Goal: Information Seeking & Learning: Learn about a topic

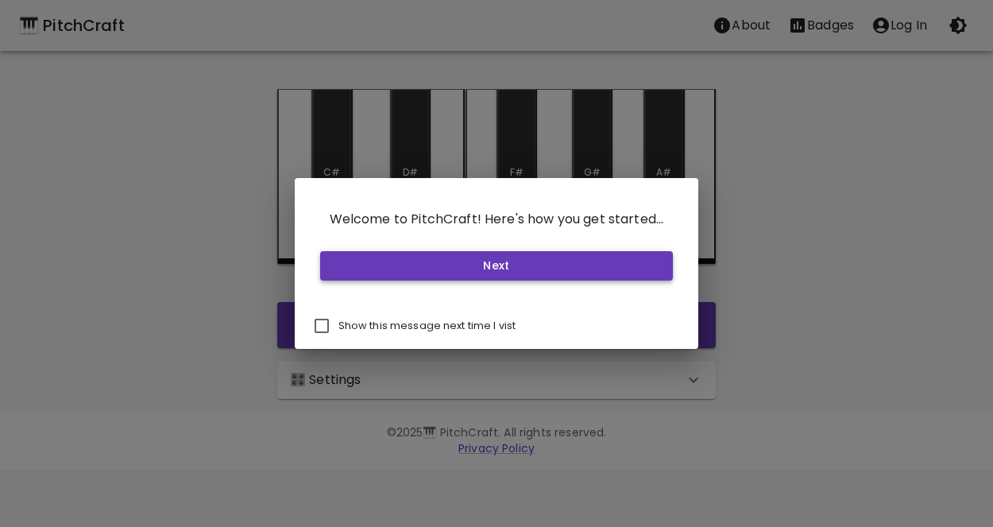
click at [390, 271] on button "Next" at bounding box center [497, 265] width 354 height 29
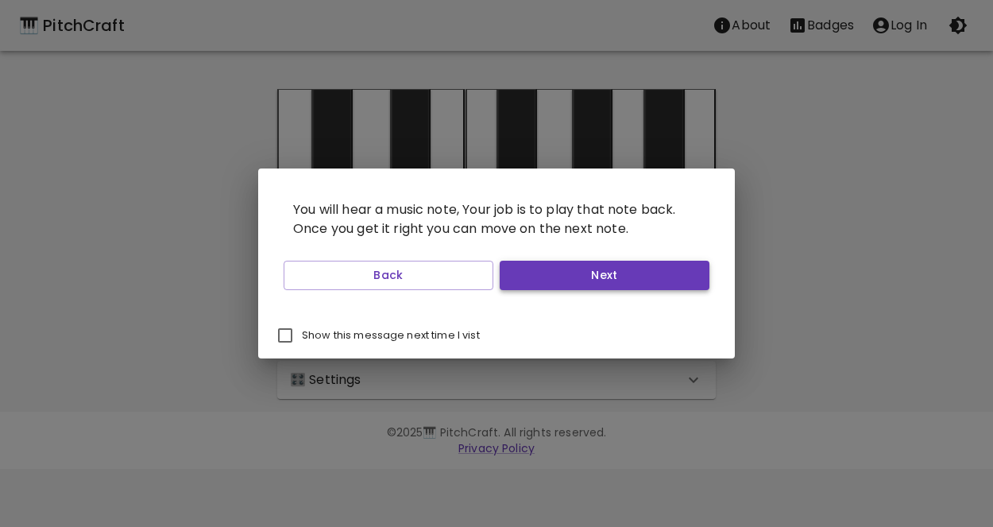
click at [530, 280] on button "Next" at bounding box center [605, 275] width 210 height 29
click at [530, 280] on button "Start Playing" at bounding box center [605, 275] width 210 height 29
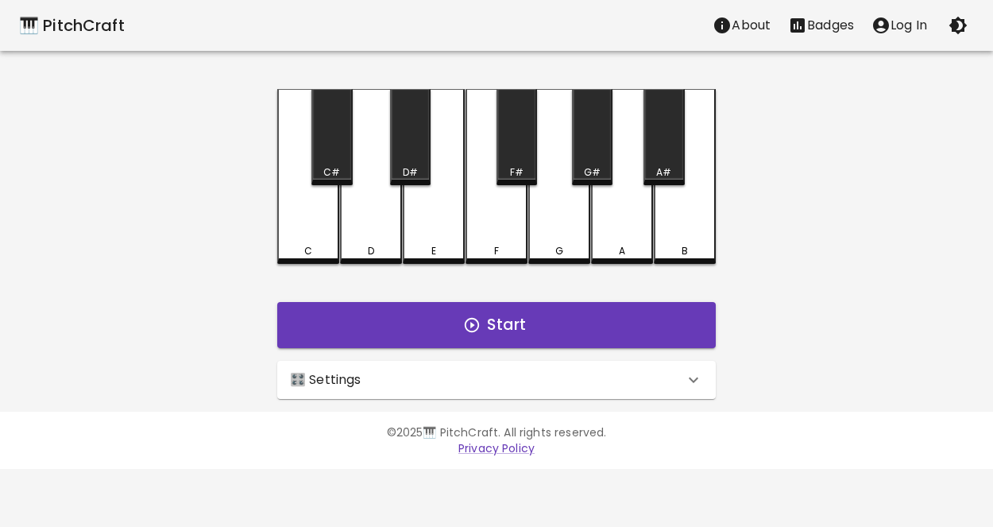
click at [320, 244] on div "C" at bounding box center [308, 251] width 59 height 14
click at [385, 230] on div "D" at bounding box center [371, 176] width 62 height 175
click at [415, 232] on div "E" at bounding box center [434, 176] width 62 height 175
click at [390, 234] on div "D" at bounding box center [371, 176] width 62 height 175
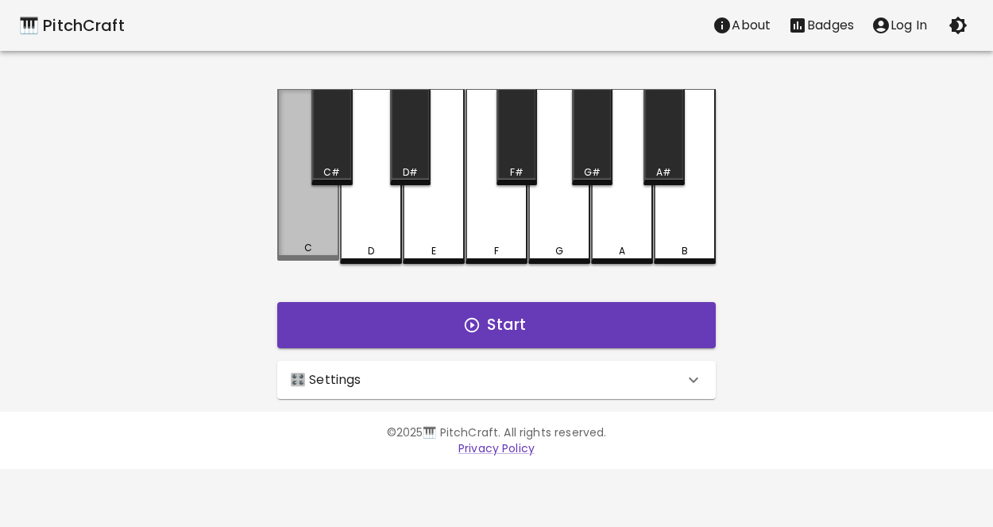
click at [302, 229] on div "C" at bounding box center [308, 175] width 62 height 172
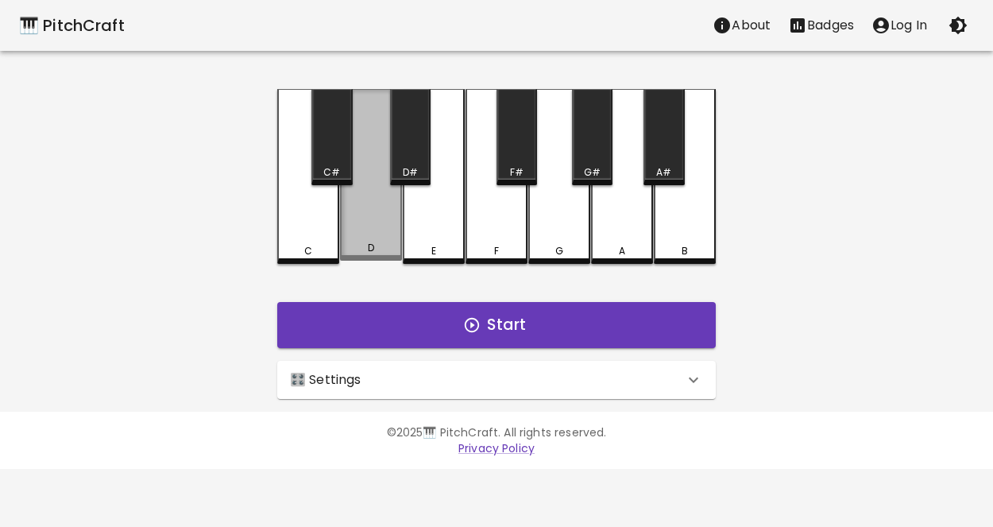
click at [360, 218] on div "D" at bounding box center [371, 175] width 62 height 172
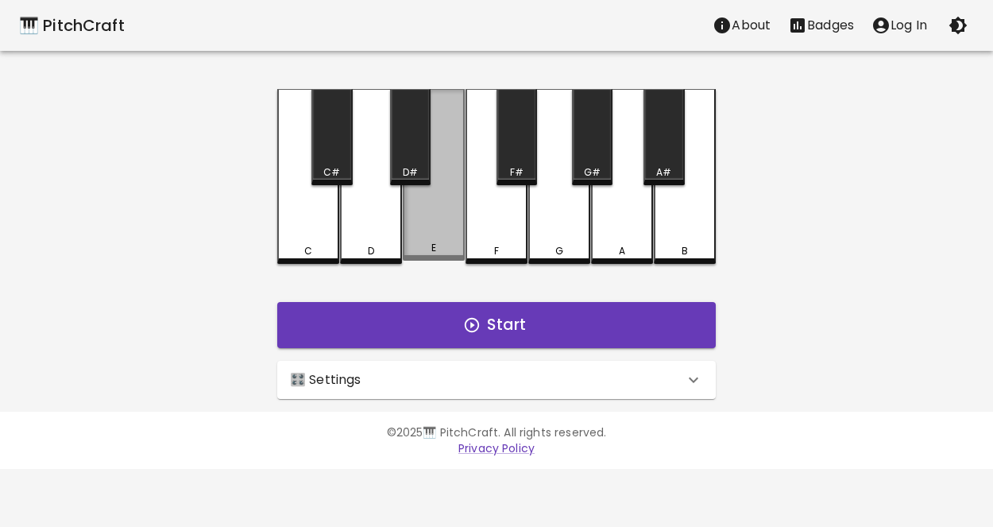
click at [424, 223] on div "E" at bounding box center [434, 175] width 62 height 172
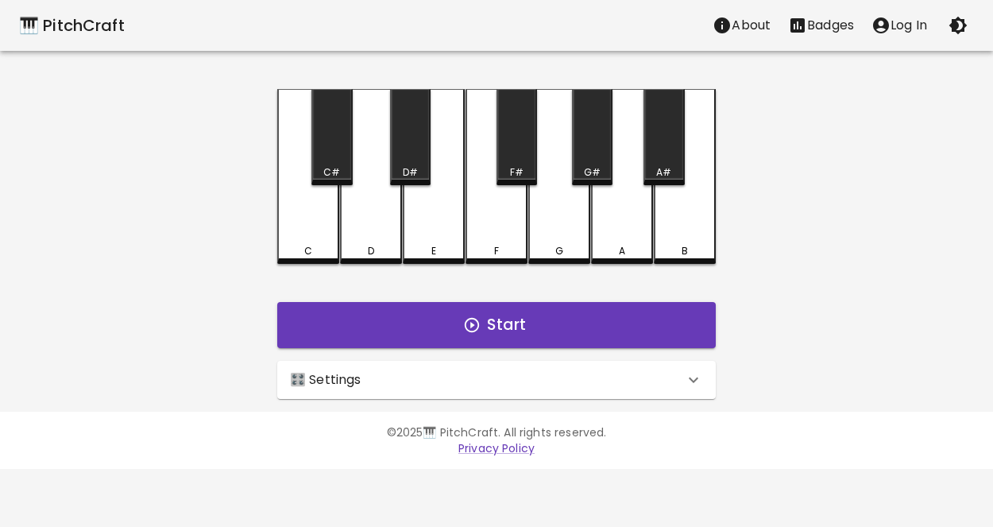
click at [299, 238] on div "C" at bounding box center [308, 176] width 62 height 175
click at [361, 226] on div "D" at bounding box center [371, 176] width 62 height 175
click at [453, 219] on div "E" at bounding box center [434, 176] width 62 height 175
click at [479, 388] on div "🎛️ Settings" at bounding box center [487, 379] width 394 height 19
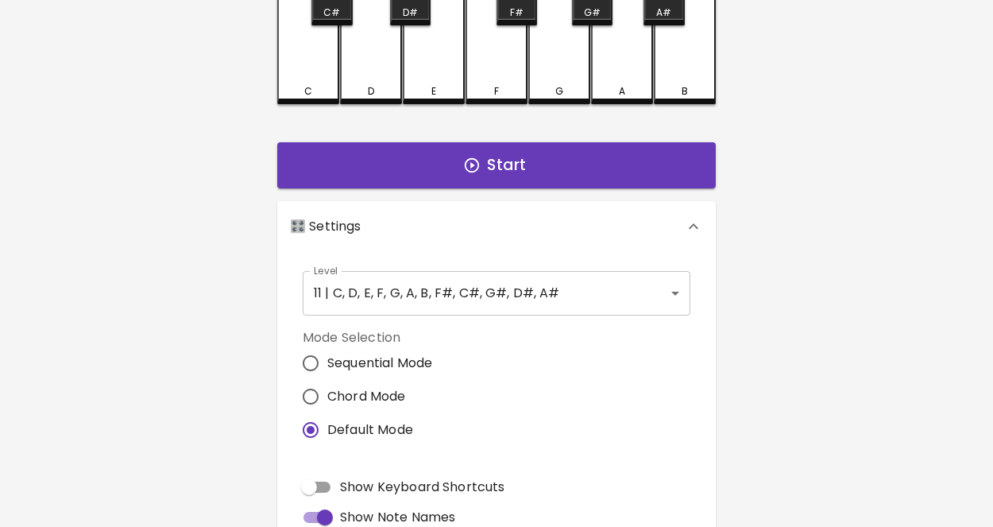
scroll to position [157, 0]
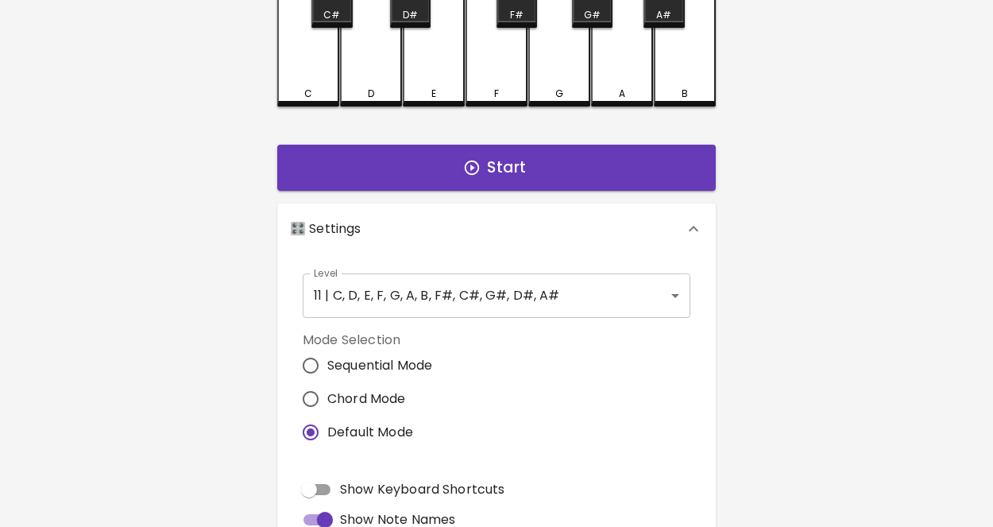
click at [520, 300] on body "🎹 PitchCraft About Badges Log In C C# D D# E F F# G G# A A# B Start 🎛️ Settings…" at bounding box center [496, 324] width 993 height 962
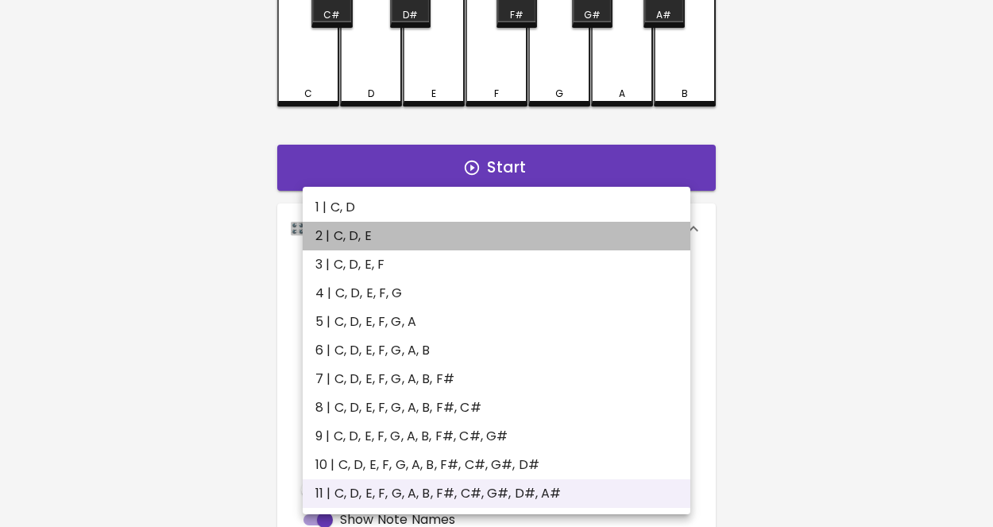
click at [400, 245] on li "2 | C, D, E" at bounding box center [497, 236] width 388 height 29
type input "3"
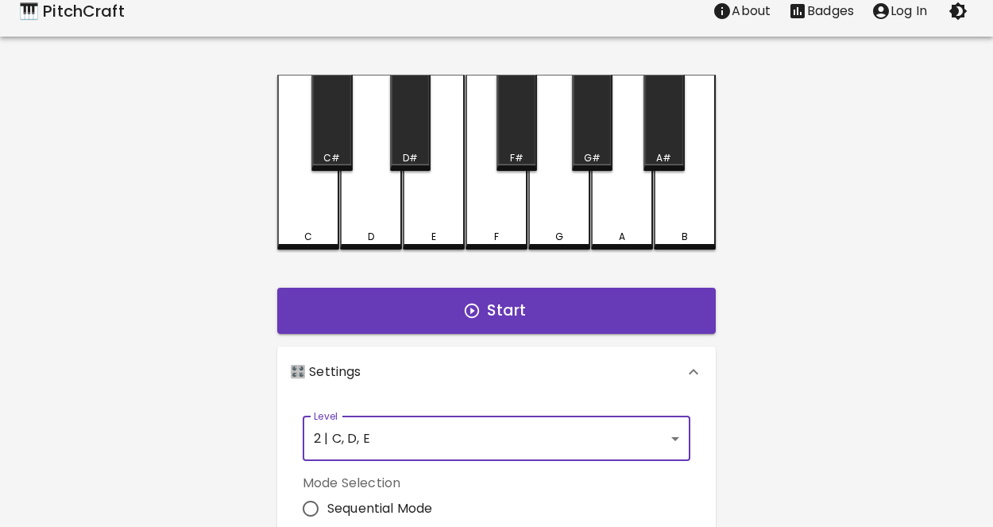
scroll to position [10, 0]
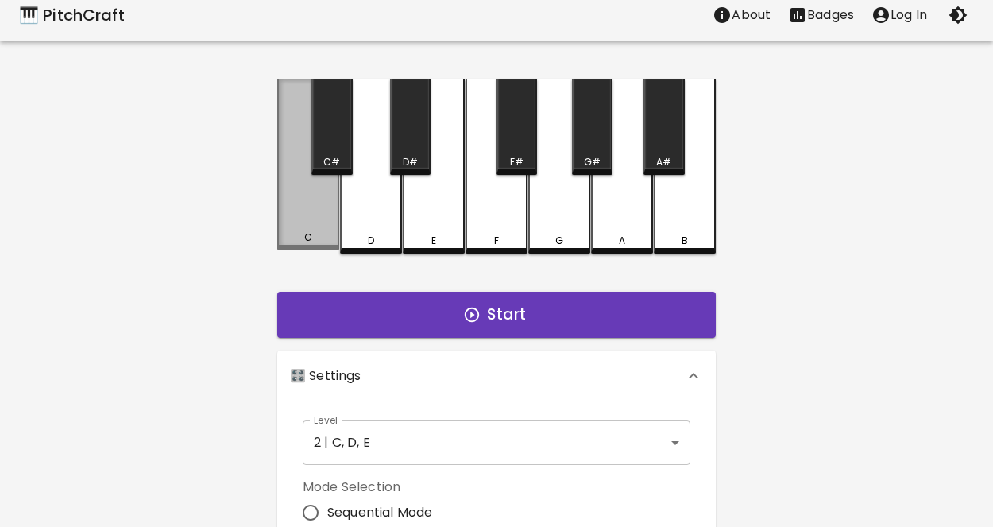
click at [303, 183] on div "C" at bounding box center [308, 165] width 62 height 172
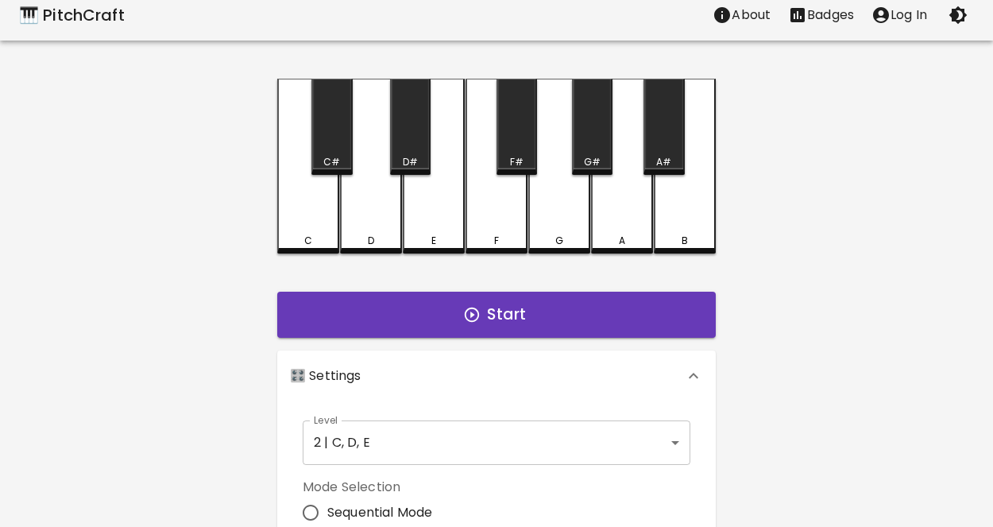
click at [393, 206] on div "D" at bounding box center [371, 166] width 62 height 175
click at [415, 210] on div "E" at bounding box center [434, 166] width 62 height 175
click at [394, 299] on button "Start" at bounding box center [496, 315] width 439 height 46
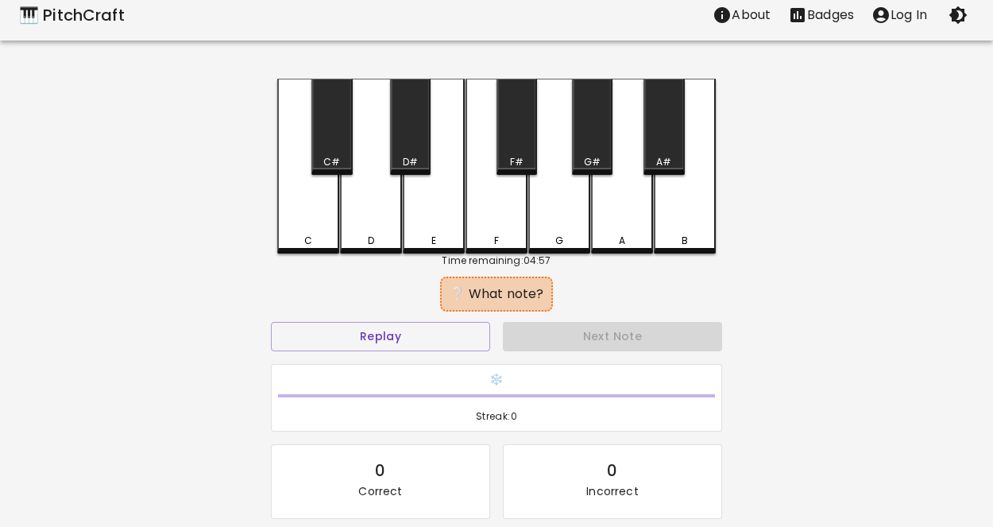
click at [315, 176] on div "C" at bounding box center [308, 166] width 62 height 175
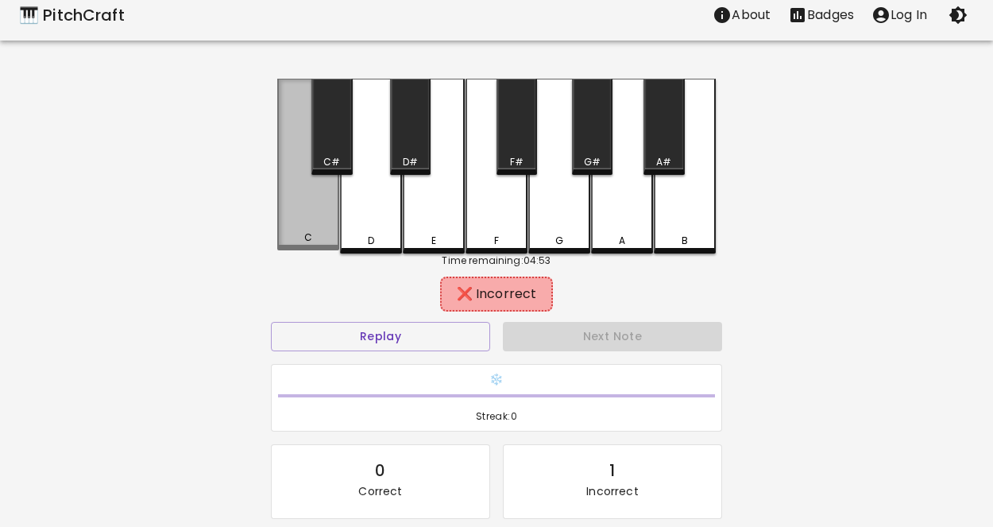
click at [318, 223] on div "C" at bounding box center [308, 165] width 62 height 172
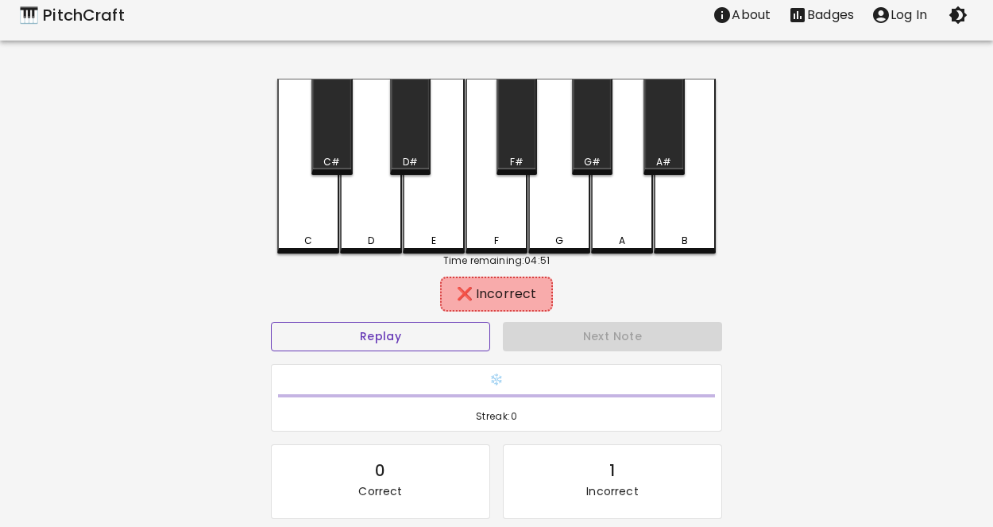
click at [416, 338] on button "Replay" at bounding box center [380, 336] width 219 height 29
click at [382, 207] on div "D" at bounding box center [371, 166] width 62 height 175
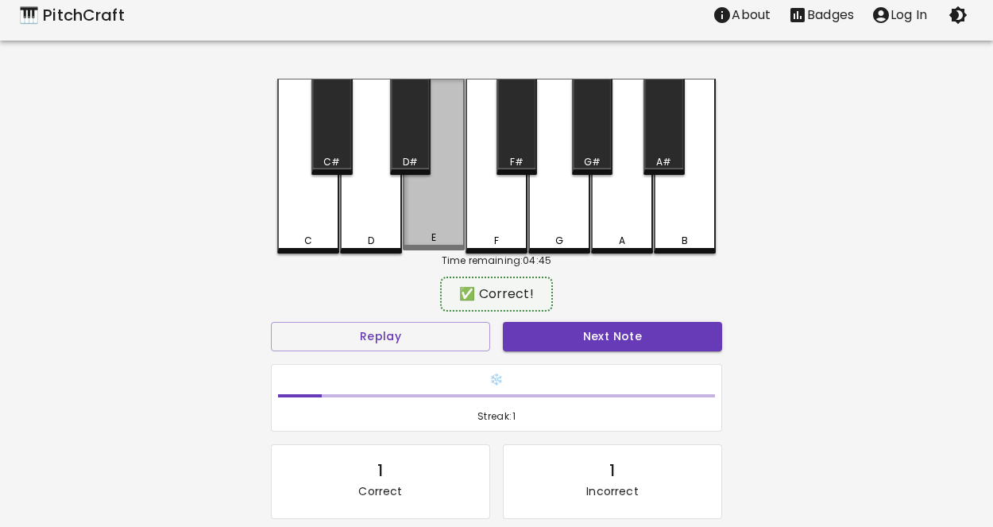
click at [419, 214] on div "E" at bounding box center [434, 165] width 62 height 172
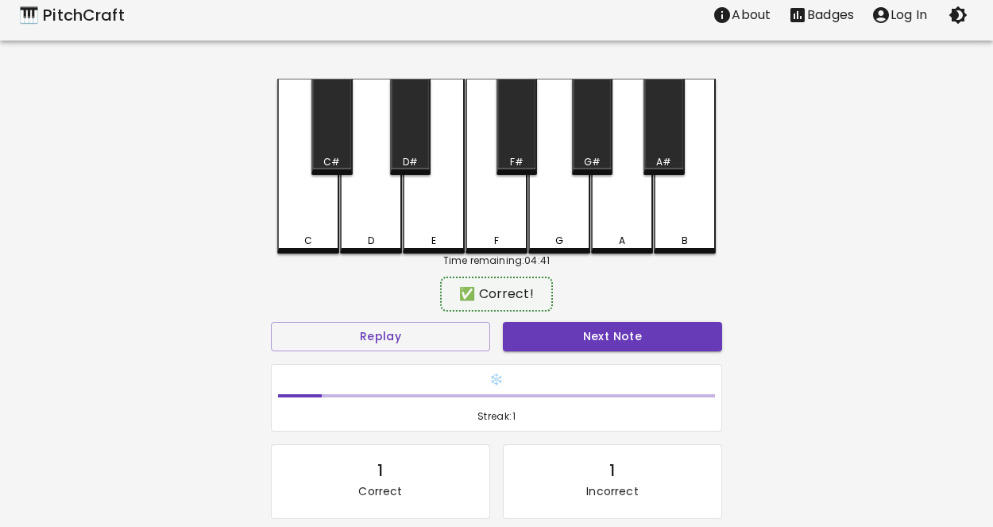
click at [313, 205] on div "C" at bounding box center [308, 166] width 62 height 175
click at [365, 200] on div "D" at bounding box center [371, 166] width 62 height 175
click at [428, 204] on div "E" at bounding box center [434, 166] width 62 height 175
click at [605, 338] on button "Next Note" at bounding box center [612, 336] width 219 height 29
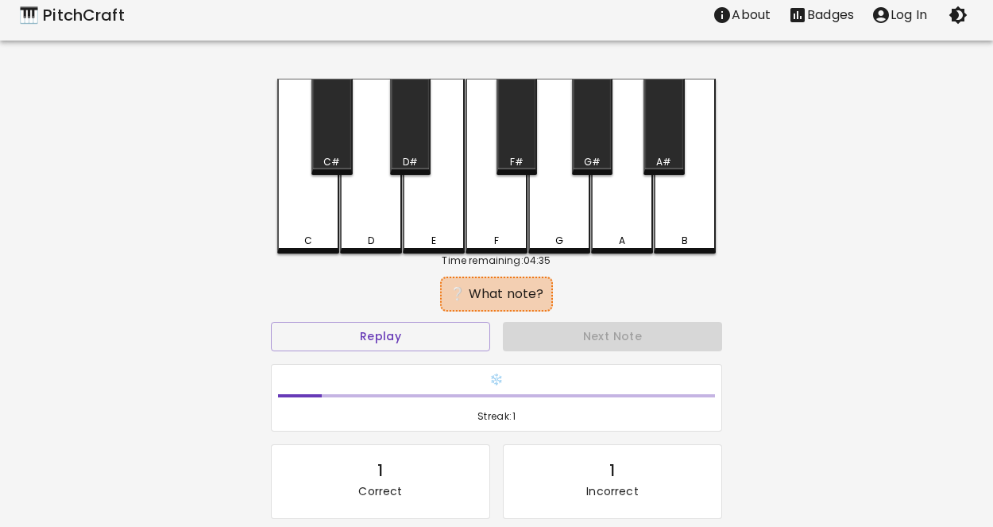
click at [273, 207] on div "C C# D D# E F F# G G# A A# B Time remaining: 04:35 ❔ What note? Replay Next Not…" at bounding box center [496, 350] width 477 height 543
click at [289, 210] on div "C" at bounding box center [308, 166] width 62 height 175
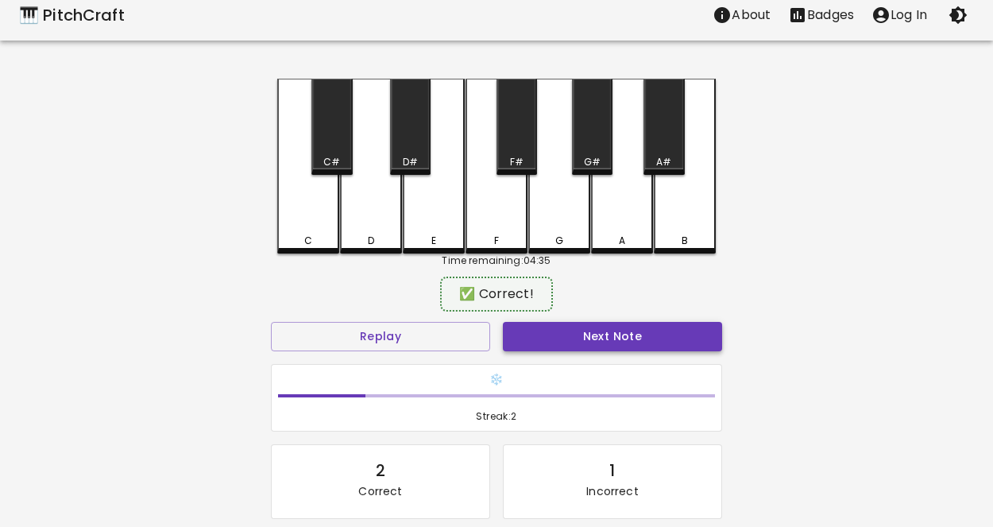
click at [629, 340] on button "Next Note" at bounding box center [612, 336] width 219 height 29
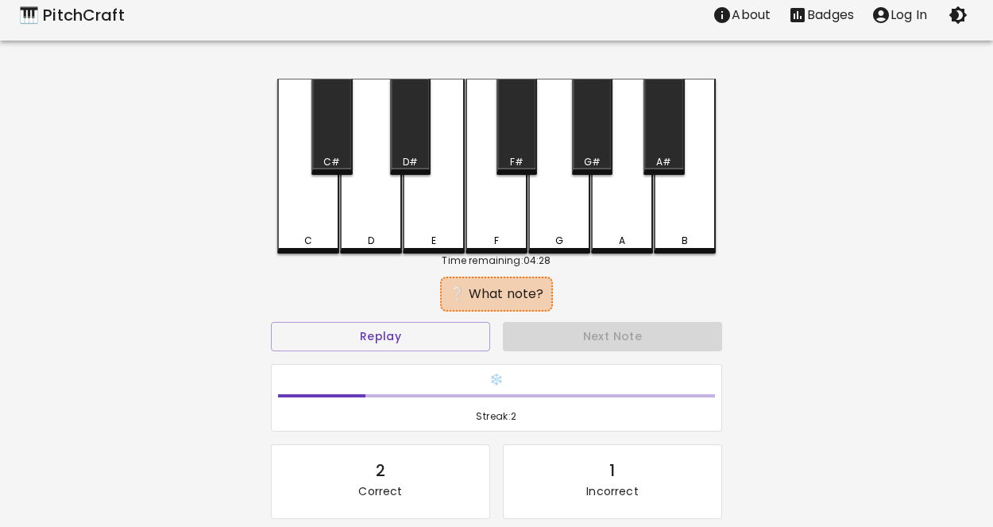
click at [361, 154] on div "D" at bounding box center [371, 166] width 62 height 175
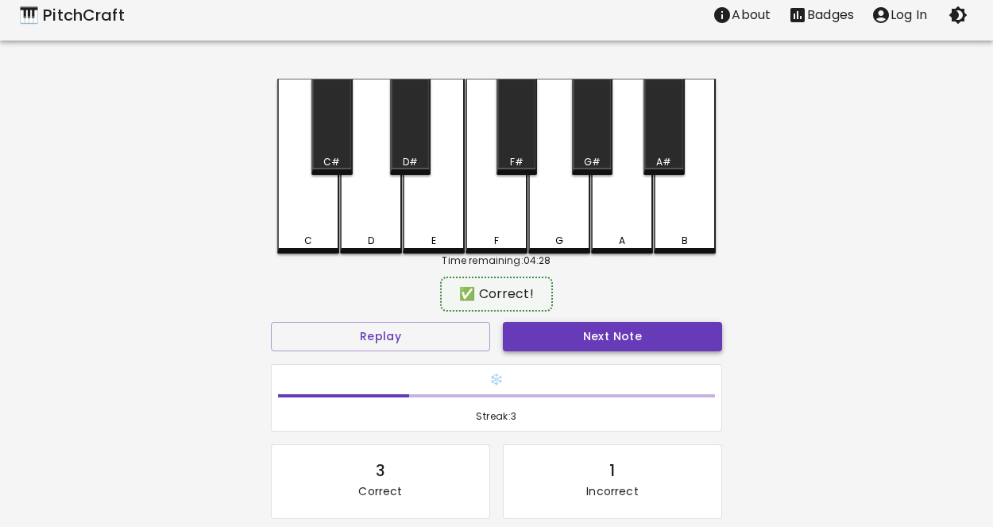
click at [662, 325] on button "Next Note" at bounding box center [612, 336] width 219 height 29
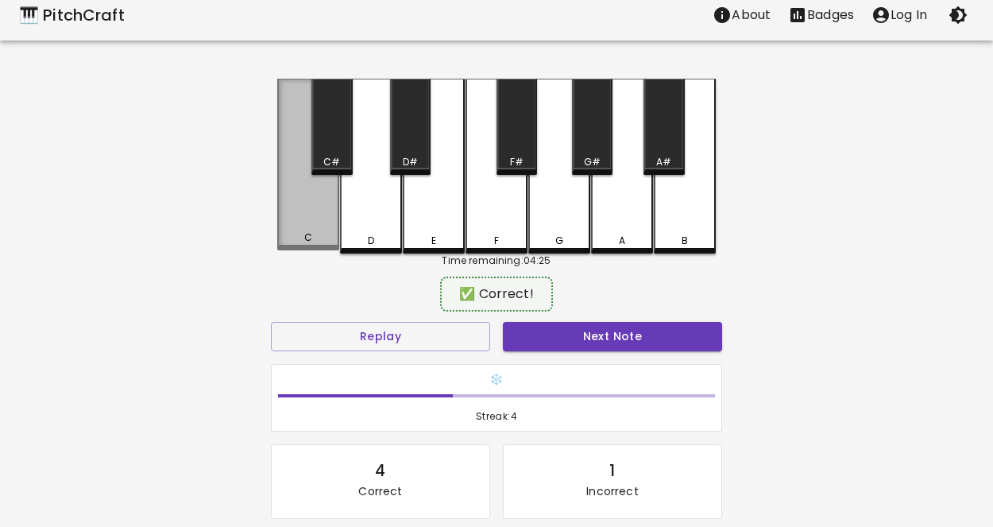
click at [324, 217] on div "C" at bounding box center [308, 165] width 62 height 172
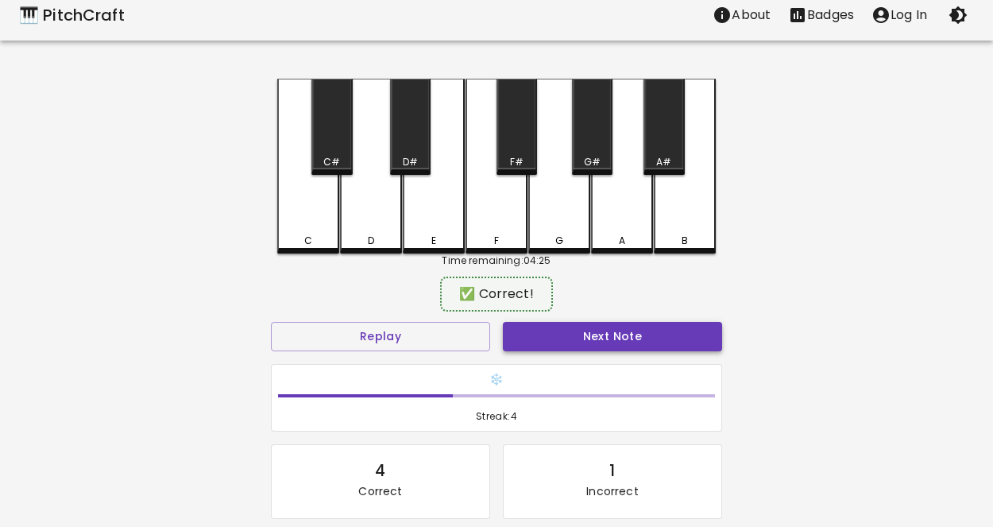
click at [686, 346] on button "Next Note" at bounding box center [612, 336] width 219 height 29
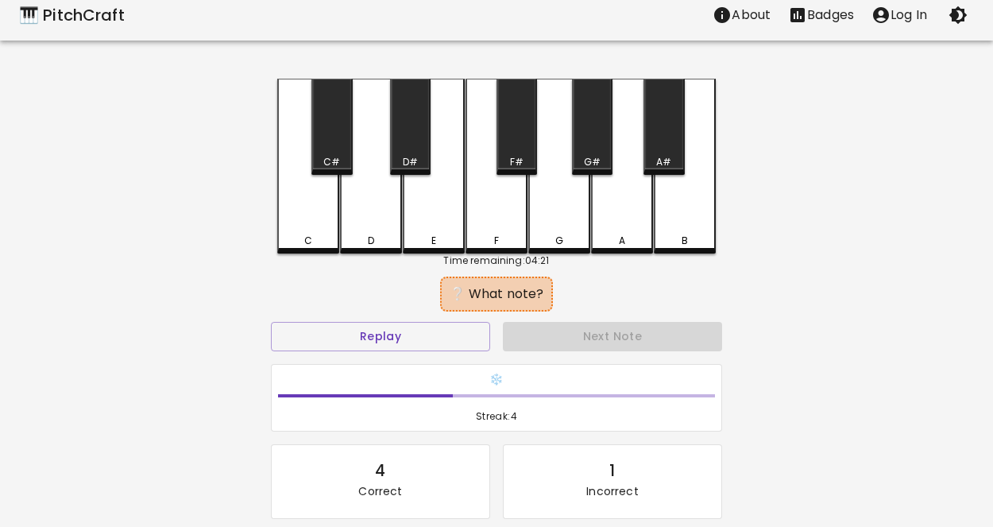
click at [323, 184] on div "C" at bounding box center [308, 166] width 62 height 175
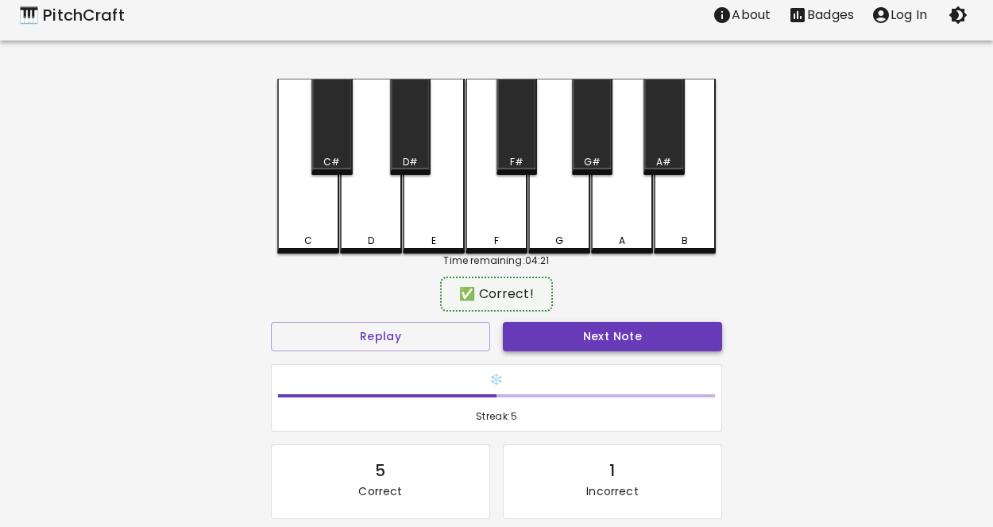
click at [589, 325] on button "Next Note" at bounding box center [612, 336] width 219 height 29
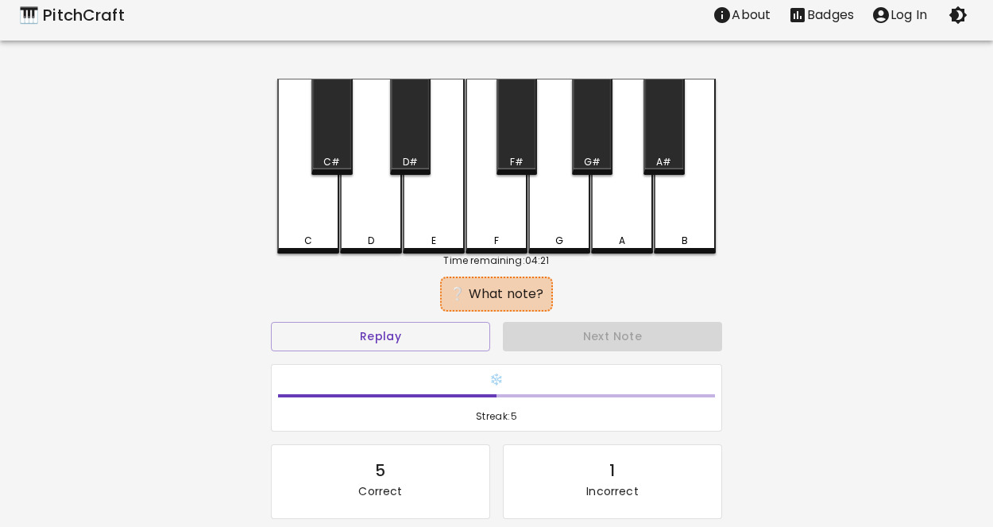
click at [299, 193] on div "C" at bounding box center [308, 166] width 62 height 175
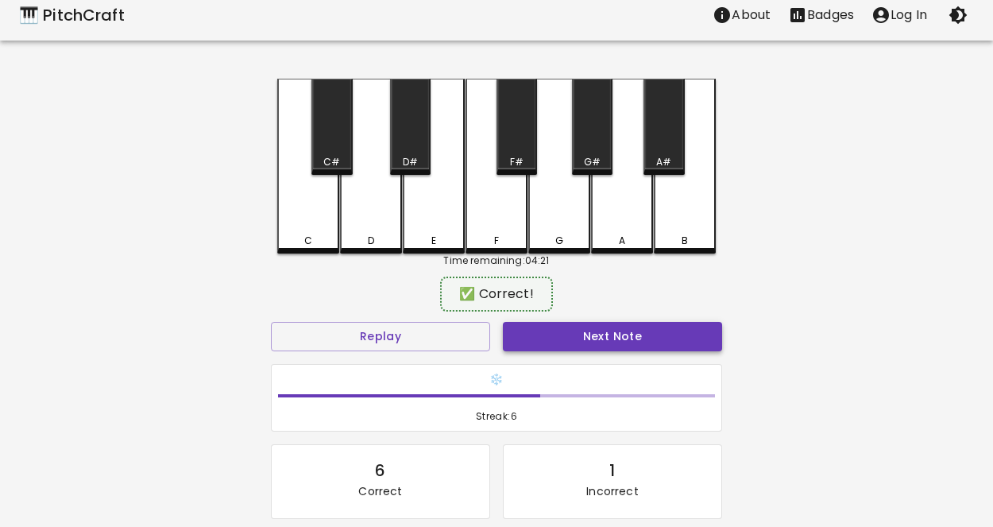
click at [532, 333] on button "Next Note" at bounding box center [612, 336] width 219 height 29
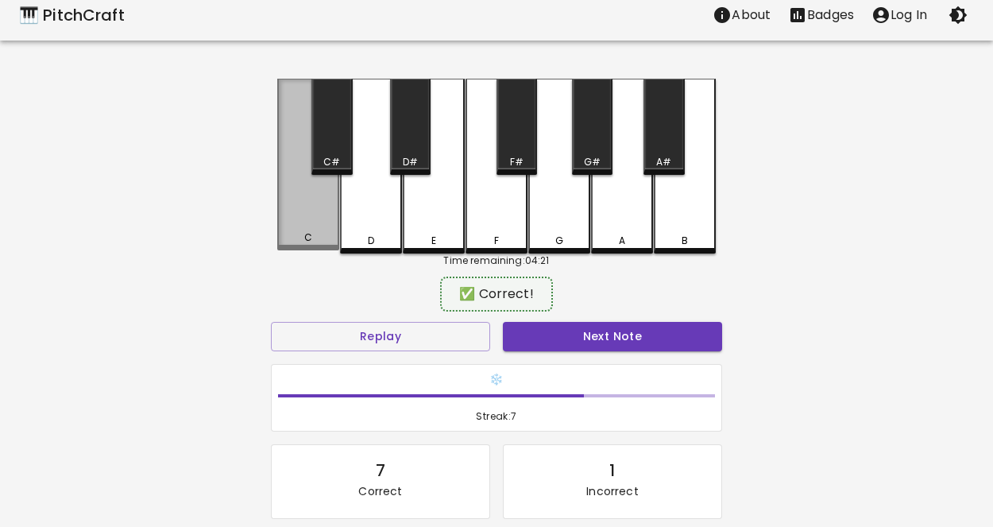
click at [315, 177] on div "C" at bounding box center [308, 165] width 62 height 172
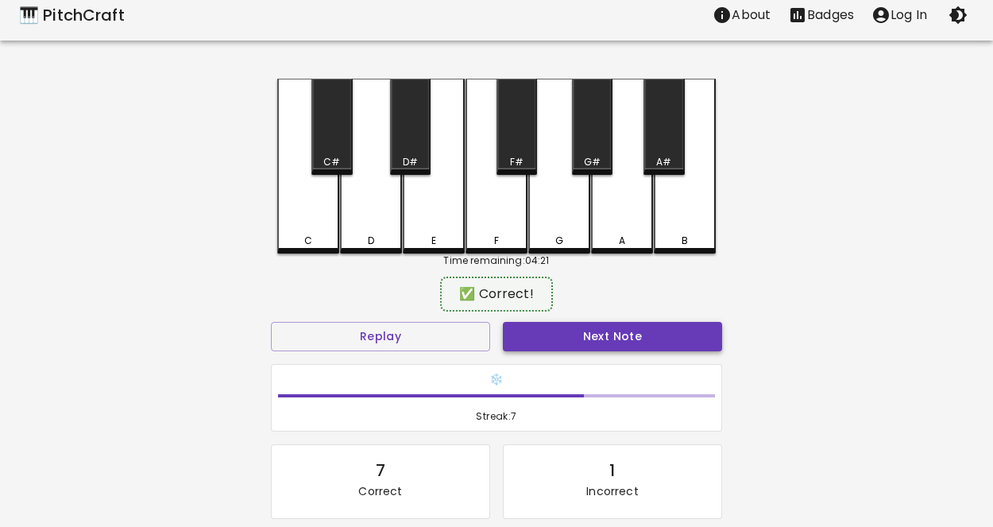
click at [616, 344] on button "Next Note" at bounding box center [612, 336] width 219 height 29
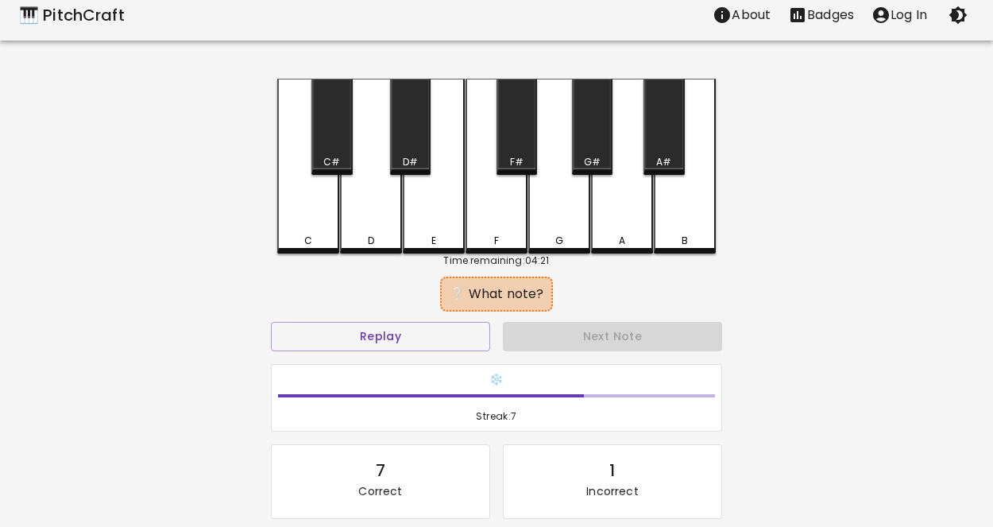
click at [303, 195] on div "C" at bounding box center [308, 166] width 62 height 175
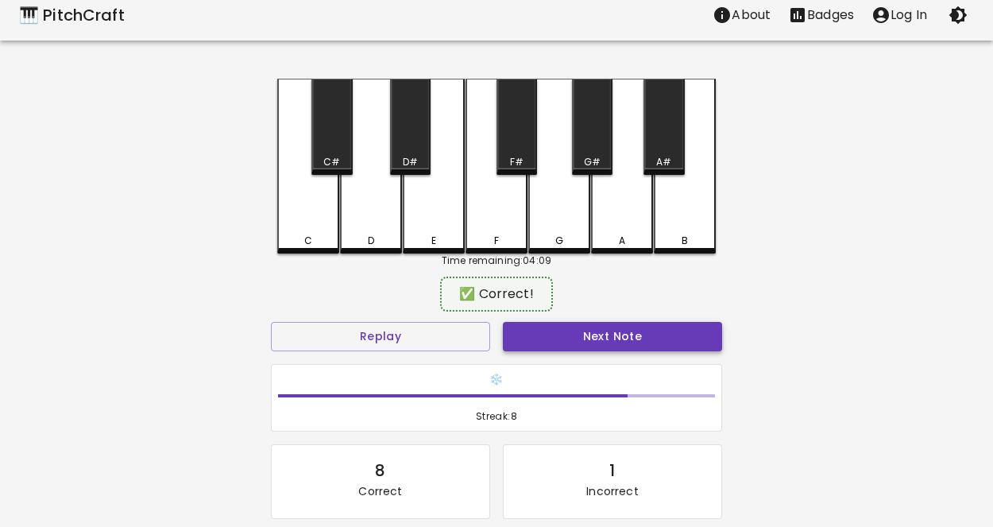
click at [613, 338] on button "Next Note" at bounding box center [612, 336] width 219 height 29
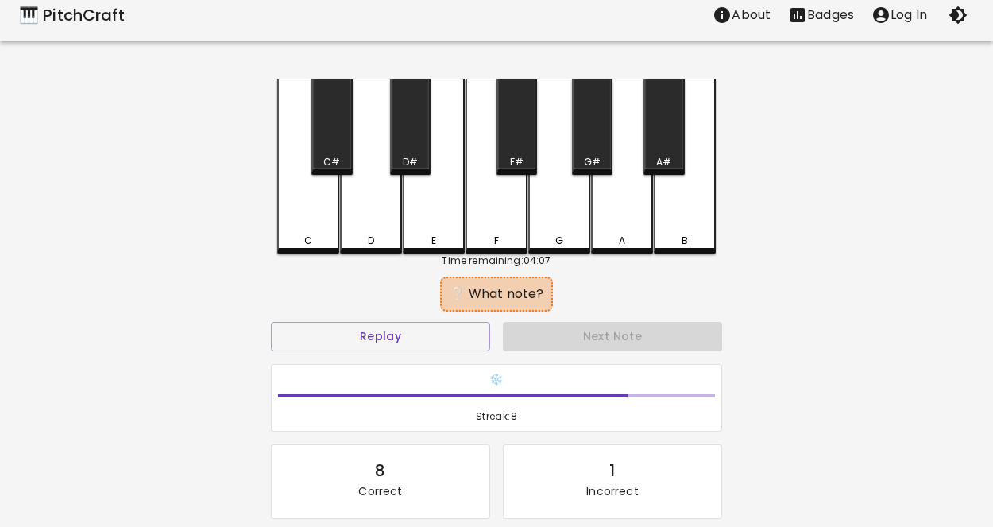
click at [384, 207] on div "D" at bounding box center [371, 166] width 62 height 175
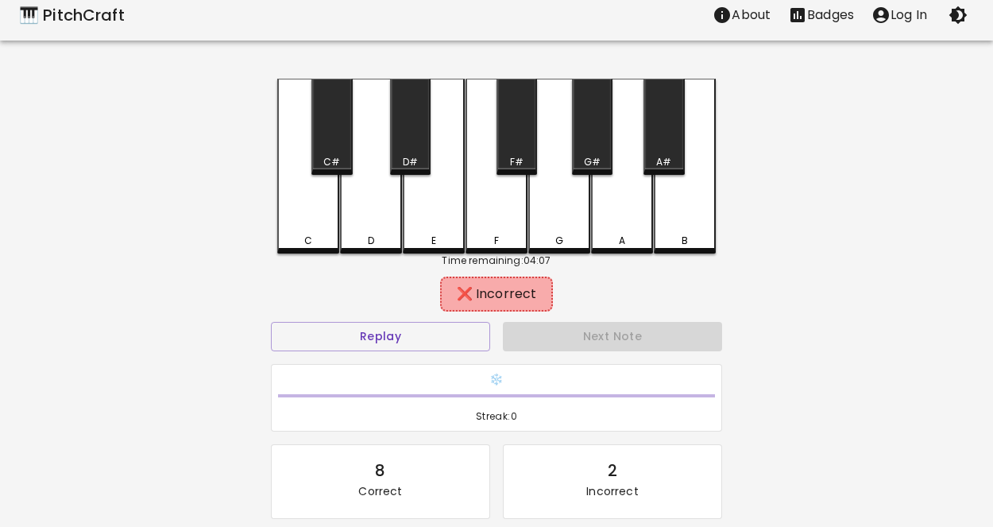
click at [450, 226] on div "E" at bounding box center [434, 166] width 62 height 175
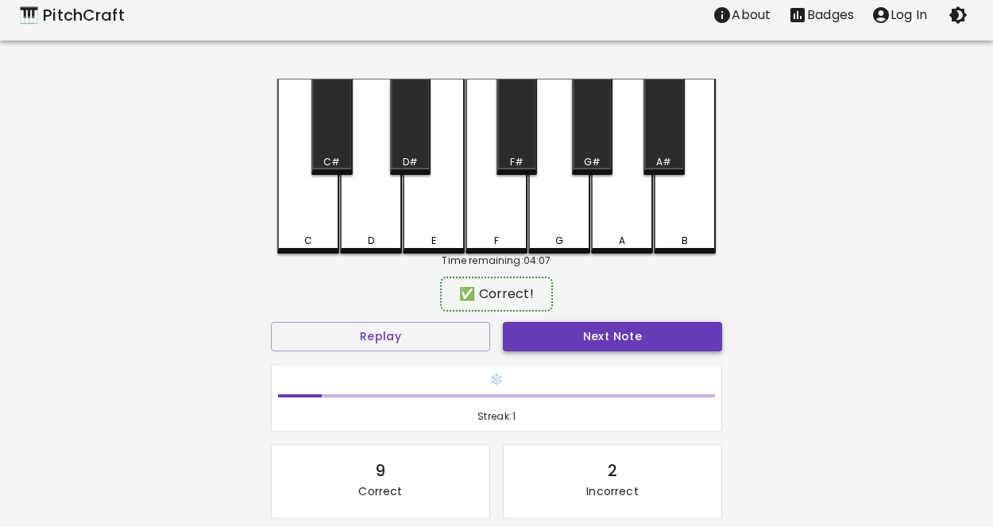
click at [597, 326] on button "Next Note" at bounding box center [612, 336] width 219 height 29
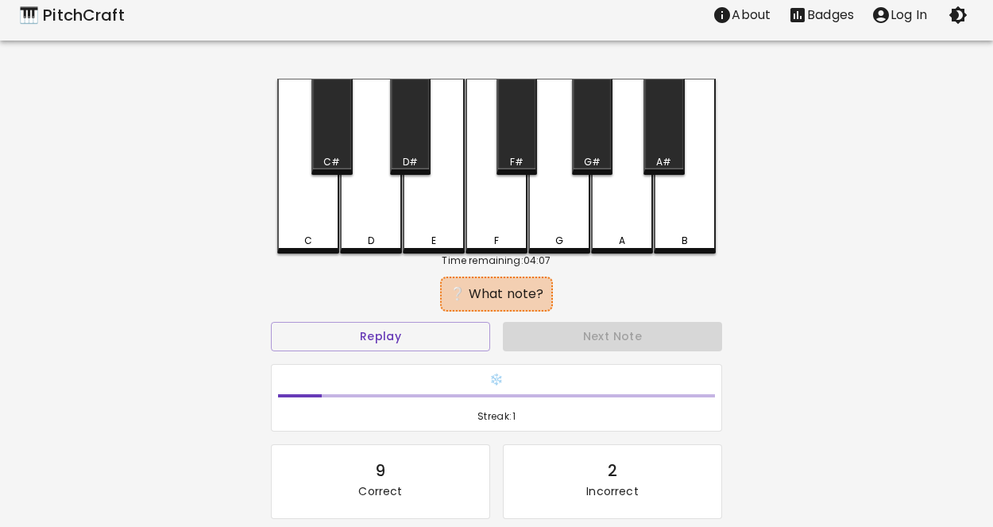
click at [322, 199] on div "C" at bounding box center [308, 166] width 62 height 175
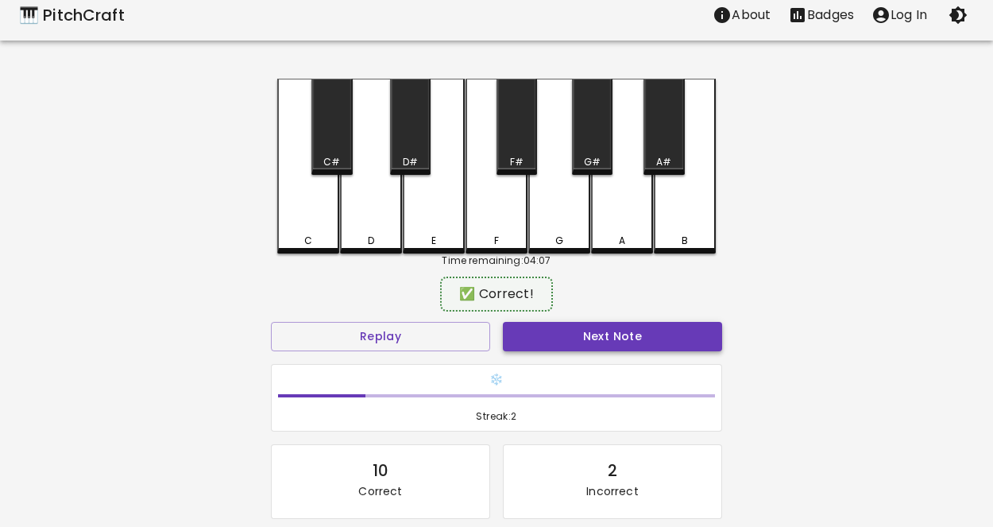
click at [585, 334] on button "Next Note" at bounding box center [612, 336] width 219 height 29
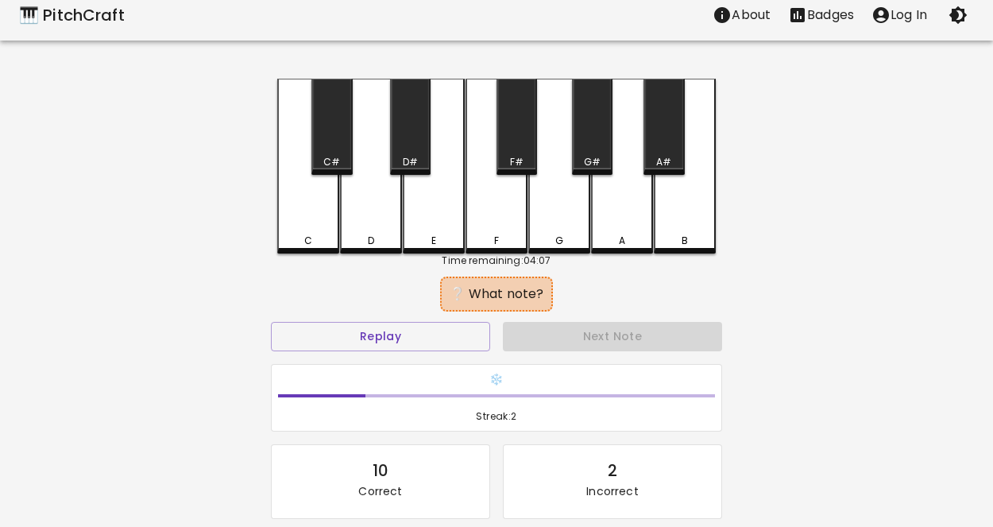
click at [278, 214] on div "C" at bounding box center [308, 166] width 62 height 175
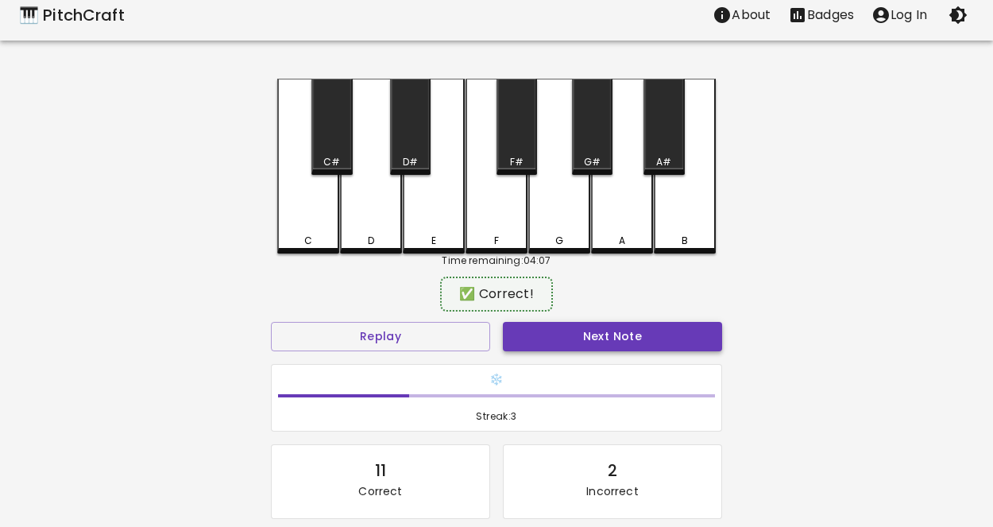
click at [579, 326] on button "Next Note" at bounding box center [612, 336] width 219 height 29
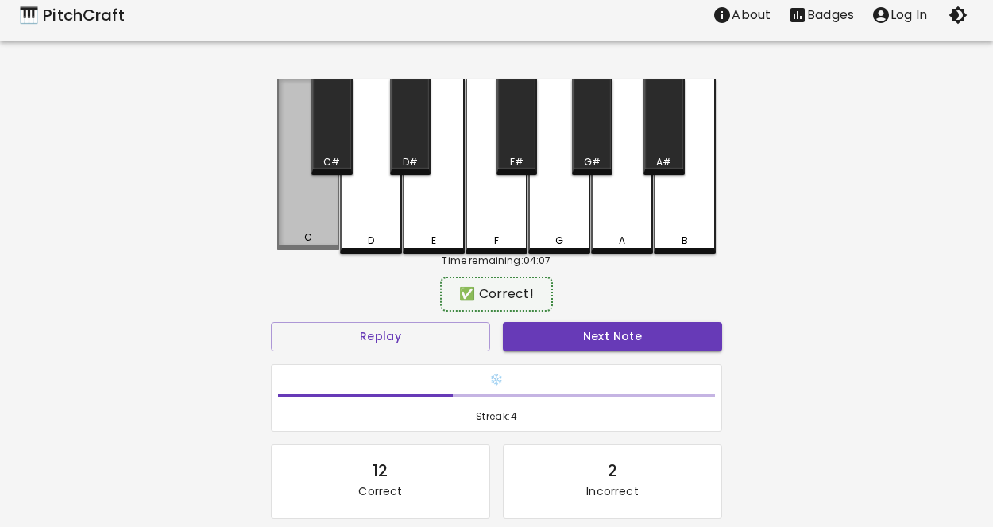
click at [310, 180] on div "C" at bounding box center [308, 165] width 62 height 172
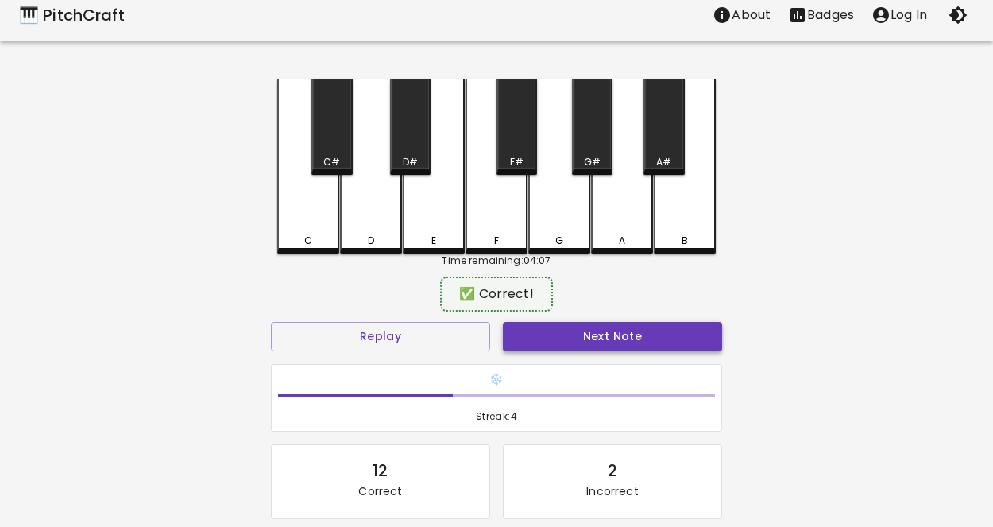
click at [525, 332] on button "Next Note" at bounding box center [612, 336] width 219 height 29
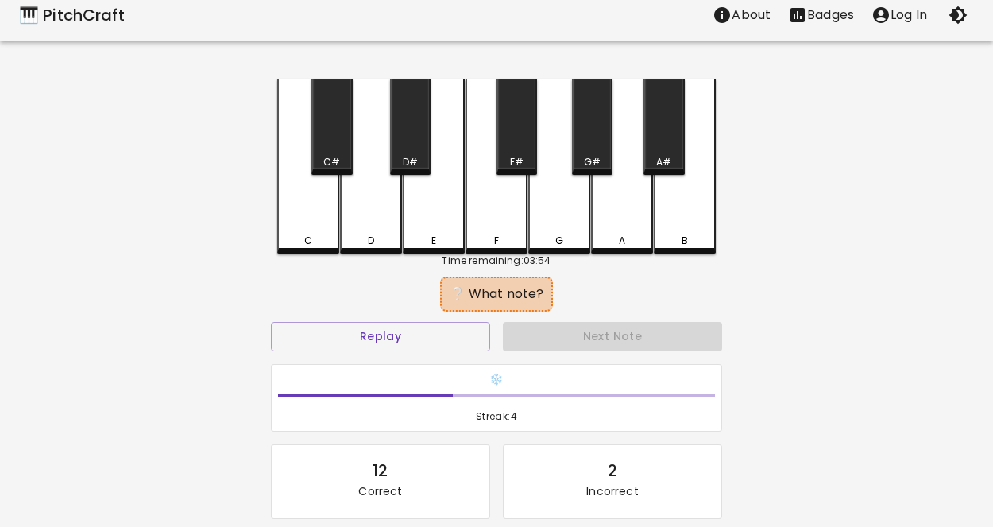
click at [389, 214] on div "D" at bounding box center [371, 166] width 62 height 175
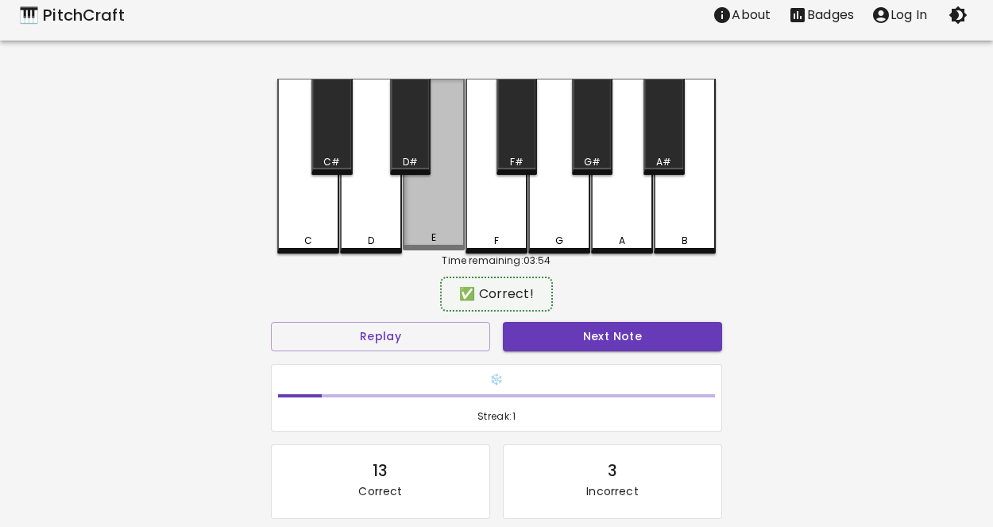
click at [420, 220] on div "E" at bounding box center [434, 165] width 62 height 172
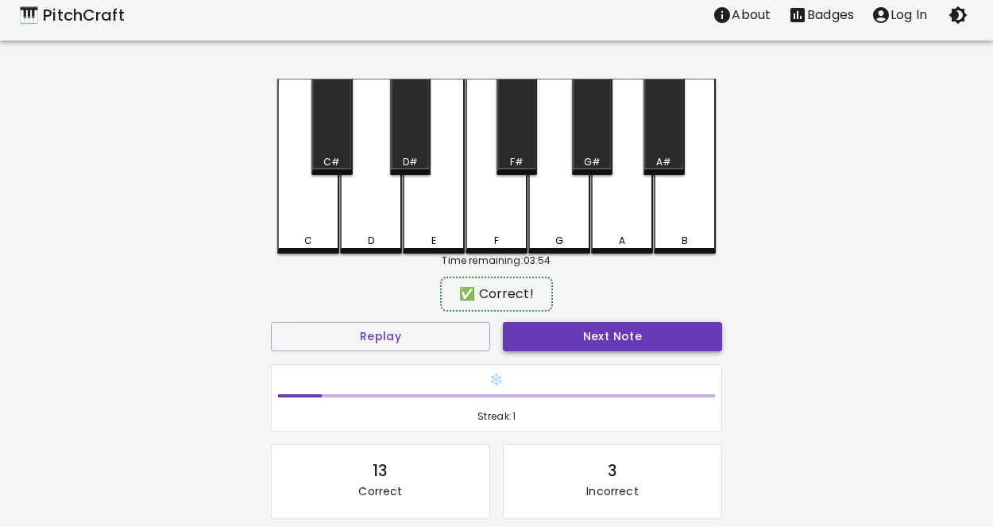
click at [630, 340] on button "Next Note" at bounding box center [612, 336] width 219 height 29
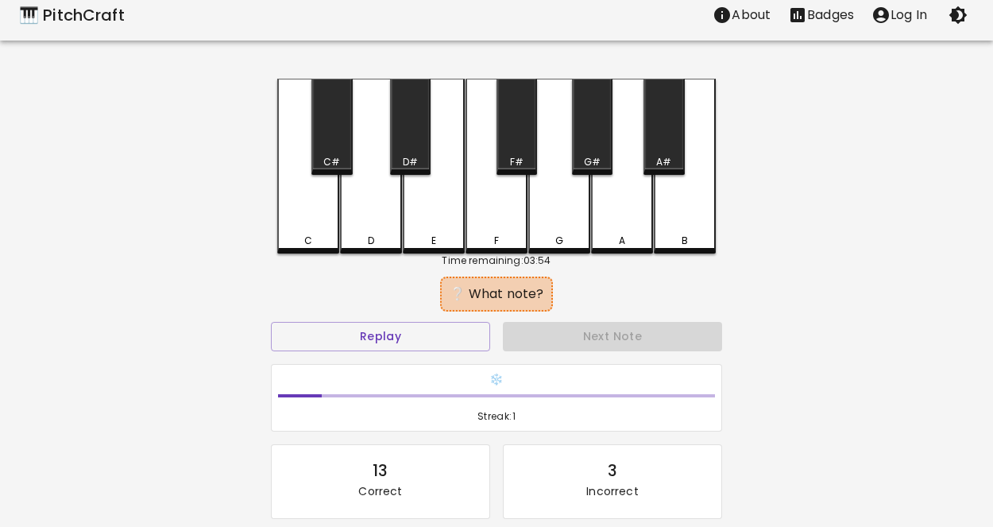
click at [439, 219] on div "E" at bounding box center [434, 166] width 62 height 175
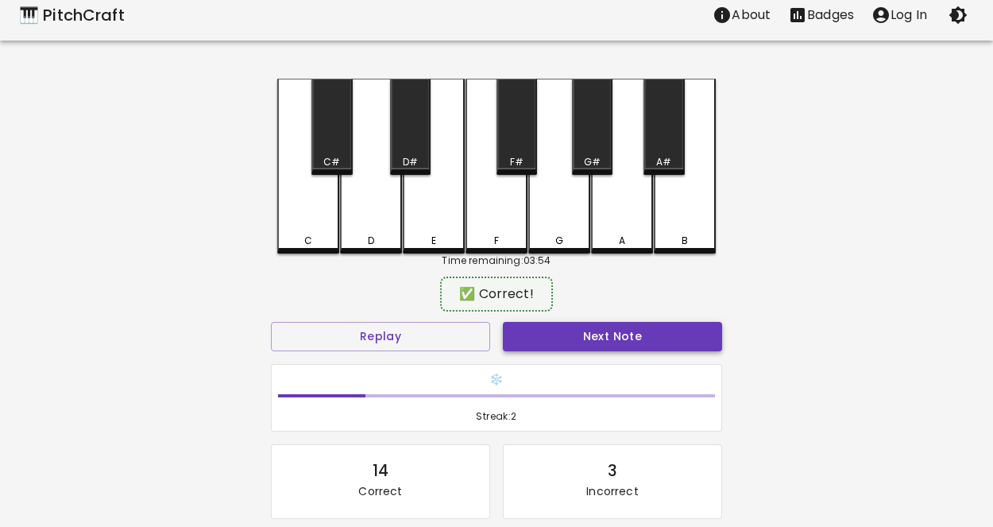
click at [609, 324] on button "Next Note" at bounding box center [612, 336] width 219 height 29
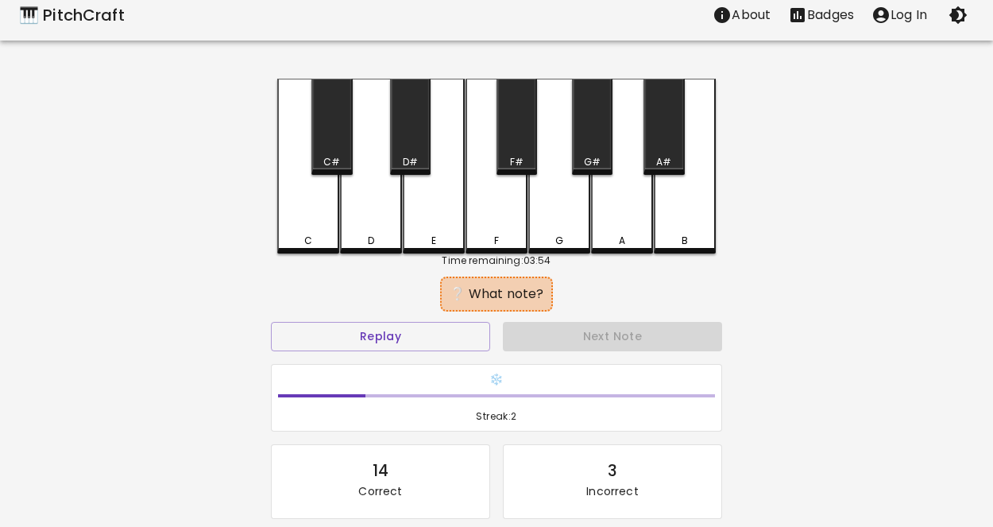
click at [312, 153] on div "C#" at bounding box center [331, 127] width 41 height 96
click at [317, 199] on div "C" at bounding box center [308, 166] width 62 height 175
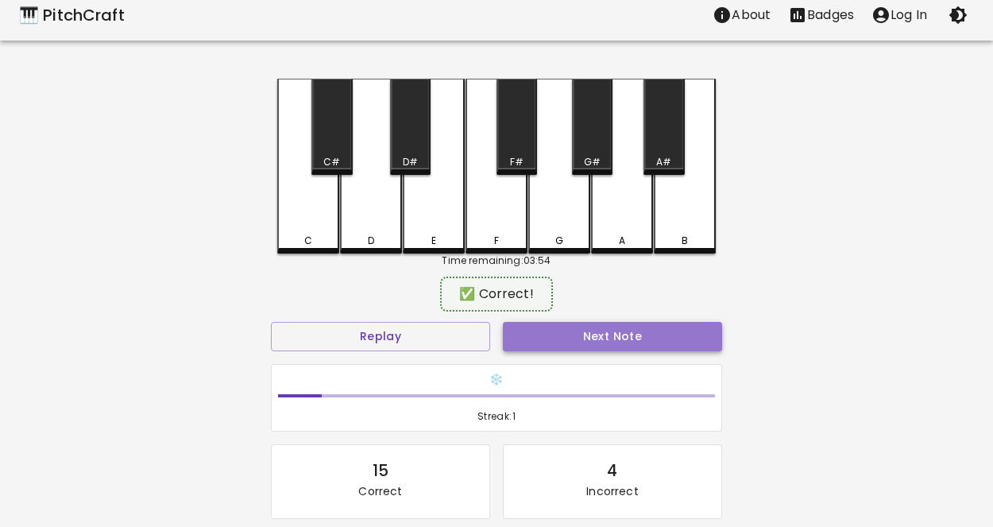
click at [561, 323] on button "Next Note" at bounding box center [612, 336] width 219 height 29
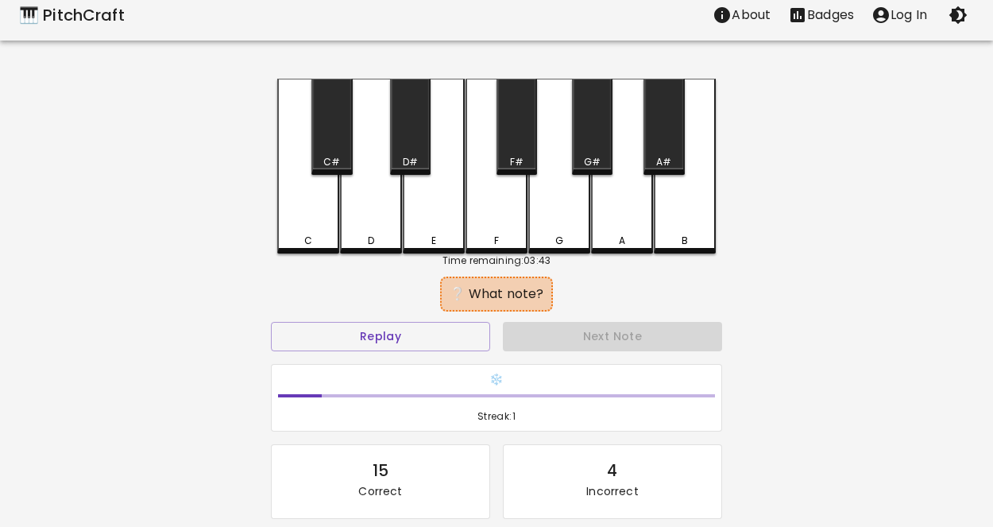
click at [392, 227] on div "D" at bounding box center [371, 166] width 62 height 175
click at [319, 211] on div "C" at bounding box center [308, 166] width 62 height 175
click at [431, 226] on div "E" at bounding box center [434, 166] width 62 height 175
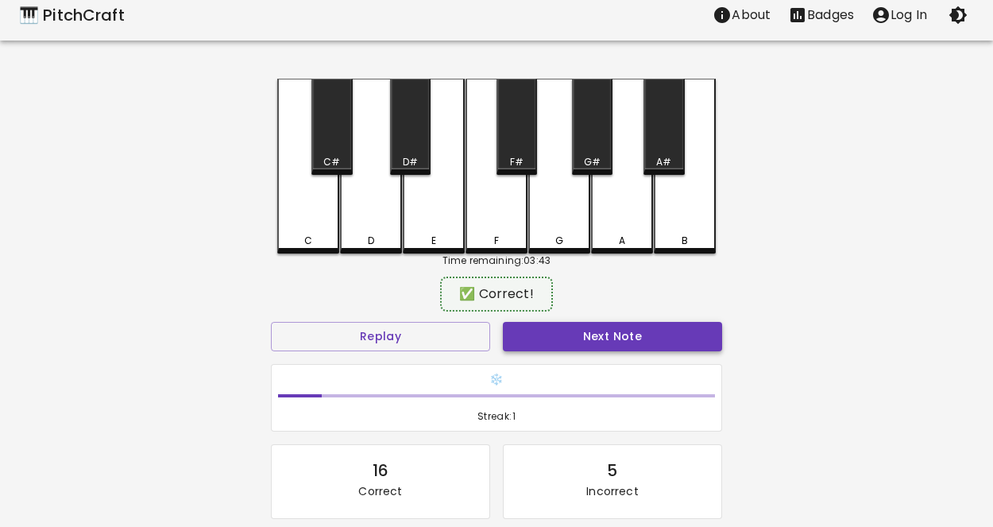
click at [618, 340] on button "Next Note" at bounding box center [612, 336] width 219 height 29
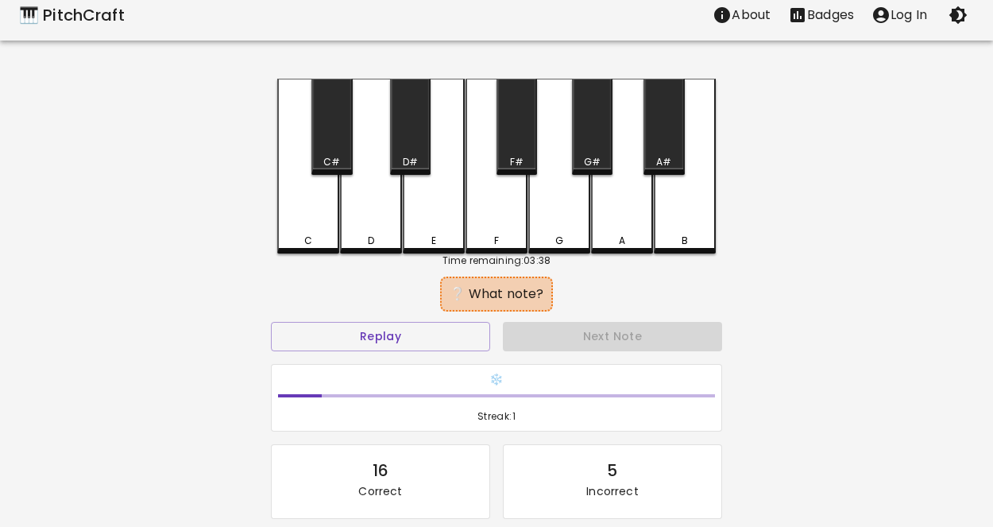
click at [354, 211] on div "D" at bounding box center [371, 166] width 62 height 175
click at [247, 213] on div "🎹 PitchCraft About Badges Log In C C# D D# E F F# G G# A A# B Time remaining: 0…" at bounding box center [496, 306] width 993 height 632
click at [303, 226] on div "C" at bounding box center [308, 166] width 62 height 175
click at [440, 232] on div "E" at bounding box center [434, 166] width 62 height 175
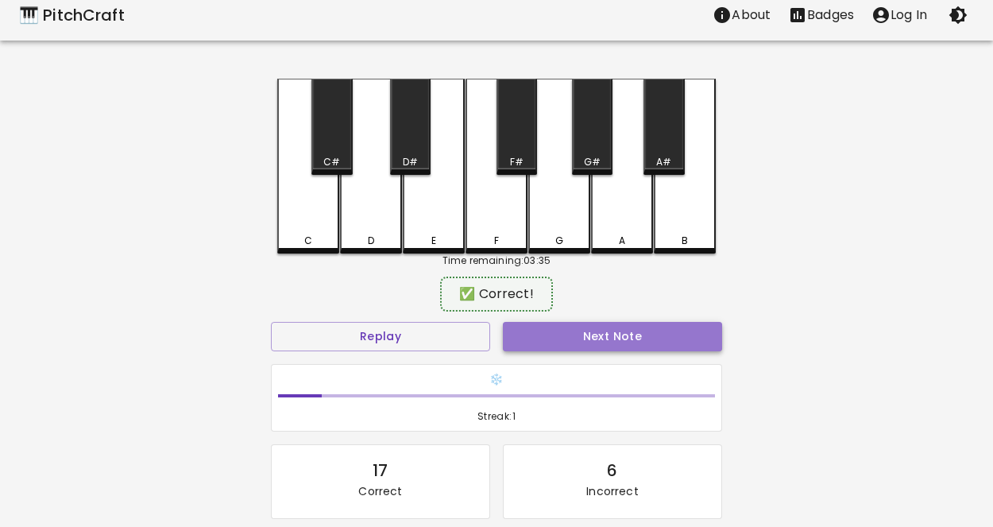
click at [616, 340] on button "Next Note" at bounding box center [612, 336] width 219 height 29
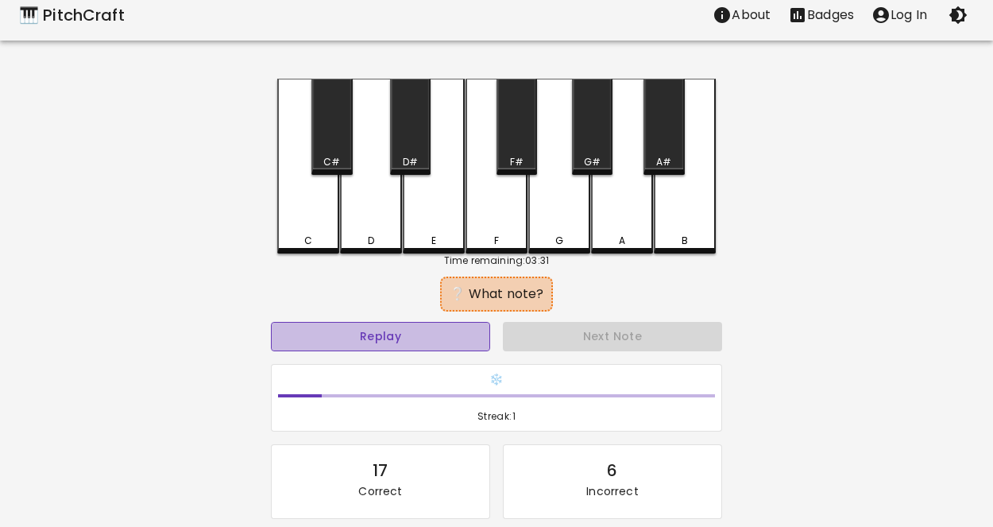
click at [462, 335] on button "Replay" at bounding box center [380, 336] width 219 height 29
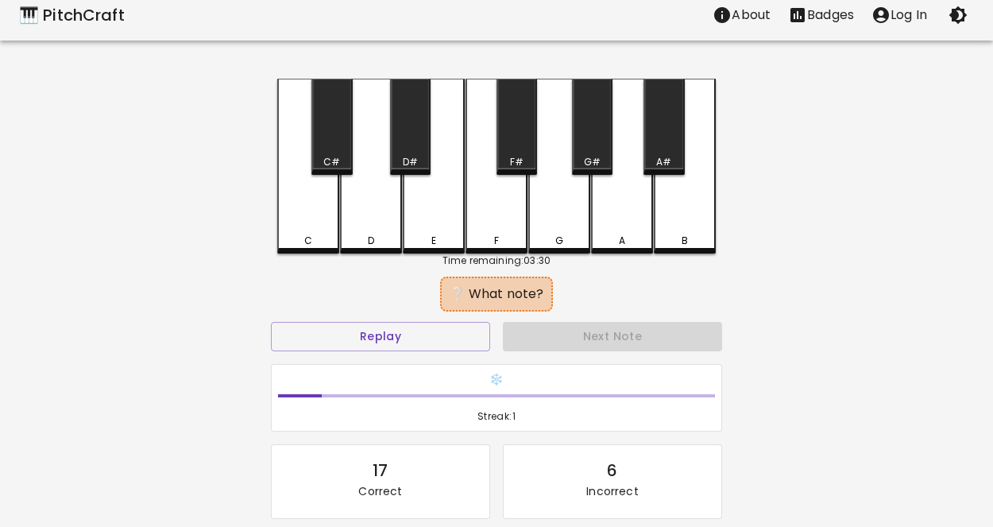
click at [315, 182] on div "C" at bounding box center [308, 166] width 62 height 175
click at [370, 187] on div "D" at bounding box center [371, 166] width 62 height 175
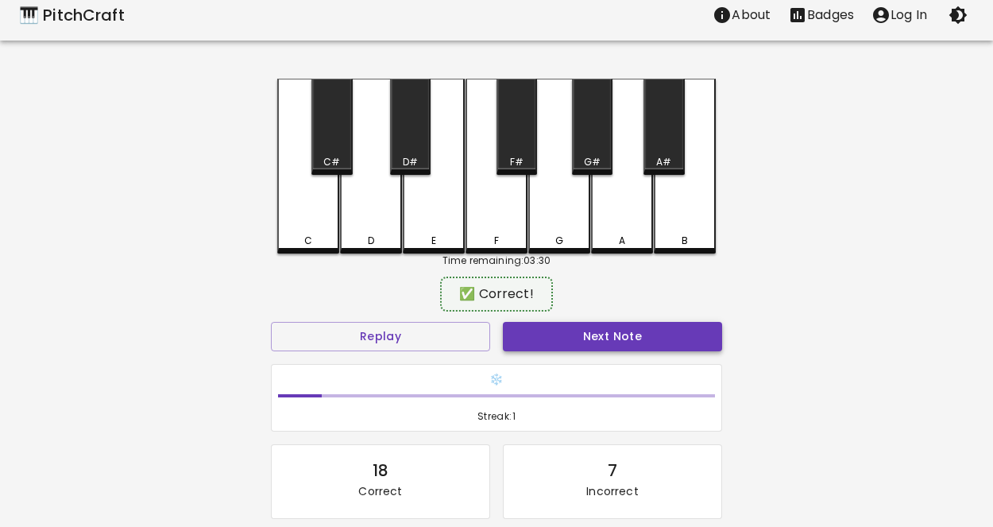
click at [596, 343] on button "Next Note" at bounding box center [612, 336] width 219 height 29
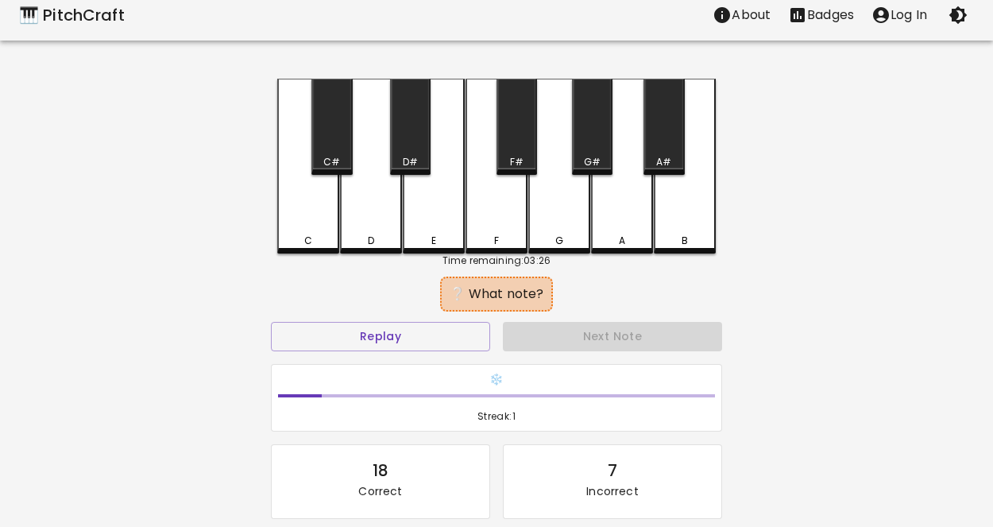
click at [433, 219] on div "E" at bounding box center [434, 166] width 62 height 175
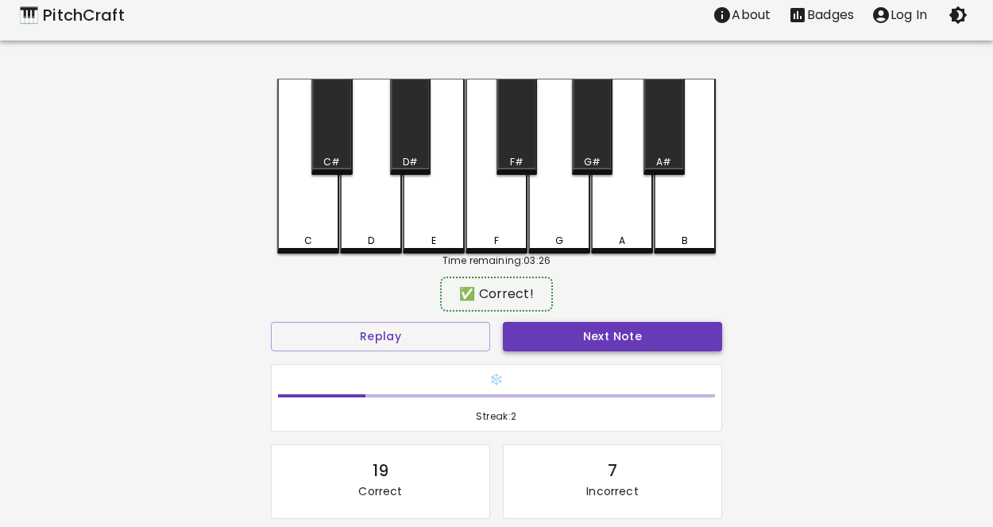
click at [616, 327] on button "Next Note" at bounding box center [612, 336] width 219 height 29
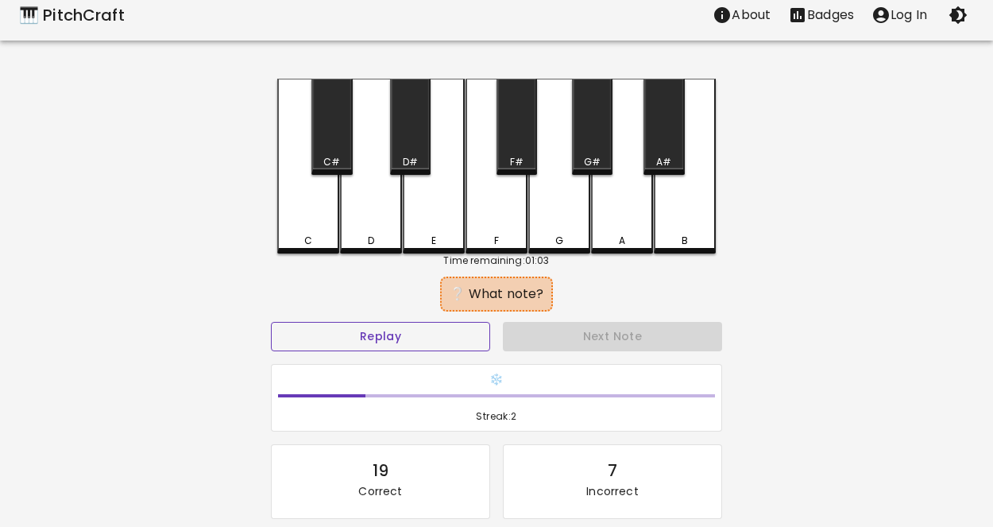
click at [434, 339] on button "Replay" at bounding box center [380, 336] width 219 height 29
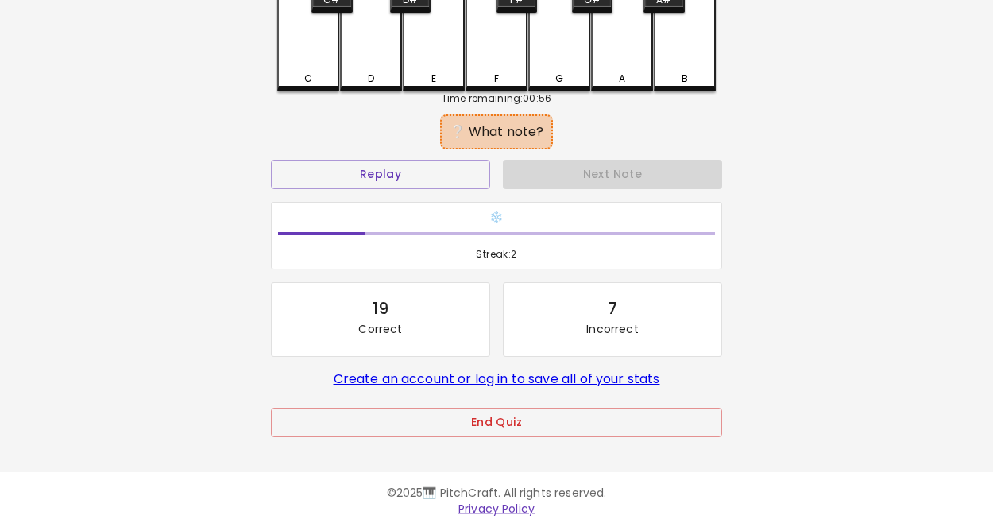
scroll to position [172, 0]
click at [528, 415] on button "End Quiz" at bounding box center [496, 422] width 451 height 29
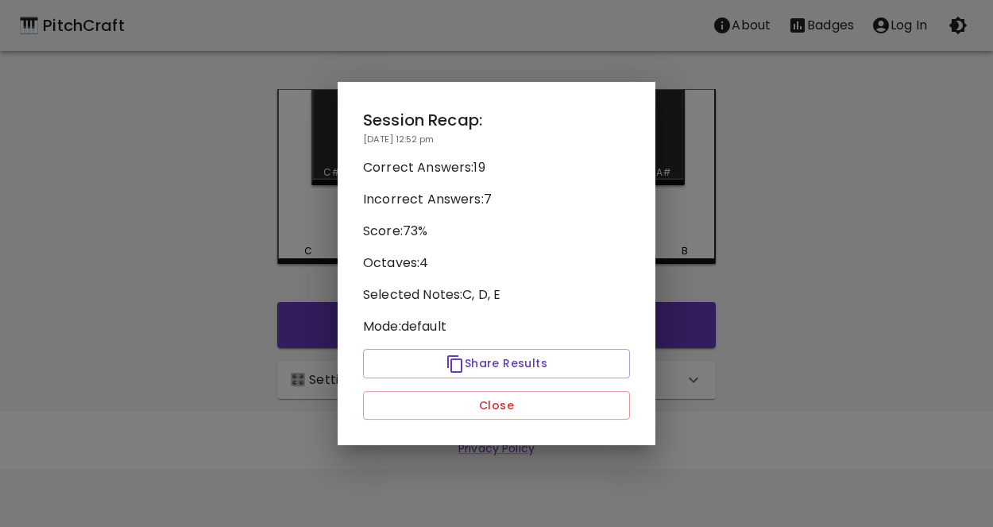
scroll to position [0, 0]
click at [534, 404] on button "Close" at bounding box center [496, 405] width 267 height 29
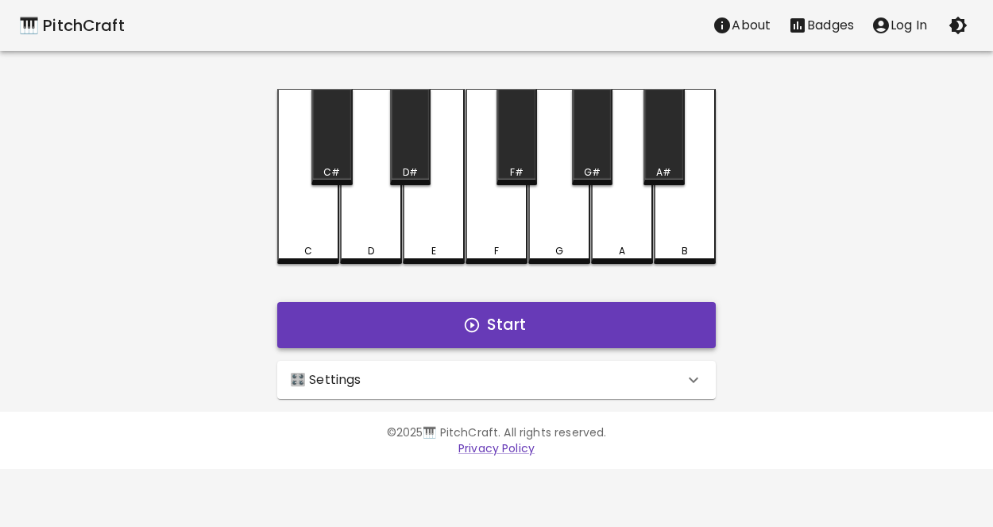
click at [559, 326] on button "Start" at bounding box center [496, 325] width 439 height 46
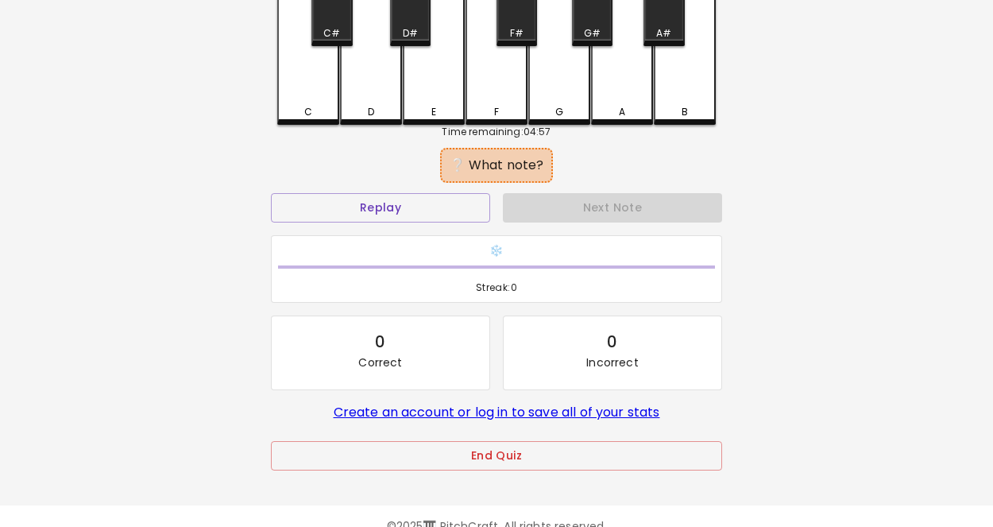
scroll to position [148, 0]
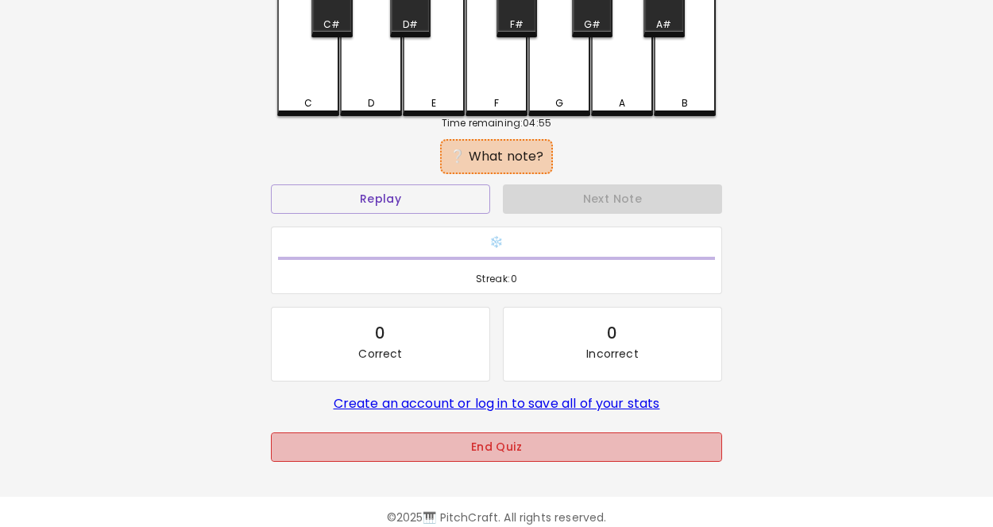
click at [507, 454] on button "End Quiz" at bounding box center [496, 446] width 451 height 29
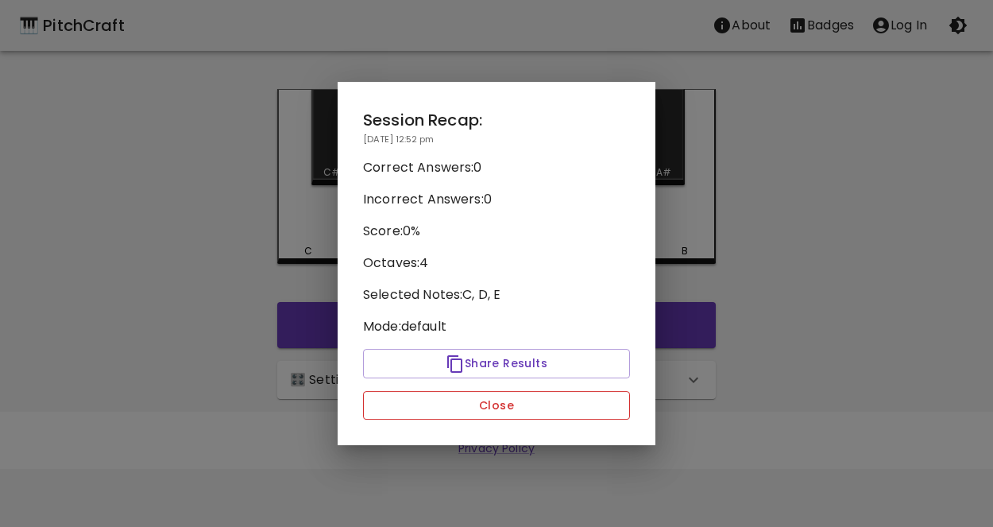
click at [506, 401] on button "Close" at bounding box center [496, 405] width 267 height 29
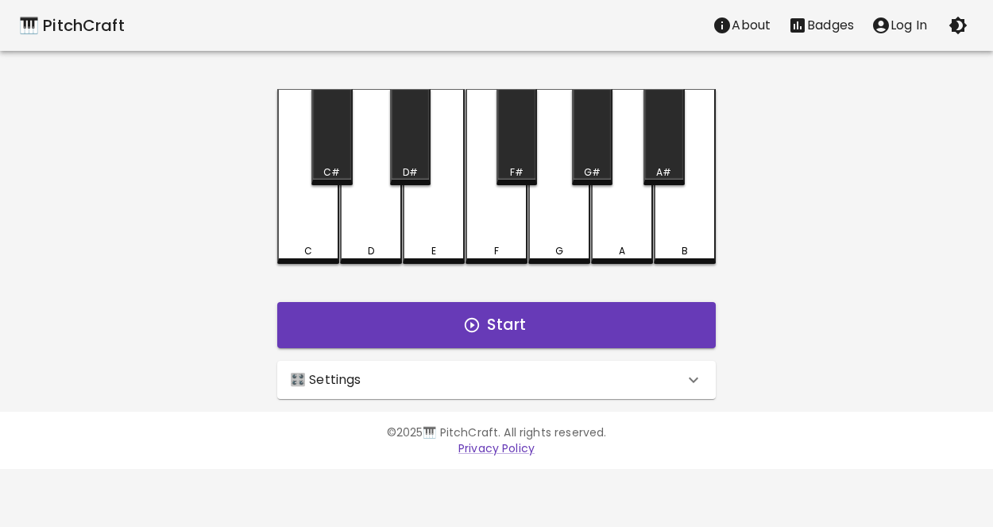
click at [318, 219] on div "C" at bounding box center [308, 176] width 62 height 175
click at [362, 220] on div "D" at bounding box center [371, 176] width 62 height 175
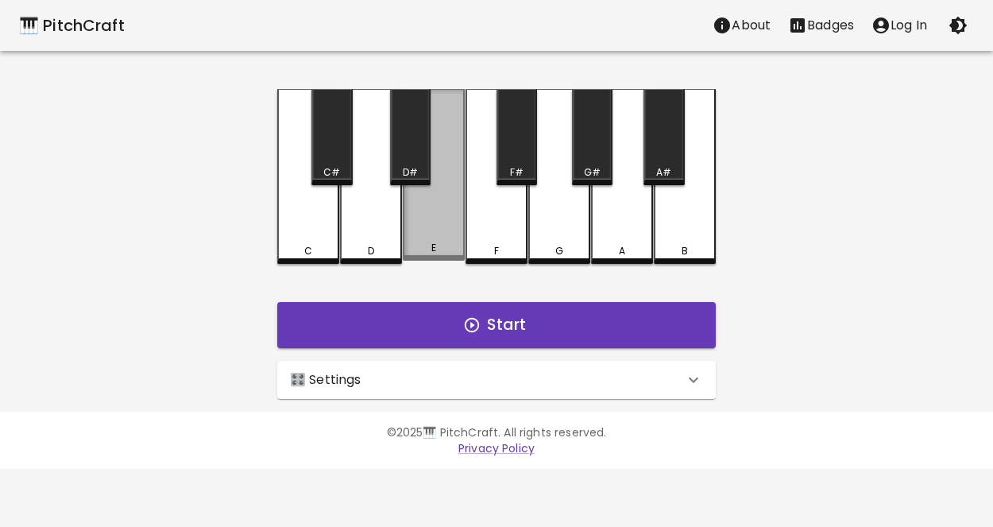
click at [421, 224] on div "E" at bounding box center [434, 175] width 62 height 172
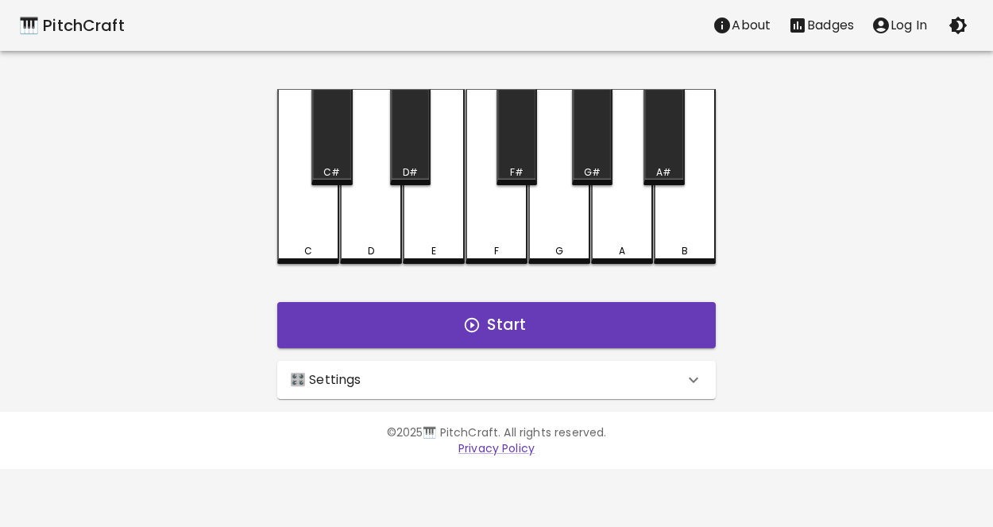
click at [507, 234] on div "F" at bounding box center [497, 176] width 62 height 175
click at [485, 384] on div "🎛️ Settings" at bounding box center [487, 379] width 394 height 19
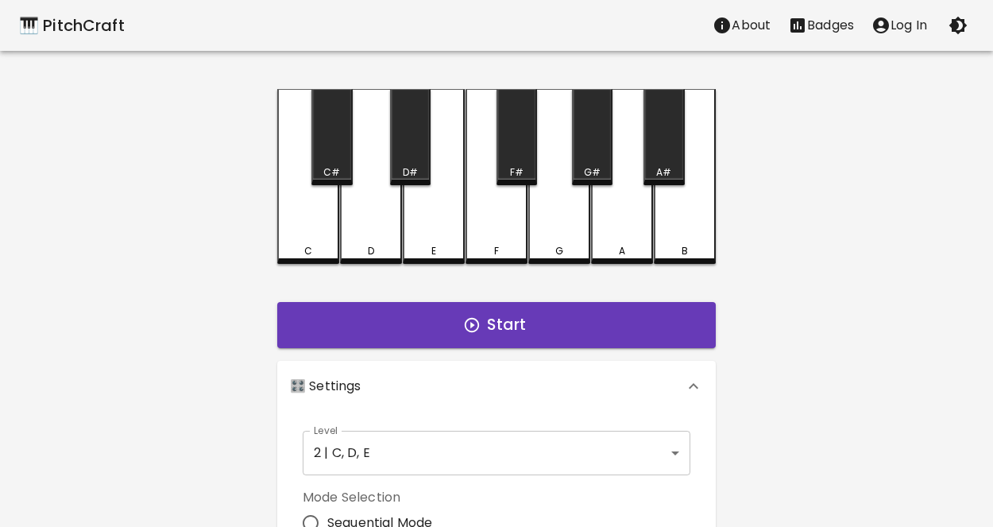
click at [415, 461] on body "🎹 PitchCraft About Badges Log In C C# D D# E F F# G G# A A# B Start 🎛️ Settings…" at bounding box center [496, 481] width 993 height 962
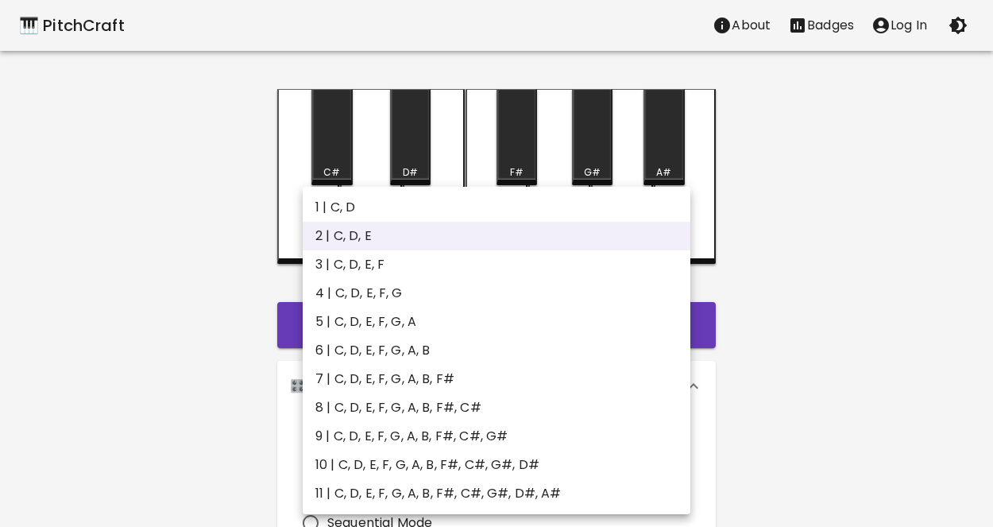
click at [364, 265] on li "3 | C, D, E, F" at bounding box center [497, 264] width 388 height 29
type input "5"
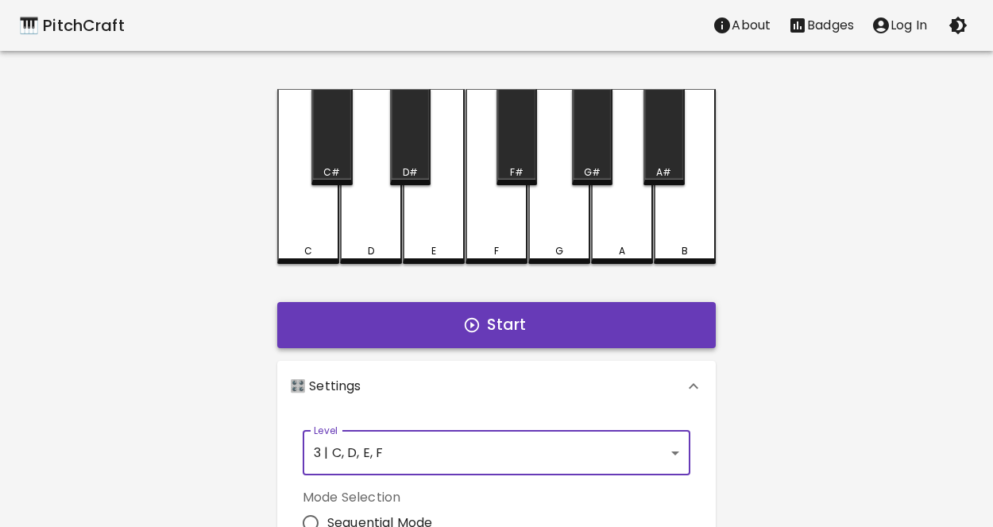
click at [446, 337] on button "Start" at bounding box center [496, 325] width 439 height 46
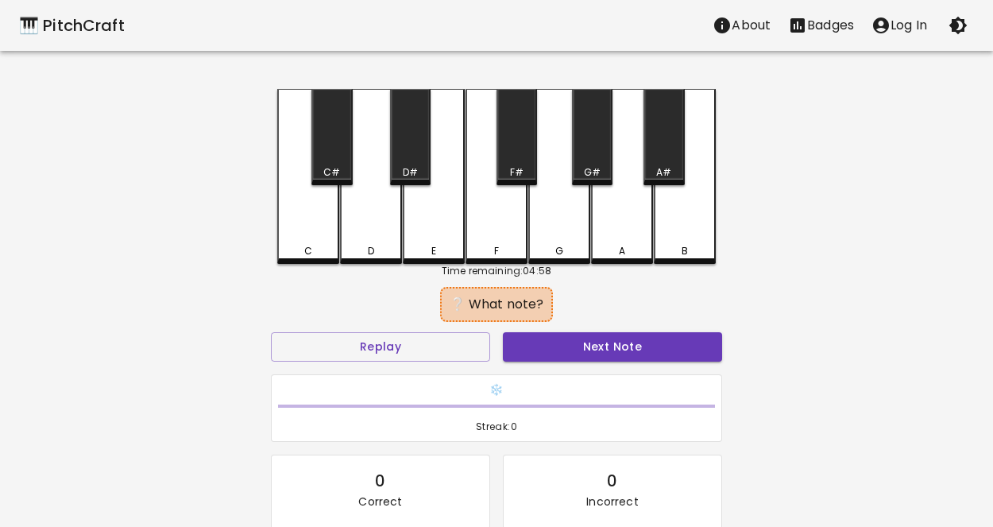
click at [327, 218] on div "C" at bounding box center [308, 176] width 62 height 175
click at [565, 332] on button "Next Note" at bounding box center [612, 346] width 219 height 29
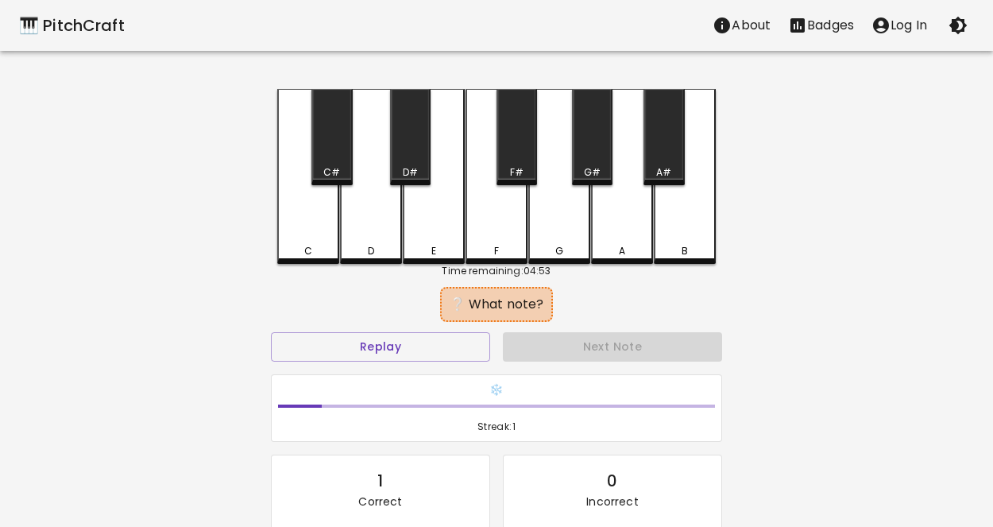
click at [407, 212] on div "E" at bounding box center [434, 176] width 62 height 175
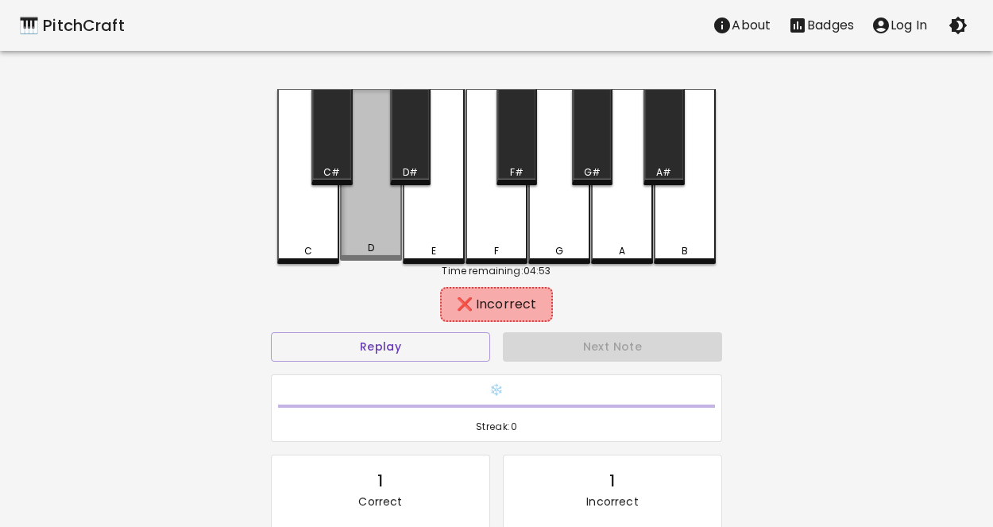
click at [381, 215] on div "D" at bounding box center [371, 175] width 62 height 172
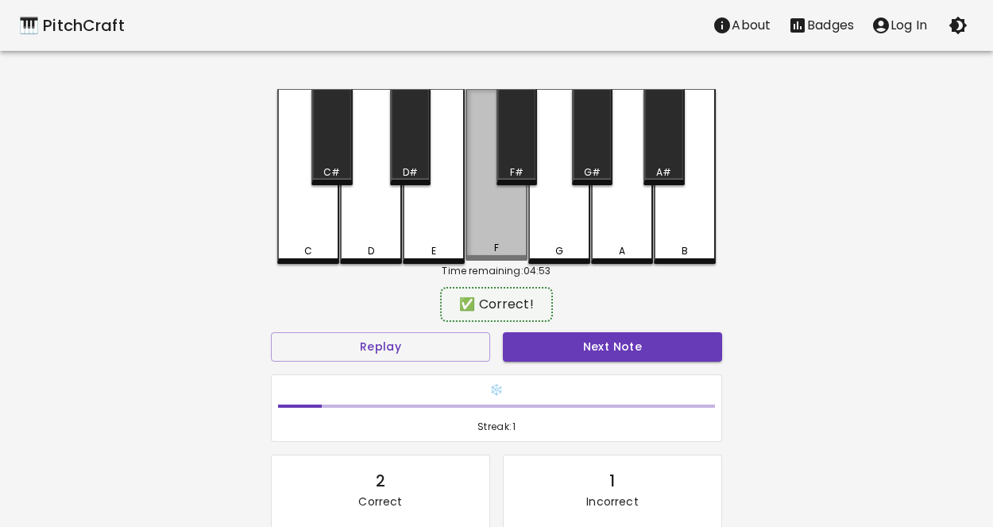
click at [524, 223] on div "F" at bounding box center [497, 175] width 62 height 172
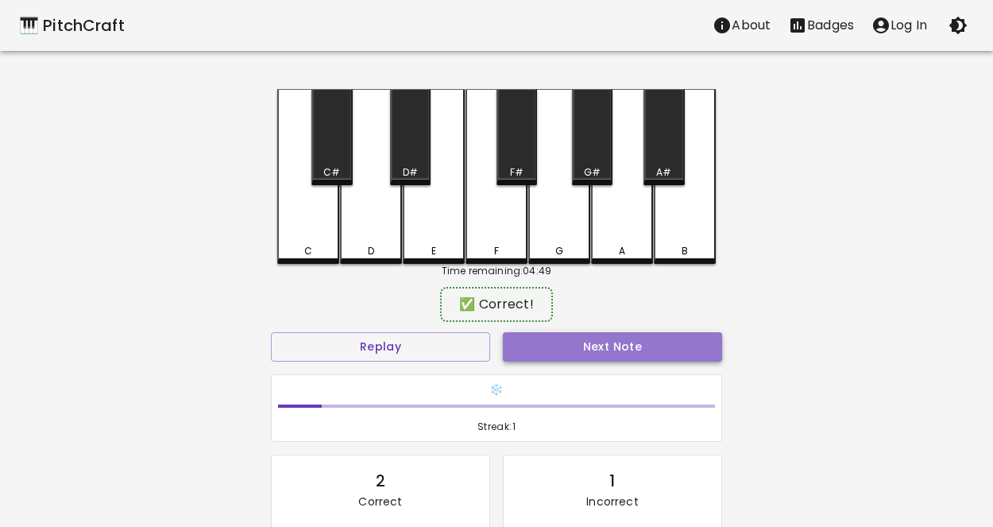
click at [565, 354] on button "Next Note" at bounding box center [612, 346] width 219 height 29
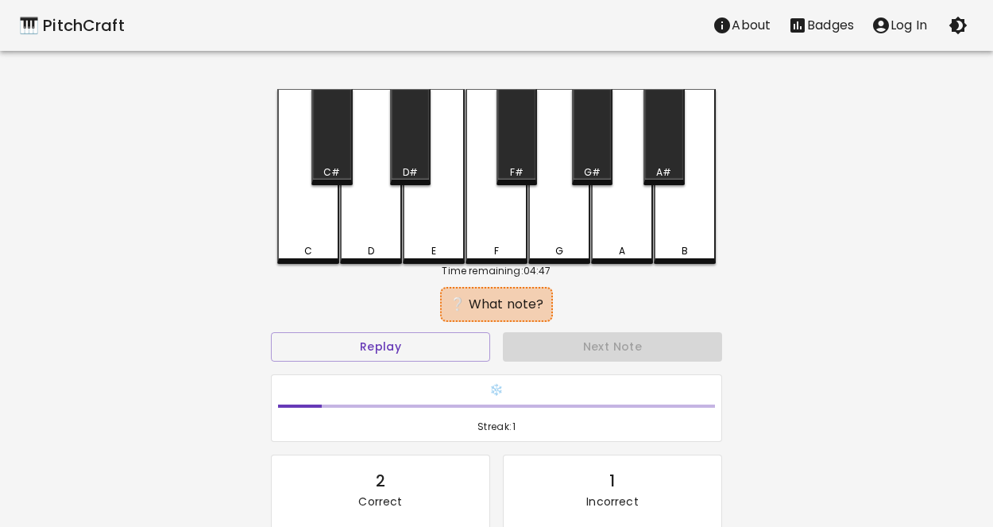
click at [503, 222] on div "F" at bounding box center [497, 176] width 62 height 175
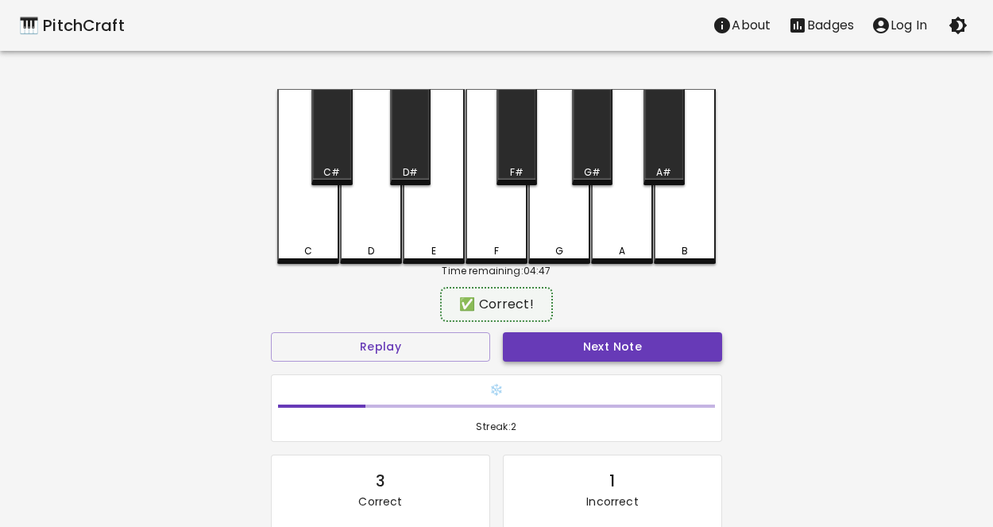
click at [586, 342] on button "Next Note" at bounding box center [612, 346] width 219 height 29
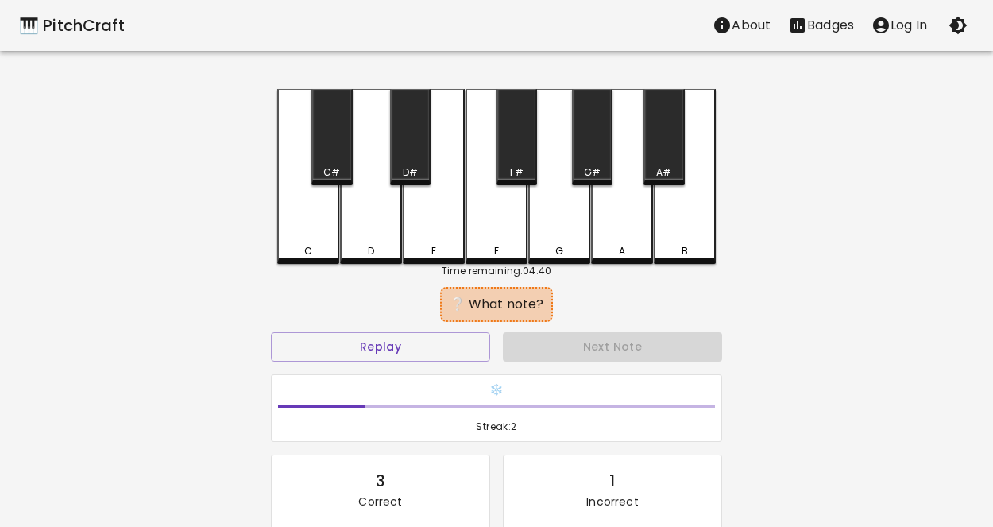
click at [440, 225] on div "E" at bounding box center [434, 176] width 62 height 175
click at [513, 217] on div "F" at bounding box center [497, 176] width 62 height 175
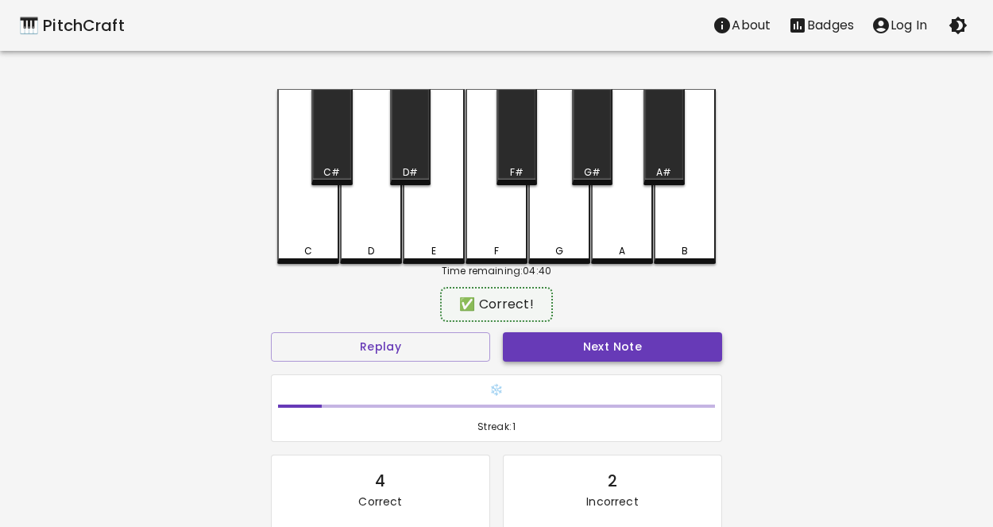
click at [627, 358] on button "Next Note" at bounding box center [612, 346] width 219 height 29
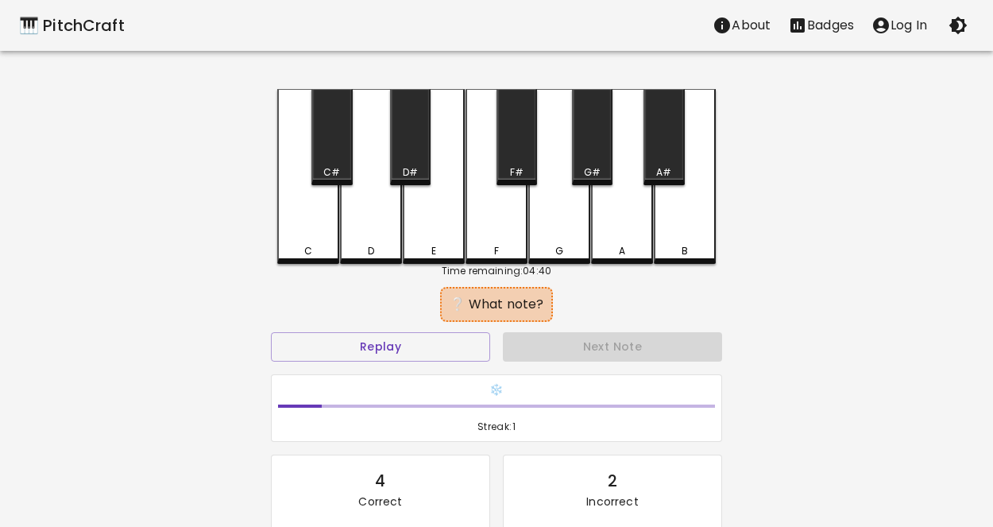
click at [480, 173] on div "F" at bounding box center [497, 176] width 62 height 175
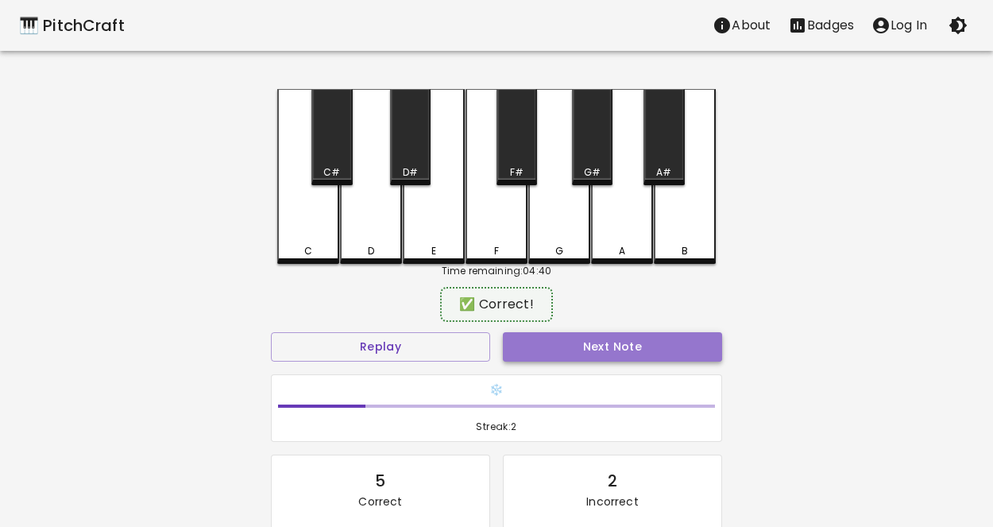
click at [600, 345] on button "Next Note" at bounding box center [612, 346] width 219 height 29
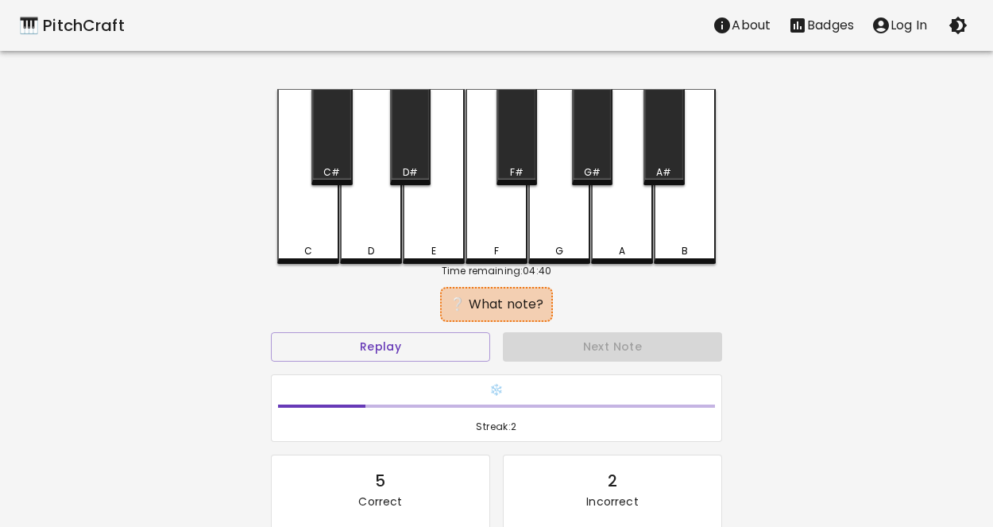
click at [431, 214] on div "E" at bounding box center [434, 176] width 62 height 175
click at [384, 226] on div "D" at bounding box center [371, 176] width 62 height 175
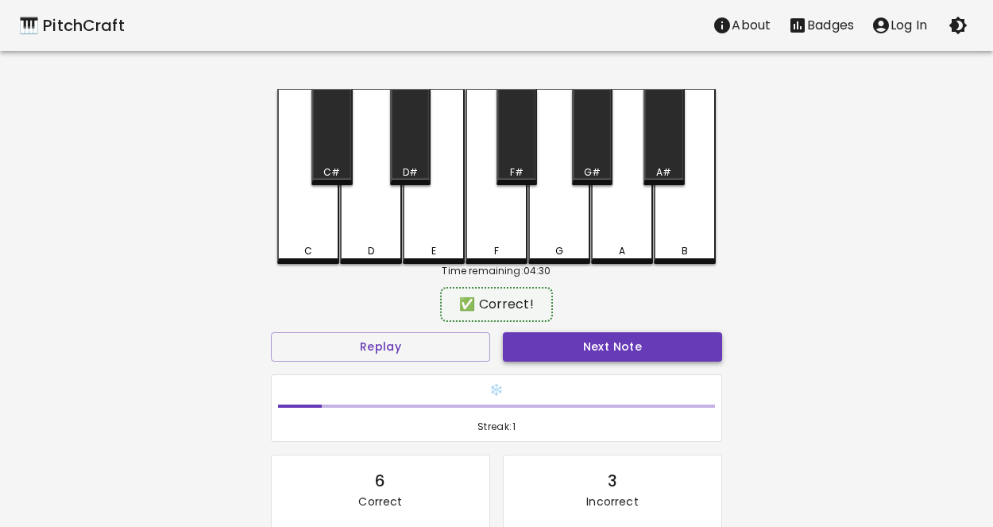
click at [622, 351] on button "Next Note" at bounding box center [612, 346] width 219 height 29
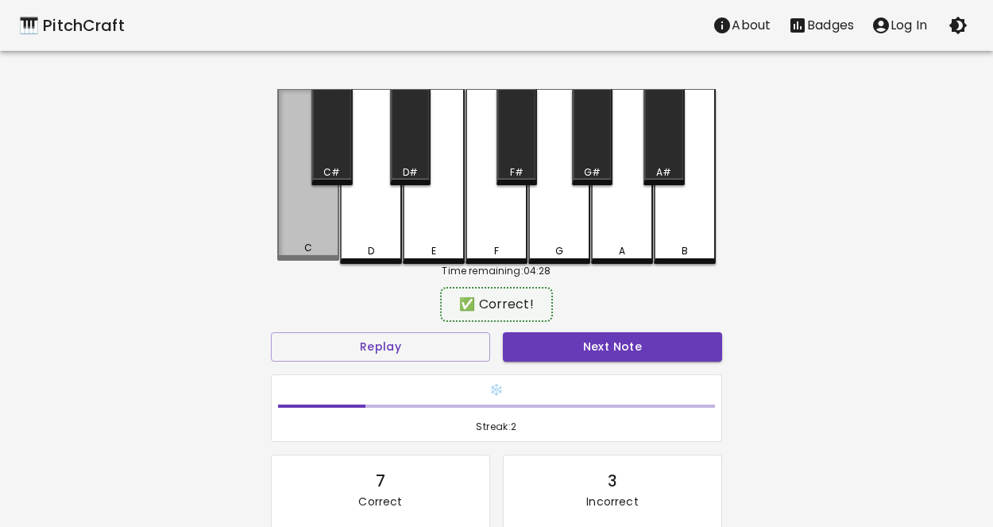
click at [318, 203] on div "C" at bounding box center [308, 175] width 62 height 172
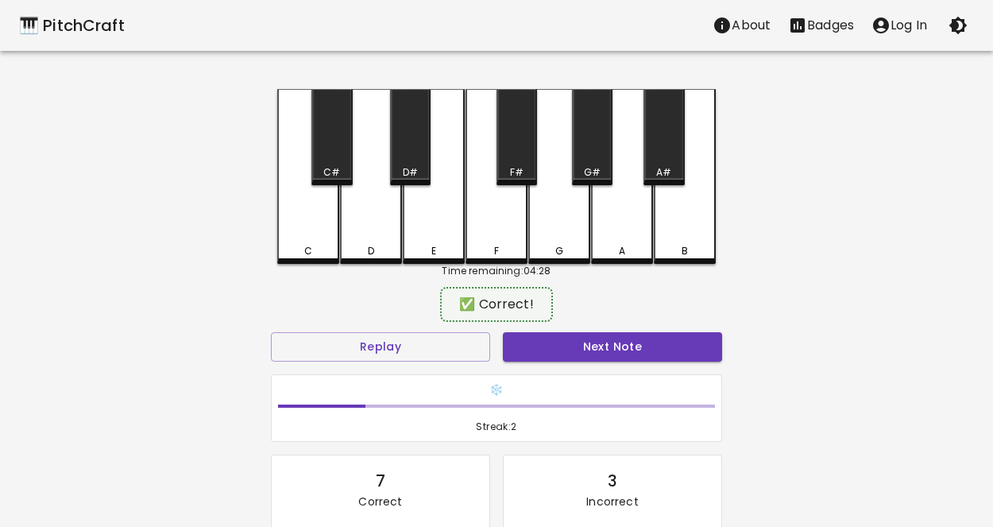
click at [647, 365] on div "Next Note" at bounding box center [612, 347] width 232 height 42
click at [639, 356] on button "Next Note" at bounding box center [612, 346] width 219 height 29
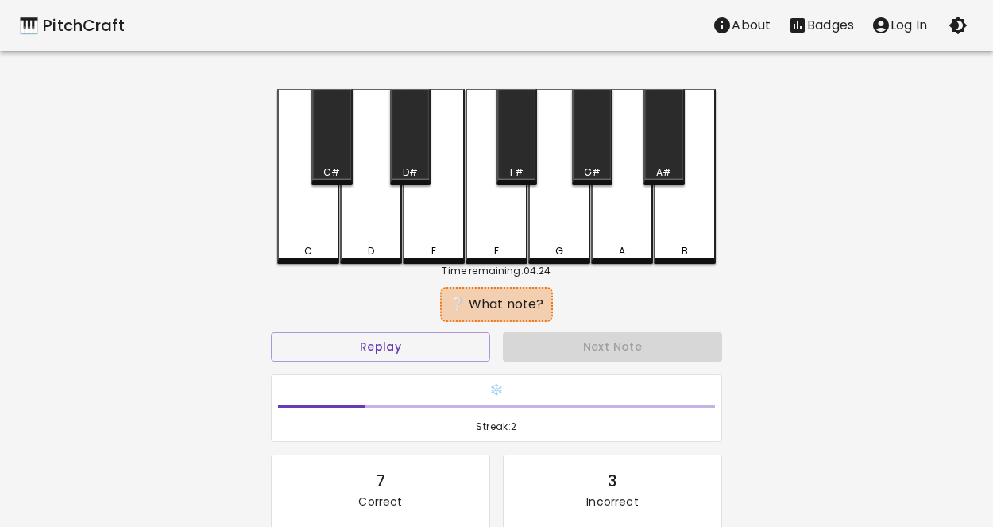
click at [326, 223] on div "C" at bounding box center [308, 176] width 62 height 175
click at [389, 233] on div "D" at bounding box center [371, 176] width 62 height 175
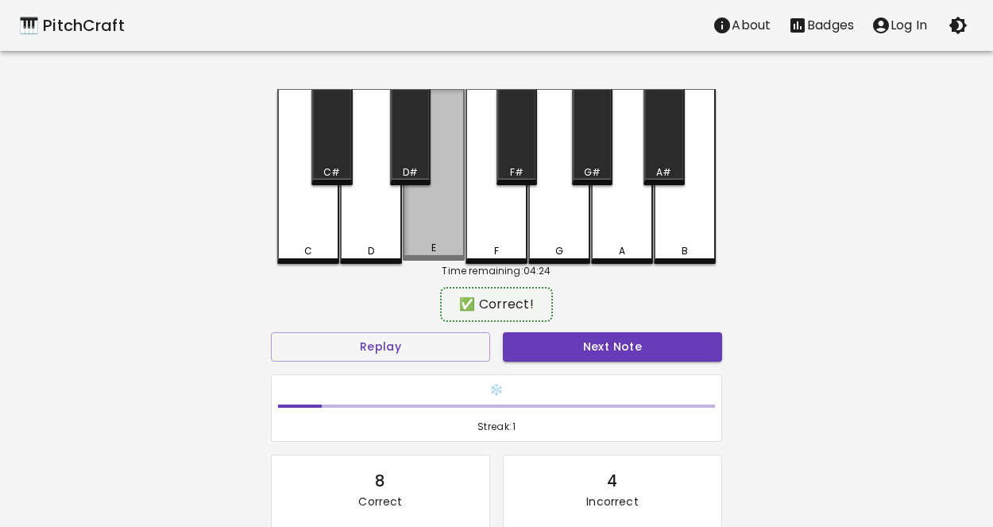
click at [435, 240] on div "E" at bounding box center [434, 175] width 62 height 172
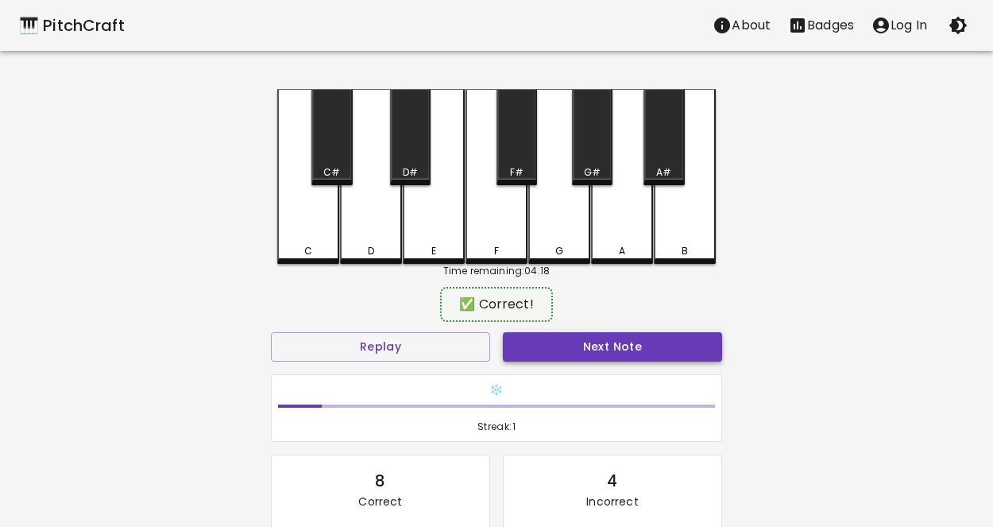
click at [570, 344] on button "Next Note" at bounding box center [612, 346] width 219 height 29
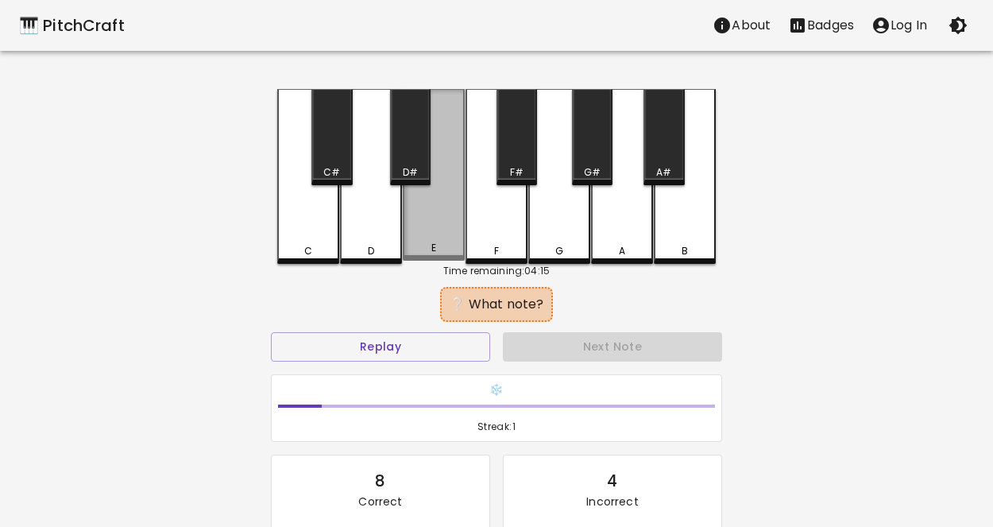
click at [449, 219] on div "E" at bounding box center [434, 175] width 62 height 172
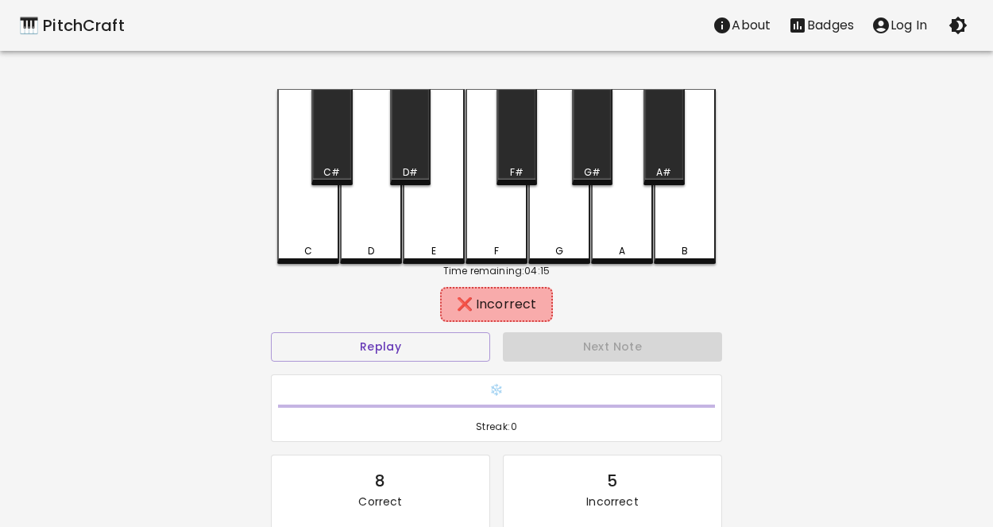
click at [488, 230] on div "F" at bounding box center [497, 176] width 62 height 175
click at [389, 218] on div "D" at bounding box center [371, 176] width 62 height 175
click at [329, 214] on div "C" at bounding box center [308, 176] width 62 height 175
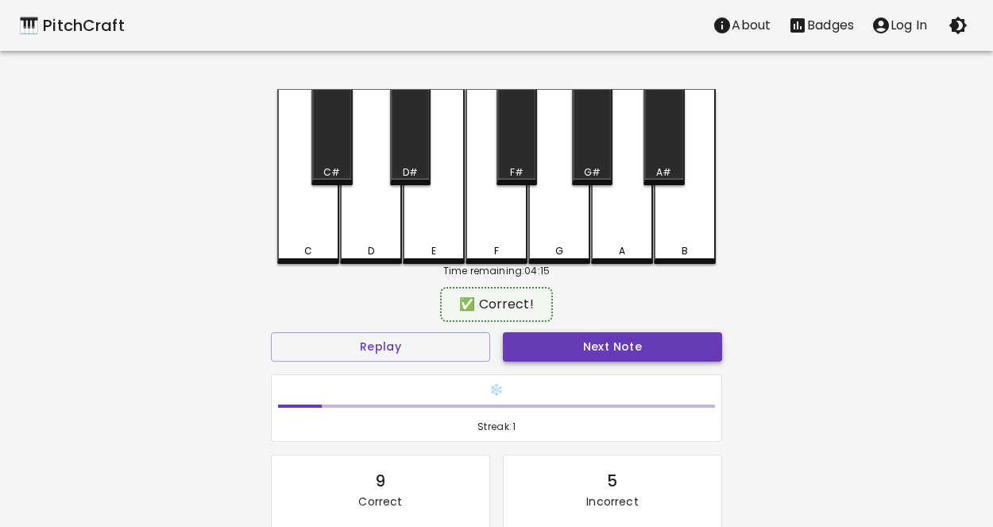
click at [553, 334] on button "Next Note" at bounding box center [612, 346] width 219 height 29
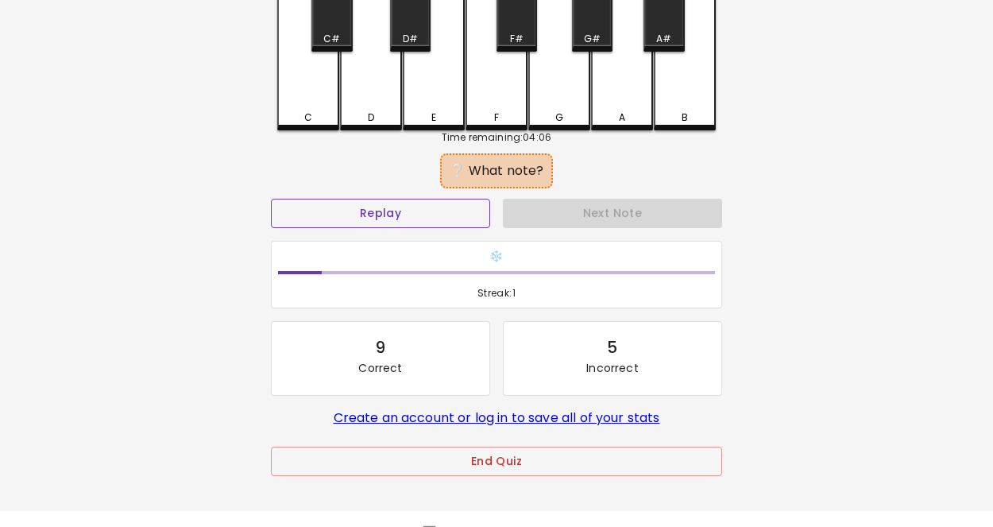
scroll to position [172, 0]
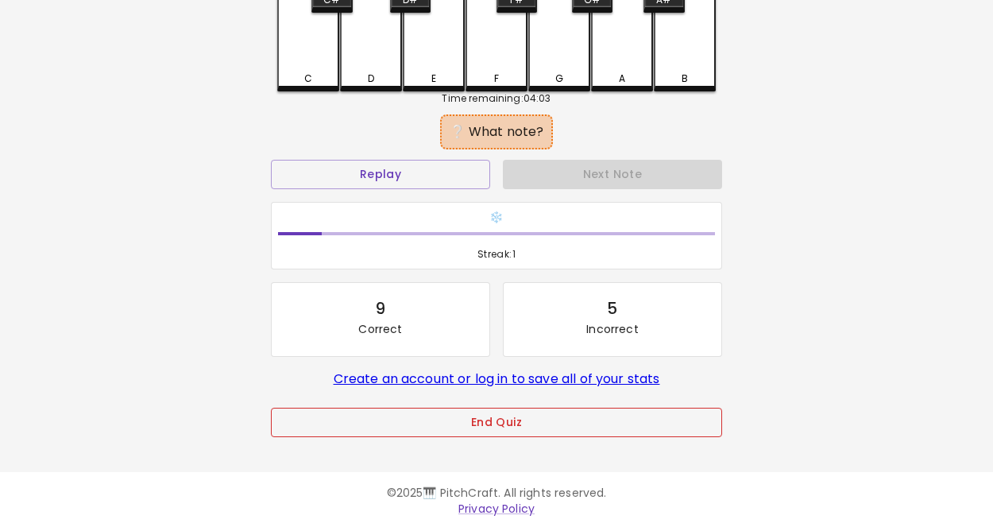
click at [489, 428] on button "End Quiz" at bounding box center [496, 422] width 451 height 29
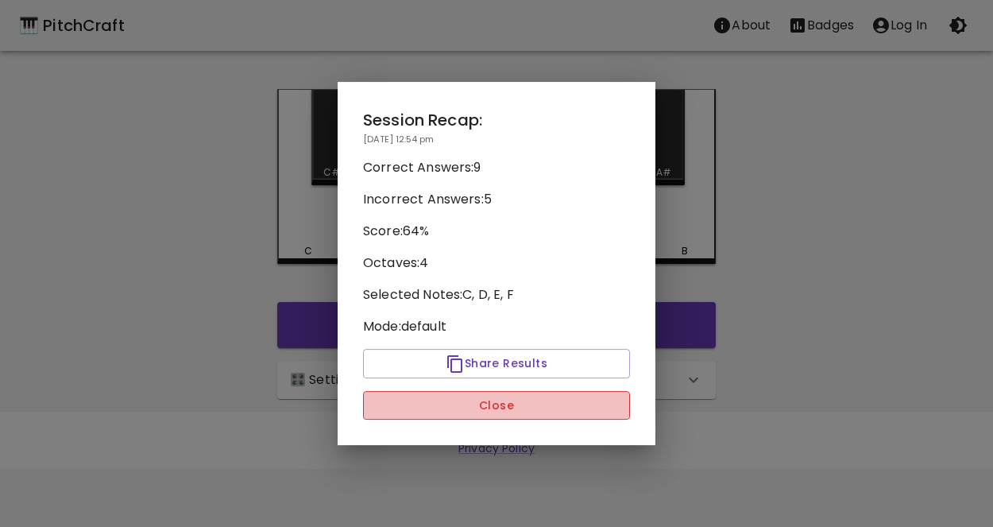
click at [489, 405] on button "Close" at bounding box center [496, 405] width 267 height 29
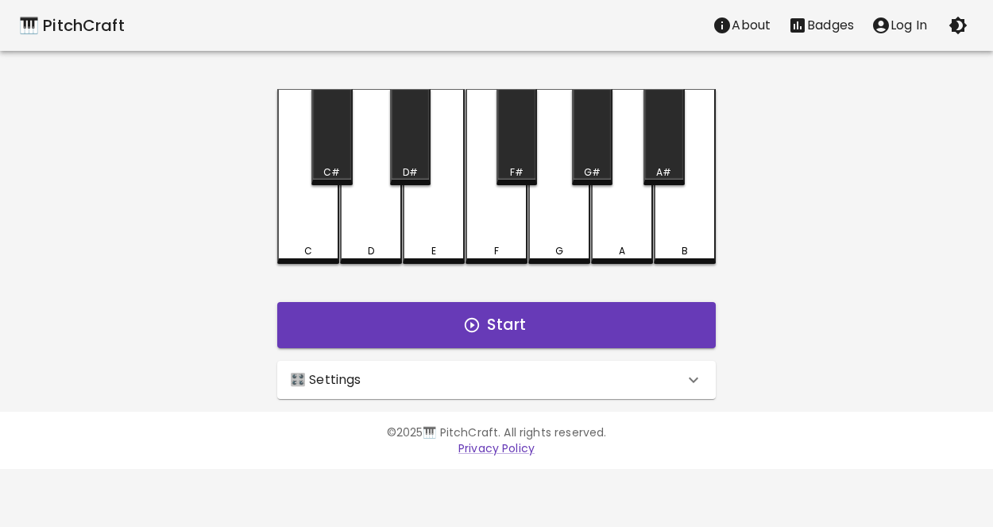
click at [552, 365] on div "🎛️ Settings" at bounding box center [496, 380] width 439 height 38
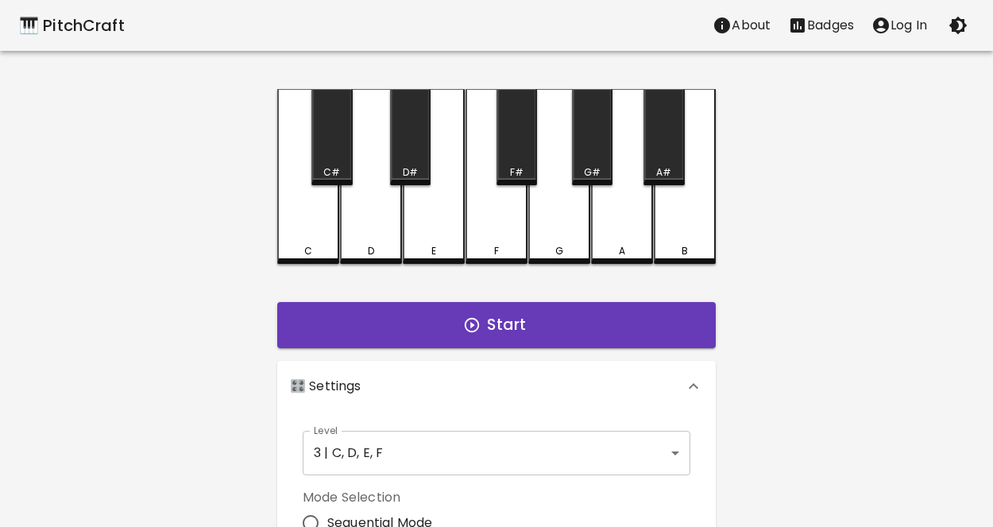
click at [472, 440] on body "🎹 PitchCraft About Badges Log In C C# D D# E F F# G G# A A# B Start 🎛️ Settings…" at bounding box center [496, 481] width 993 height 962
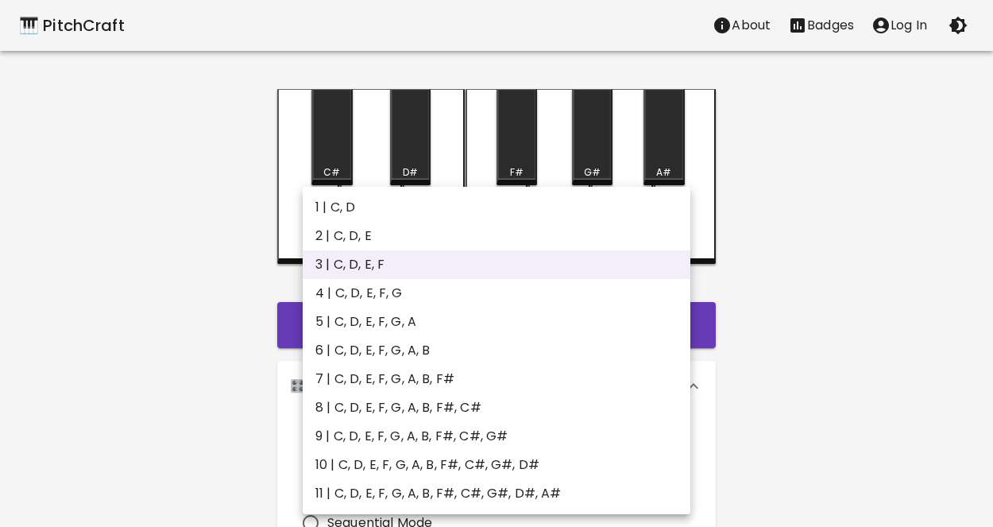
click at [415, 258] on li "3 | C, D, E, F" at bounding box center [497, 264] width 388 height 29
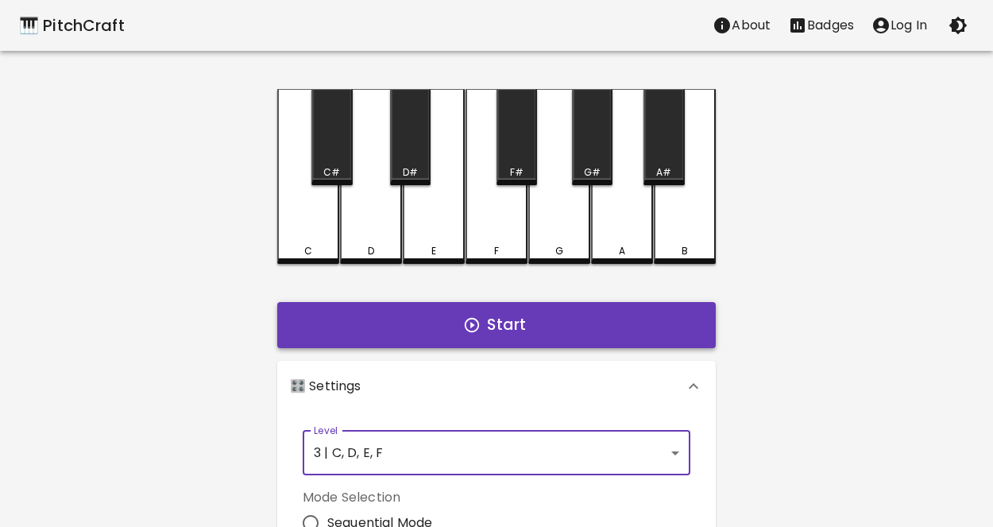
click at [585, 321] on button "Start" at bounding box center [496, 325] width 439 height 46
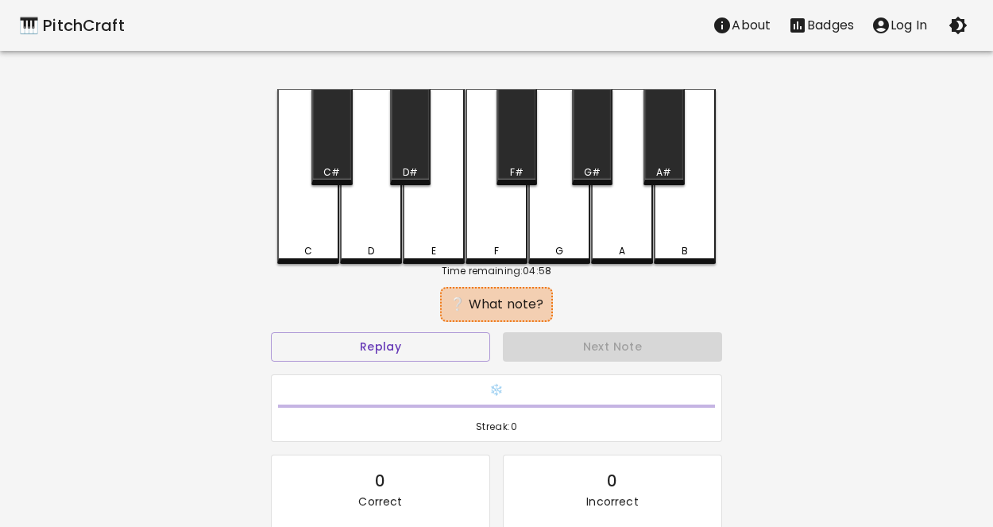
click at [525, 304] on div "❔ What note?" at bounding box center [496, 304] width 97 height 19
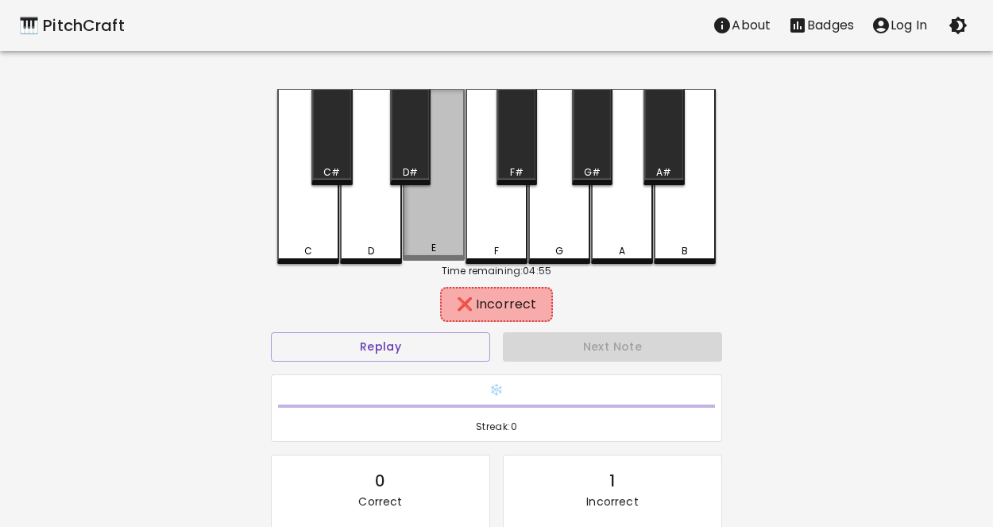
click at [435, 227] on div "E" at bounding box center [434, 175] width 62 height 172
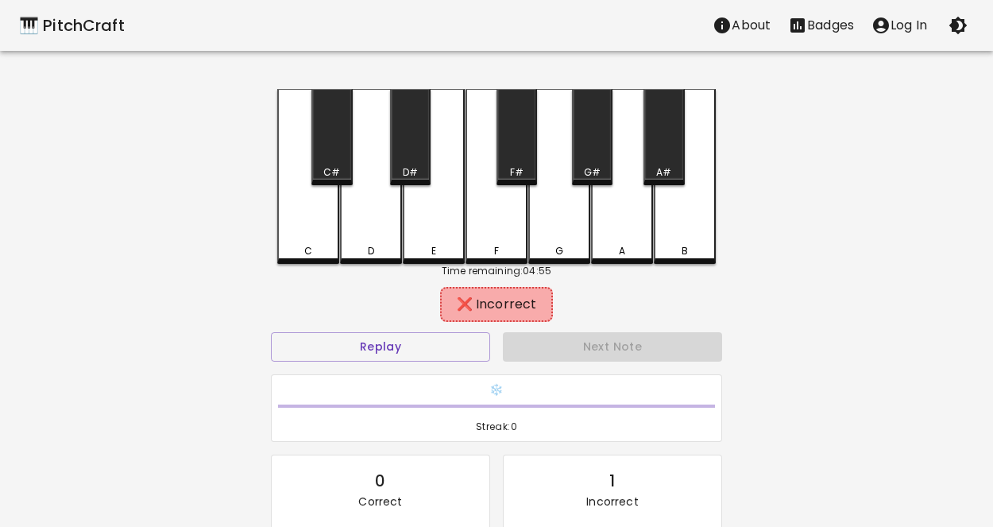
click at [384, 211] on div "D" at bounding box center [371, 176] width 62 height 175
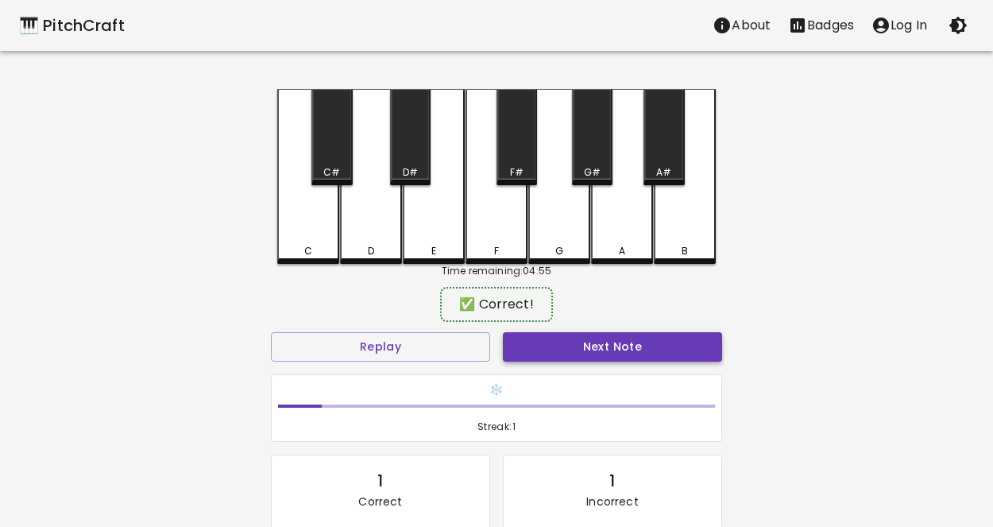
click at [579, 346] on button "Next Note" at bounding box center [612, 346] width 219 height 29
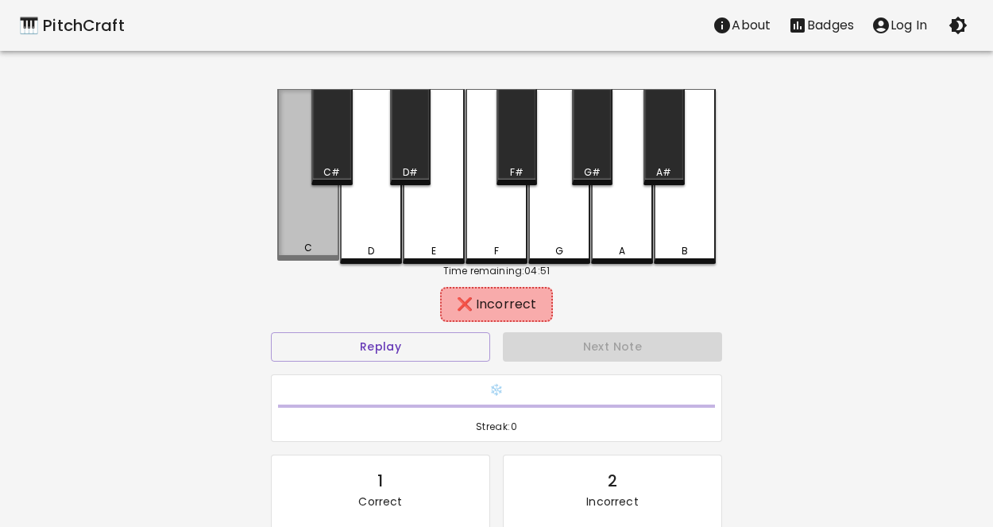
click at [335, 220] on div "C" at bounding box center [308, 175] width 62 height 172
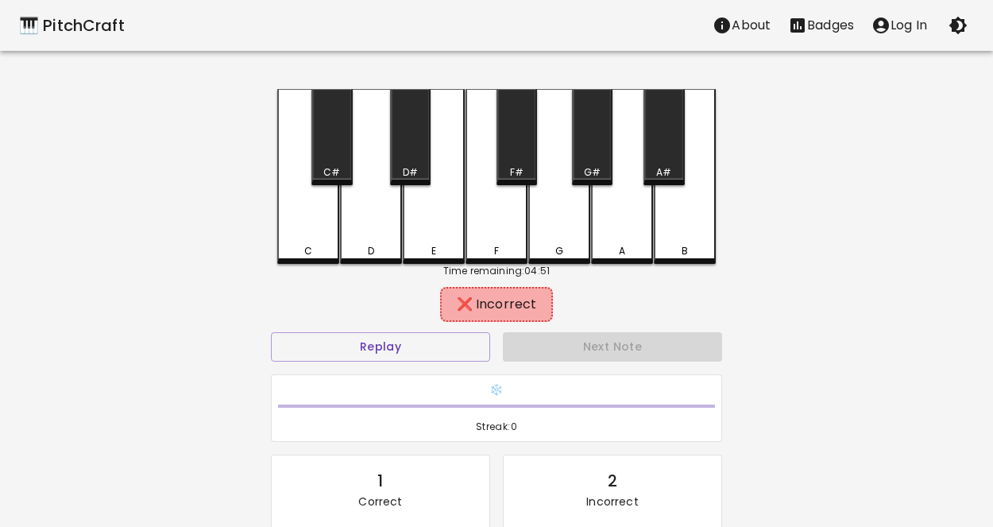
click at [354, 220] on div "D" at bounding box center [371, 176] width 62 height 175
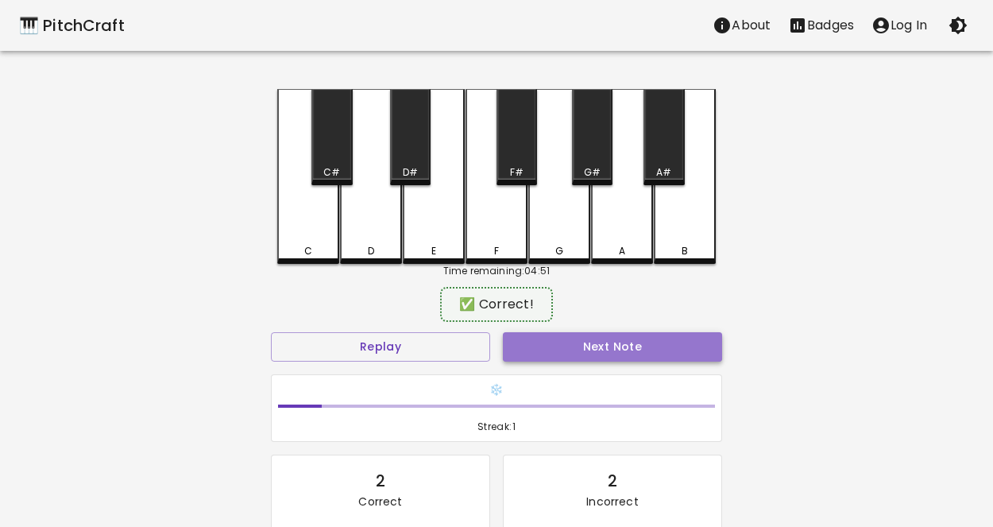
click at [589, 337] on button "Next Note" at bounding box center [612, 346] width 219 height 29
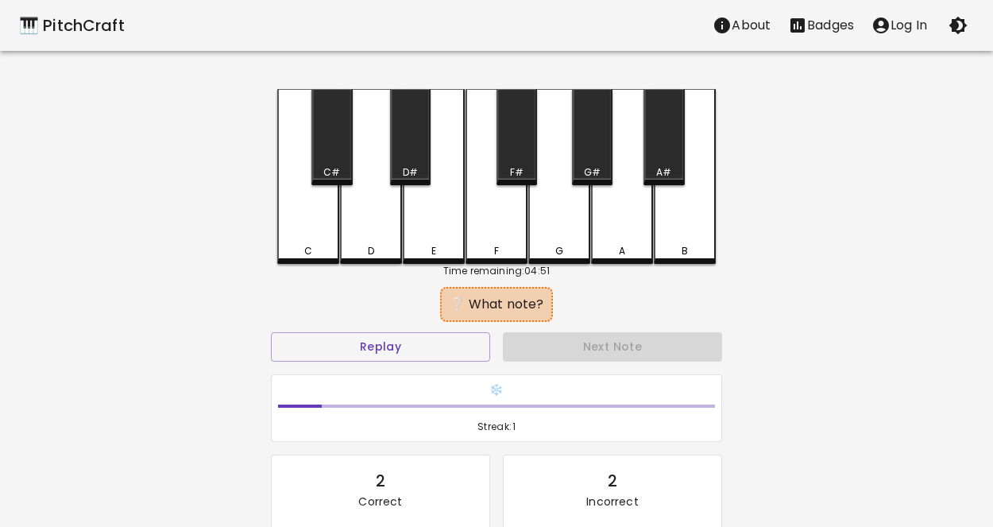
click at [449, 192] on div "E" at bounding box center [434, 176] width 62 height 175
click at [307, 205] on div "C" at bounding box center [308, 176] width 62 height 175
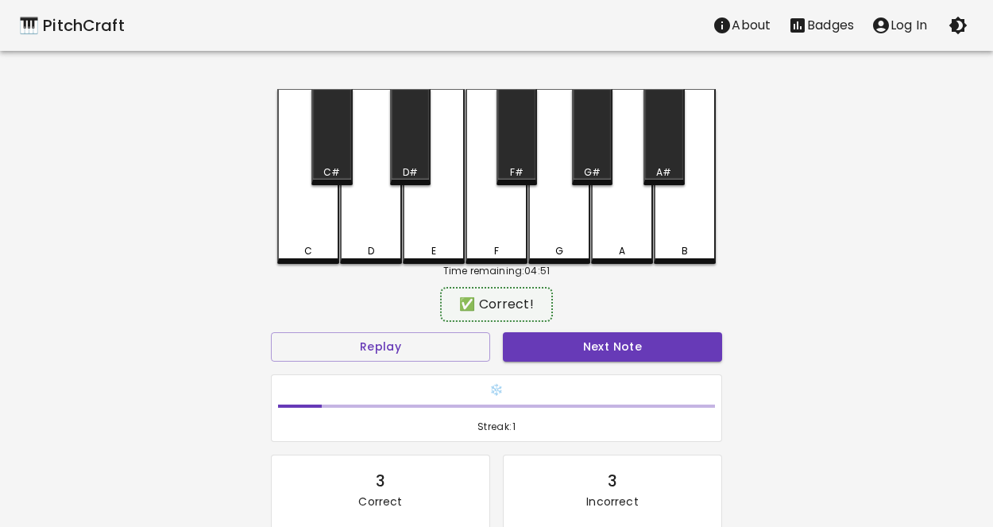
click at [670, 368] on div "❄️ Streak: 1" at bounding box center [497, 408] width 464 height 81
click at [659, 353] on button "Next Note" at bounding box center [612, 346] width 219 height 29
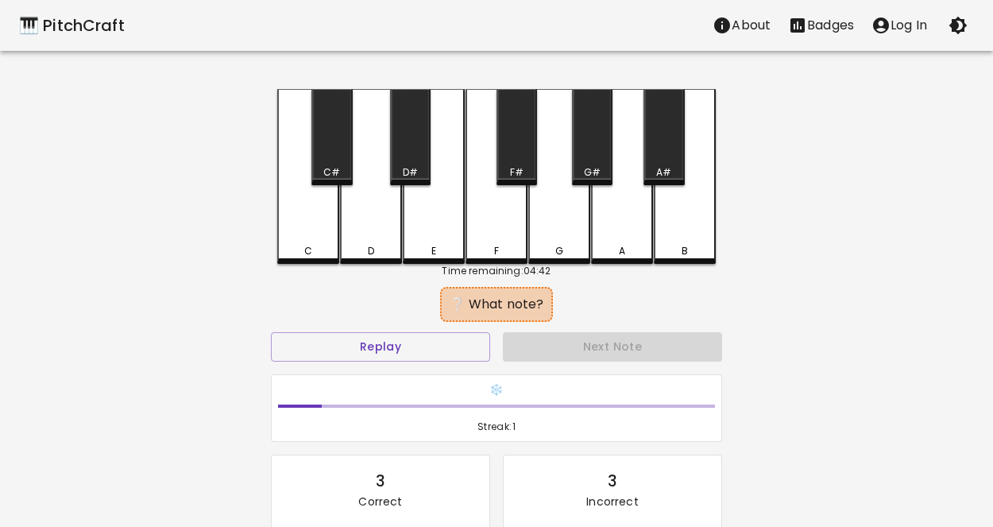
click at [369, 223] on div "D" at bounding box center [371, 176] width 62 height 175
click at [242, 187] on div "🎹 PitchCraft About Badges Log In C C# D D# E F F# G G# A A# B Time remaining: 0…" at bounding box center [496, 316] width 993 height 632
click at [311, 211] on div "C" at bounding box center [308, 176] width 62 height 175
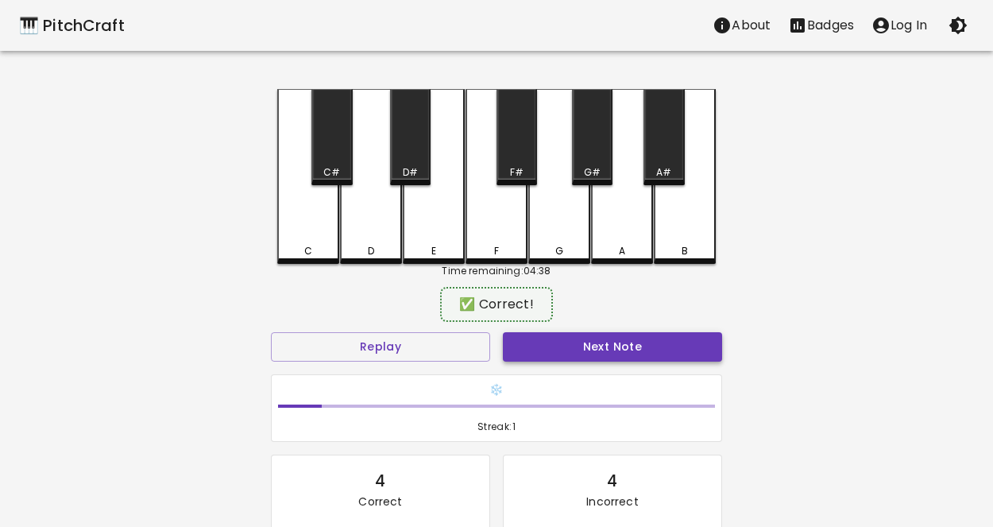
click at [566, 335] on button "Next Note" at bounding box center [612, 346] width 219 height 29
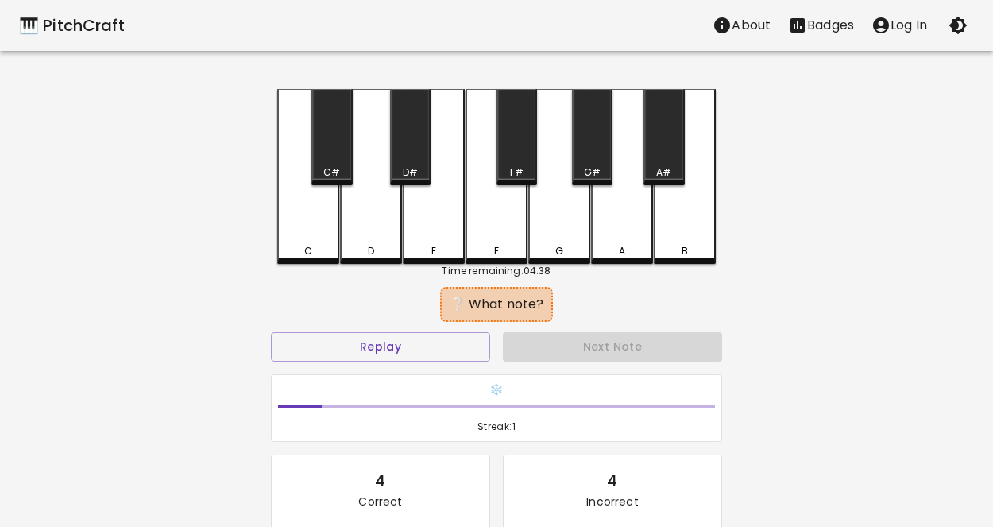
click at [289, 234] on div "C" at bounding box center [308, 176] width 62 height 175
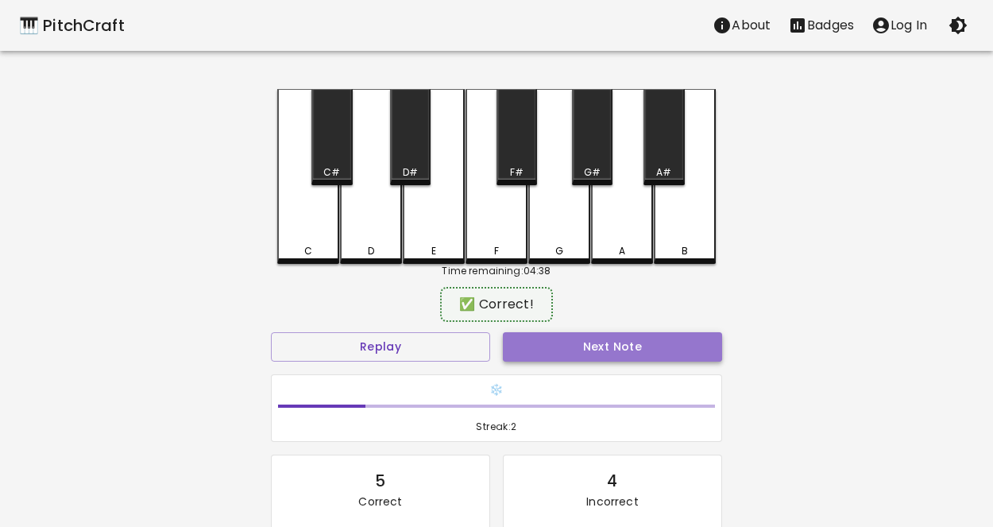
click at [557, 346] on button "Next Note" at bounding box center [612, 346] width 219 height 29
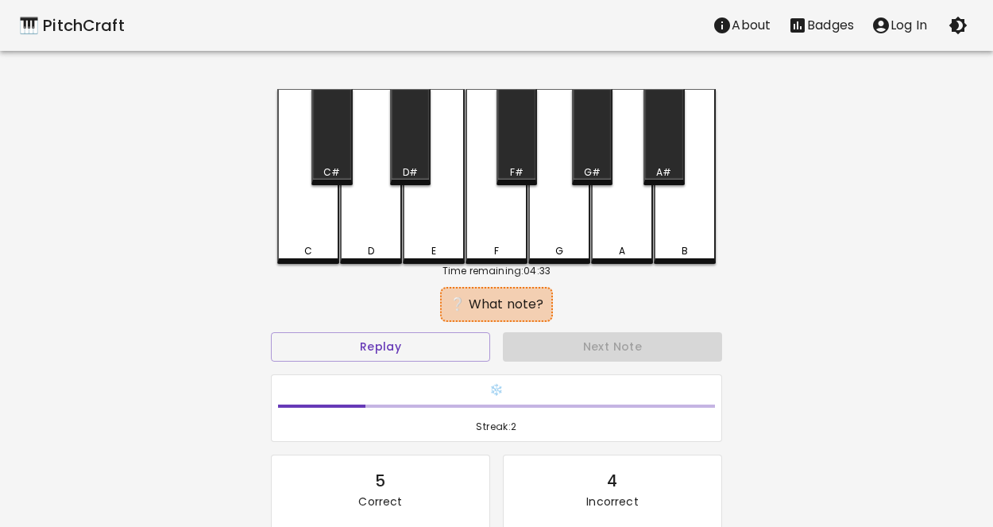
click at [418, 234] on div "E" at bounding box center [434, 176] width 62 height 175
click at [391, 232] on div "D" at bounding box center [371, 176] width 62 height 175
click at [516, 248] on div "F" at bounding box center [496, 251] width 59 height 14
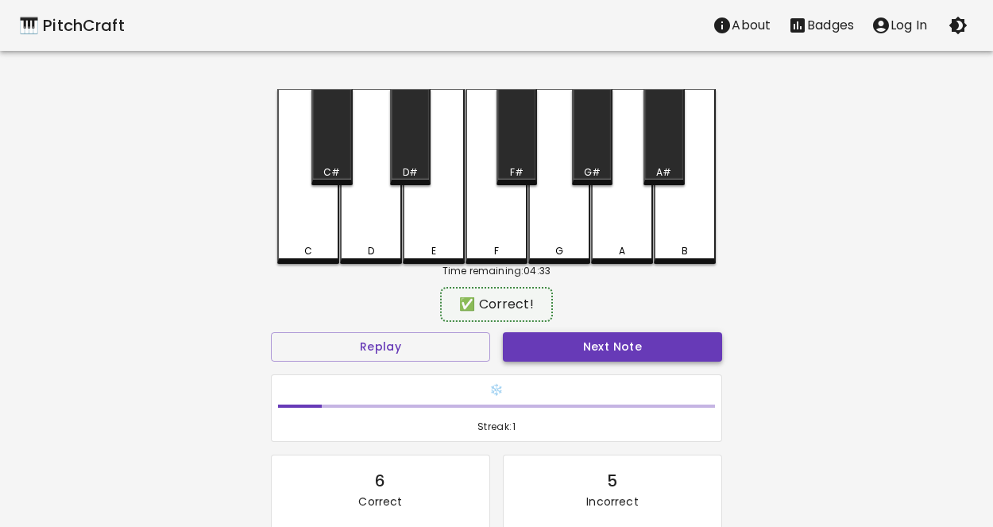
click at [603, 356] on button "Next Note" at bounding box center [612, 346] width 219 height 29
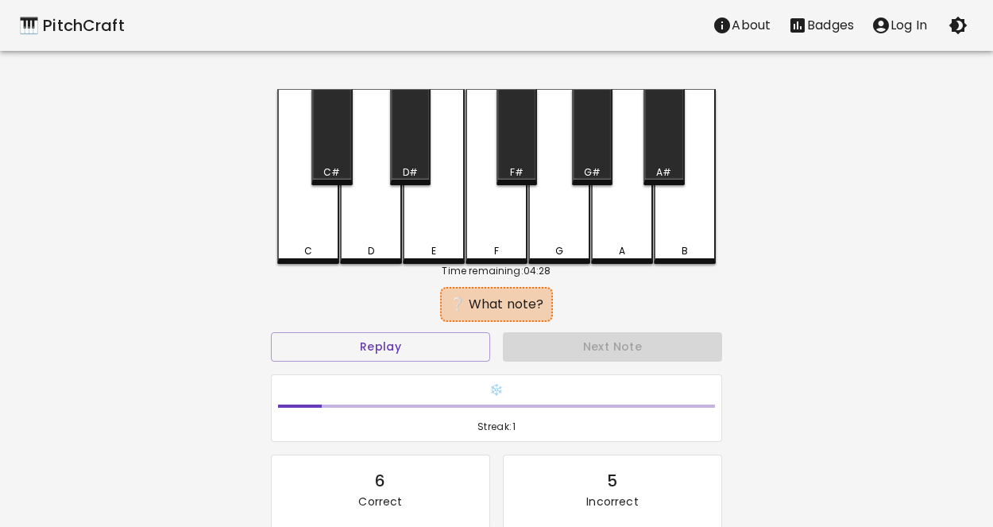
click at [420, 217] on div "E" at bounding box center [434, 176] width 62 height 175
click at [376, 211] on div "D" at bounding box center [371, 176] width 62 height 175
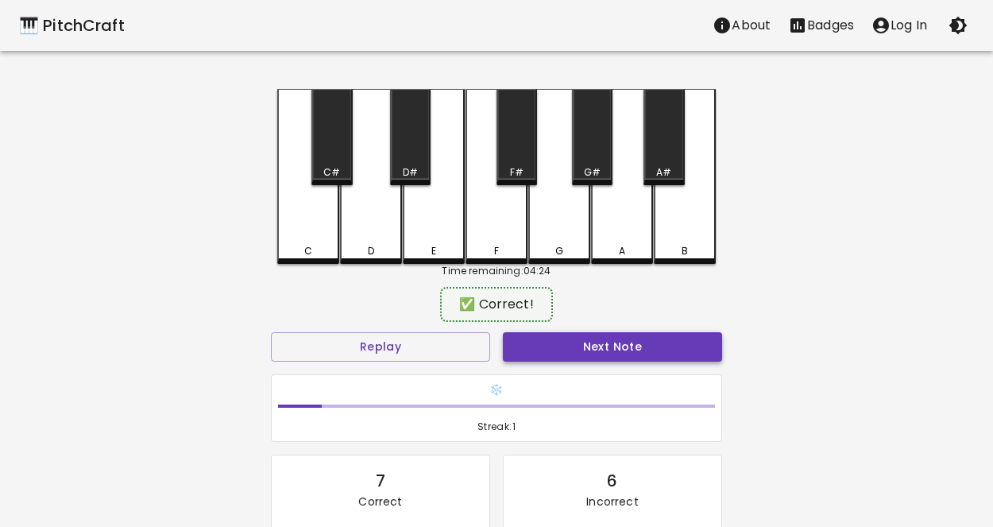
click at [550, 338] on button "Next Note" at bounding box center [612, 346] width 219 height 29
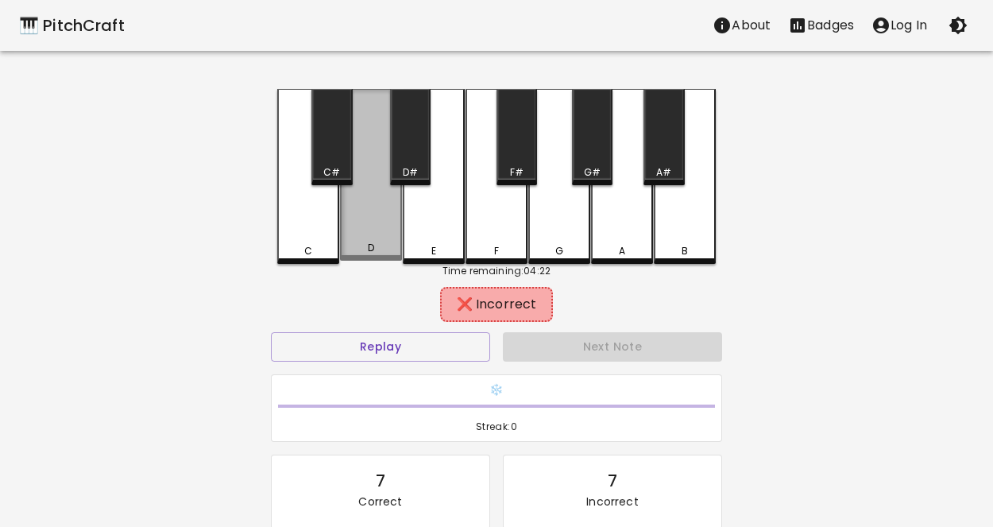
click at [364, 245] on div "D" at bounding box center [371, 248] width 59 height 14
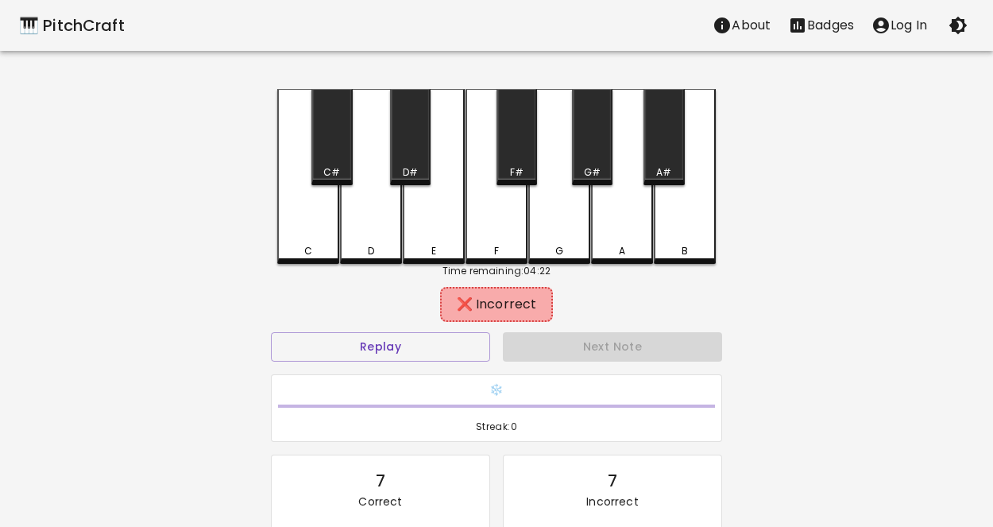
click at [341, 240] on div "D" at bounding box center [371, 176] width 62 height 175
click at [330, 240] on div "C" at bounding box center [308, 176] width 62 height 175
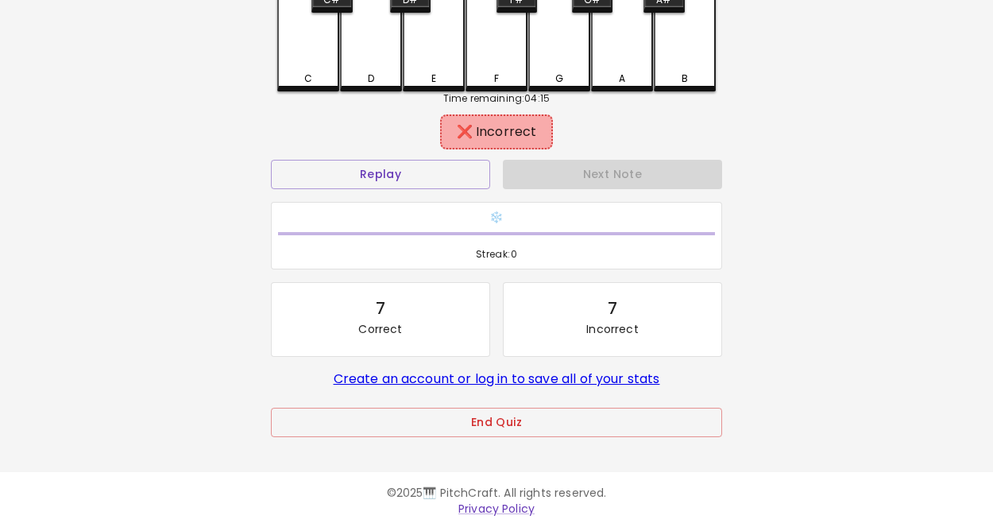
scroll to position [162, 0]
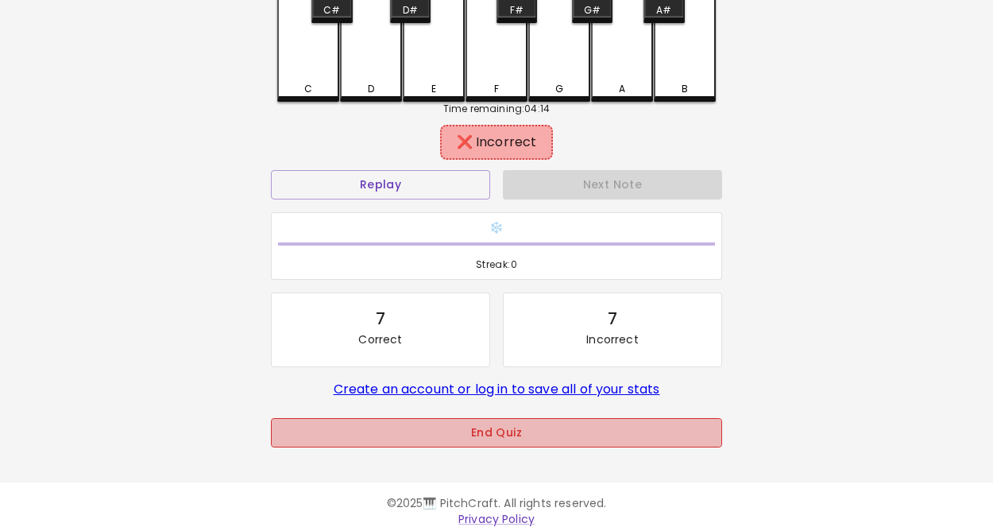
click at [461, 434] on button "End Quiz" at bounding box center [496, 432] width 451 height 29
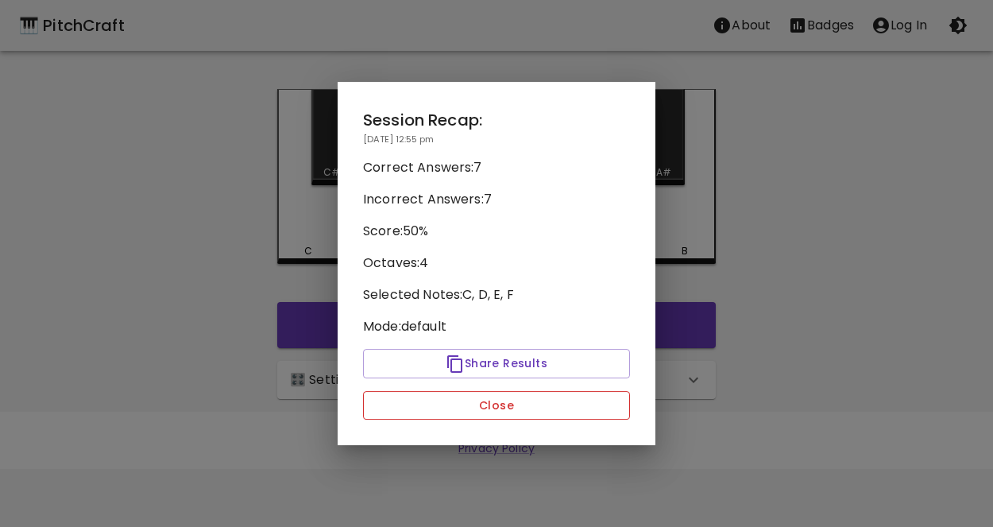
click at [517, 412] on button "Close" at bounding box center [496, 405] width 267 height 29
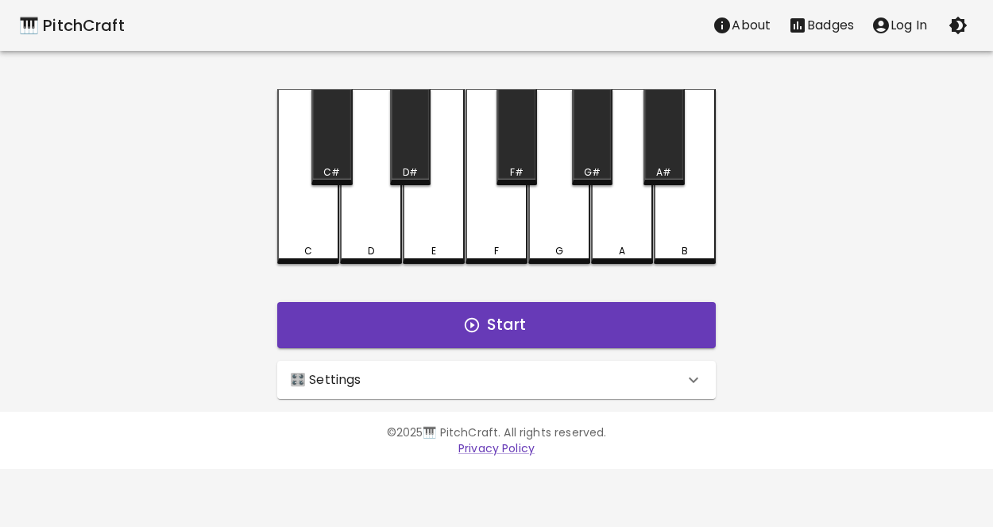
click at [516, 387] on div "🎛️ Settings" at bounding box center [487, 379] width 394 height 19
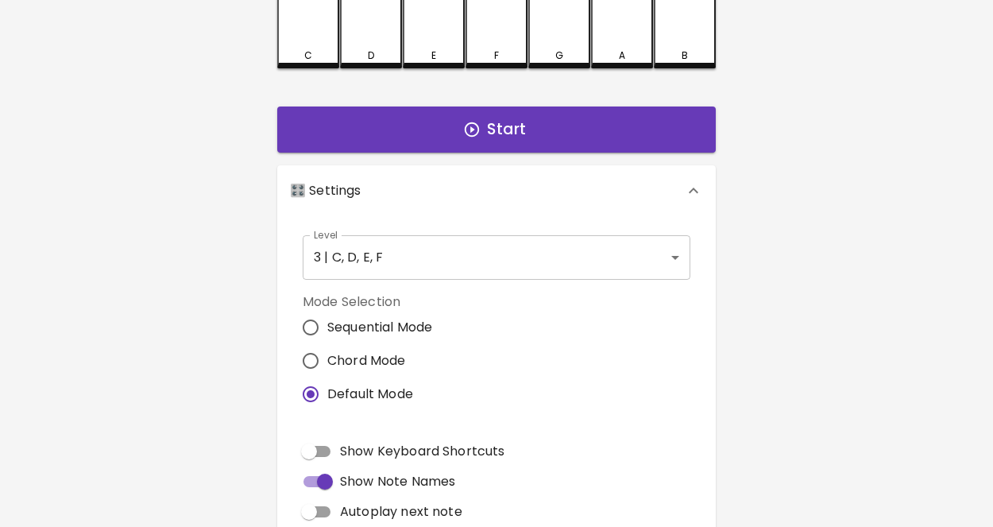
scroll to position [179, 0]
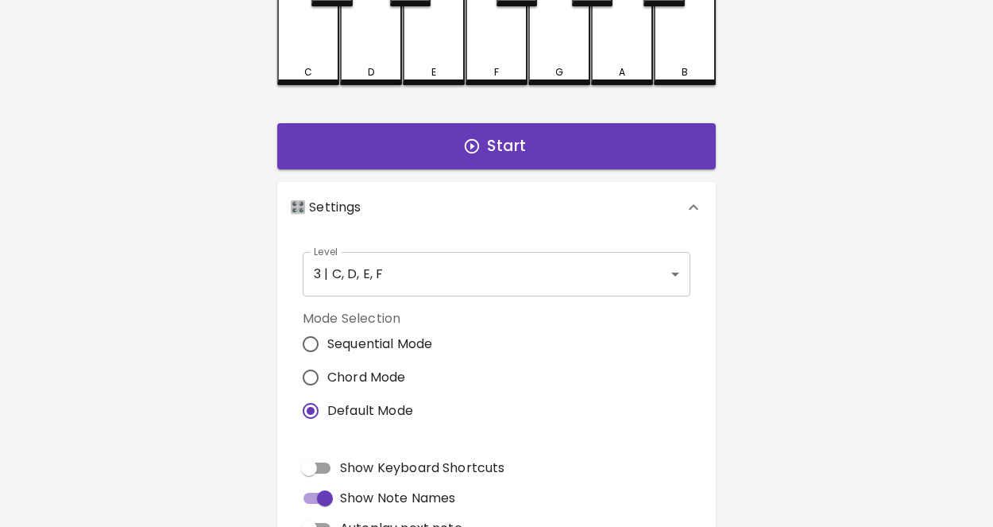
click at [404, 274] on body "🎹 PitchCraft About Badges Log In C C# D D# E F F# G G# A A# B Start 🎛️ Settings…" at bounding box center [496, 302] width 993 height 962
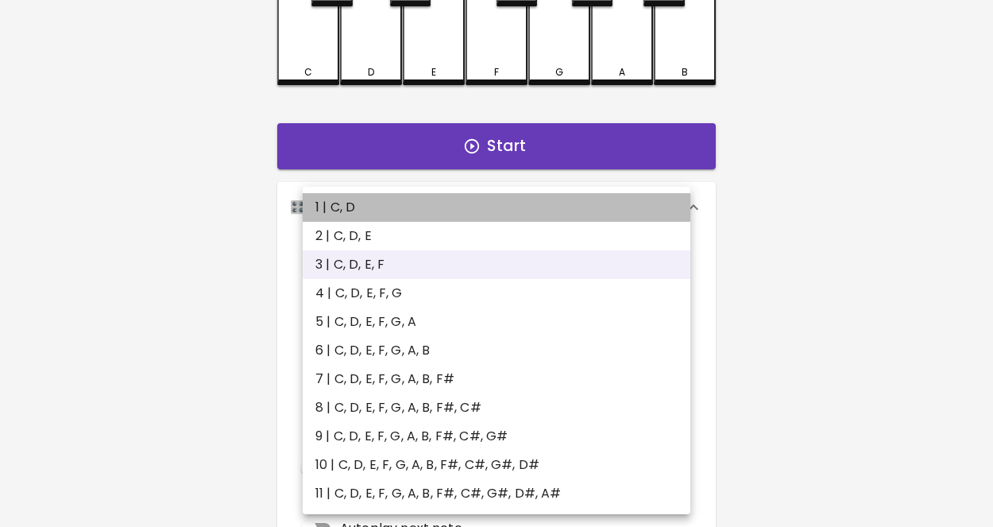
click at [375, 212] on li "1 | C, D" at bounding box center [497, 207] width 388 height 29
type input "1"
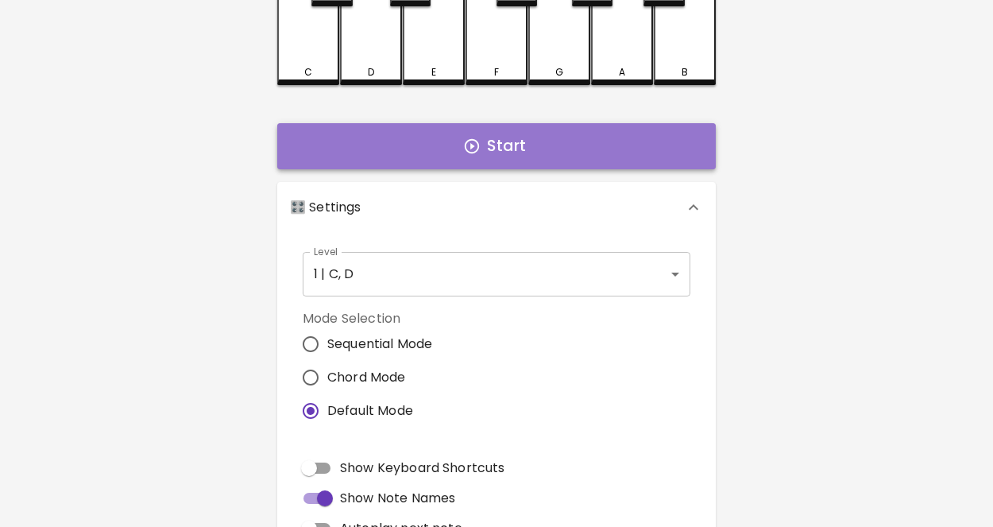
click at [512, 165] on button "Start" at bounding box center [496, 146] width 439 height 46
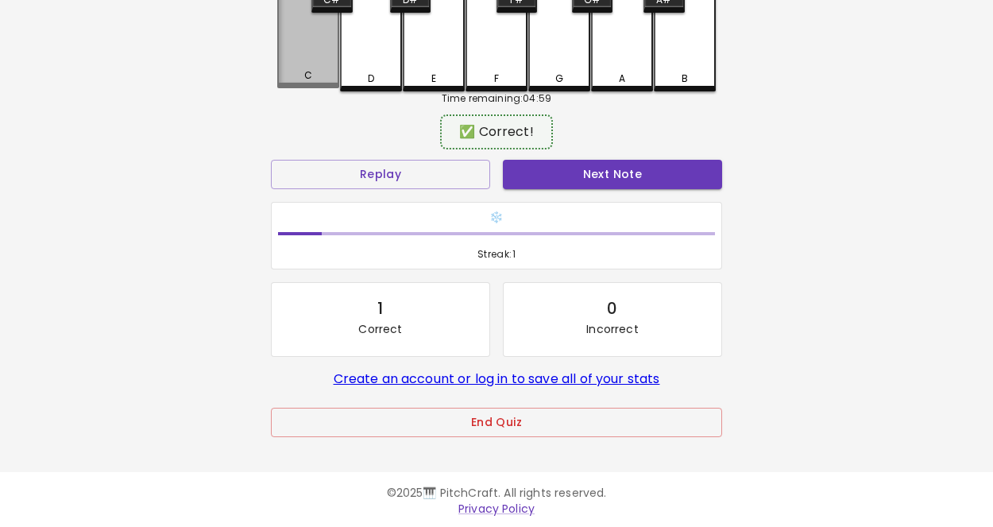
click at [282, 33] on div "C" at bounding box center [308, 3] width 62 height 172
click at [616, 160] on button "Next Note" at bounding box center [612, 174] width 219 height 29
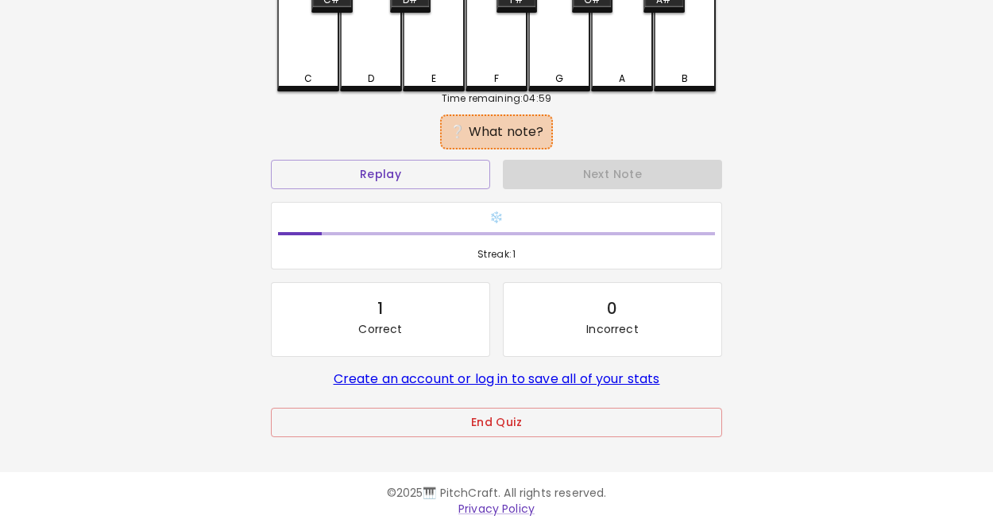
click at [299, 51] on div "C" at bounding box center [308, 4] width 62 height 175
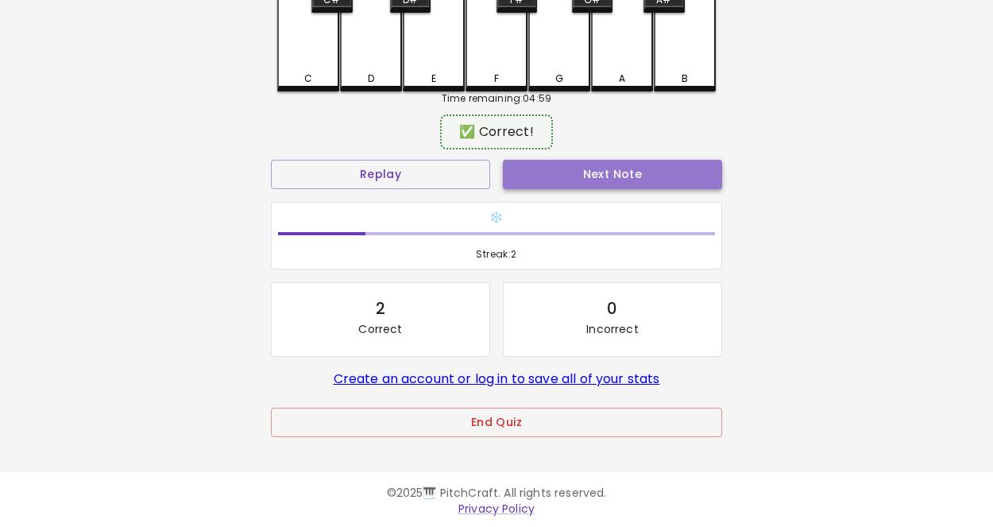
click at [581, 160] on button "Next Note" at bounding box center [612, 174] width 219 height 29
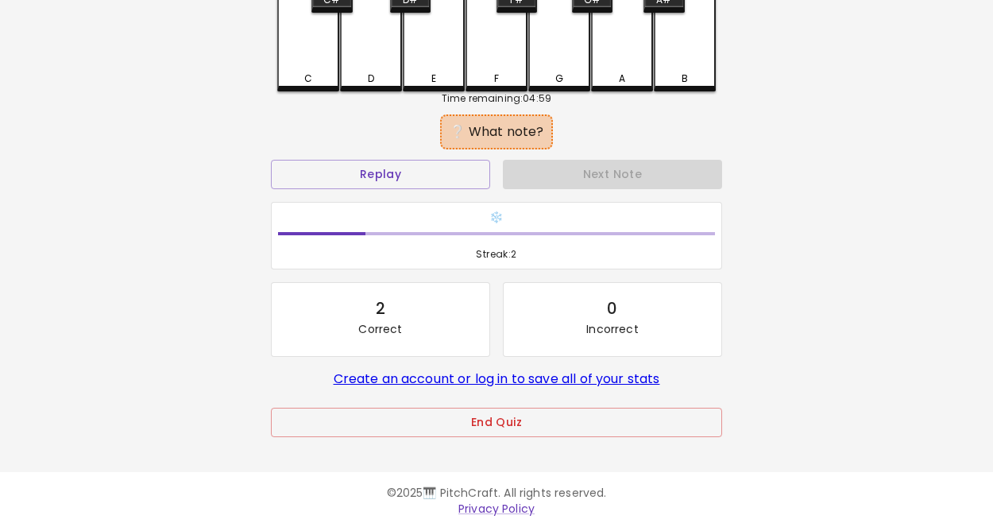
click at [381, 22] on div "D" at bounding box center [371, 4] width 62 height 175
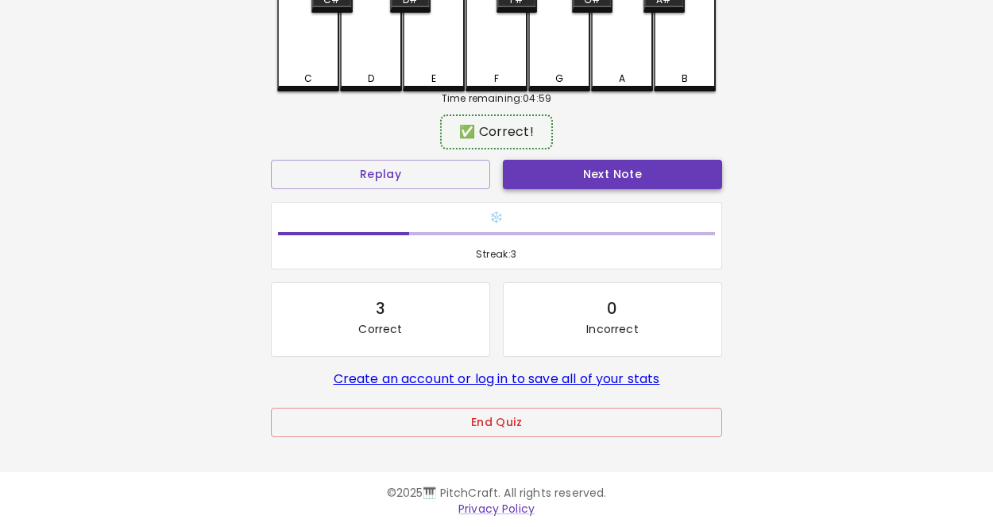
click at [598, 178] on button "Next Note" at bounding box center [612, 174] width 219 height 29
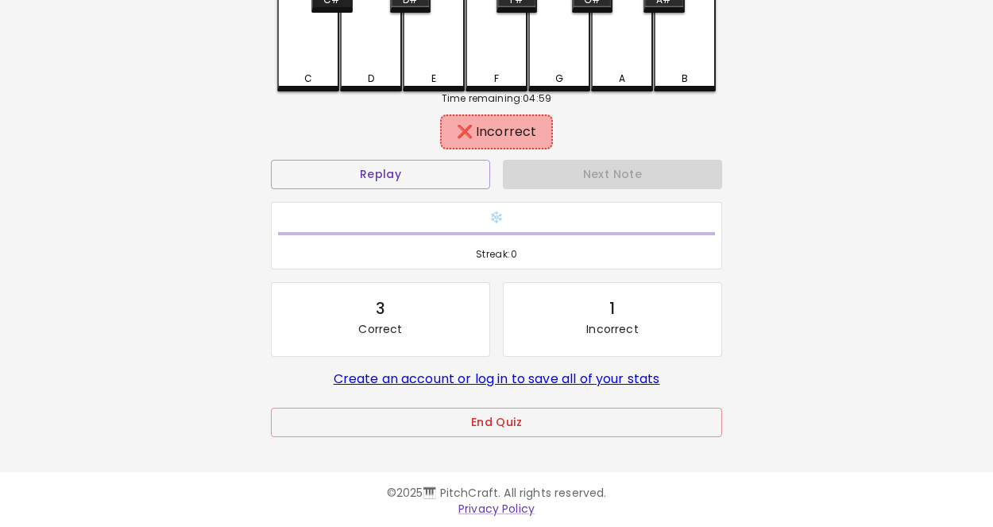
click at [310, 35] on div "C" at bounding box center [308, 4] width 62 height 175
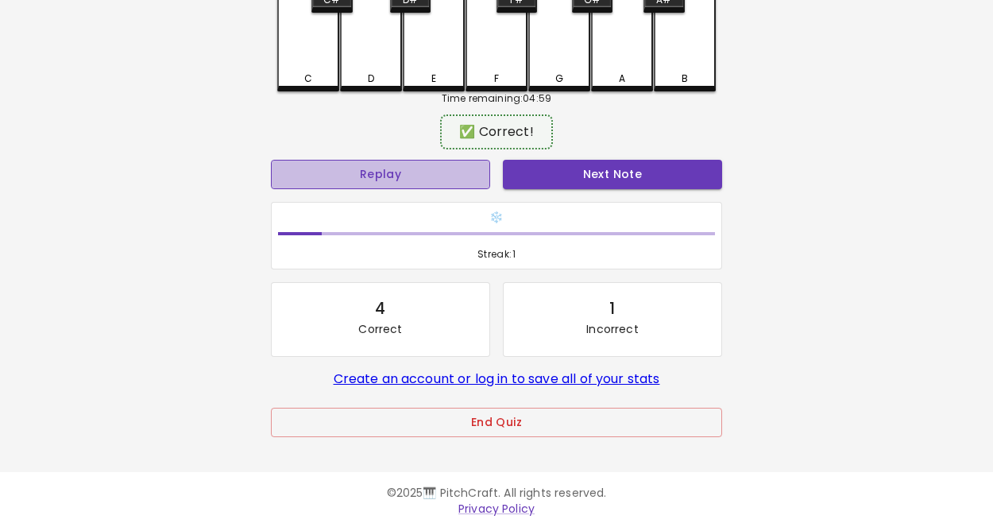
click at [438, 169] on button "Replay" at bounding box center [380, 174] width 219 height 29
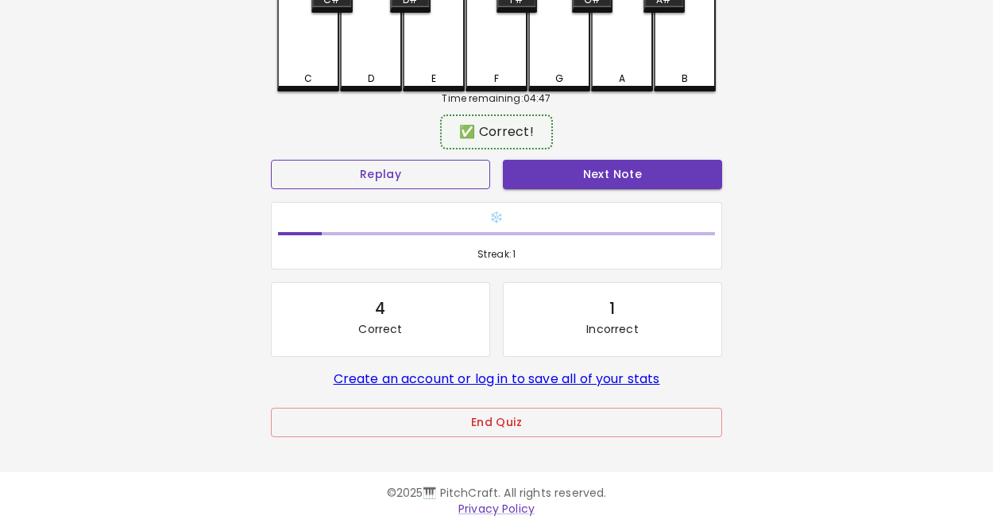
click at [442, 174] on button "Replay" at bounding box center [380, 174] width 219 height 29
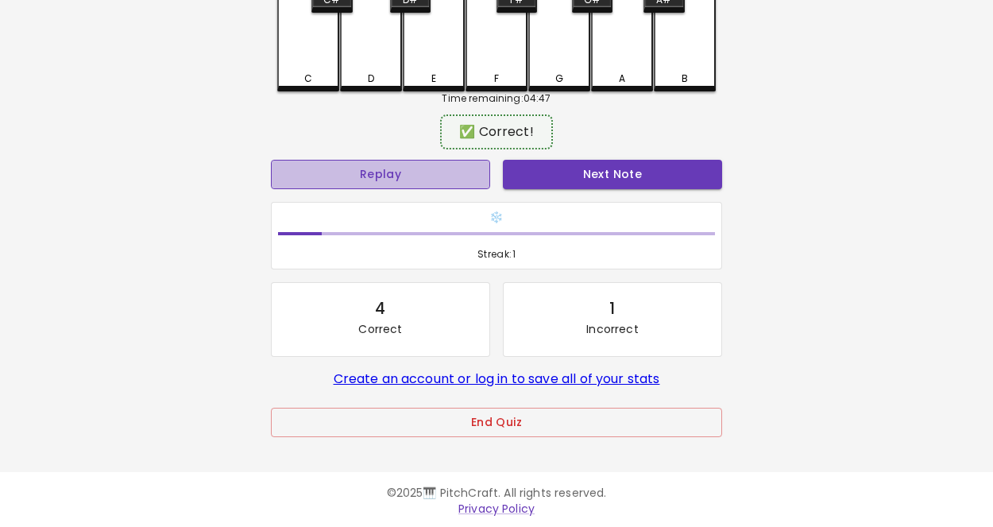
click at [442, 174] on button "Replay" at bounding box center [380, 174] width 219 height 29
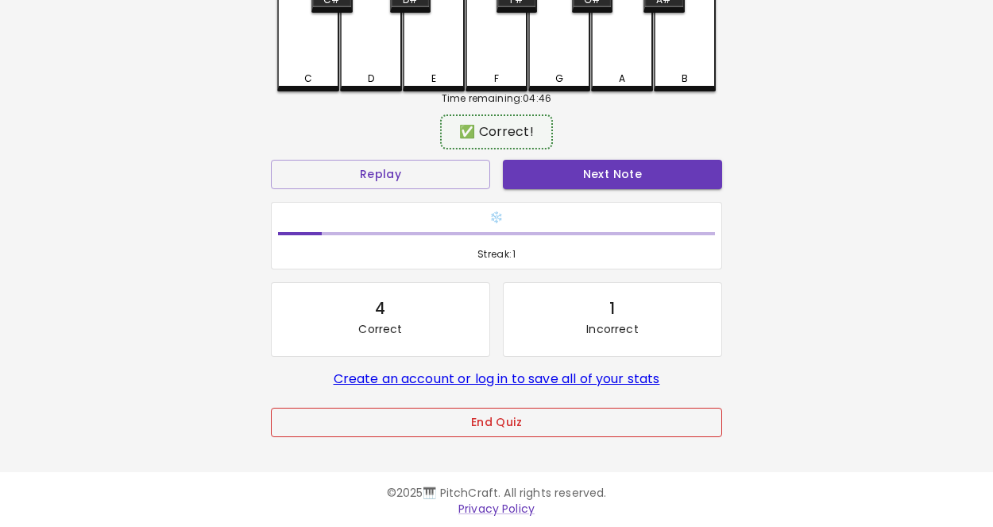
click at [544, 433] on button "End Quiz" at bounding box center [496, 422] width 451 height 29
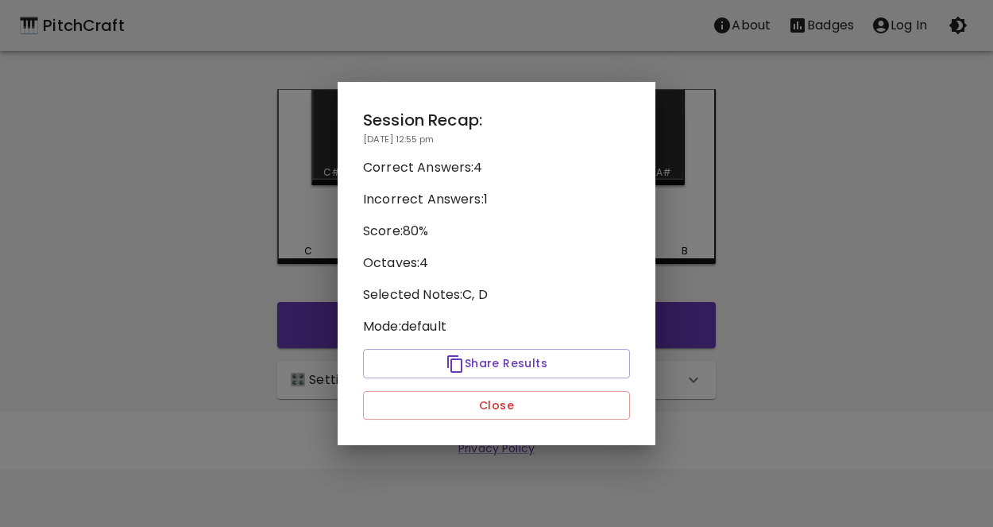
scroll to position [0, 0]
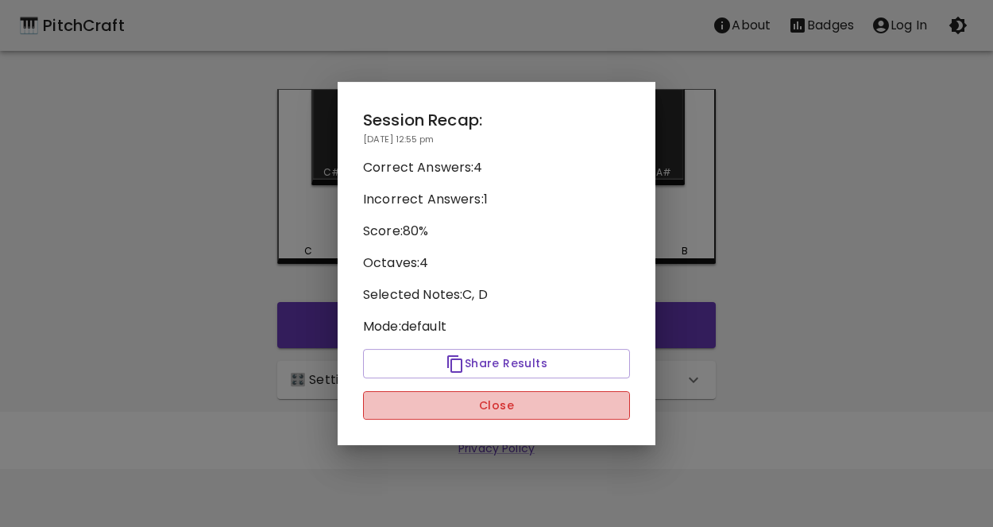
click at [521, 406] on button "Close" at bounding box center [496, 405] width 267 height 29
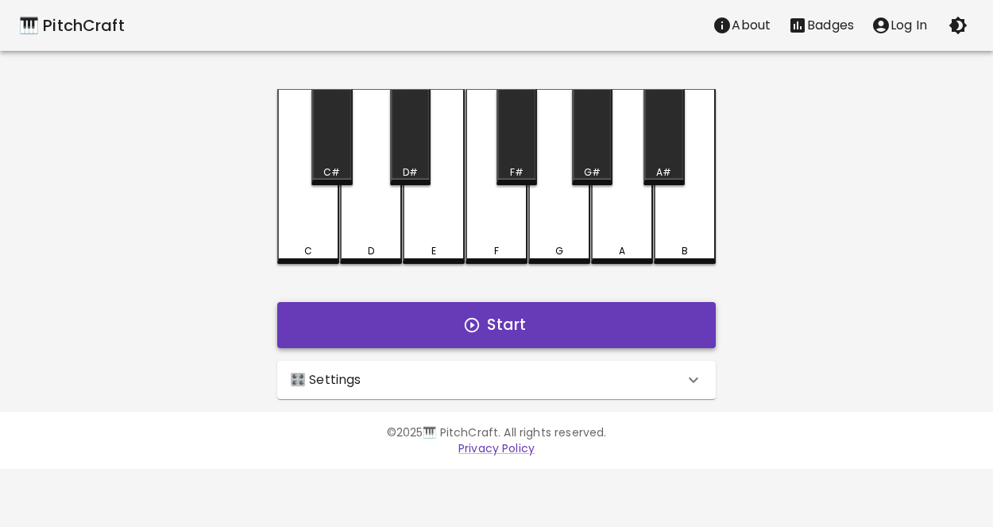
click at [500, 323] on button "Start" at bounding box center [496, 325] width 439 height 46
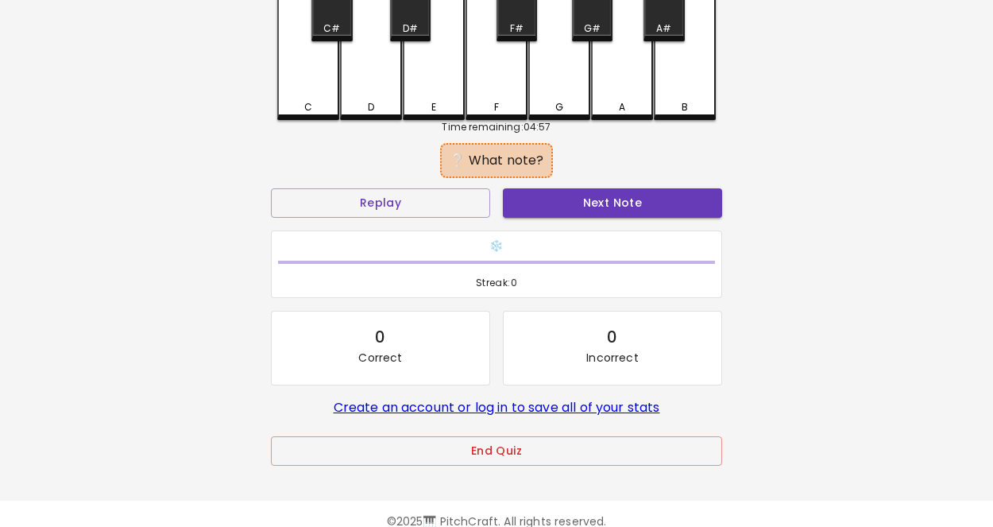
scroll to position [172, 0]
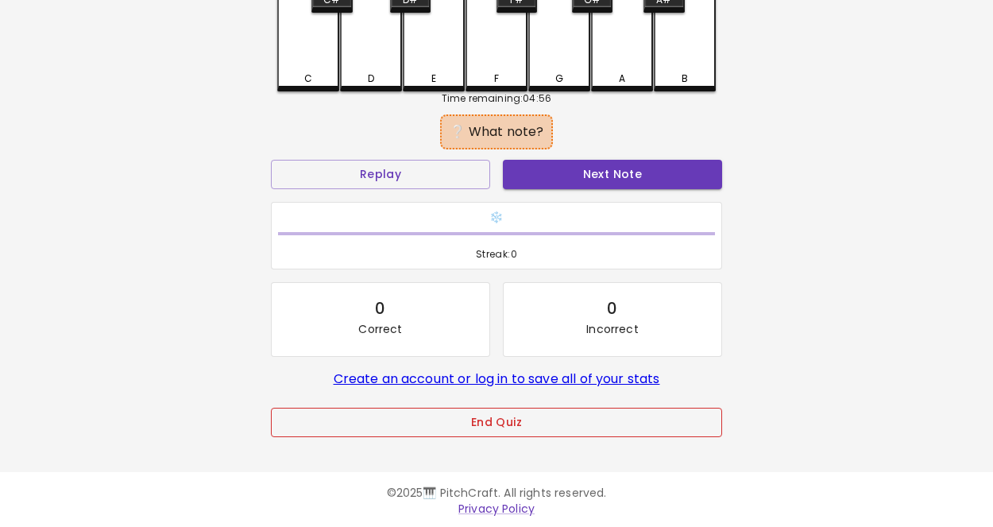
click at [504, 419] on button "End Quiz" at bounding box center [496, 422] width 451 height 29
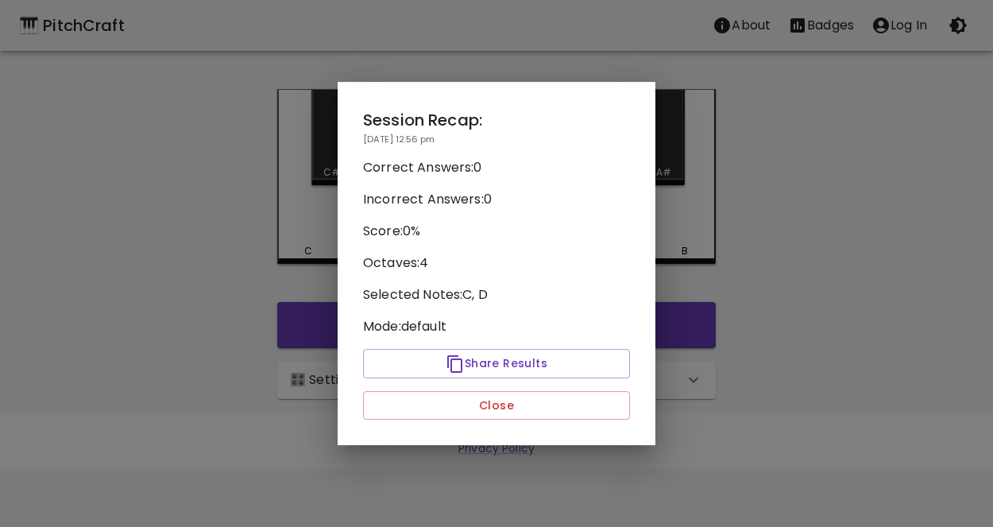
scroll to position [0, 0]
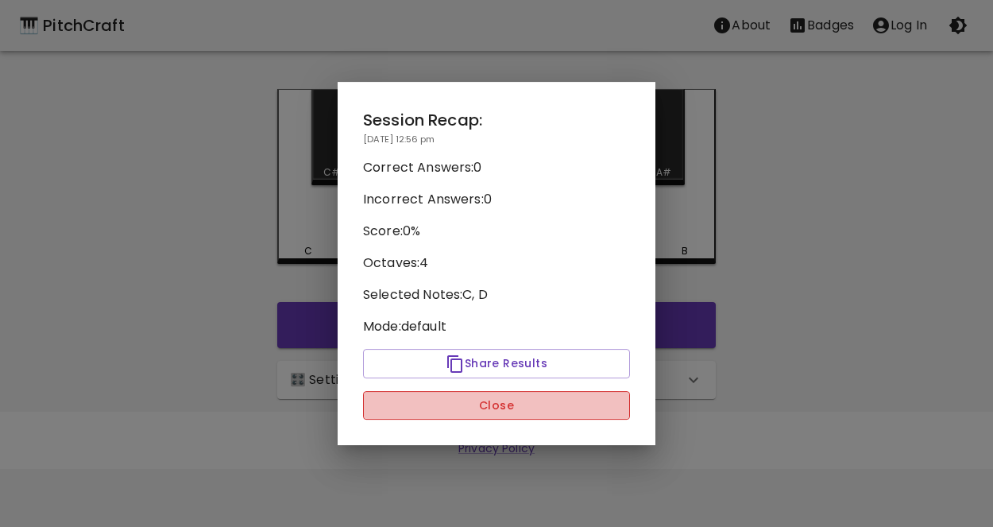
click at [502, 408] on button "Close" at bounding box center [496, 405] width 267 height 29
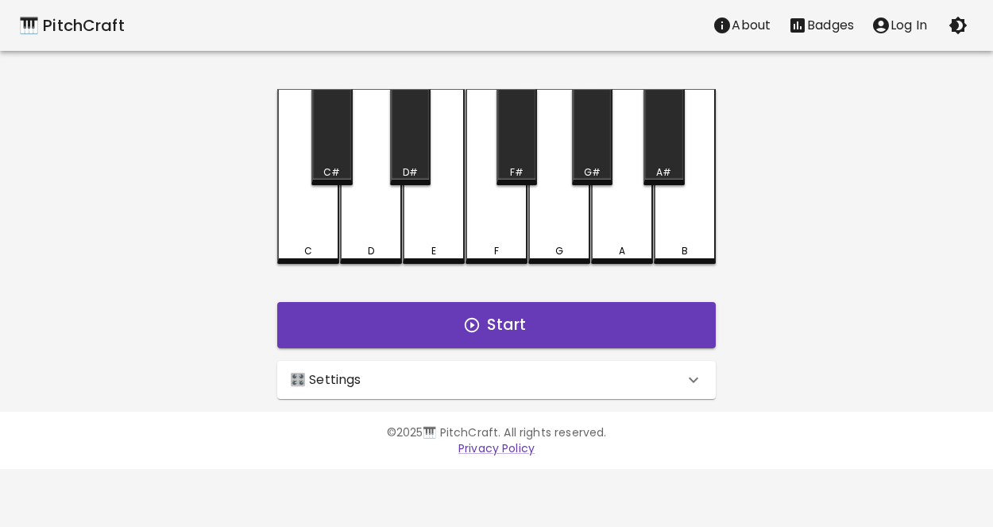
click at [488, 389] on div "🎛️ Settings" at bounding box center [496, 380] width 439 height 38
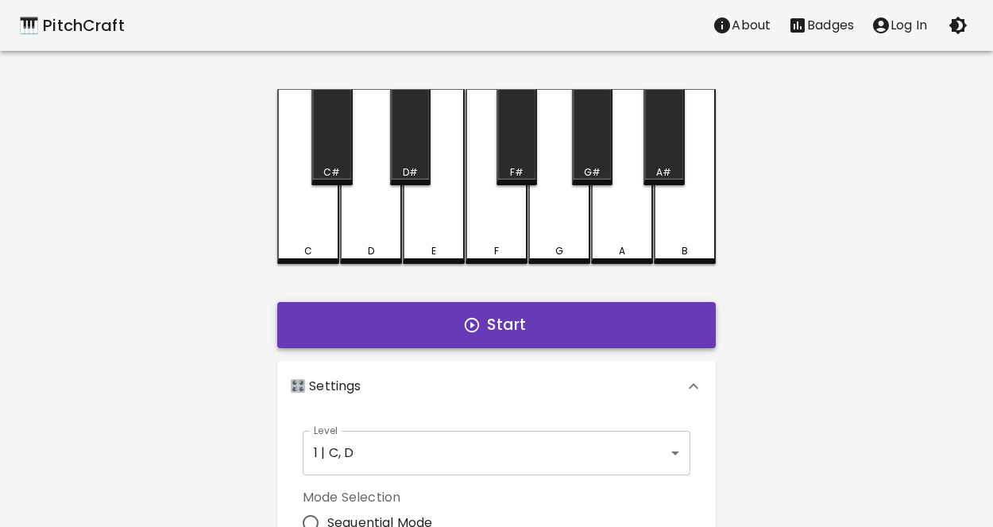
click at [483, 342] on button "Start" at bounding box center [496, 325] width 439 height 46
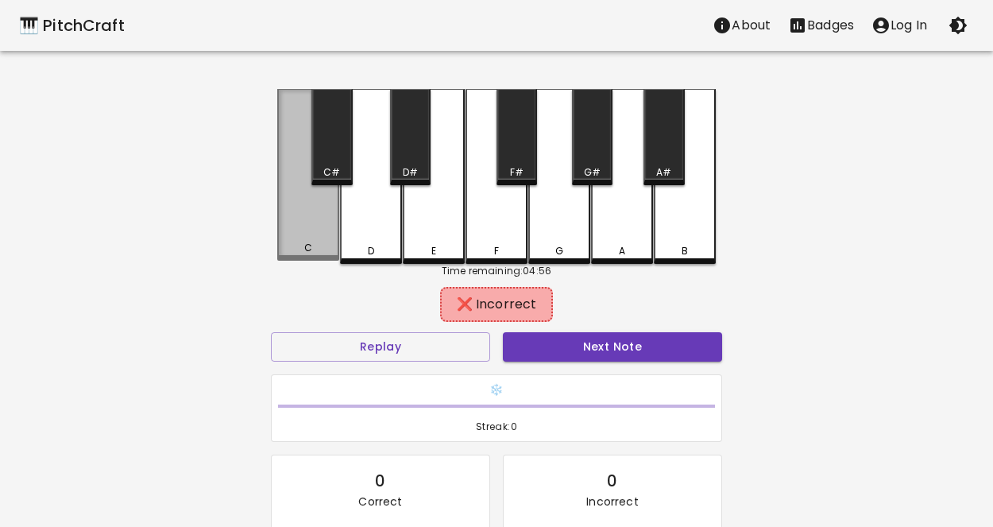
click at [324, 222] on div "C" at bounding box center [308, 175] width 62 height 172
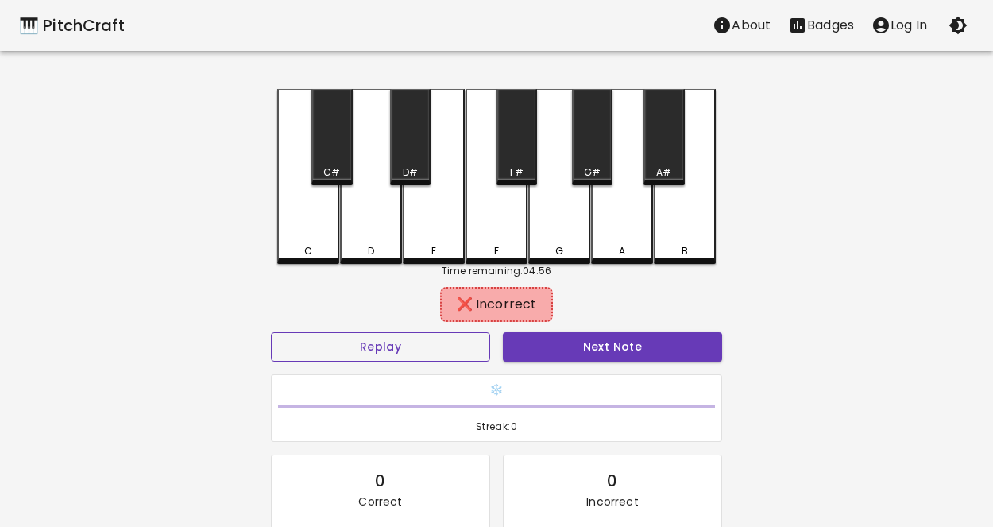
click at [426, 353] on button "Replay" at bounding box center [380, 346] width 219 height 29
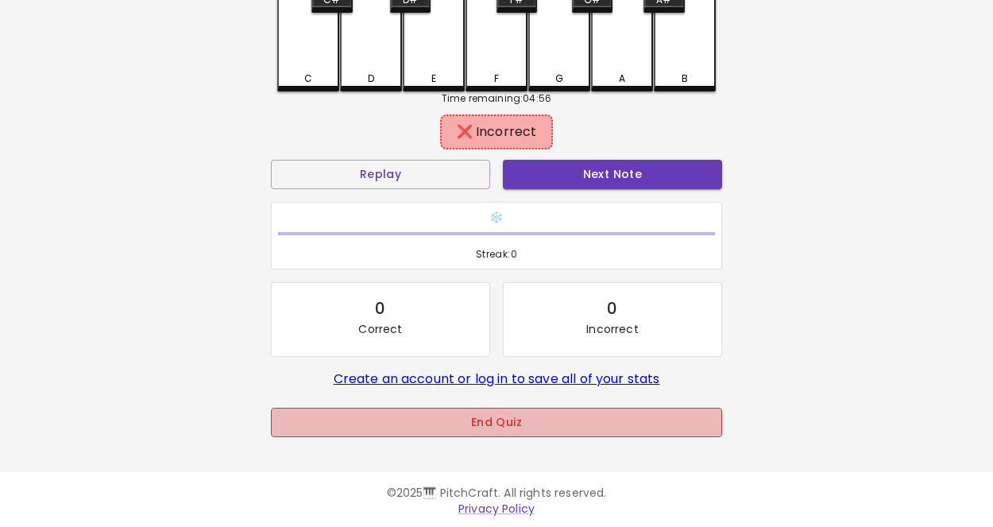
click at [533, 416] on button "End Quiz" at bounding box center [496, 422] width 451 height 29
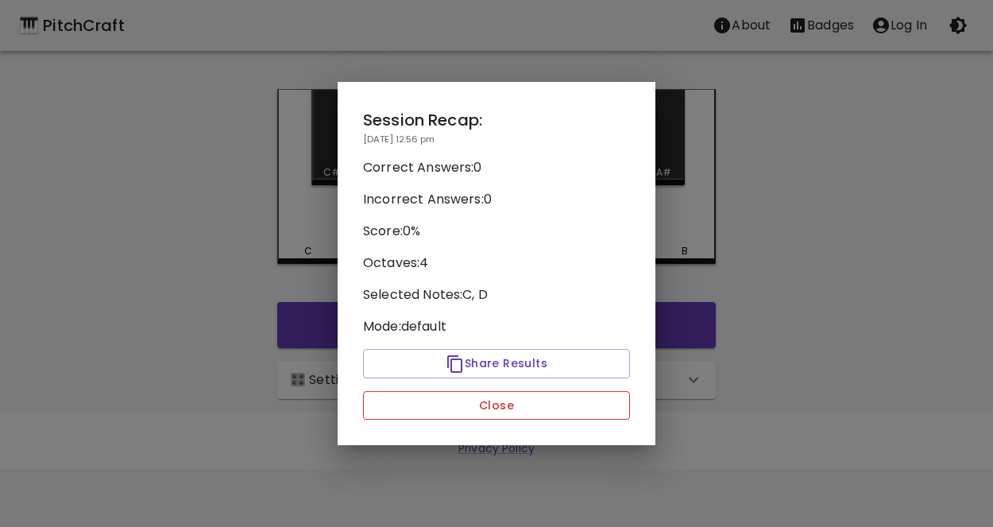
click at [504, 412] on button "Close" at bounding box center [496, 405] width 267 height 29
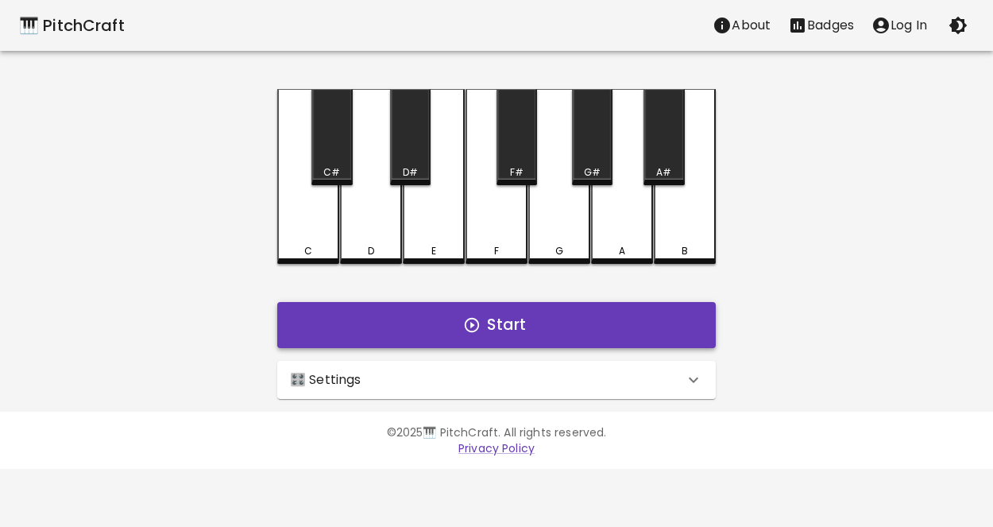
click at [495, 331] on button "Start" at bounding box center [496, 325] width 439 height 46
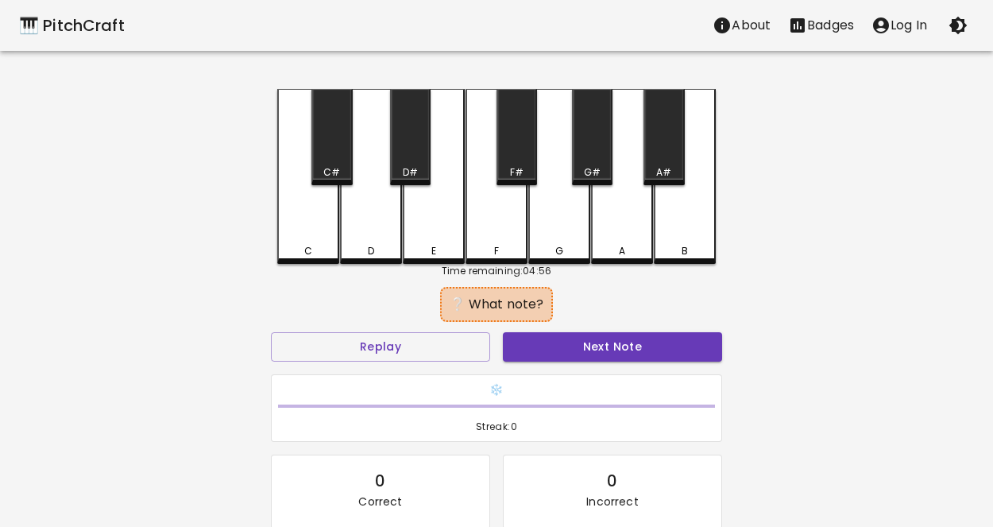
click at [361, 234] on div "D" at bounding box center [371, 176] width 62 height 175
click at [594, 345] on button "Next Note" at bounding box center [612, 346] width 219 height 29
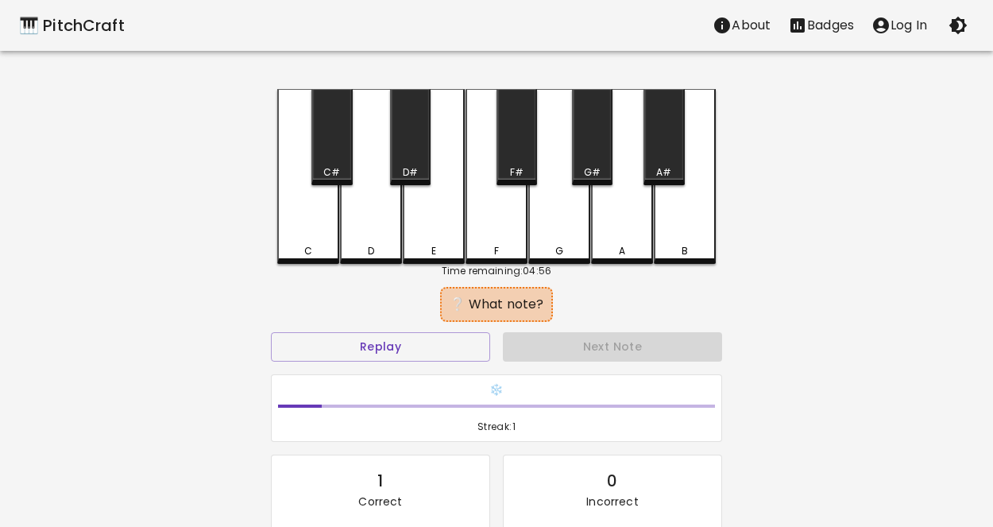
click at [326, 238] on div "C" at bounding box center [308, 176] width 62 height 175
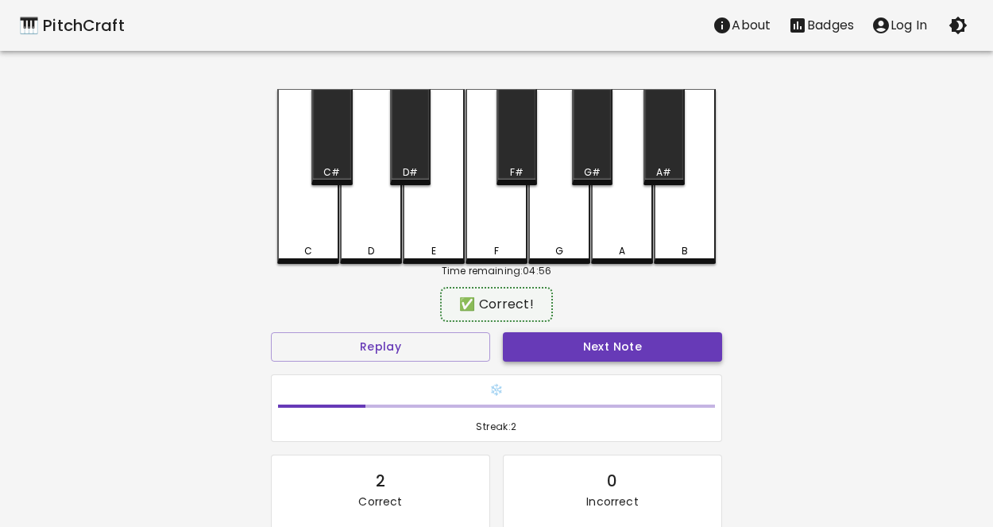
click at [682, 340] on button "Next Note" at bounding box center [612, 346] width 219 height 29
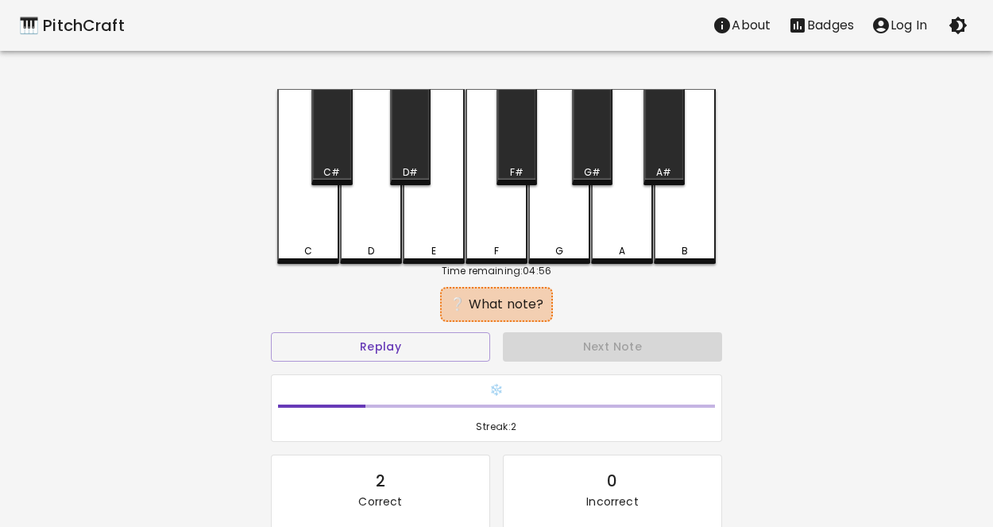
click at [307, 222] on div "C" at bounding box center [308, 176] width 62 height 175
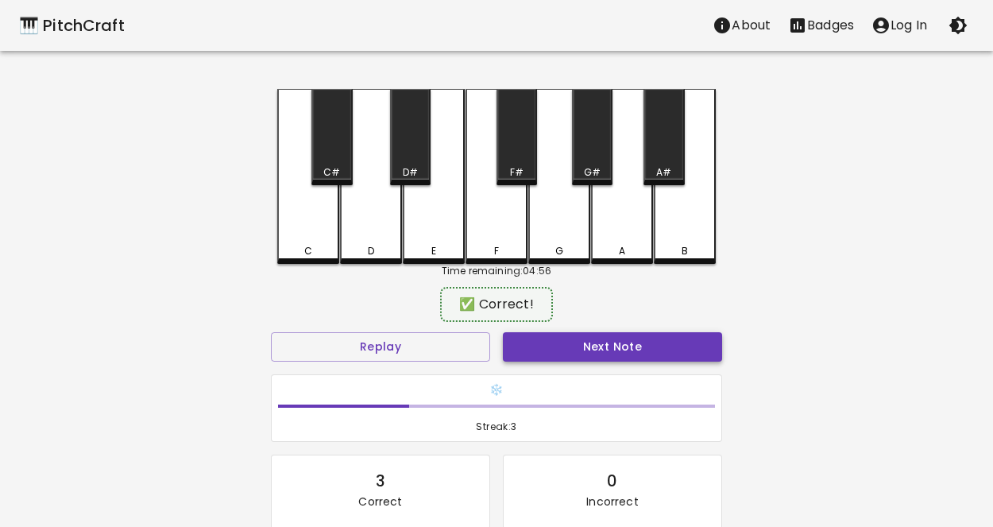
click at [547, 354] on button "Next Note" at bounding box center [612, 346] width 219 height 29
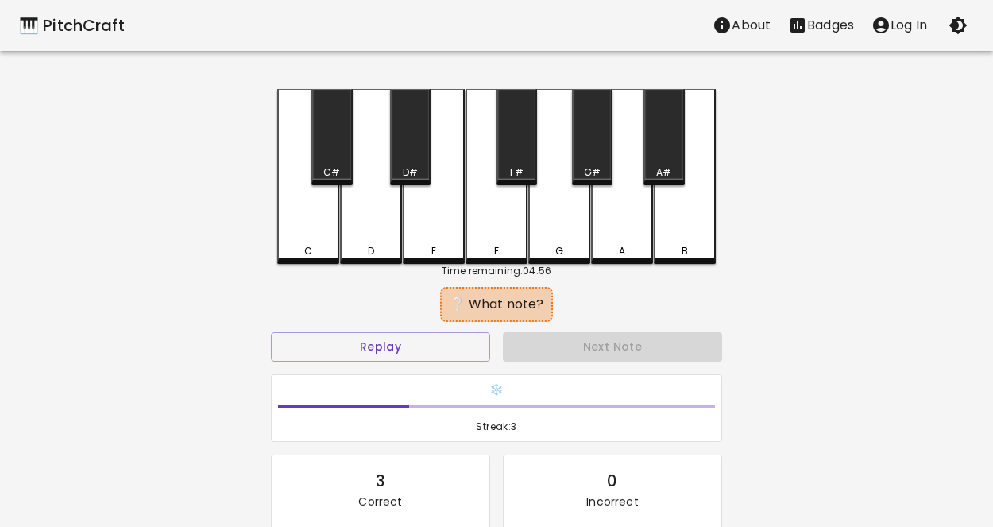
click at [285, 217] on div "C" at bounding box center [308, 176] width 62 height 175
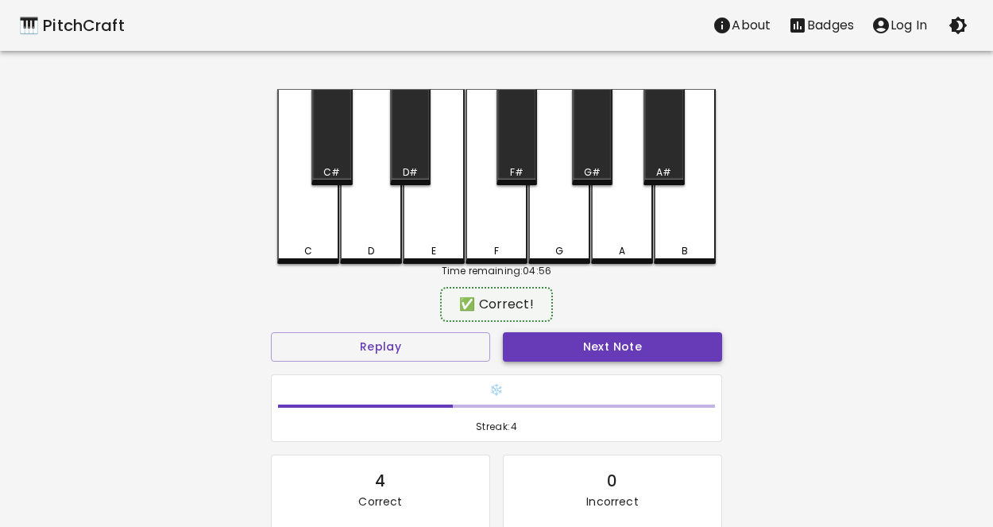
click at [515, 335] on button "Next Note" at bounding box center [612, 346] width 219 height 29
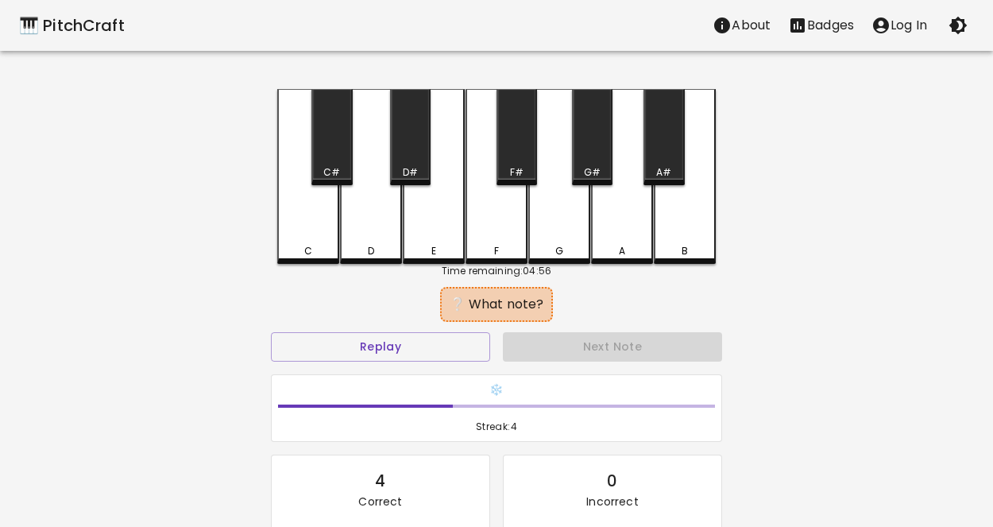
click at [287, 230] on div "C" at bounding box center [308, 176] width 62 height 175
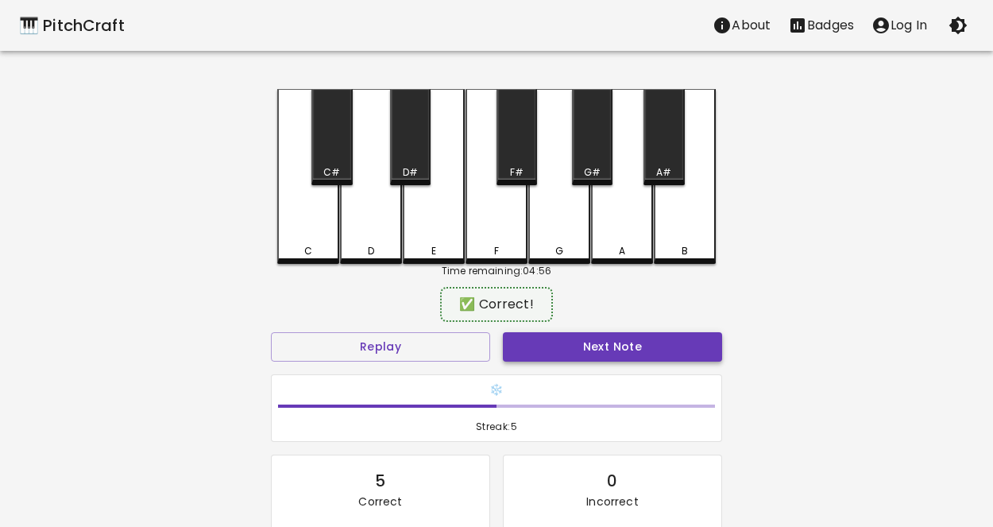
click at [569, 354] on button "Next Note" at bounding box center [612, 346] width 219 height 29
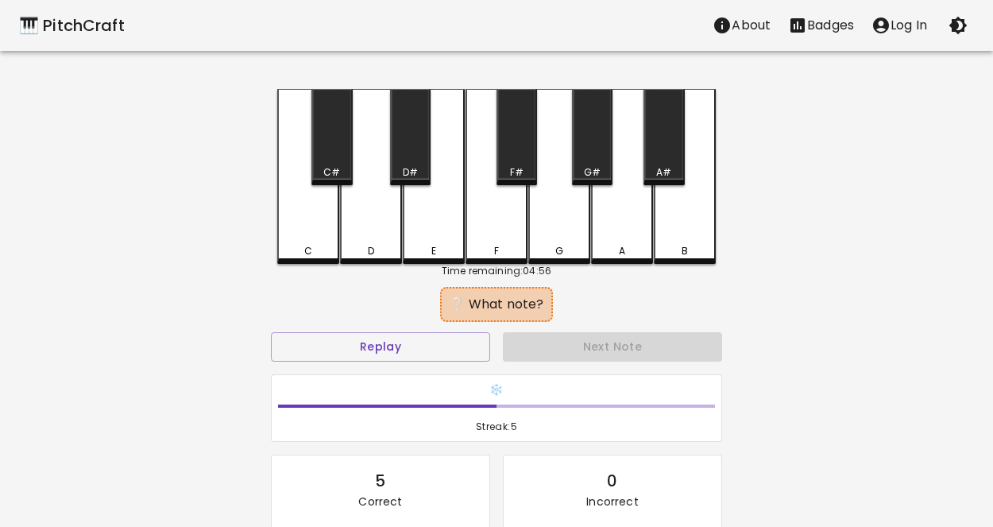
click at [371, 222] on div "D" at bounding box center [371, 176] width 62 height 175
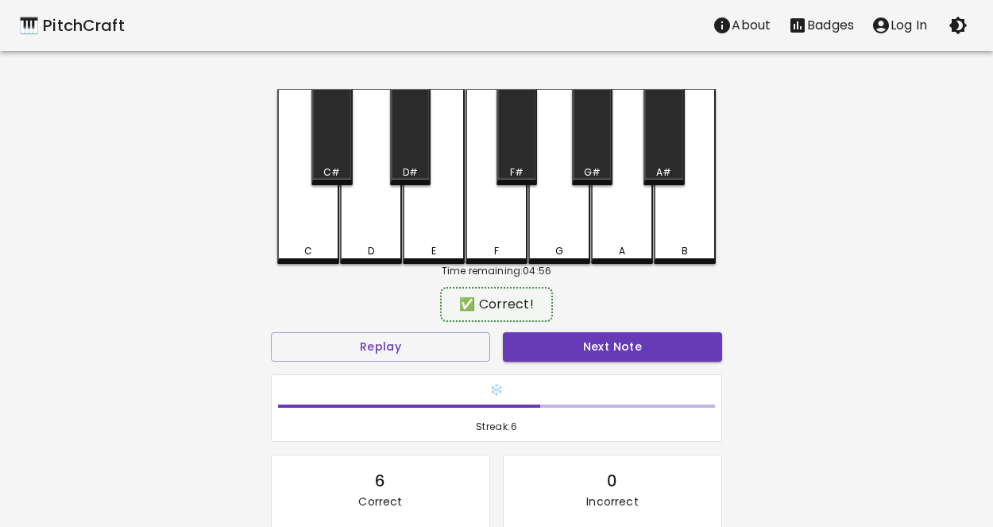
click at [573, 366] on div "Next Note" at bounding box center [612, 347] width 232 height 42
click at [562, 350] on button "Next Note" at bounding box center [612, 346] width 219 height 29
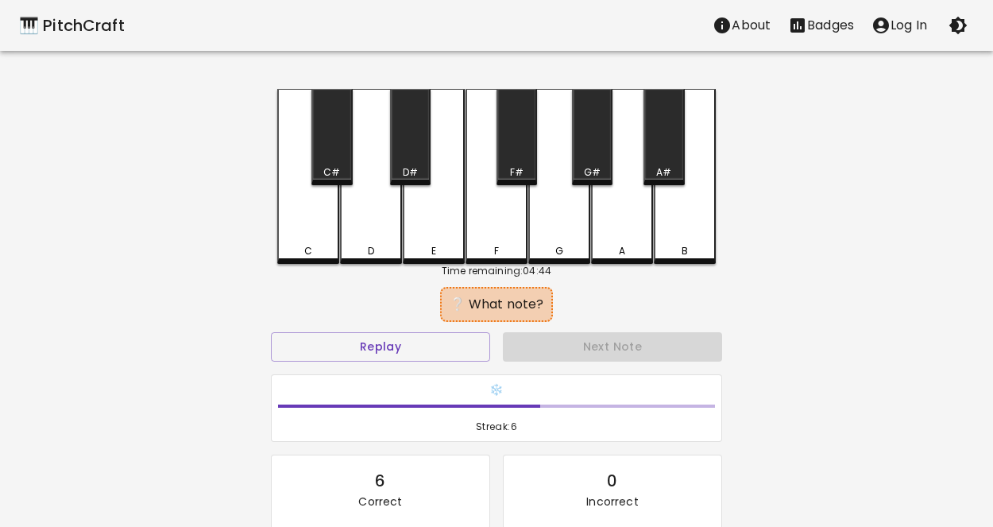
click at [322, 250] on div "C" at bounding box center [308, 251] width 59 height 14
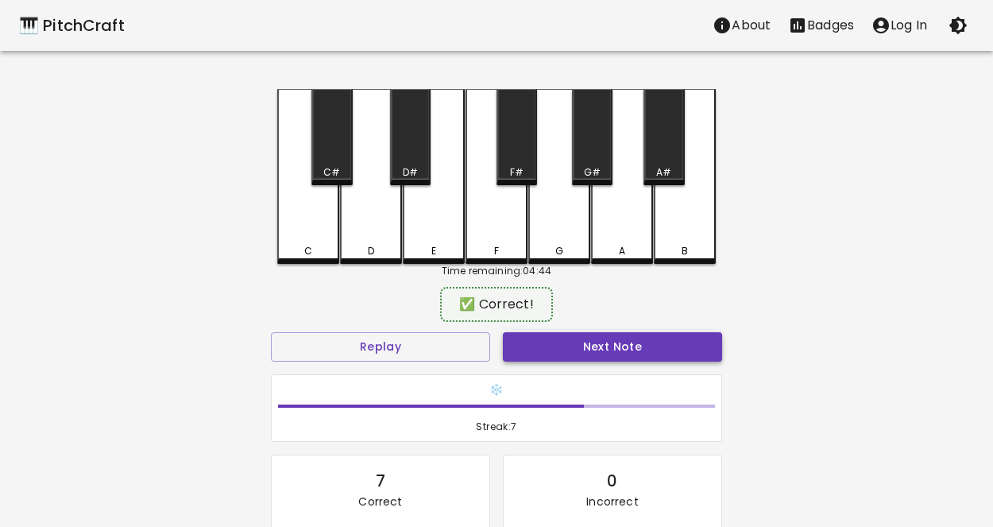
click at [504, 338] on button "Next Note" at bounding box center [612, 346] width 219 height 29
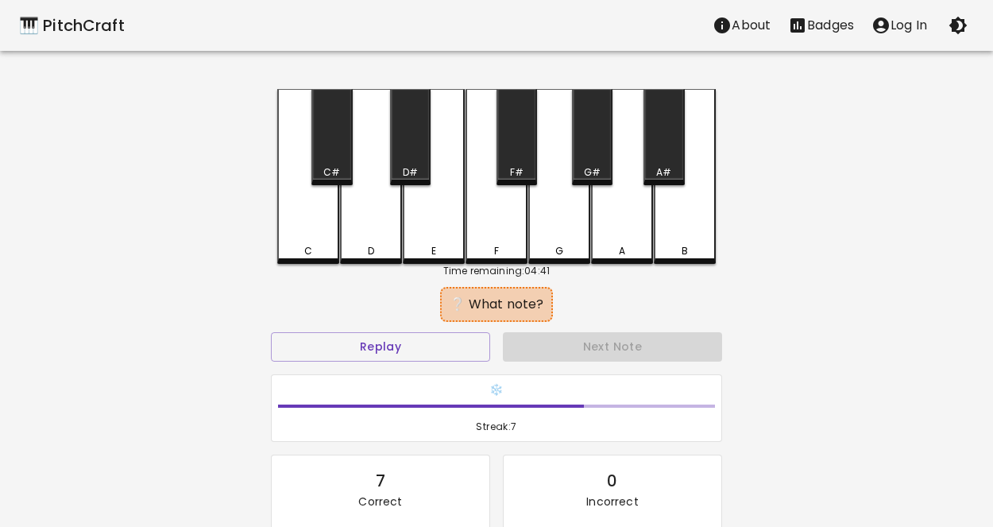
click at [349, 201] on div "D" at bounding box center [371, 176] width 62 height 175
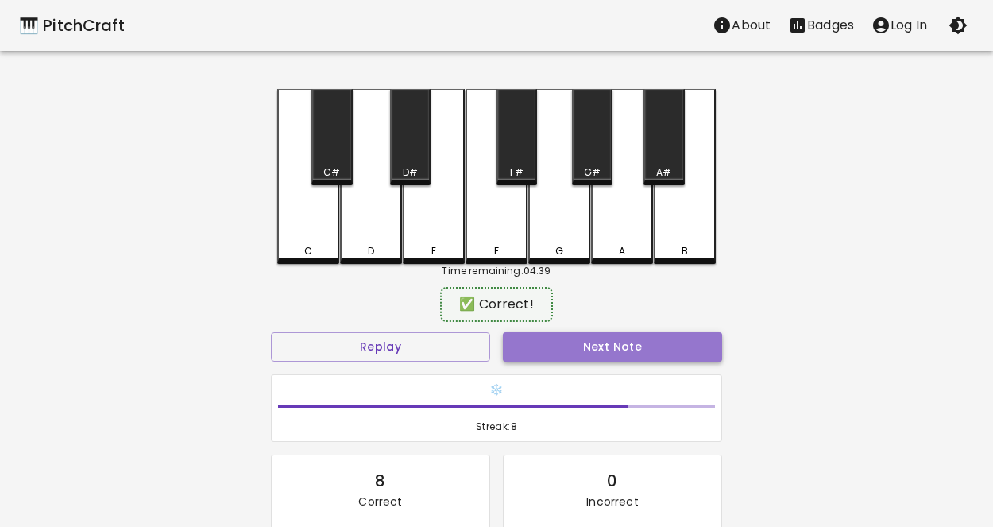
click at [637, 347] on button "Next Note" at bounding box center [612, 346] width 219 height 29
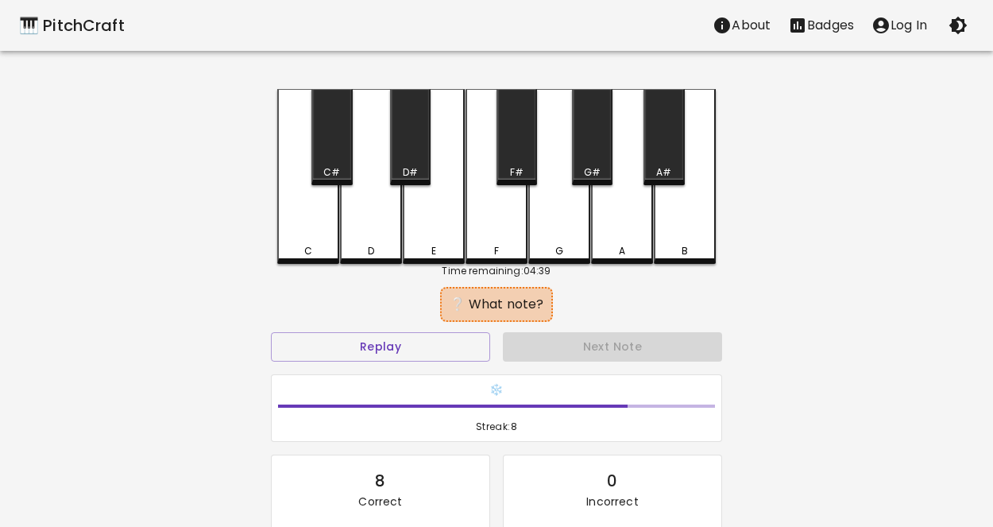
click at [313, 199] on div "C" at bounding box center [308, 176] width 62 height 175
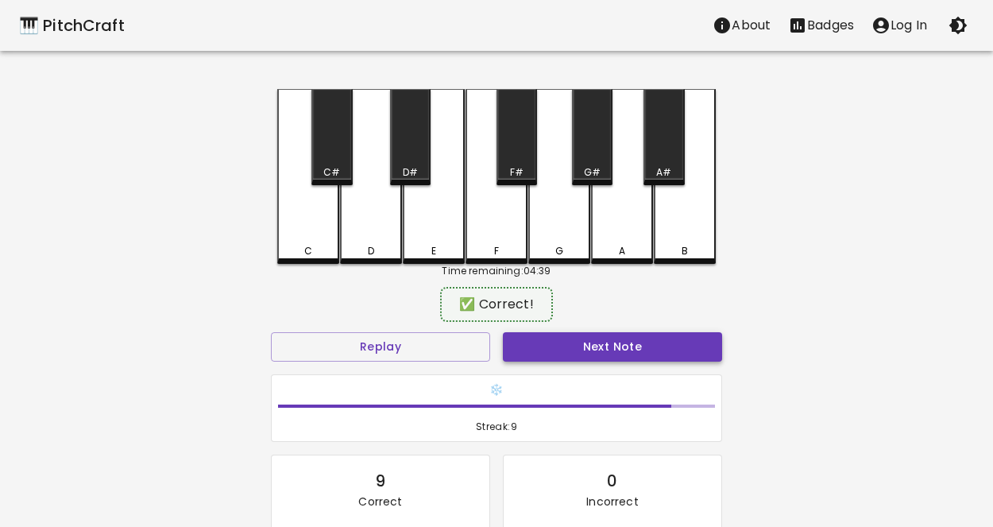
click at [616, 349] on button "Next Note" at bounding box center [612, 346] width 219 height 29
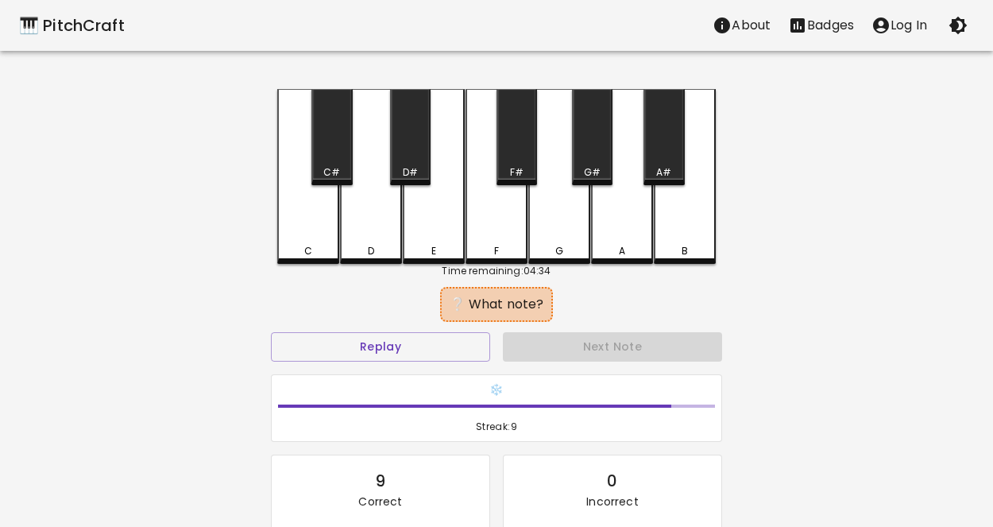
click at [289, 206] on div "C" at bounding box center [308, 176] width 62 height 175
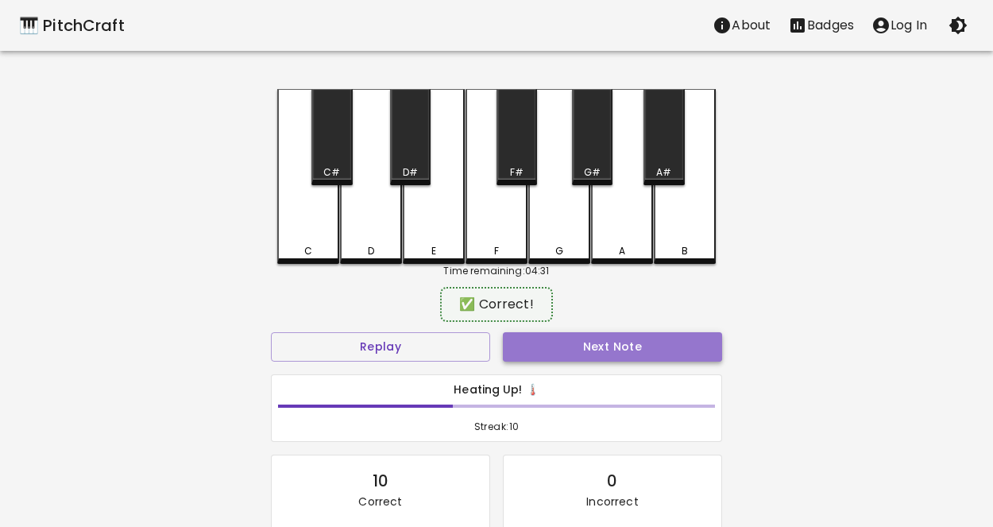
click at [581, 341] on button "Next Note" at bounding box center [612, 346] width 219 height 29
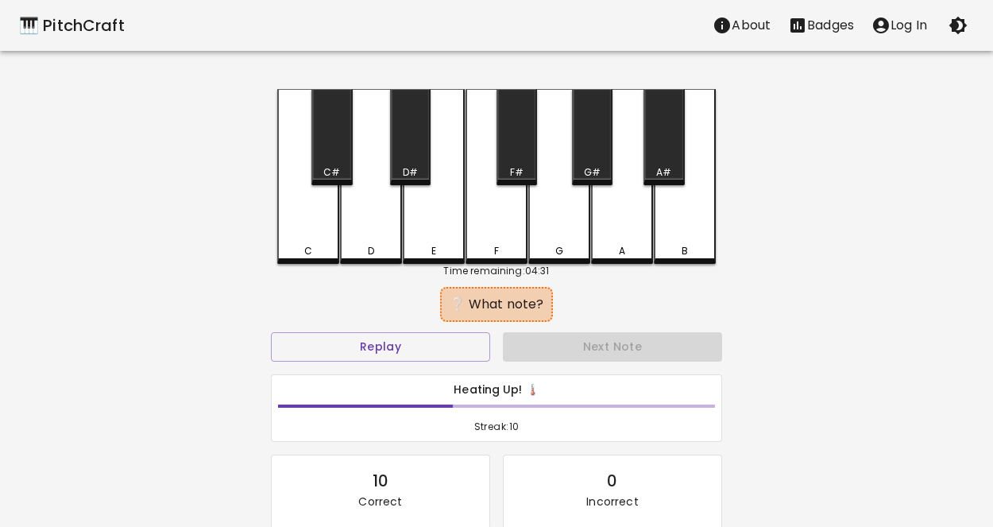
click at [391, 226] on div "D" at bounding box center [371, 176] width 62 height 175
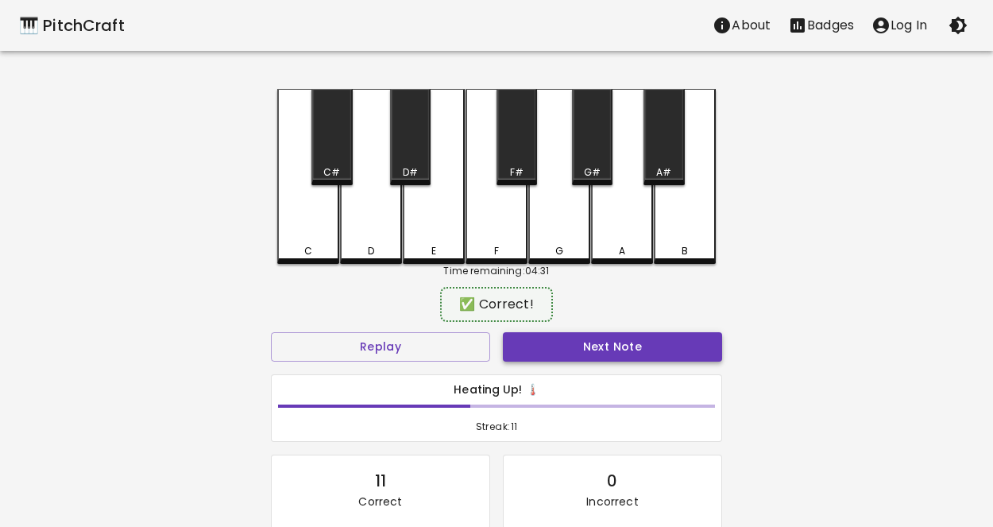
click at [554, 356] on button "Next Note" at bounding box center [612, 346] width 219 height 29
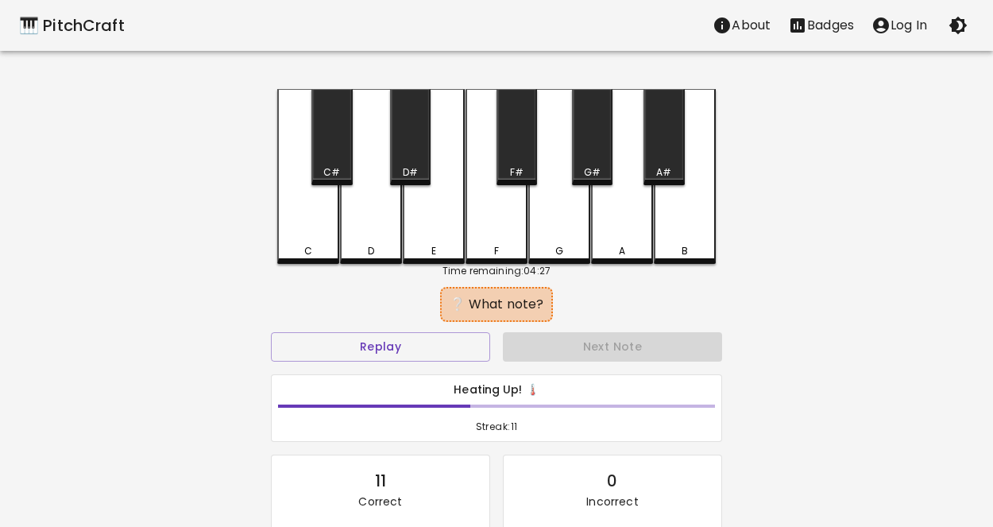
click at [381, 253] on div "D" at bounding box center [371, 251] width 59 height 14
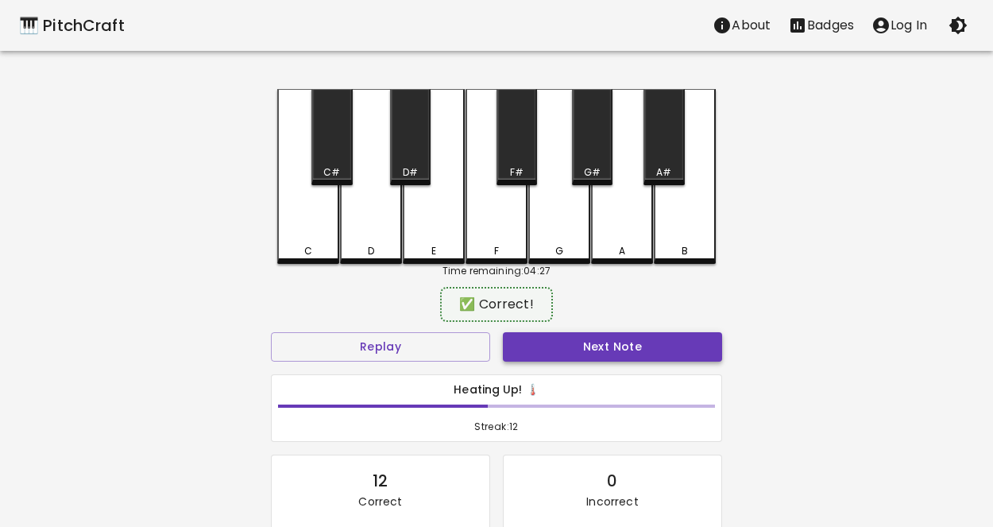
click at [551, 358] on button "Next Note" at bounding box center [612, 346] width 219 height 29
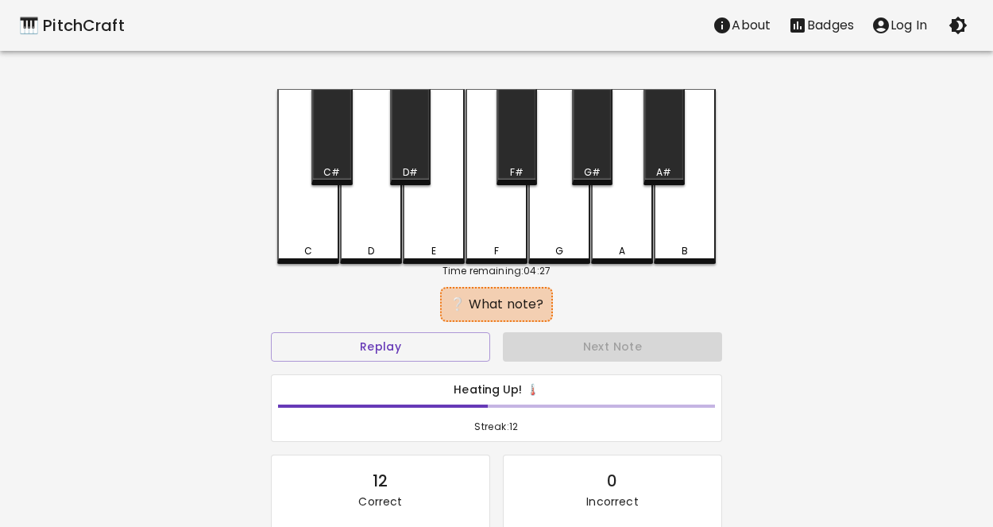
click at [389, 227] on div "D" at bounding box center [371, 176] width 62 height 175
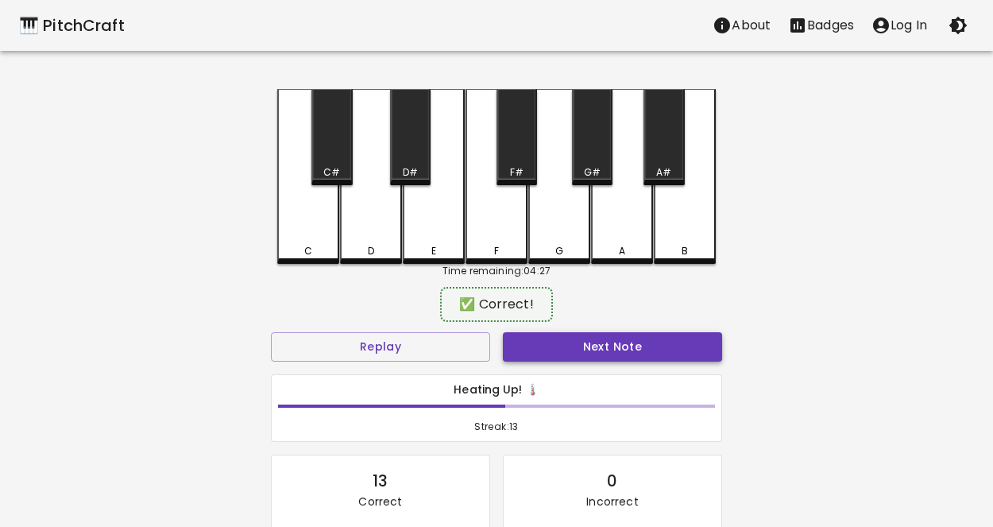
click at [548, 347] on button "Next Note" at bounding box center [612, 346] width 219 height 29
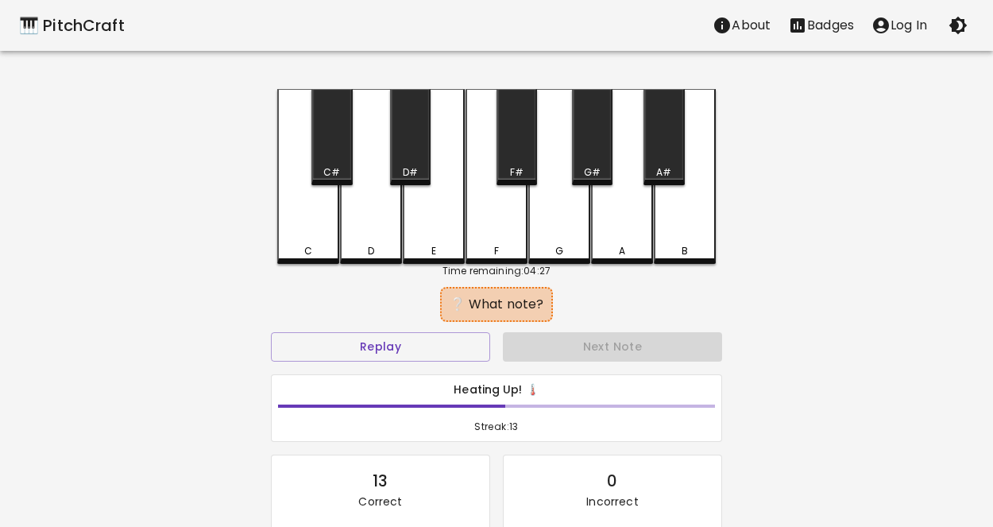
click at [377, 235] on div "D" at bounding box center [371, 176] width 62 height 175
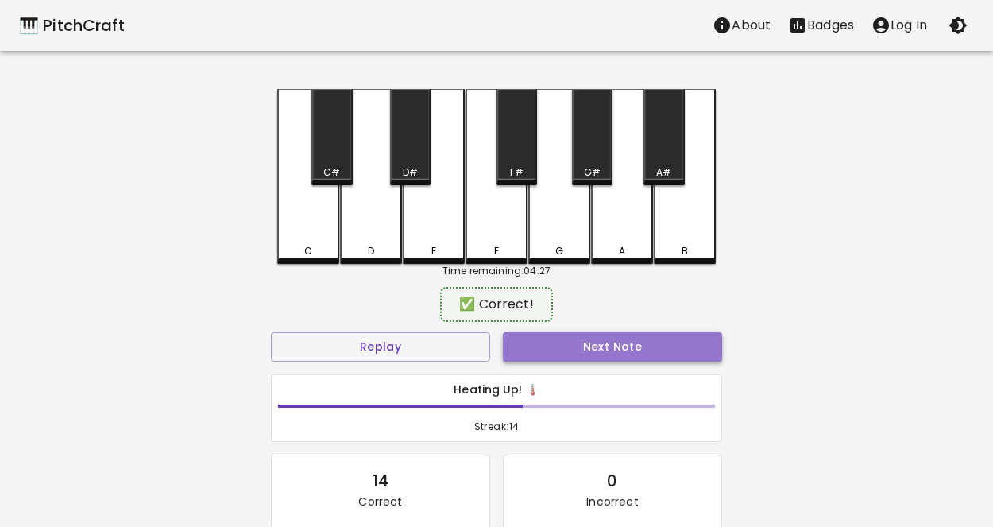
click at [539, 346] on button "Next Note" at bounding box center [612, 346] width 219 height 29
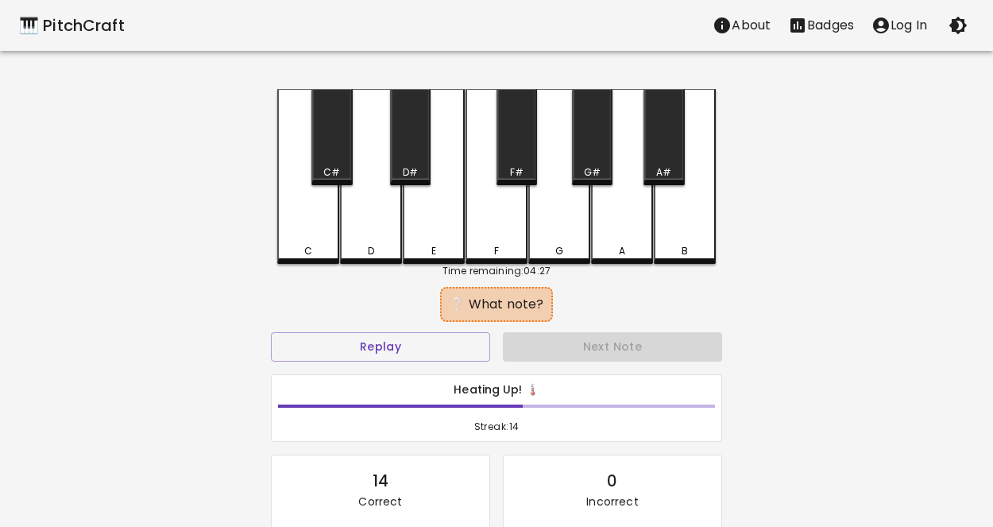
click at [311, 222] on div "C" at bounding box center [308, 176] width 62 height 175
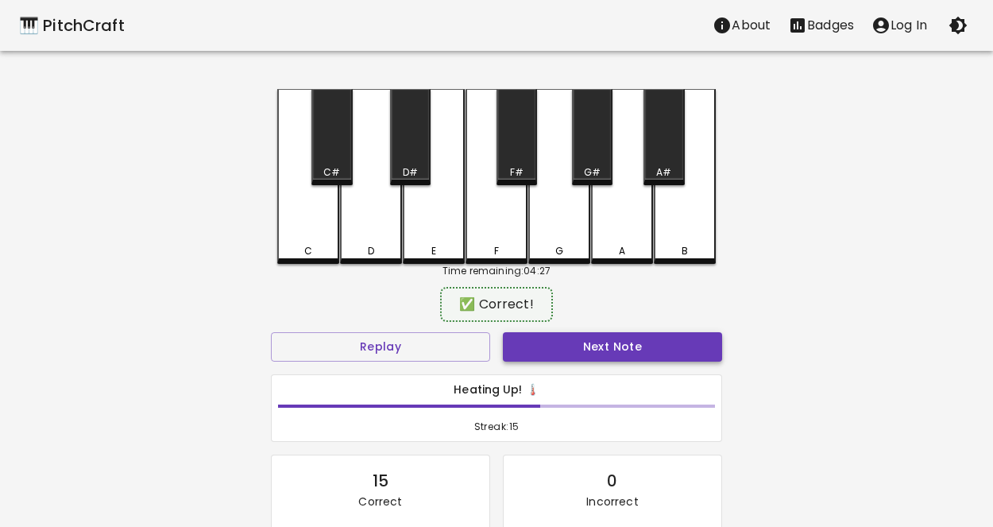
click at [556, 350] on button "Next Note" at bounding box center [612, 346] width 219 height 29
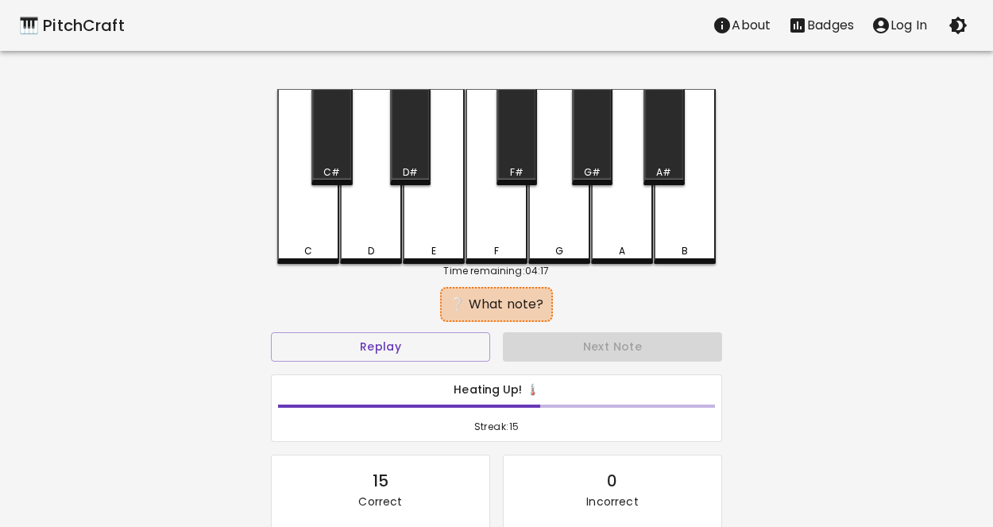
click at [374, 246] on div "D" at bounding box center [371, 251] width 59 height 14
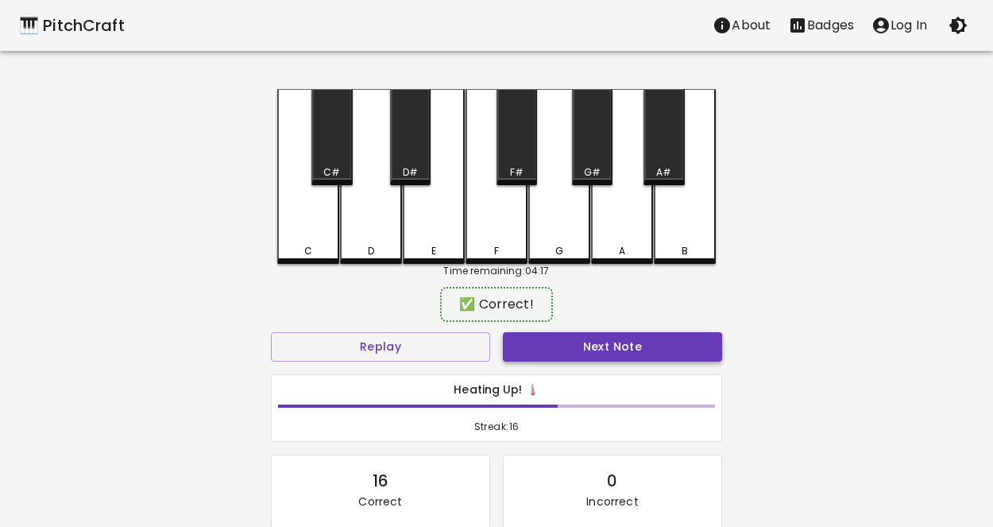
click at [567, 354] on button "Next Note" at bounding box center [612, 346] width 219 height 29
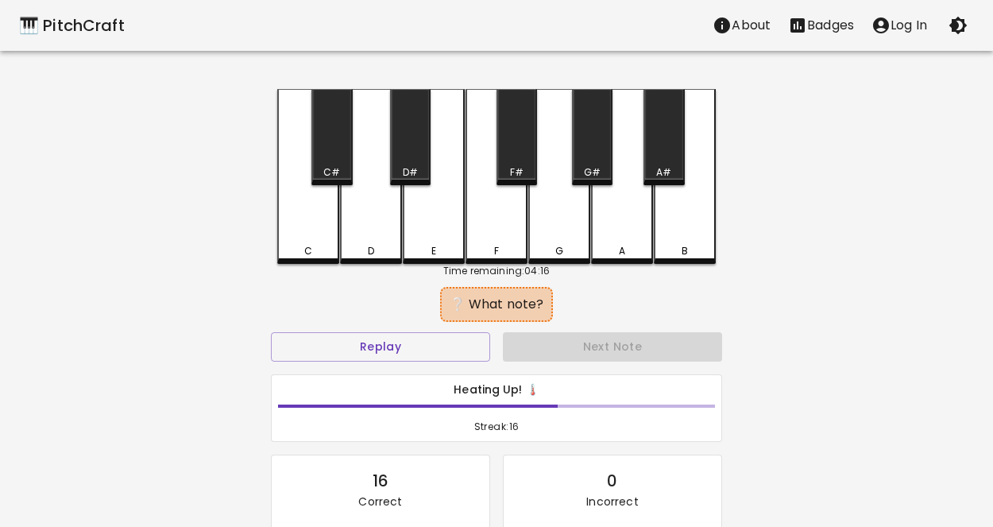
click at [288, 234] on div "C" at bounding box center [308, 176] width 62 height 175
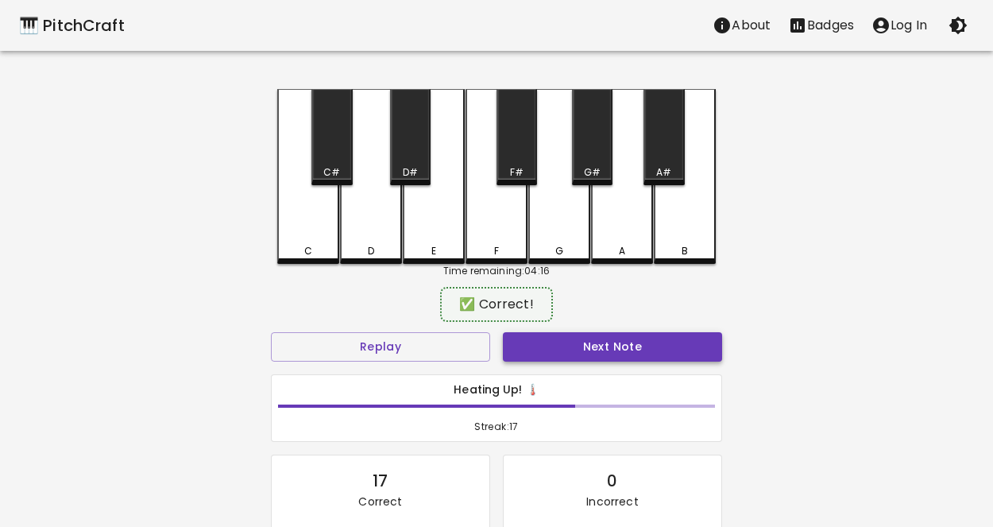
click at [568, 346] on button "Next Note" at bounding box center [612, 346] width 219 height 29
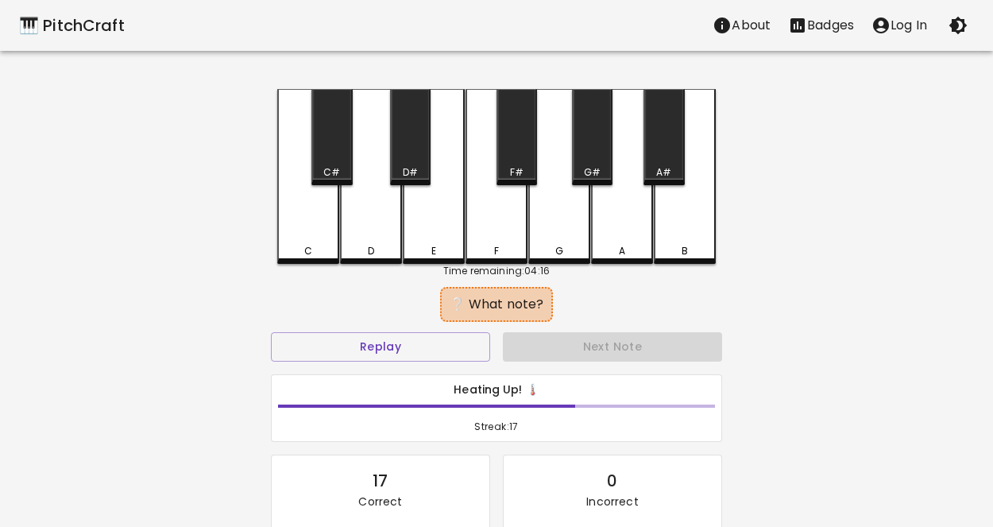
click at [370, 205] on div "D" at bounding box center [371, 176] width 62 height 175
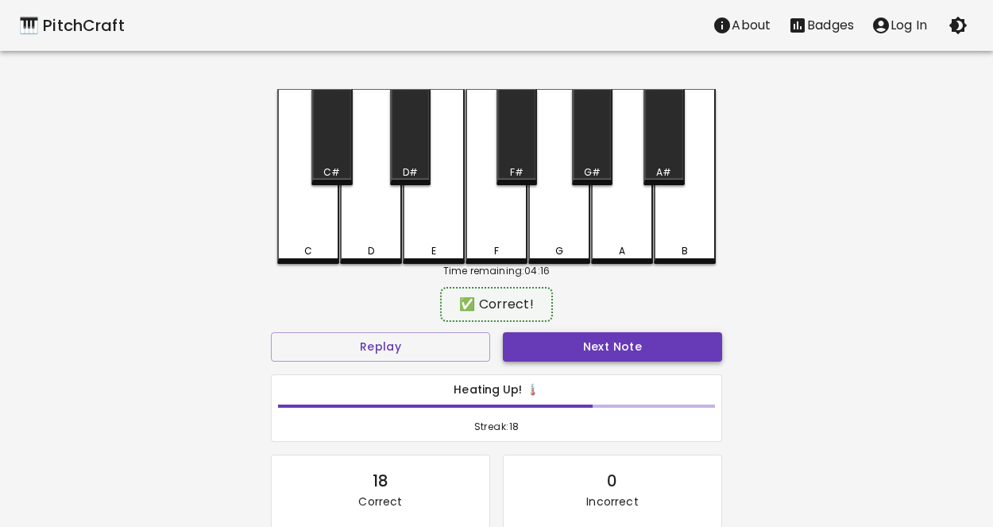
click at [576, 350] on button "Next Note" at bounding box center [612, 346] width 219 height 29
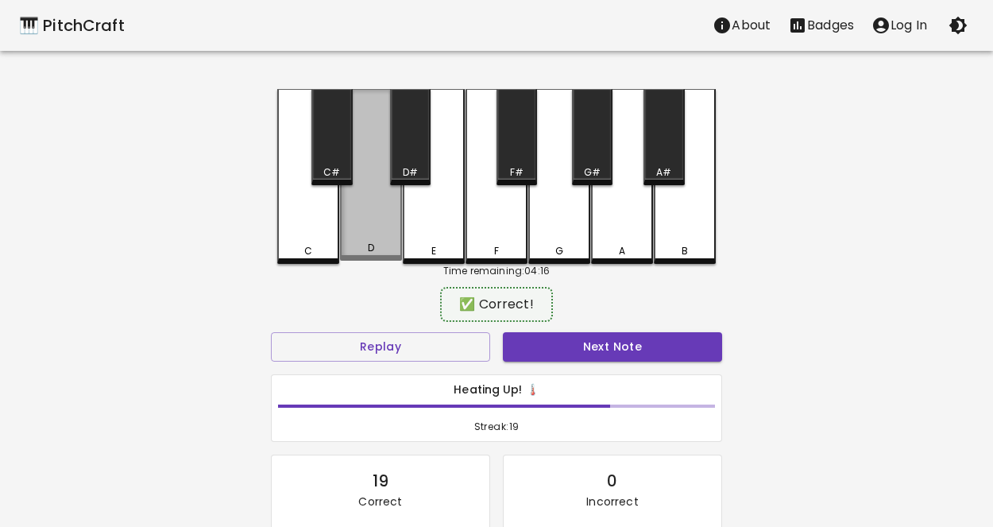
click at [358, 230] on div "D" at bounding box center [371, 175] width 62 height 172
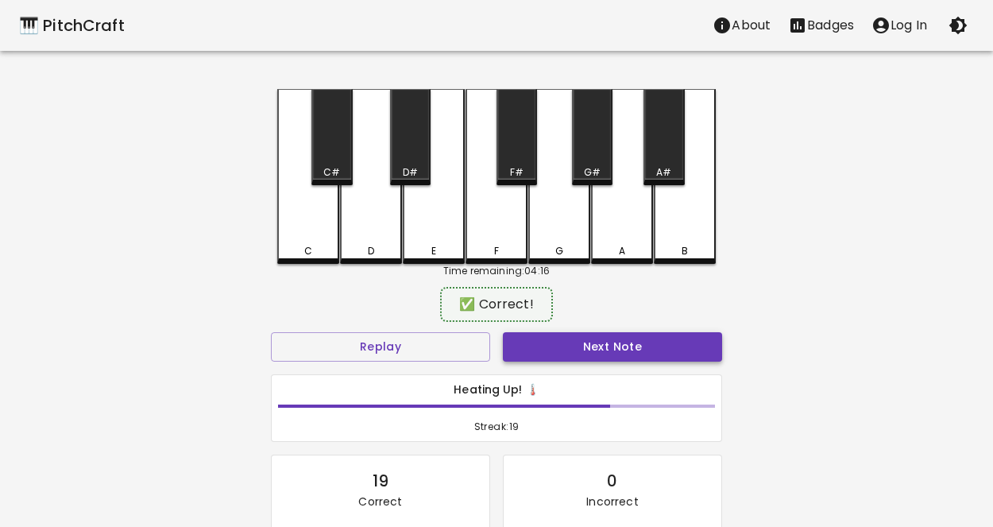
click at [555, 350] on button "Next Note" at bounding box center [612, 346] width 219 height 29
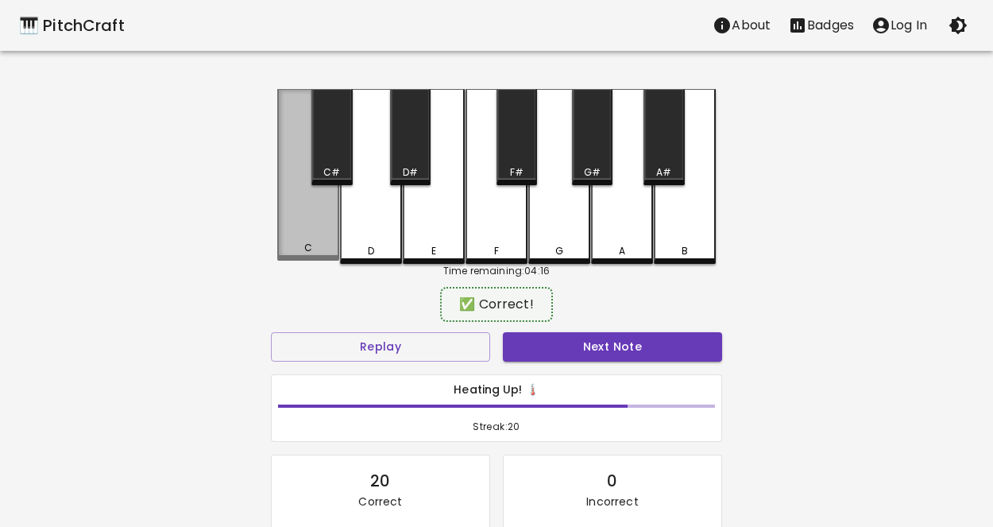
click at [310, 214] on div "C" at bounding box center [308, 175] width 62 height 172
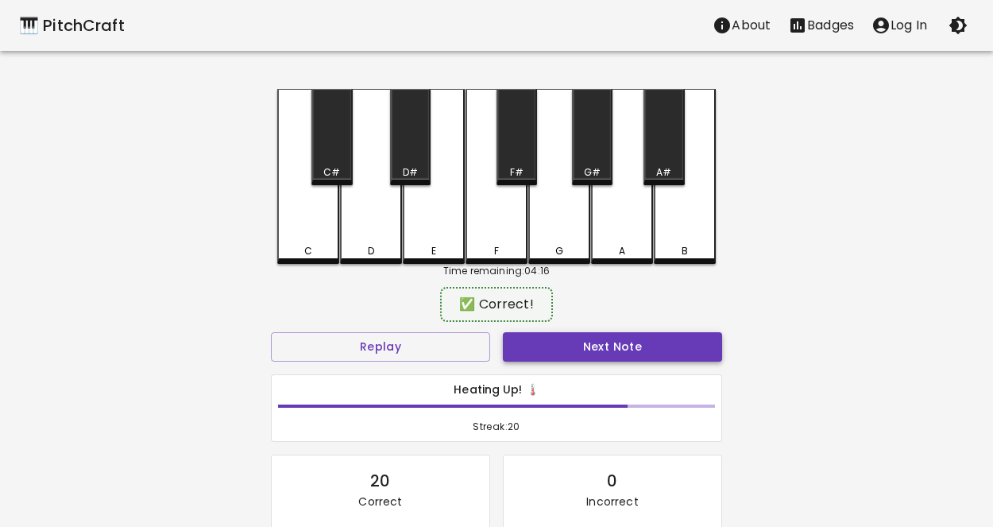
click at [599, 348] on button "Next Note" at bounding box center [612, 346] width 219 height 29
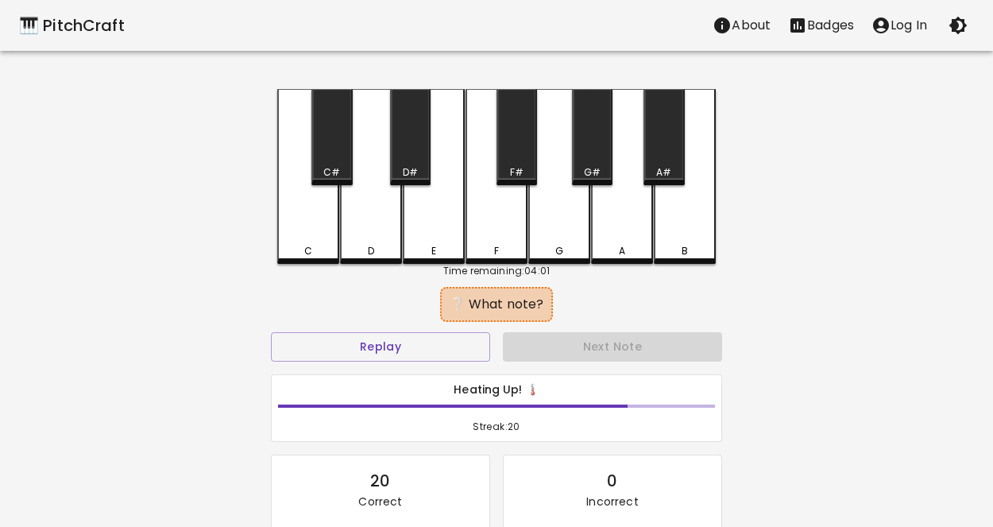
click at [370, 243] on div "D" at bounding box center [371, 176] width 62 height 175
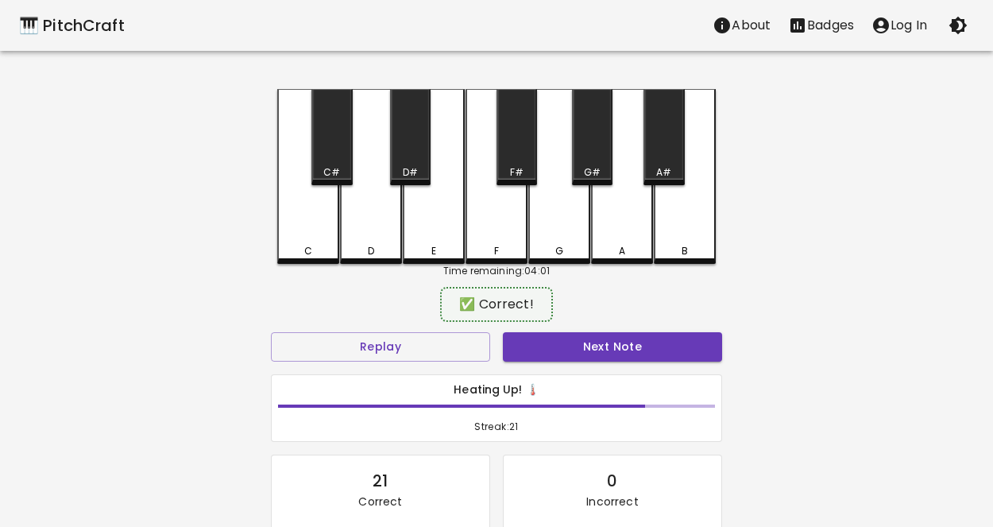
click at [576, 330] on div "Next Note" at bounding box center [612, 347] width 232 height 42
click at [578, 342] on button "Next Note" at bounding box center [612, 346] width 219 height 29
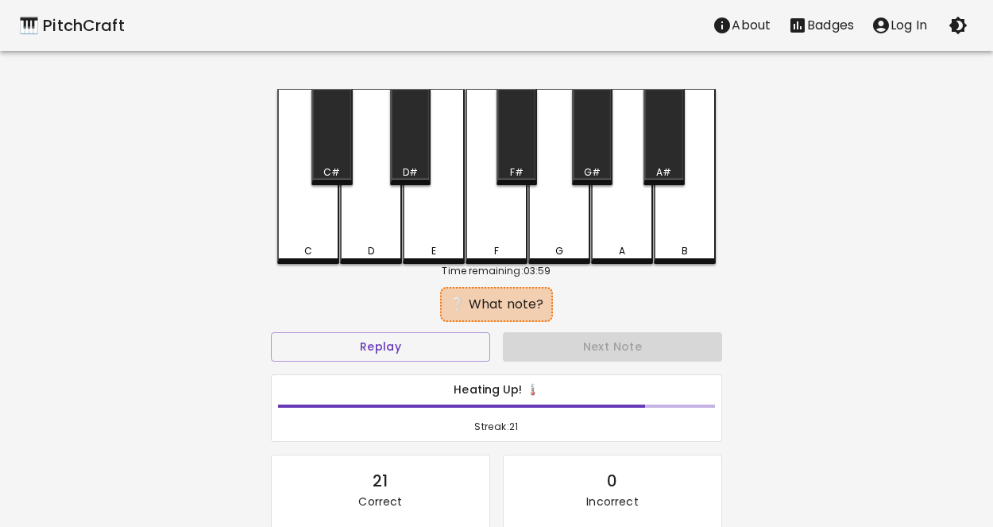
click at [288, 164] on div "C" at bounding box center [308, 176] width 62 height 175
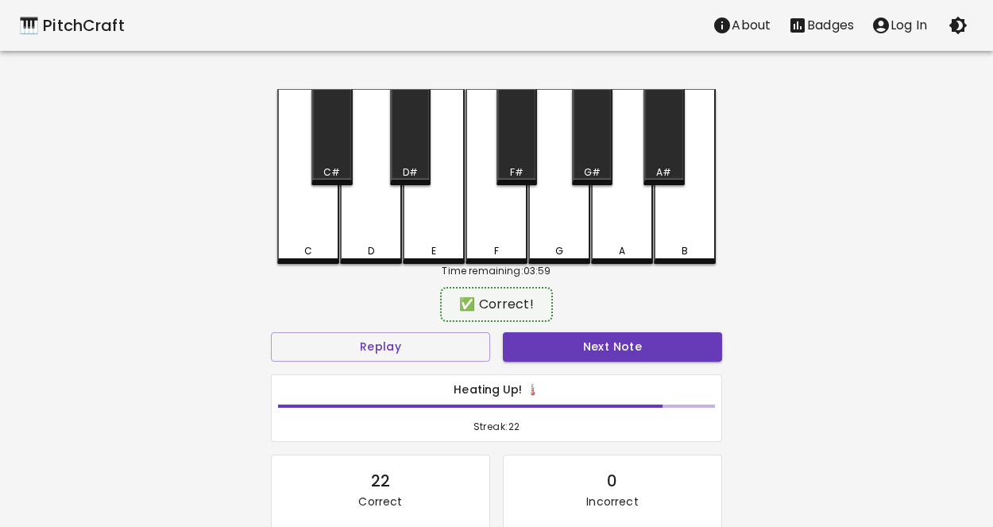
click at [533, 326] on div "Next Note" at bounding box center [612, 347] width 232 height 42
click at [535, 334] on button "Next Note" at bounding box center [612, 346] width 219 height 29
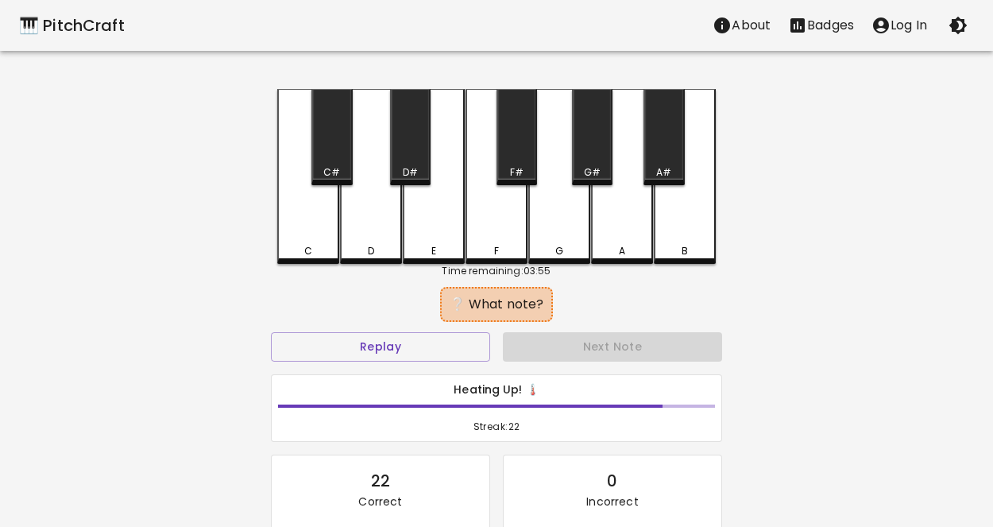
click at [380, 222] on div "D" at bounding box center [371, 176] width 62 height 175
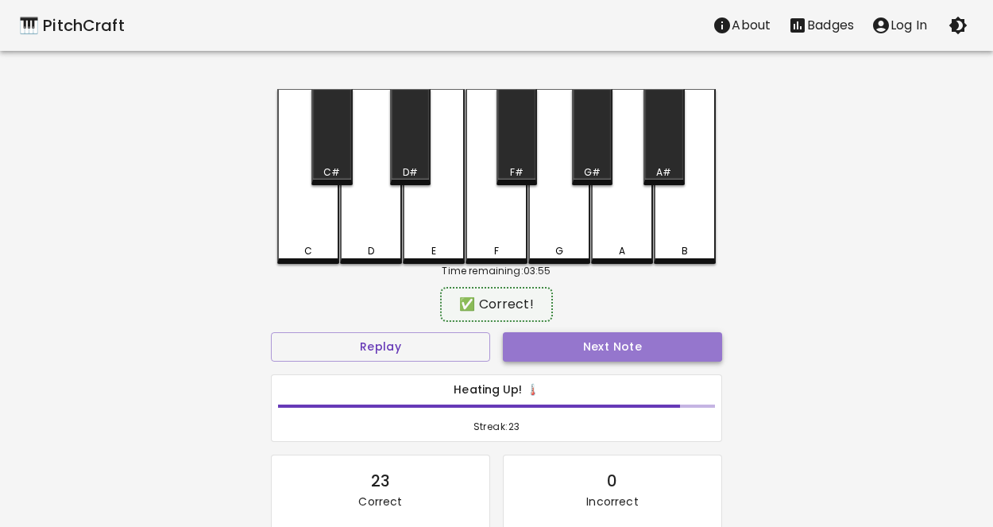
click at [603, 342] on button "Next Note" at bounding box center [612, 346] width 219 height 29
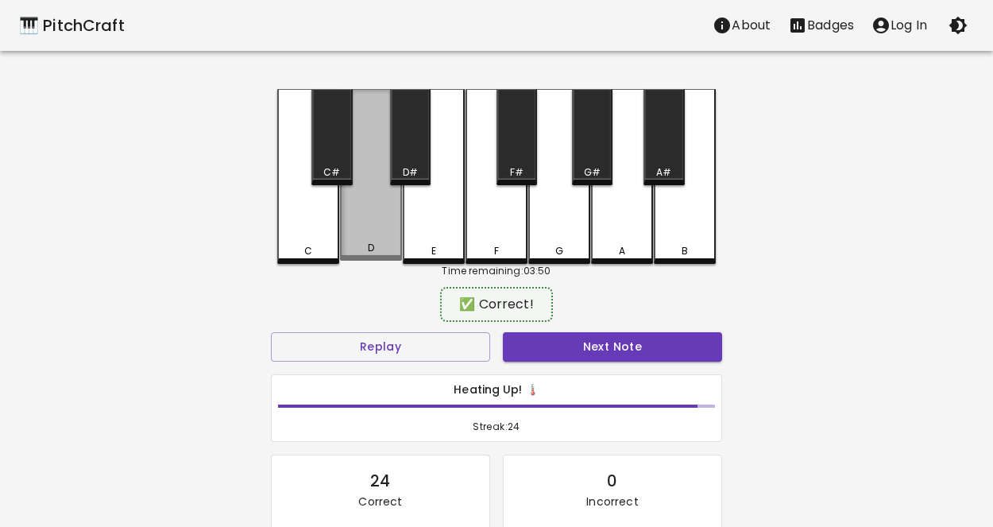
click at [377, 229] on div "D" at bounding box center [371, 175] width 62 height 172
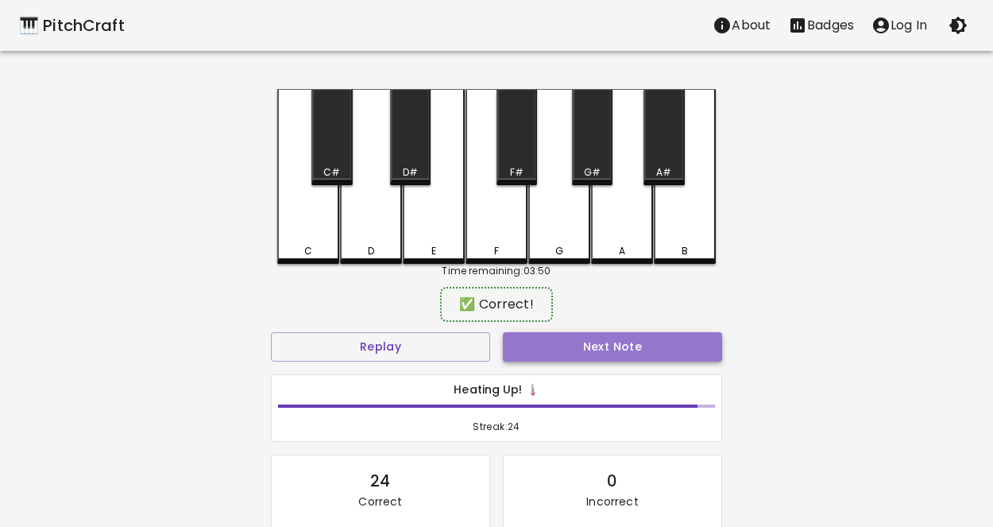
click at [504, 342] on button "Next Note" at bounding box center [612, 346] width 219 height 29
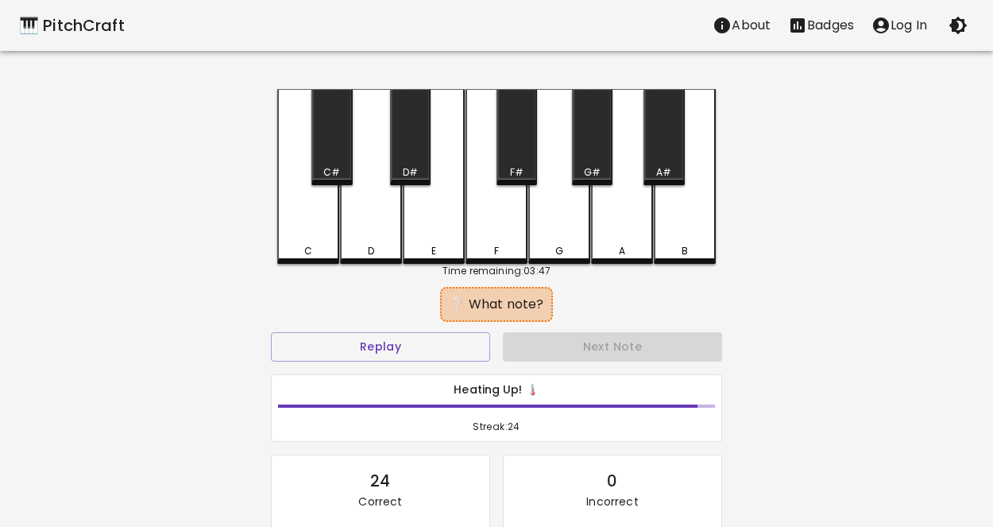
click at [356, 207] on div "D" at bounding box center [371, 176] width 62 height 175
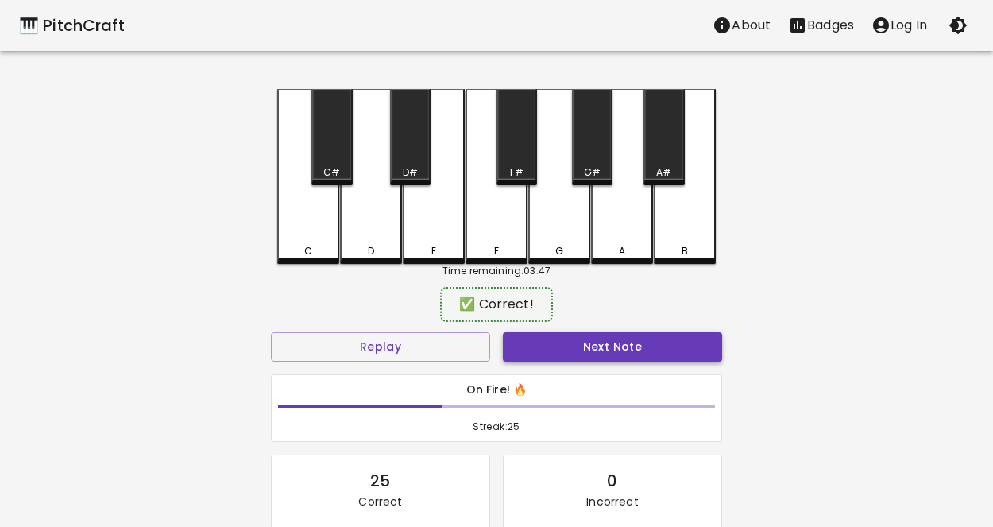
click at [546, 359] on button "Next Note" at bounding box center [612, 346] width 219 height 29
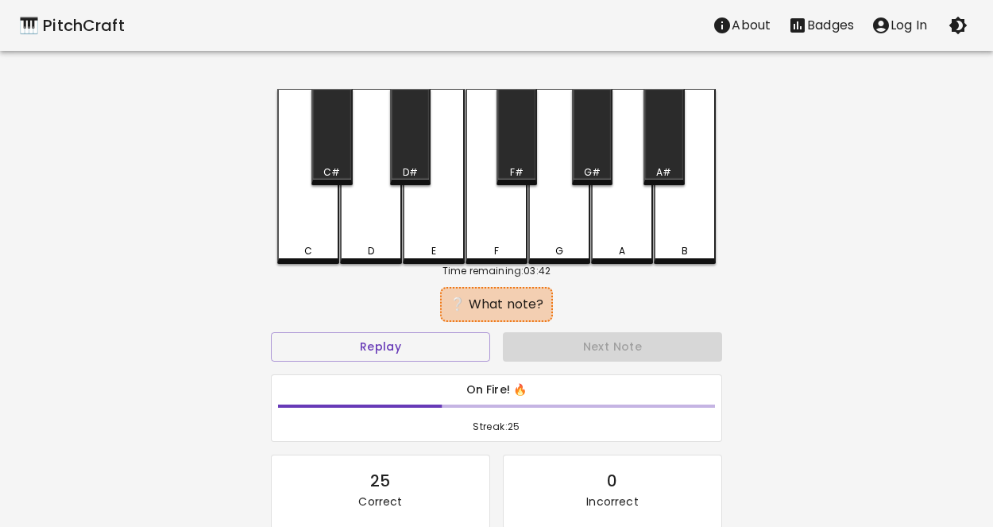
click at [294, 195] on div "C" at bounding box center [308, 176] width 62 height 175
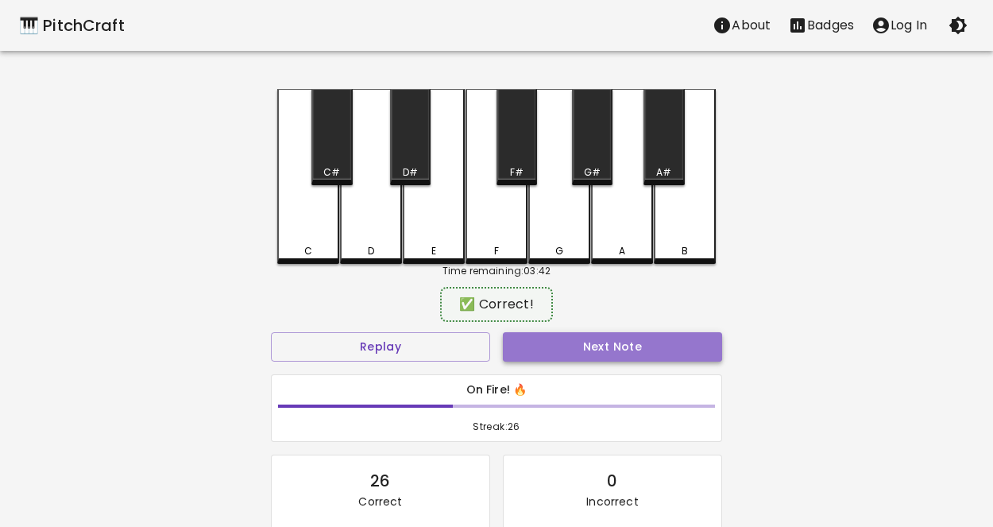
click at [582, 341] on button "Next Note" at bounding box center [612, 346] width 219 height 29
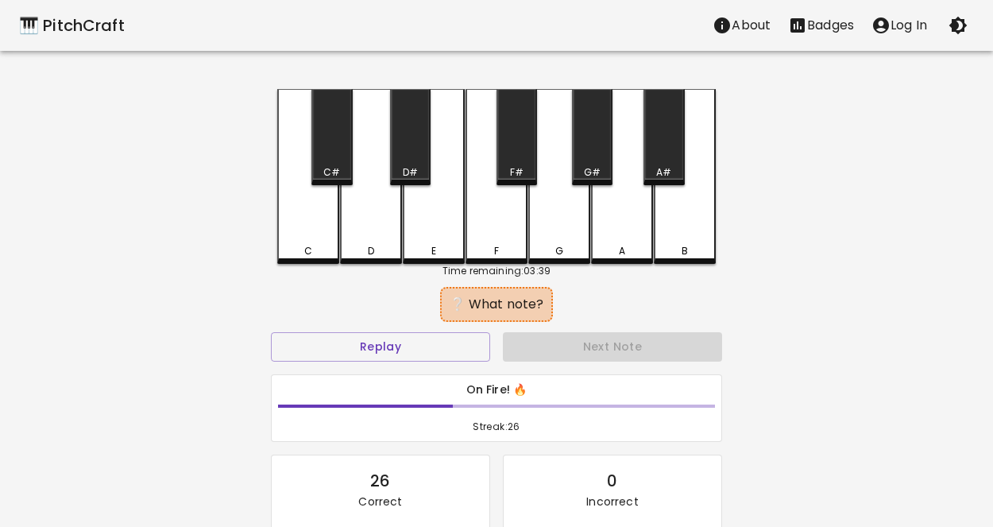
click at [374, 244] on div "D" at bounding box center [371, 251] width 59 height 14
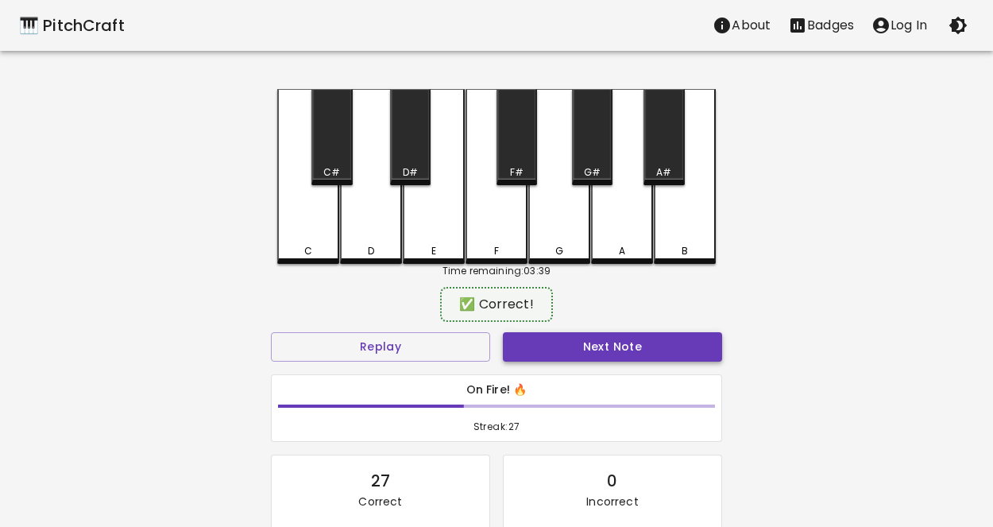
click at [606, 343] on button "Next Note" at bounding box center [612, 346] width 219 height 29
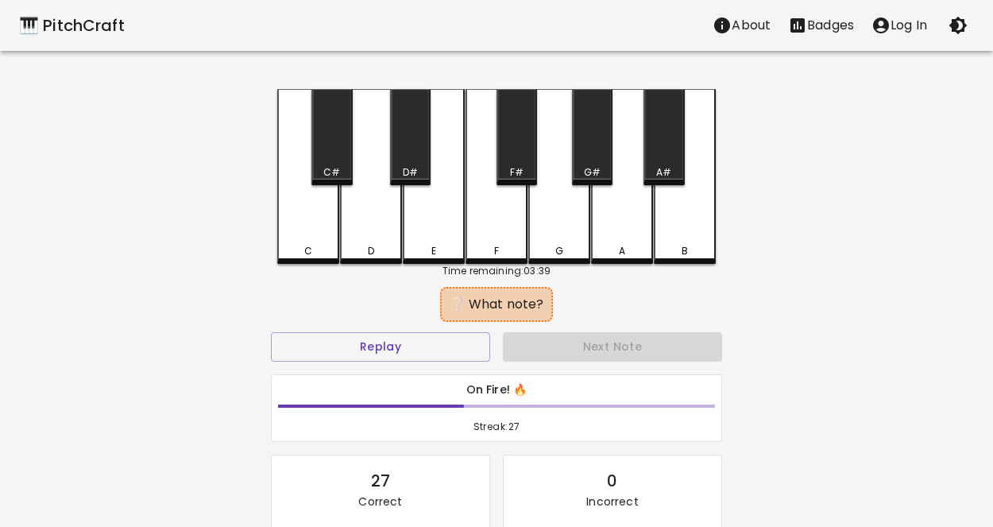
click at [306, 203] on div "C" at bounding box center [308, 176] width 62 height 175
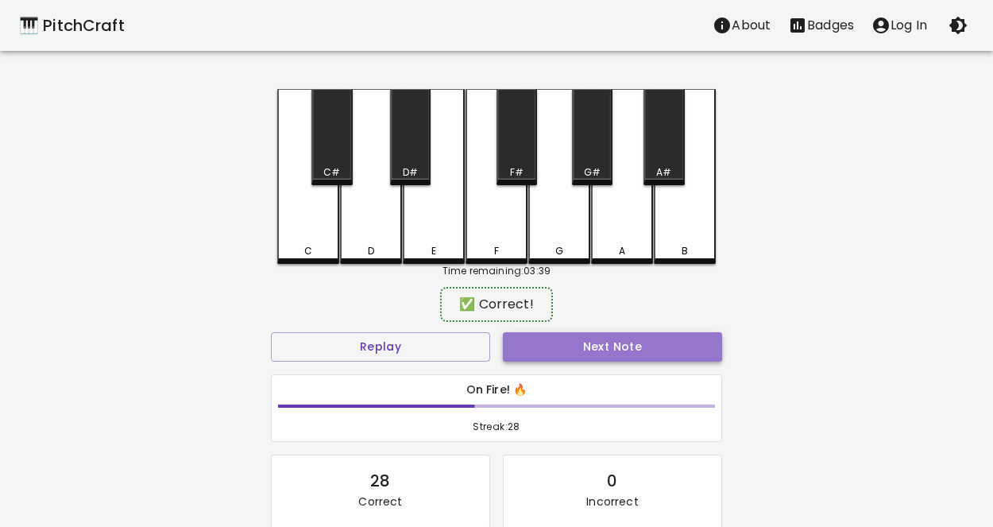
click at [632, 350] on button "Next Note" at bounding box center [612, 346] width 219 height 29
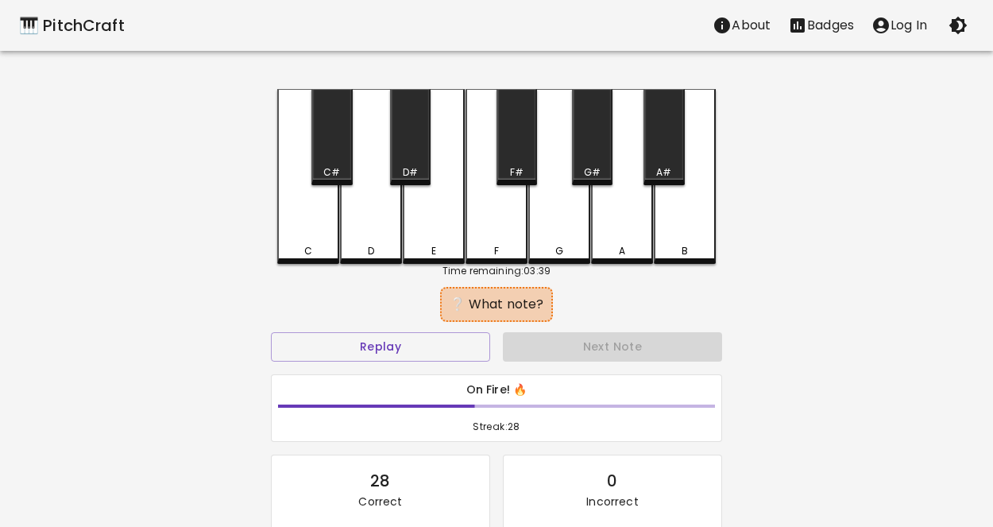
click at [378, 216] on div "D" at bounding box center [371, 176] width 62 height 175
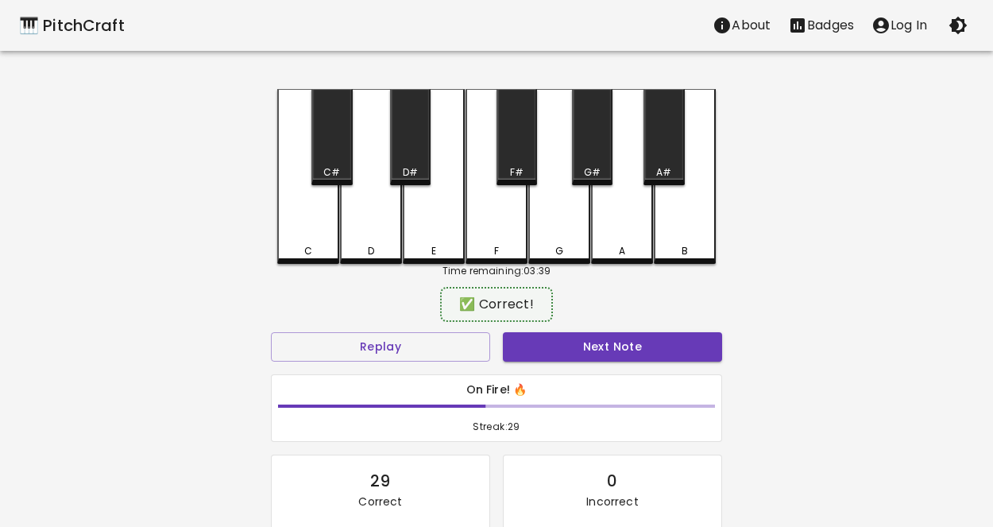
click at [570, 368] on div "On Fire! 🔥 Streak: 29" at bounding box center [497, 408] width 464 height 81
click at [553, 349] on button "Next Note" at bounding box center [612, 346] width 219 height 29
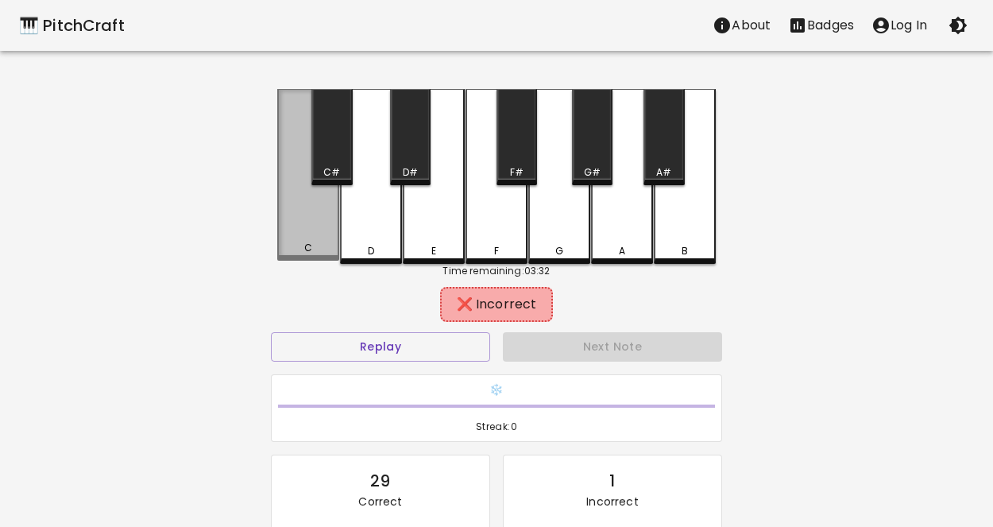
click at [303, 214] on div "C" at bounding box center [308, 175] width 62 height 172
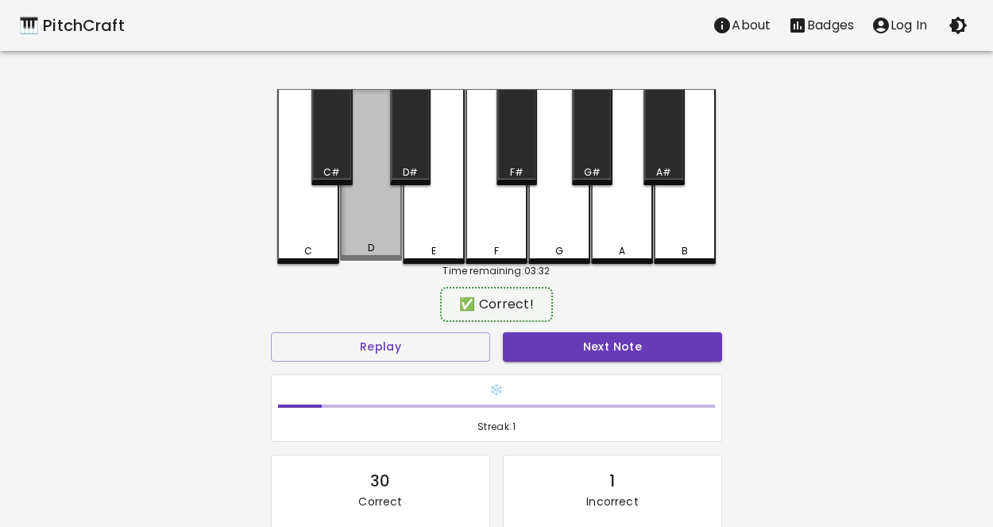
click at [383, 245] on div "D" at bounding box center [371, 248] width 59 height 14
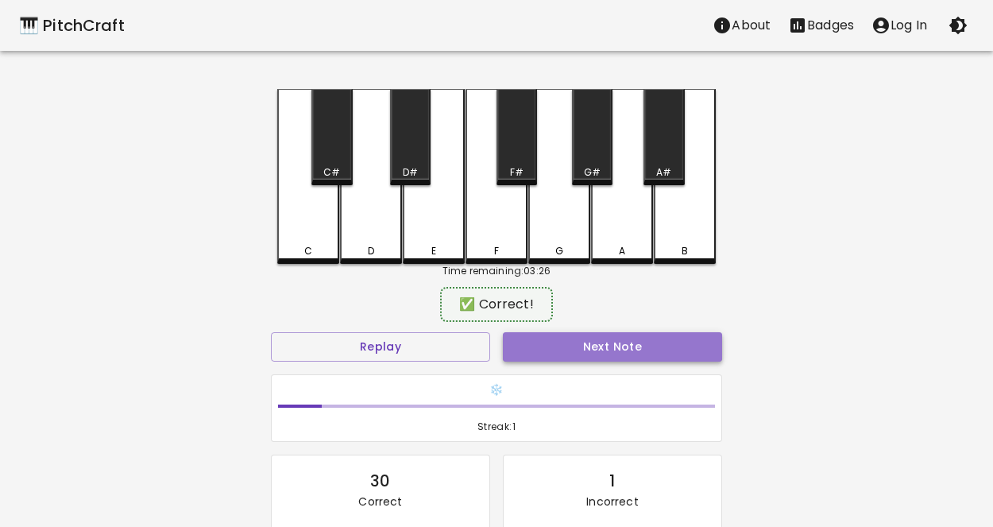
click at [541, 360] on button "Next Note" at bounding box center [612, 346] width 219 height 29
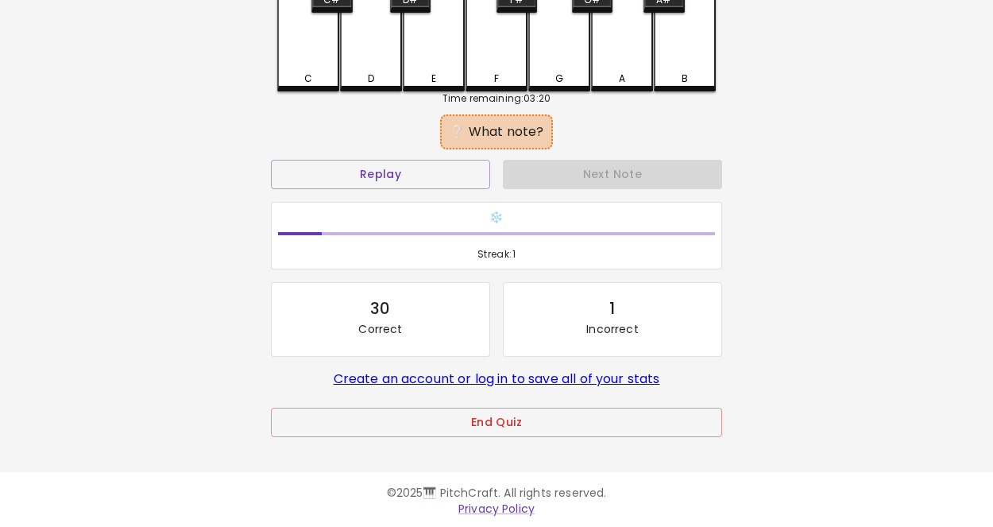
scroll to position [172, 0]
click at [527, 427] on button "End Quiz" at bounding box center [496, 422] width 451 height 29
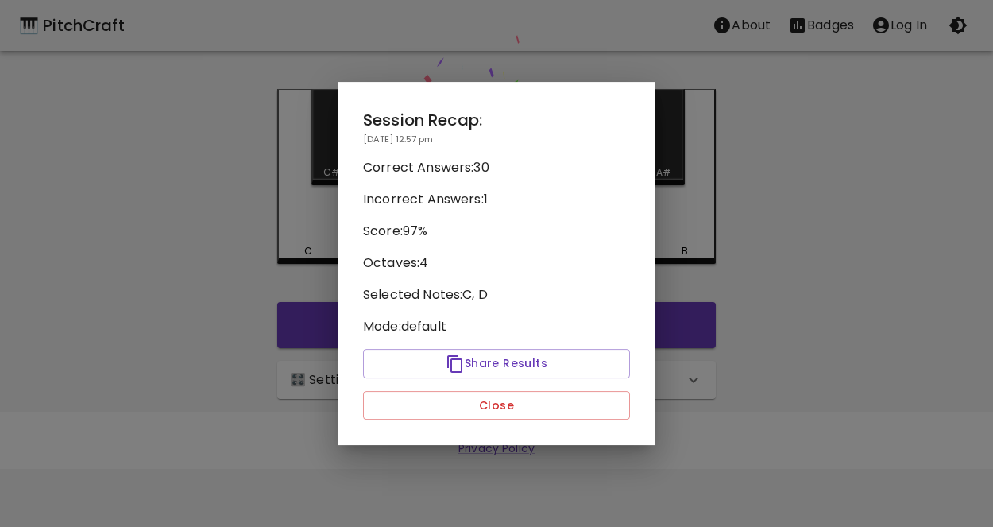
scroll to position [0, 0]
click at [546, 403] on button "Close" at bounding box center [496, 405] width 267 height 29
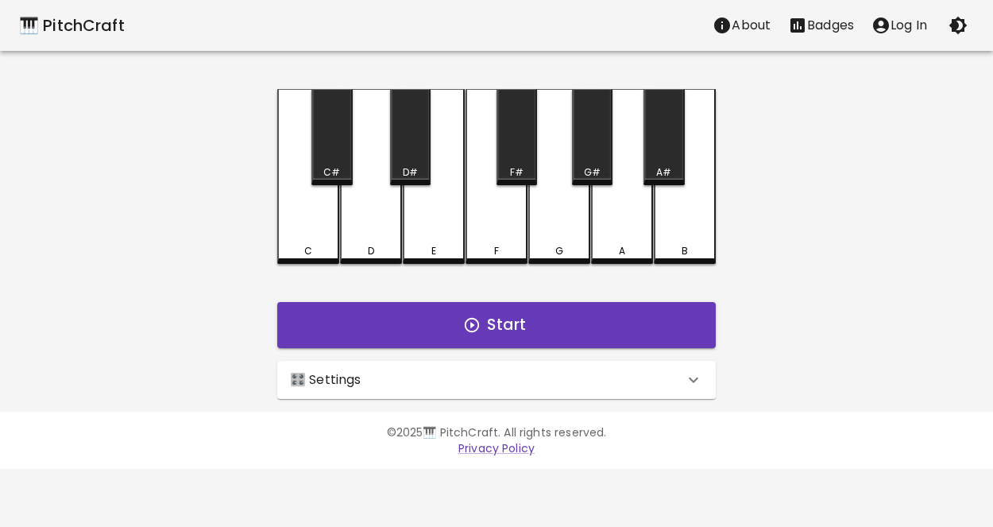
click at [430, 374] on div "🎛️ Settings" at bounding box center [487, 379] width 394 height 19
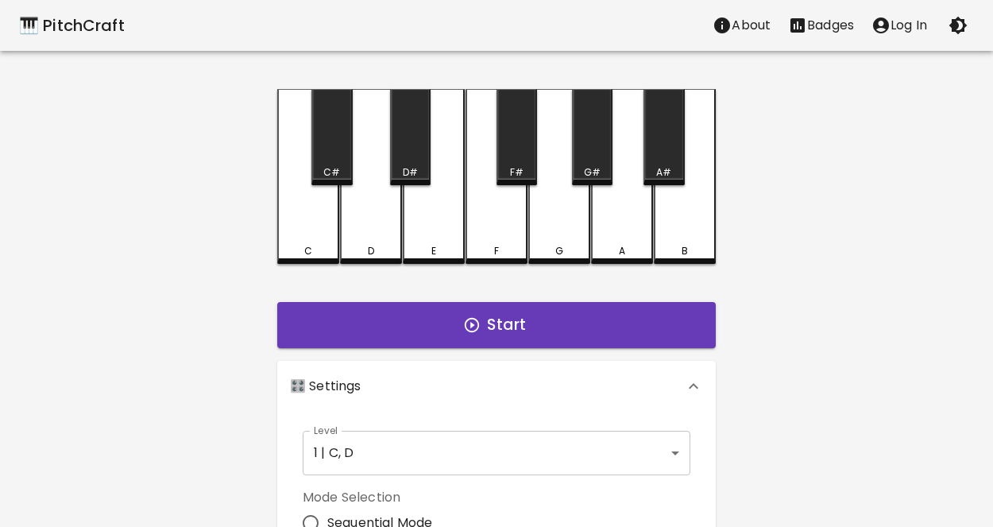
click at [462, 439] on body "🎹 PitchCraft About Badges Log In C C# D D# E F F# G G# A A# B Start 🎛️ Settings…" at bounding box center [496, 481] width 993 height 962
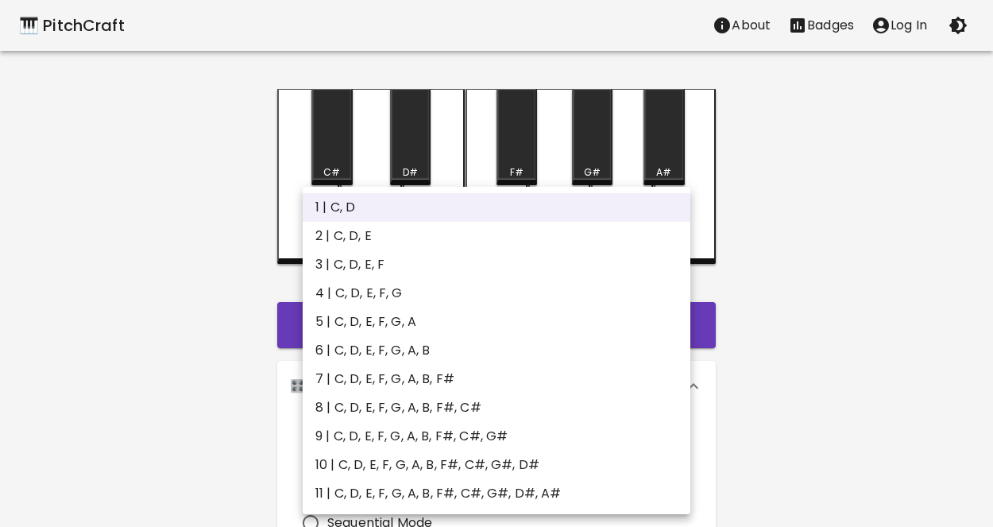
click at [413, 258] on li "3 | C, D, E, F" at bounding box center [497, 264] width 388 height 29
type input "5"
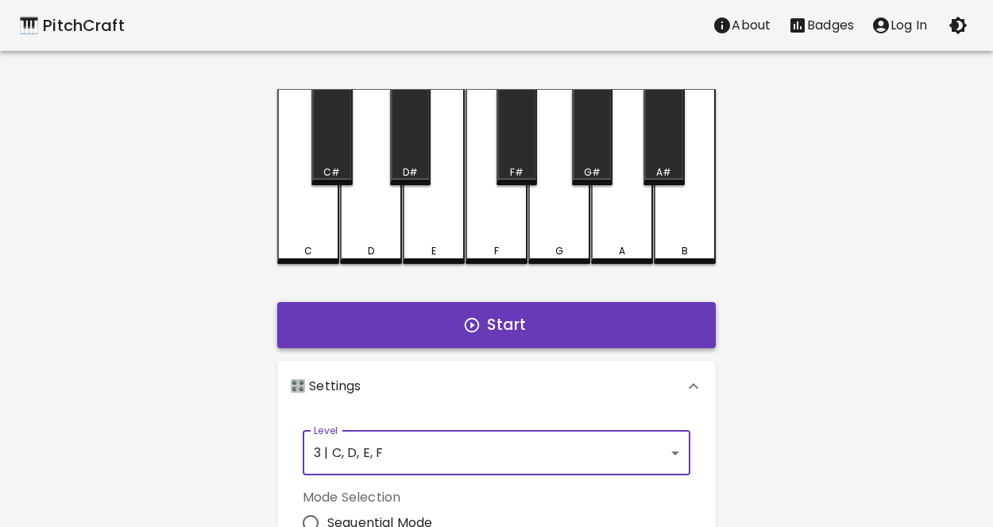
click at [480, 337] on button "Start" at bounding box center [496, 325] width 439 height 46
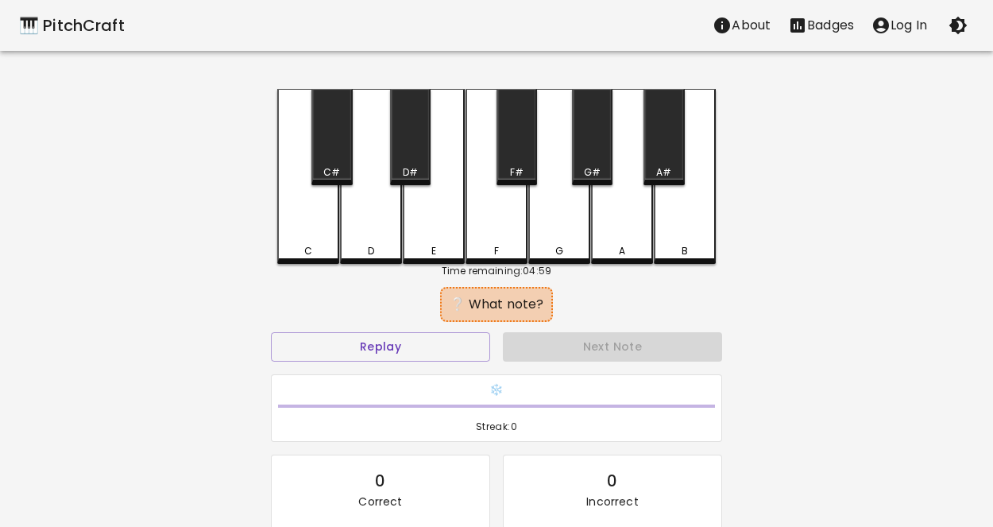
click at [484, 203] on div "F" at bounding box center [497, 176] width 62 height 175
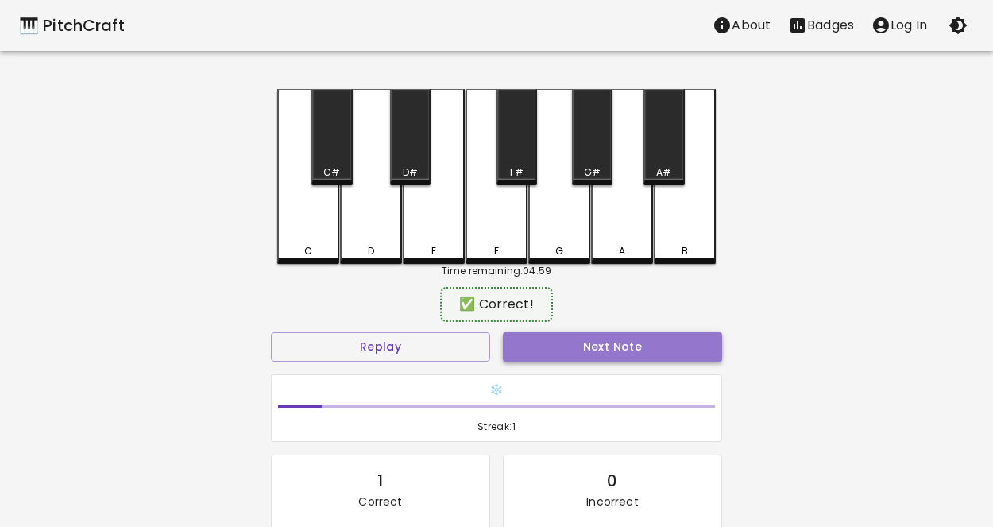
click at [574, 346] on button "Next Note" at bounding box center [612, 346] width 219 height 29
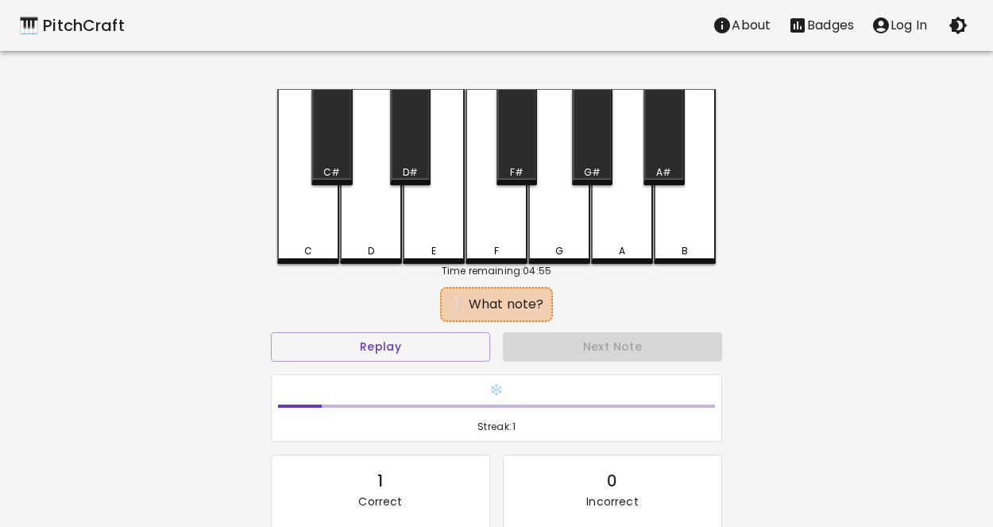
click at [527, 264] on div "Time remaining: 04:55" at bounding box center [496, 271] width 439 height 14
click at [497, 252] on div "F" at bounding box center [496, 251] width 5 height 14
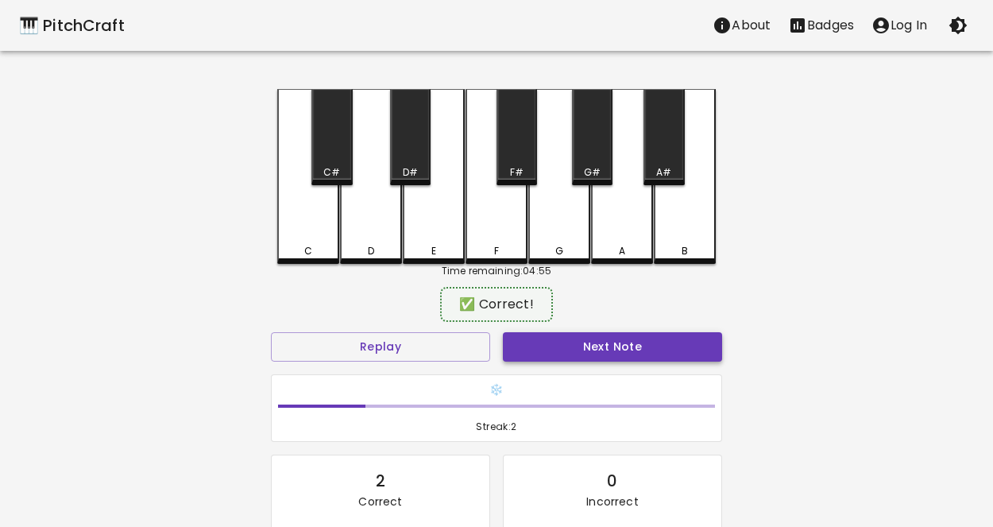
click at [583, 340] on button "Next Note" at bounding box center [612, 346] width 219 height 29
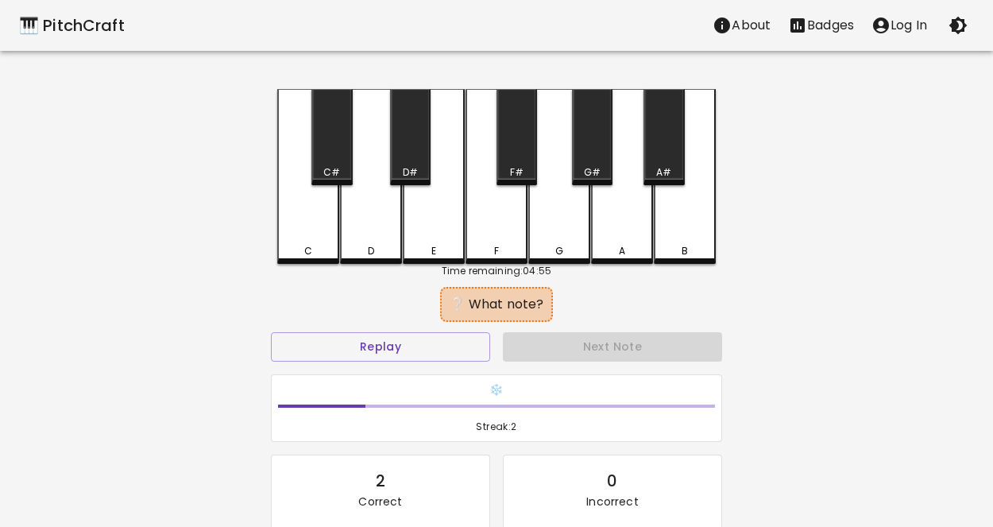
click at [431, 245] on div "E" at bounding box center [433, 251] width 5 height 14
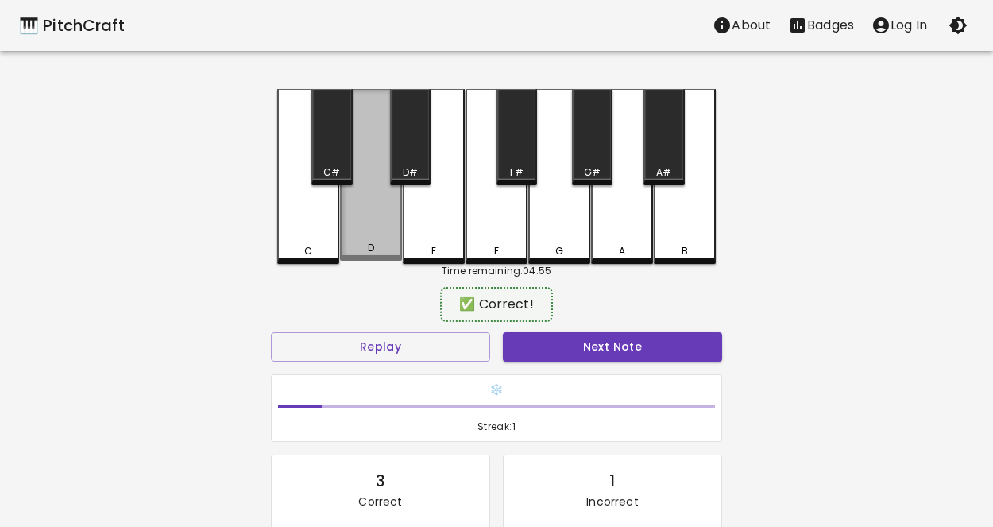
click at [377, 248] on div "D" at bounding box center [371, 248] width 59 height 14
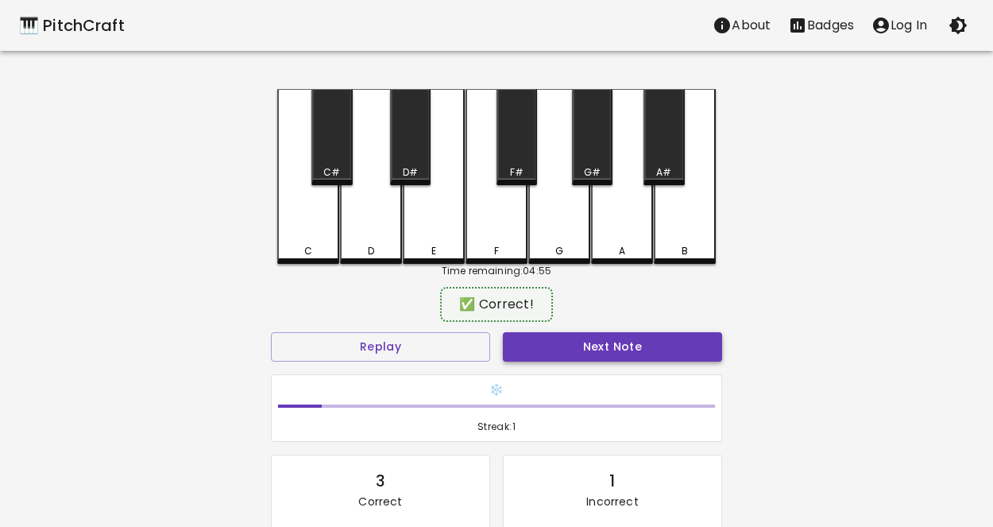
click at [597, 354] on button "Next Note" at bounding box center [612, 346] width 219 height 29
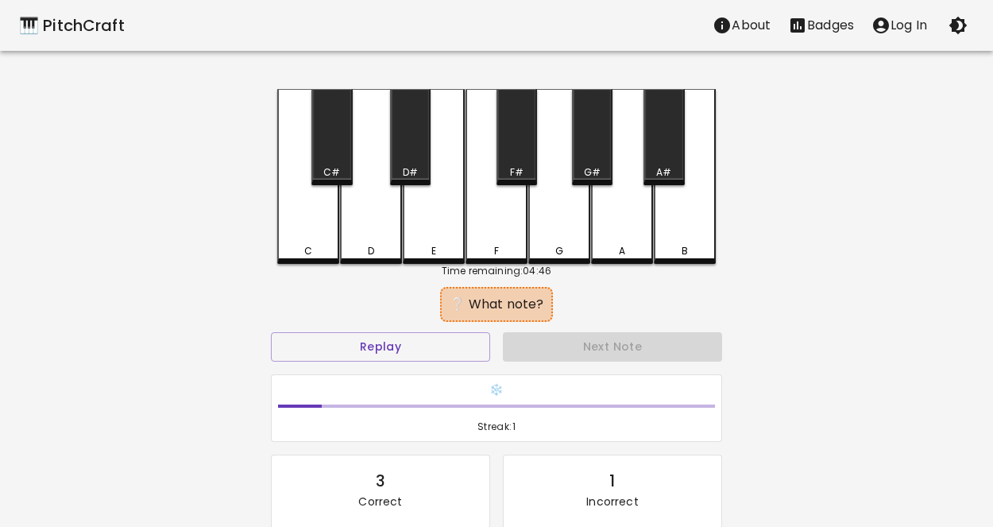
click at [491, 218] on div "F" at bounding box center [497, 176] width 62 height 175
click at [296, 205] on div "C" at bounding box center [308, 176] width 62 height 175
click at [351, 218] on div "D" at bounding box center [371, 176] width 62 height 175
click at [442, 232] on div "E" at bounding box center [434, 176] width 62 height 175
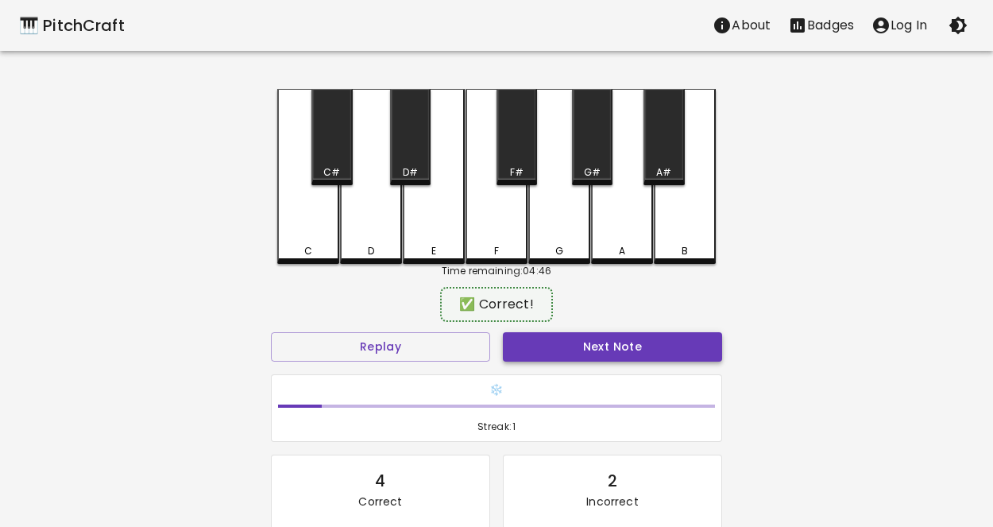
click at [532, 355] on button "Next Note" at bounding box center [612, 346] width 219 height 29
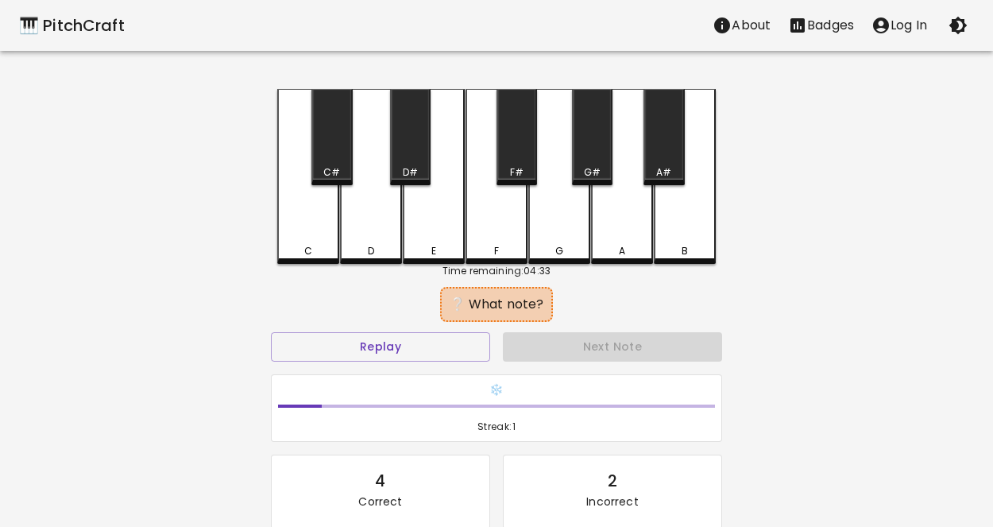
click at [512, 242] on div "F" at bounding box center [497, 176] width 62 height 175
click at [426, 205] on div "E" at bounding box center [434, 176] width 62 height 175
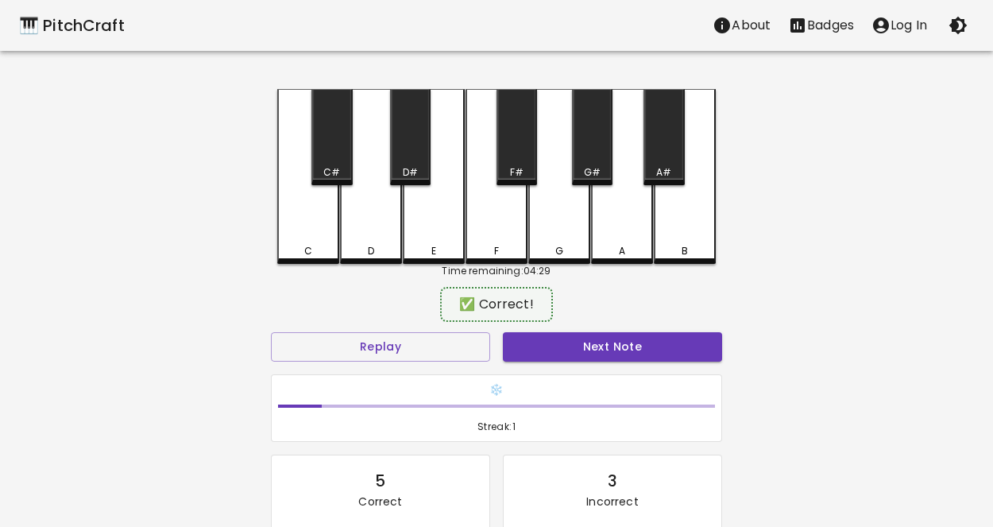
click at [546, 329] on div "Next Note" at bounding box center [612, 347] width 232 height 42
click at [541, 348] on button "Next Note" at bounding box center [612, 346] width 219 height 29
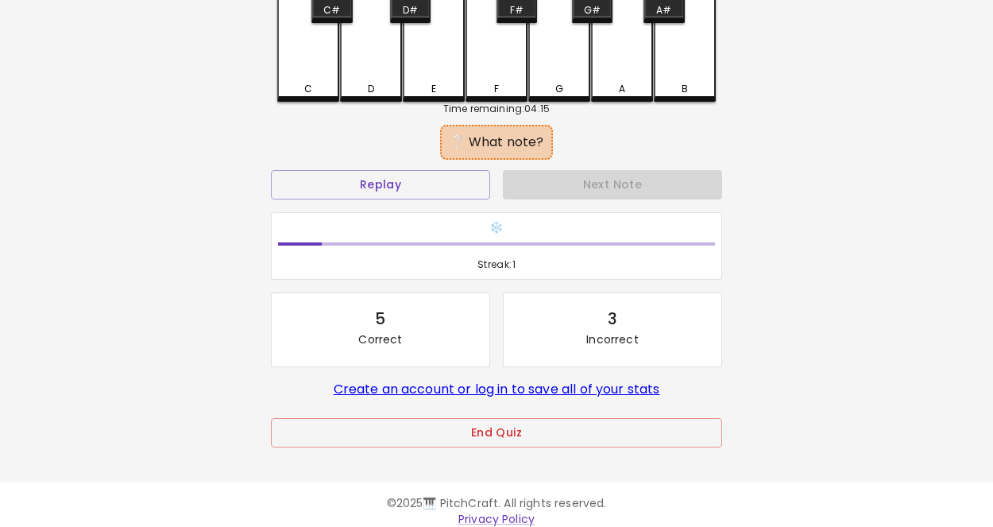
scroll to position [172, 0]
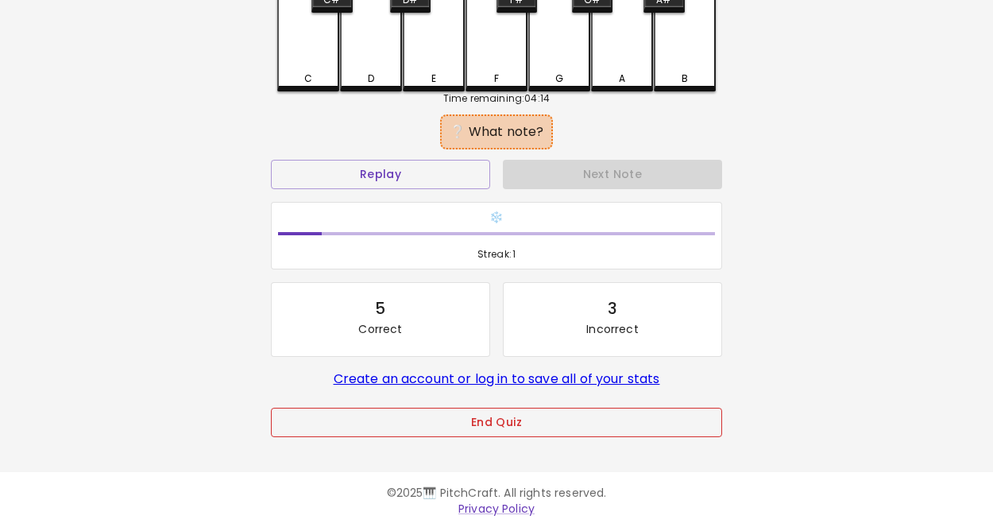
click at [558, 418] on button "End Quiz" at bounding box center [496, 422] width 451 height 29
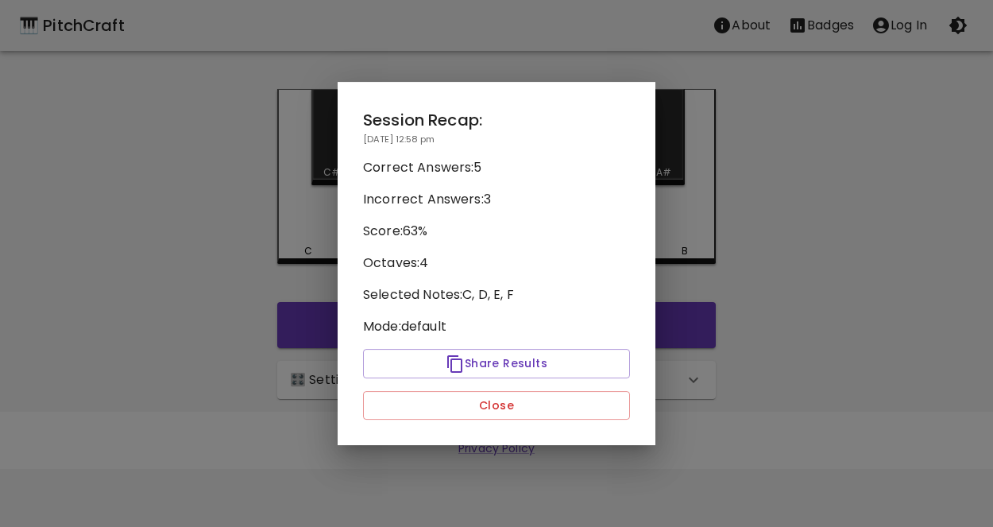
scroll to position [0, 0]
click at [558, 418] on button "Close" at bounding box center [496, 405] width 267 height 29
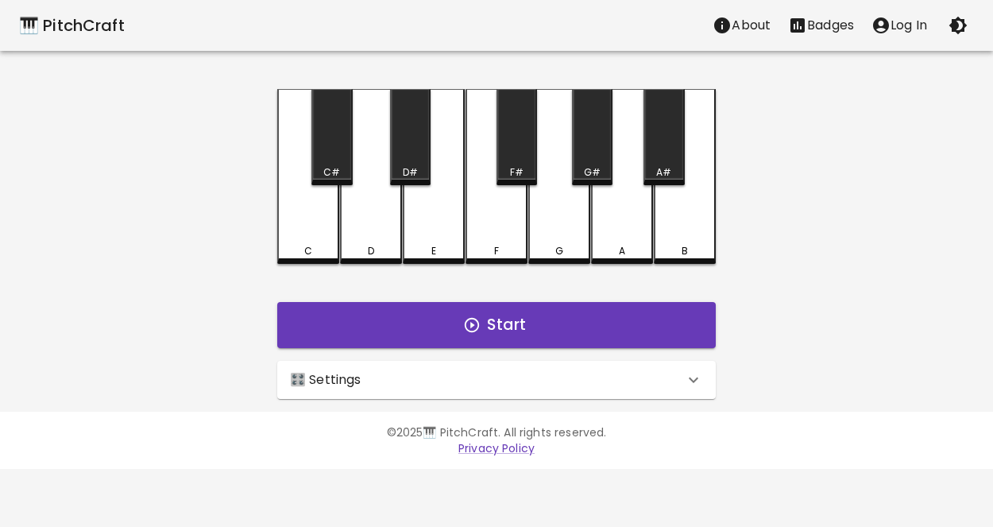
click at [516, 374] on div "🎛️ Settings" at bounding box center [487, 379] width 394 height 19
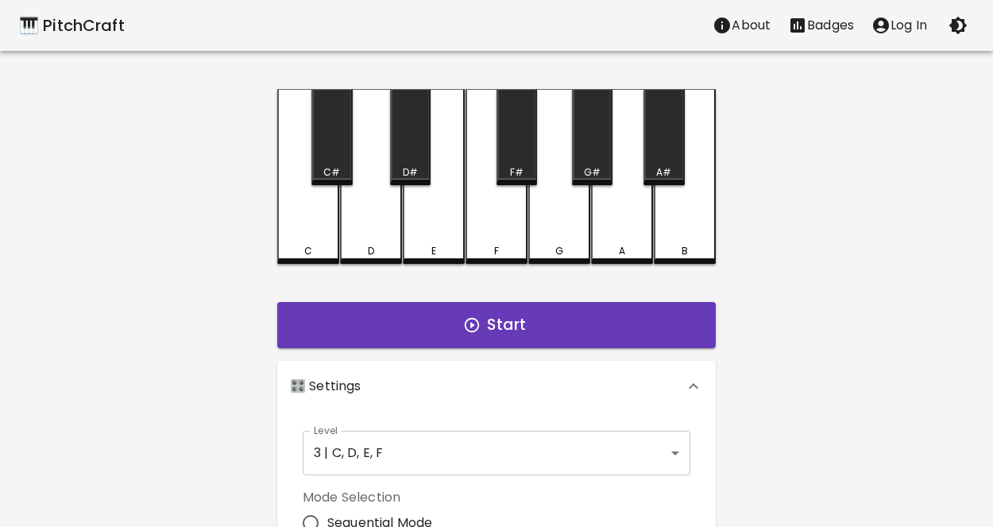
click at [413, 468] on body "🎹 PitchCraft About Badges Log In C C# D D# E F F# G G# A A# B Start 🎛️ Settings…" at bounding box center [496, 481] width 993 height 962
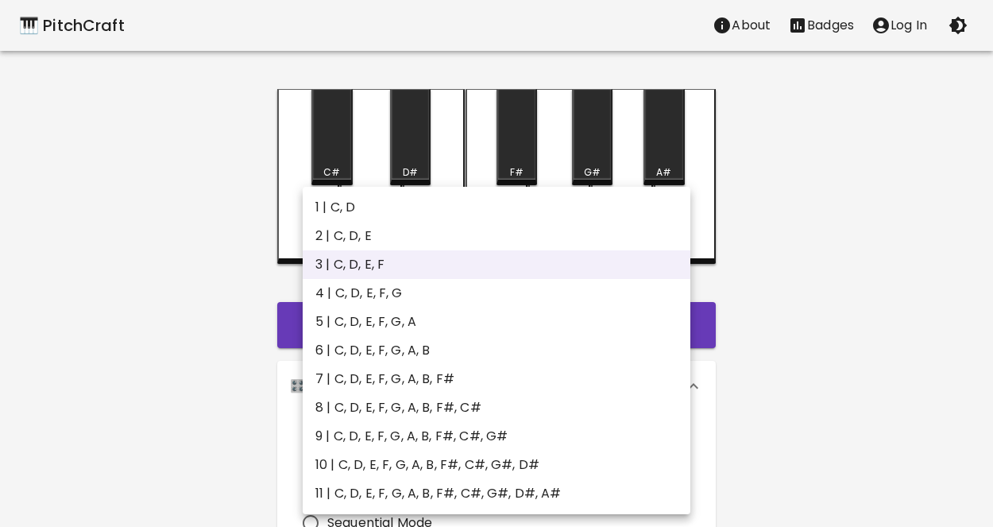
click at [527, 211] on li "1 | C, D" at bounding box center [497, 207] width 388 height 29
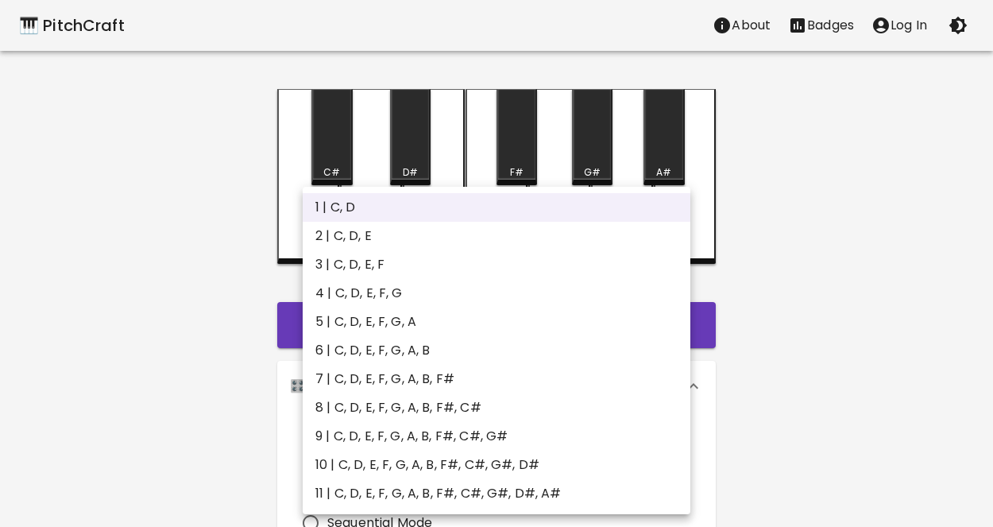
click at [504, 431] on body "🎹 PitchCraft About Badges Log In C C# D D# E F F# G G# A A# B Start 🎛️ Settings…" at bounding box center [496, 481] width 993 height 962
click at [473, 232] on li "2 | C, D, E" at bounding box center [497, 236] width 388 height 29
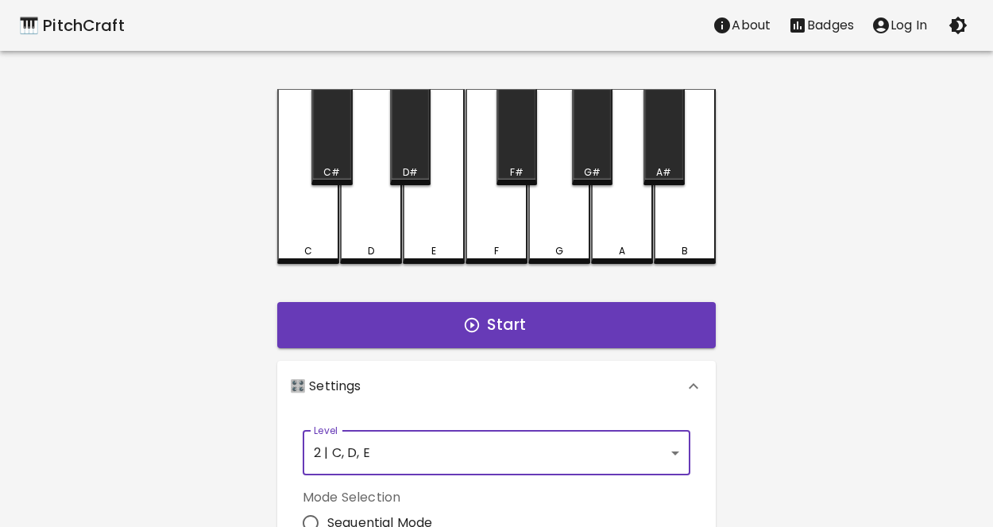
click at [453, 473] on body "🎹 PitchCraft About Badges Log In C C# D D# E F F# G G# A A# B Start 🎛️ Settings…" at bounding box center [496, 481] width 993 height 962
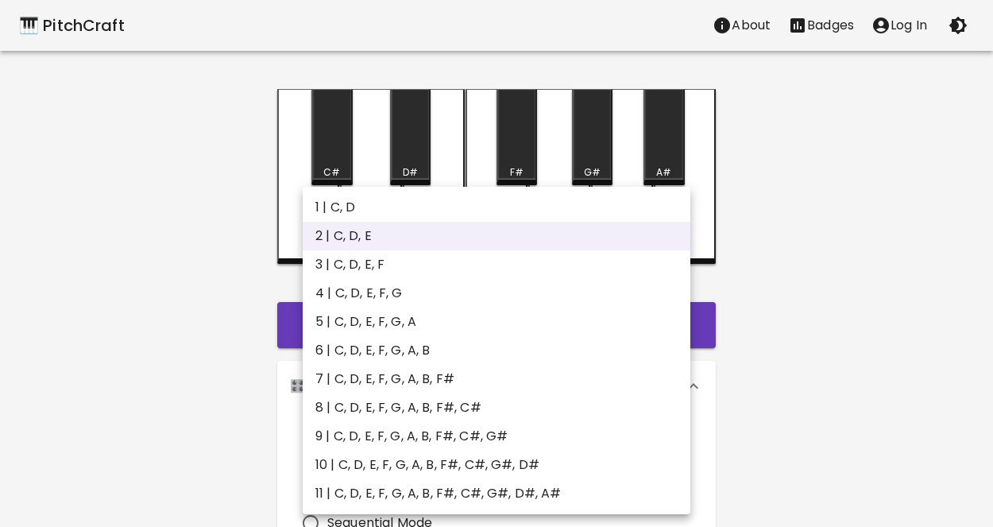
click at [441, 257] on li "3 | C, D, E, F" at bounding box center [497, 264] width 388 height 29
type input "5"
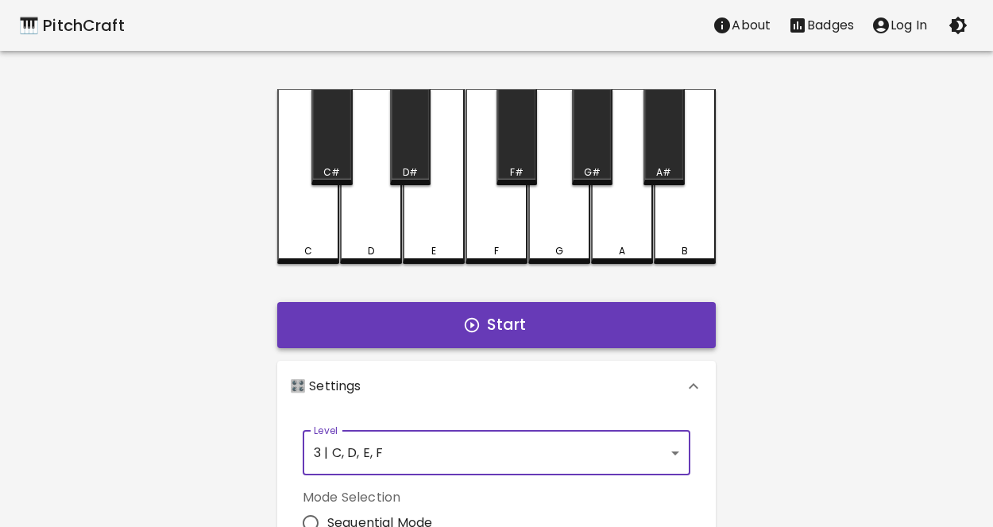
click at [457, 326] on button "Start" at bounding box center [496, 325] width 439 height 46
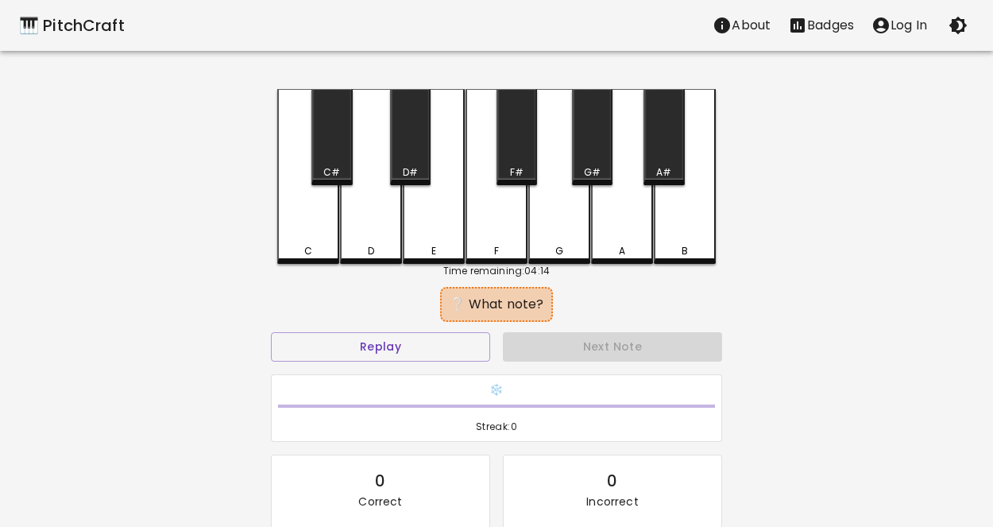
click at [312, 207] on div "C" at bounding box center [308, 176] width 62 height 175
click at [417, 340] on button "Replay" at bounding box center [380, 346] width 219 height 29
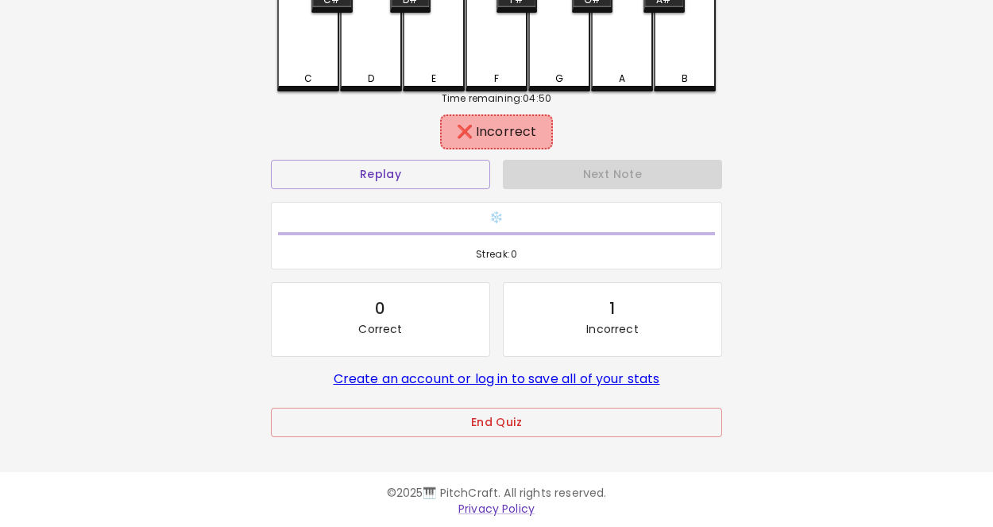
scroll to position [168, 0]
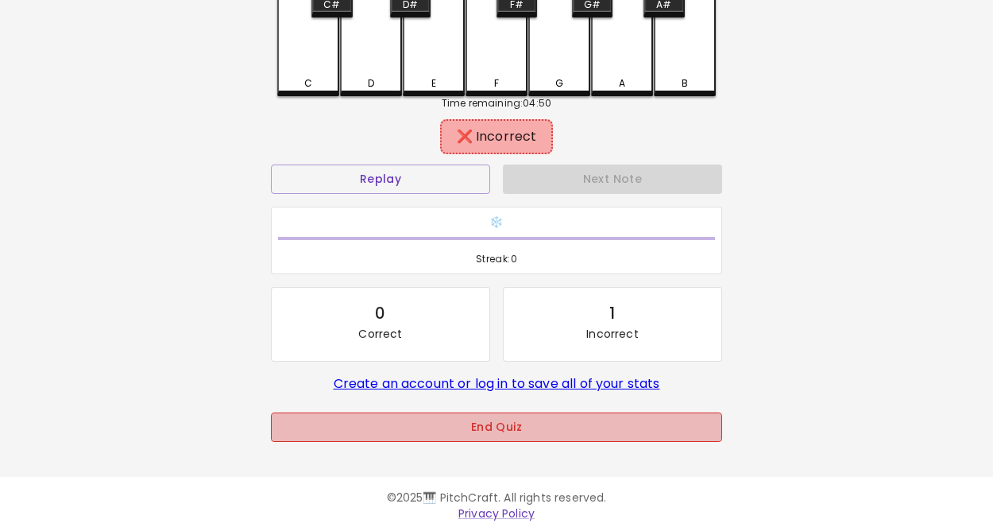
click at [527, 426] on button "End Quiz" at bounding box center [496, 426] width 451 height 29
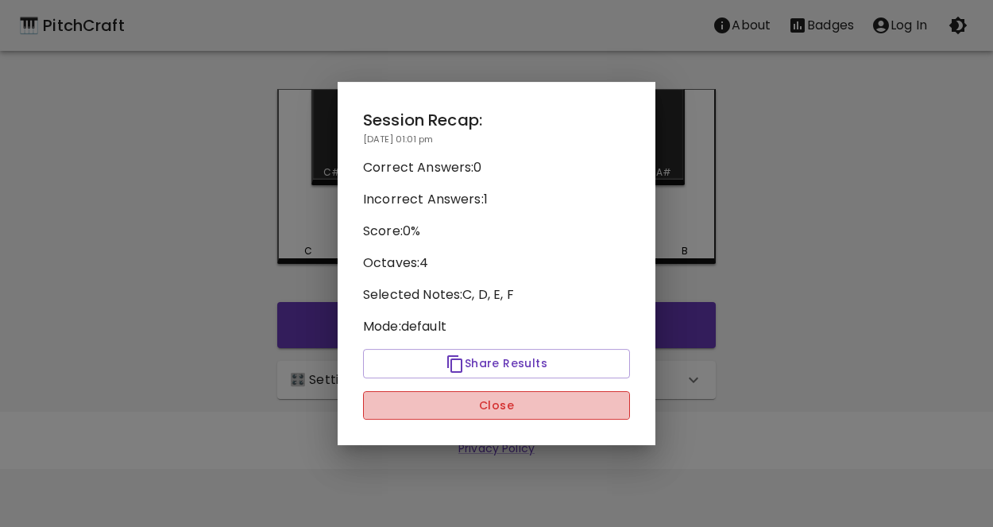
click at [524, 402] on button "Close" at bounding box center [496, 405] width 267 height 29
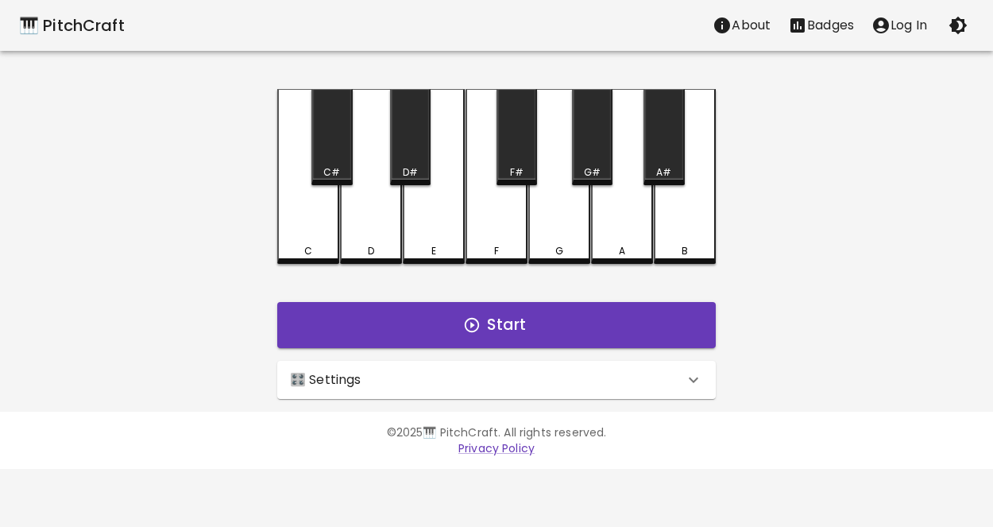
click at [521, 375] on div "🎛️ Settings" at bounding box center [487, 379] width 394 height 19
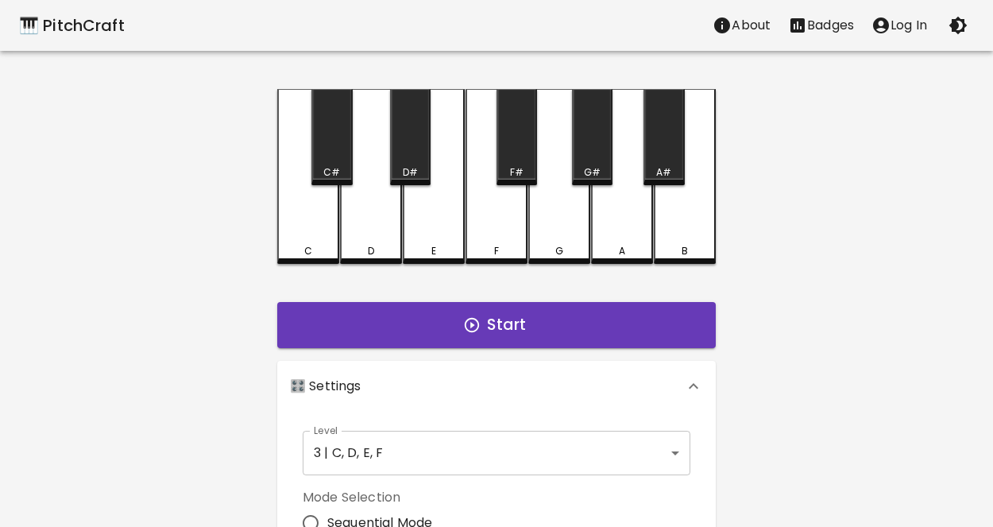
click at [428, 429] on div "Level 3 | C, D, E, F 5 Level" at bounding box center [496, 452] width 400 height 57
click at [431, 448] on body "🎹 PitchCraft About Badges Log In C C# D D# E F F# G G# A A# B Start 🎛️ Settings…" at bounding box center [496, 481] width 993 height 962
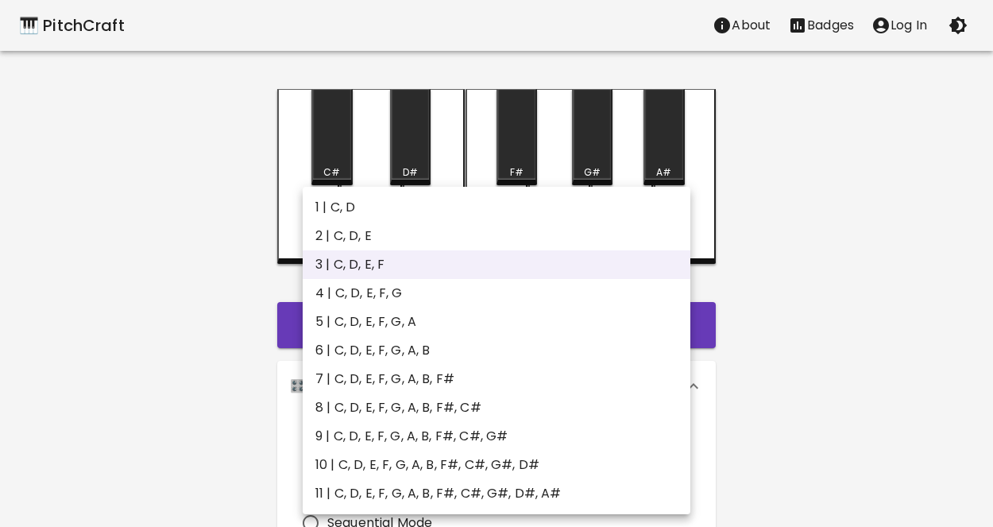
click at [422, 202] on li "1 | C, D" at bounding box center [497, 207] width 388 height 29
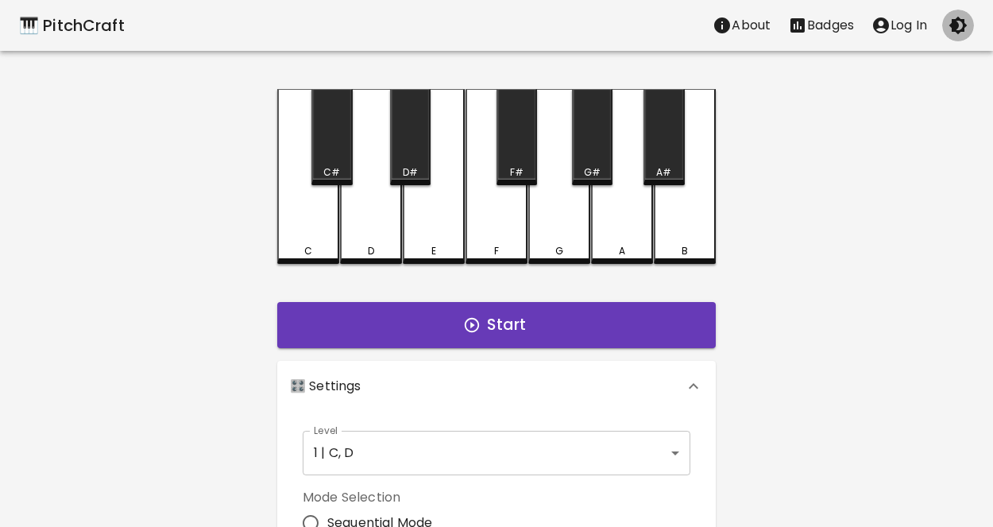
click at [969, 29] on button "button" at bounding box center [958, 26] width 32 height 32
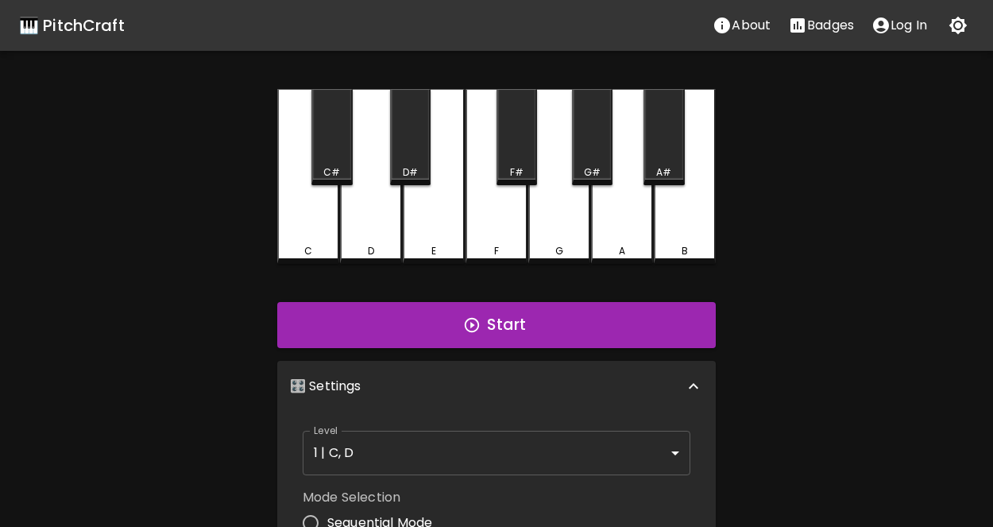
click at [961, 27] on icon "button" at bounding box center [958, 25] width 19 height 19
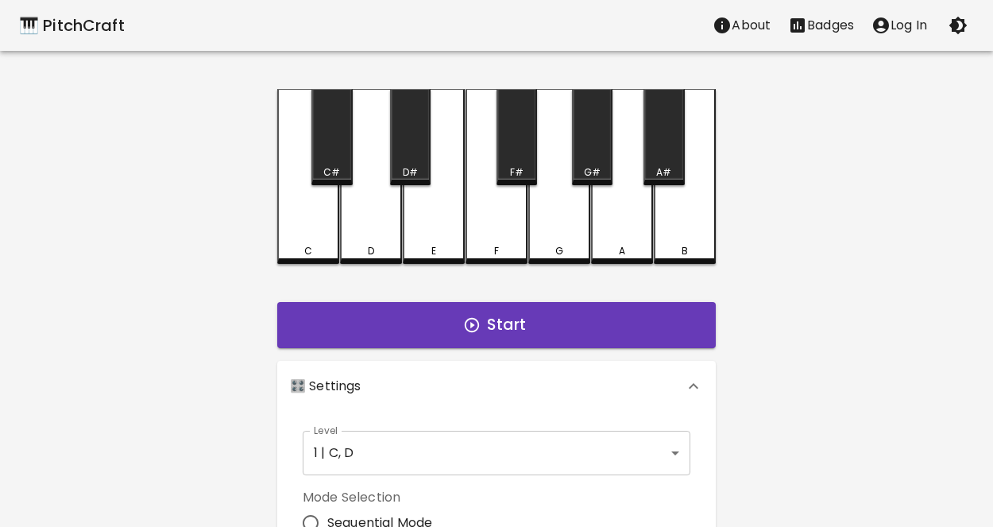
click at [431, 450] on body "🎹 PitchCraft About Badges Log In C C# D D# E F F# G G# A A# B Start 🎛️ Settings…" at bounding box center [496, 481] width 993 height 962
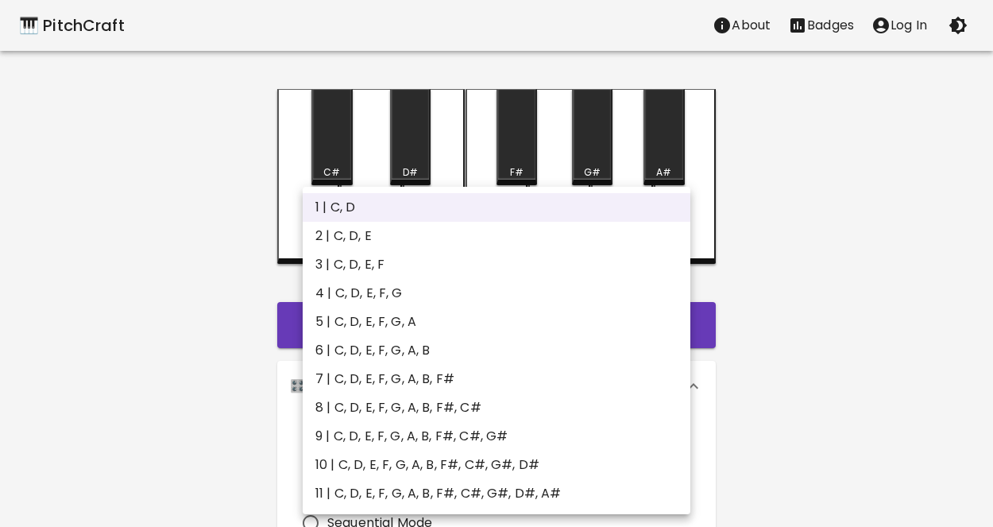
click at [412, 259] on li "3 | C, D, E, F" at bounding box center [497, 264] width 388 height 29
type input "5"
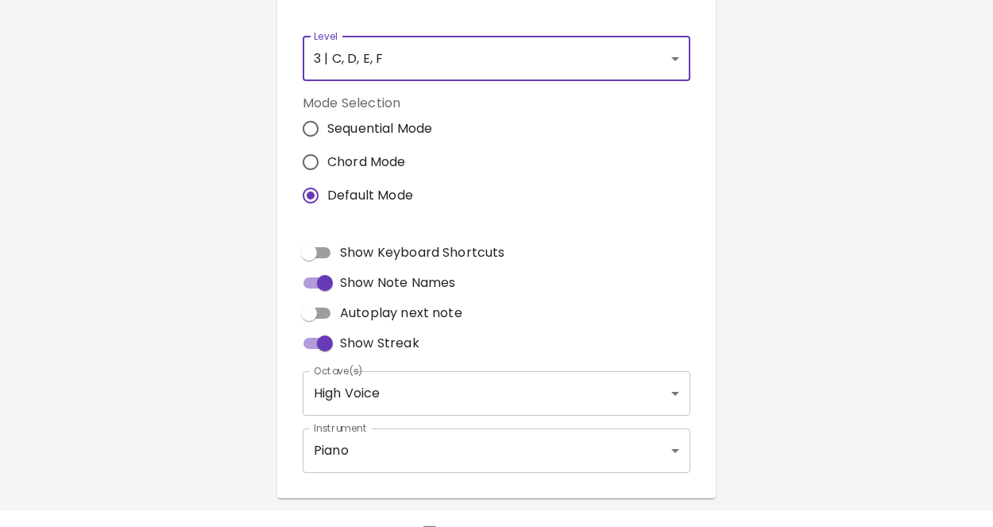
scroll to position [393, 0]
click at [319, 250] on input "Show Keyboard Shortcuts" at bounding box center [309, 253] width 91 height 30
checkbox input "true"
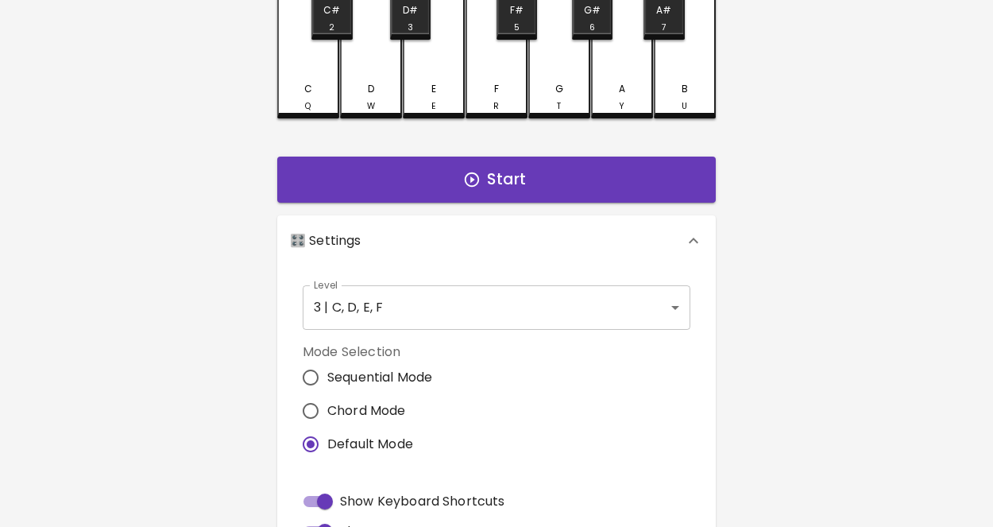
scroll to position [0, 0]
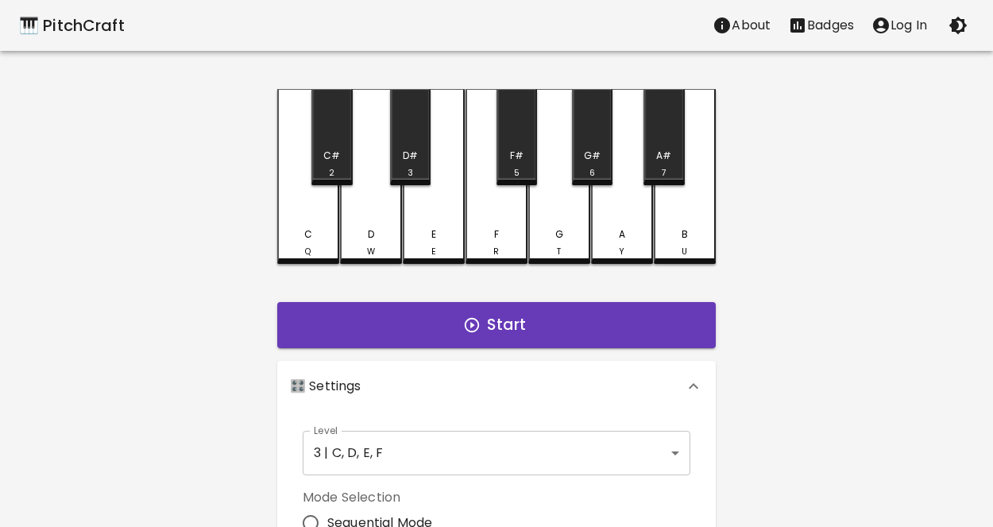
click at [330, 223] on div "C Q" at bounding box center [308, 176] width 62 height 175
click at [400, 308] on button "Start" at bounding box center [496, 325] width 439 height 46
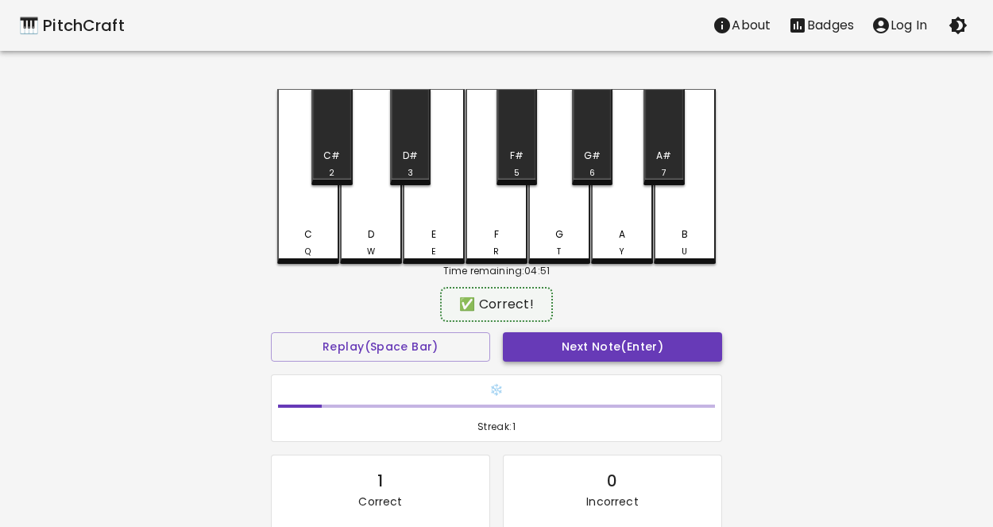
click at [543, 342] on button "Next Note (Enter)" at bounding box center [612, 346] width 219 height 29
click at [525, 350] on button "Next Note (Enter)" at bounding box center [612, 346] width 219 height 29
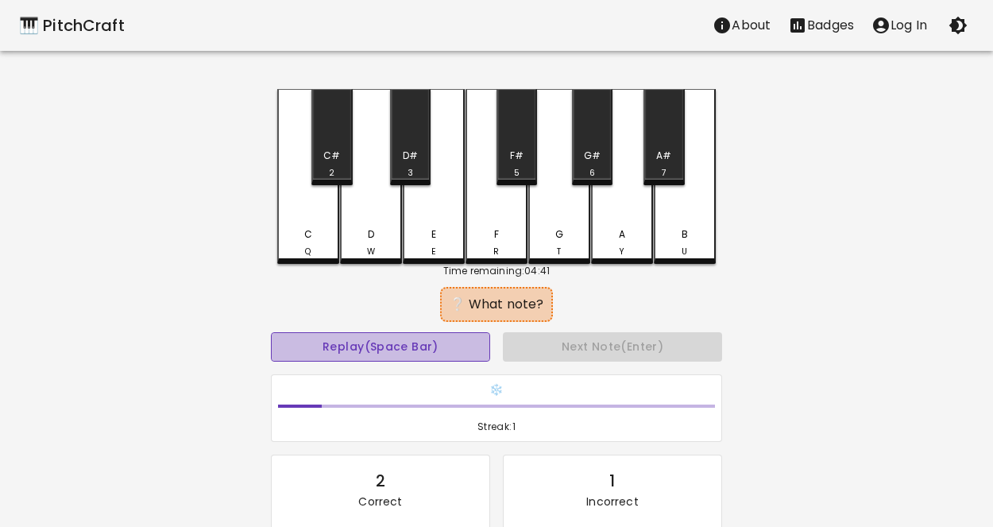
click at [406, 338] on button "Replay (Space Bar)" at bounding box center [380, 346] width 219 height 29
click at [408, 342] on button "Replay (Space Bar)" at bounding box center [380, 346] width 219 height 29
click at [370, 233] on div "D" at bounding box center [371, 234] width 6 height 14
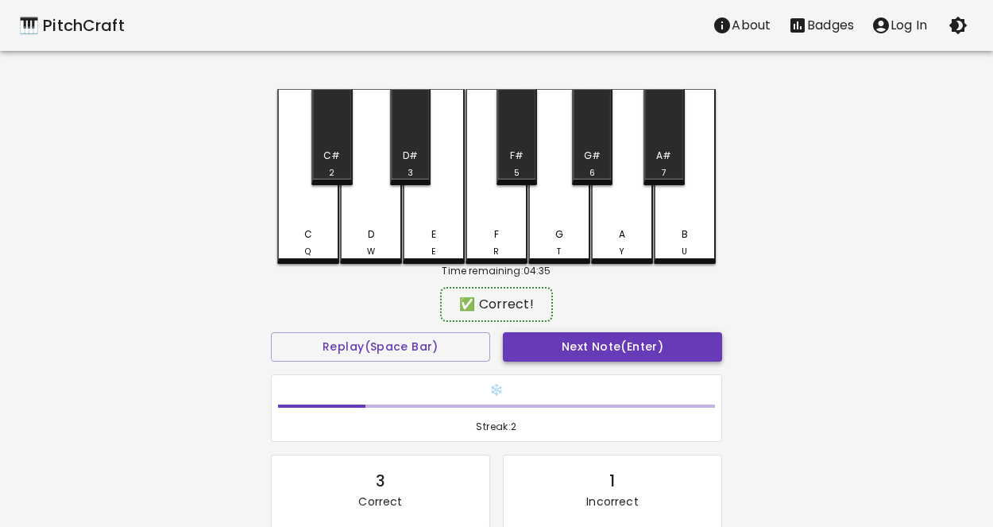
click at [522, 346] on button "Next Note (Enter)" at bounding box center [612, 346] width 219 height 29
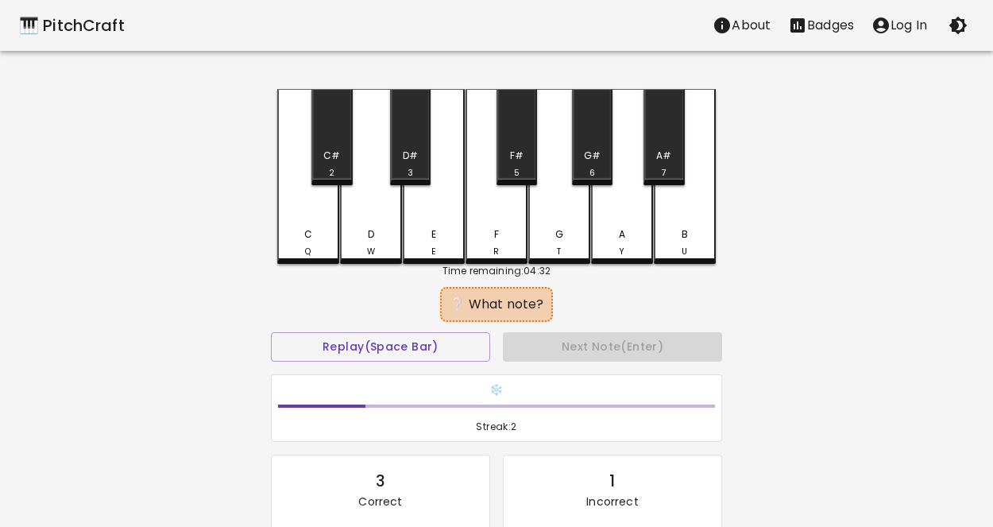
click at [449, 222] on div "E E" at bounding box center [434, 176] width 62 height 175
click at [496, 235] on div "F" at bounding box center [496, 234] width 5 height 14
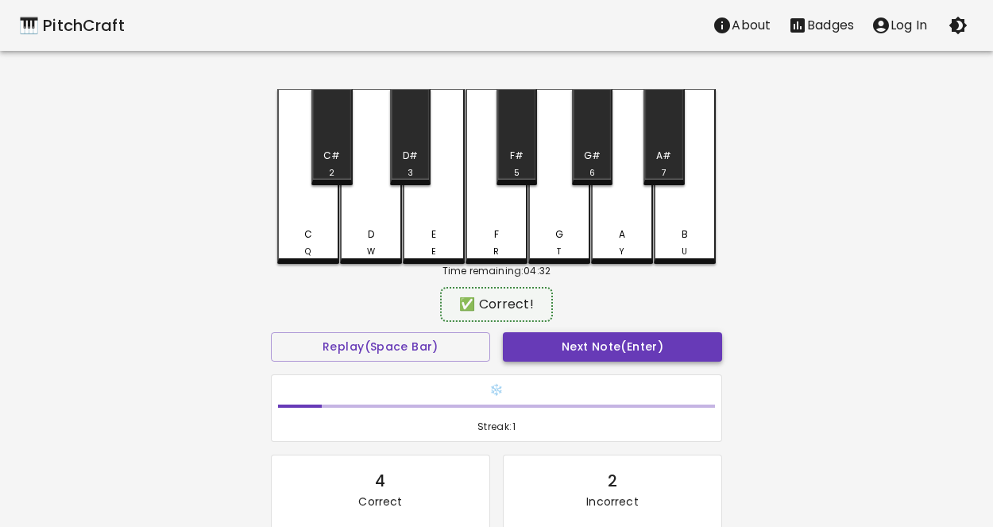
click at [534, 355] on button "Next Note (Enter)" at bounding box center [612, 346] width 219 height 29
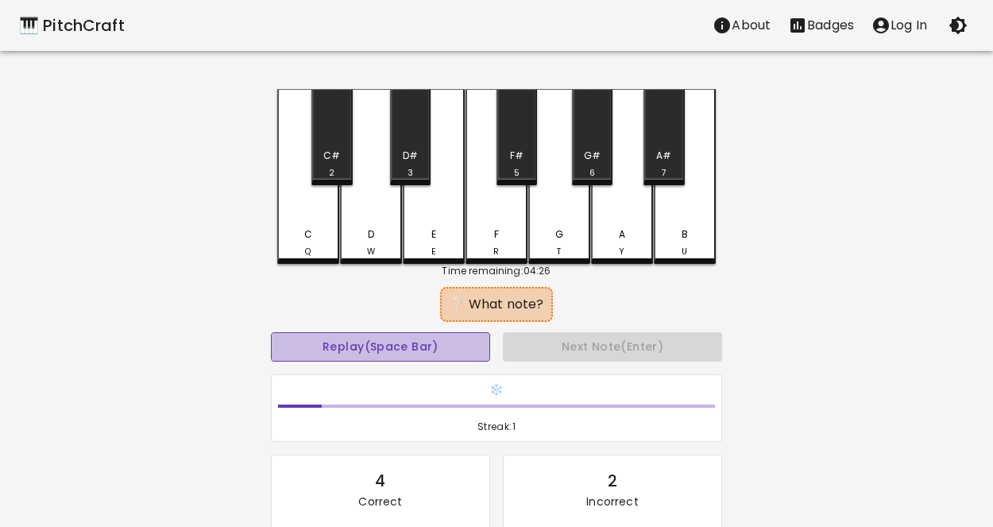
click at [462, 350] on button "Replay (Space Bar)" at bounding box center [380, 346] width 219 height 29
click at [462, 353] on button "Replay (Space Bar)" at bounding box center [380, 346] width 219 height 29
click at [450, 244] on div "E E" at bounding box center [433, 242] width 59 height 31
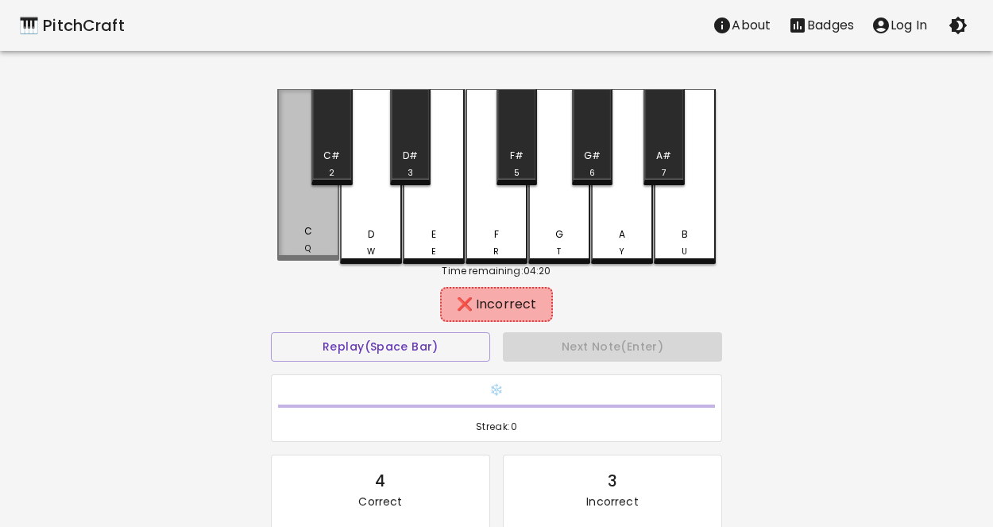
click at [330, 239] on div "C Q" at bounding box center [308, 239] width 59 height 31
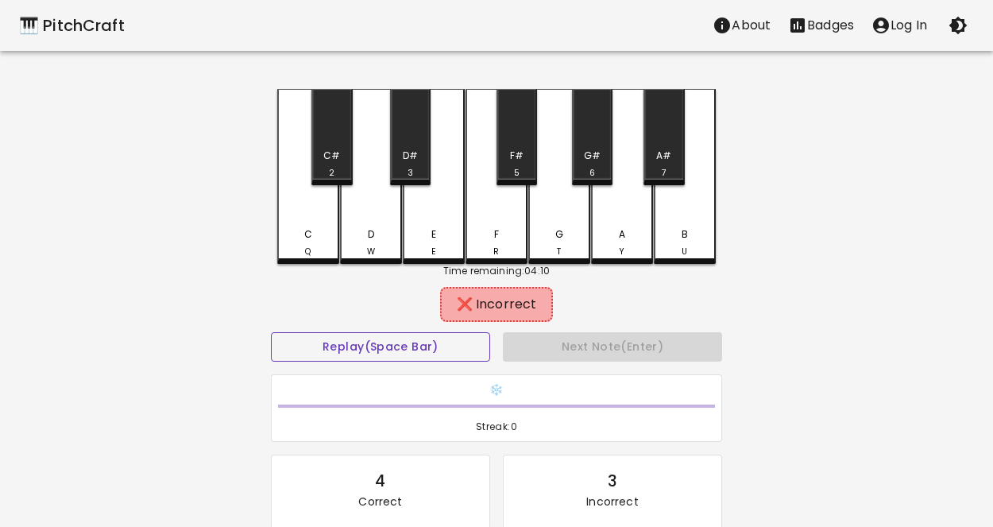
click at [372, 346] on button "Replay (Space Bar)" at bounding box center [380, 346] width 219 height 29
click at [372, 241] on div "D W" at bounding box center [371, 242] width 59 height 31
click at [487, 241] on div "F R" at bounding box center [496, 242] width 59 height 31
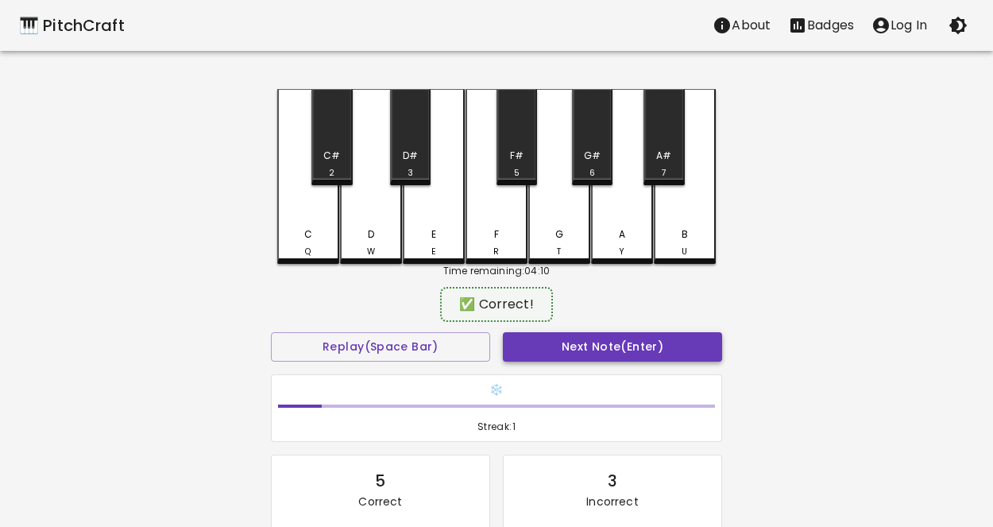
click at [564, 346] on button "Next Note (Enter)" at bounding box center [612, 346] width 219 height 29
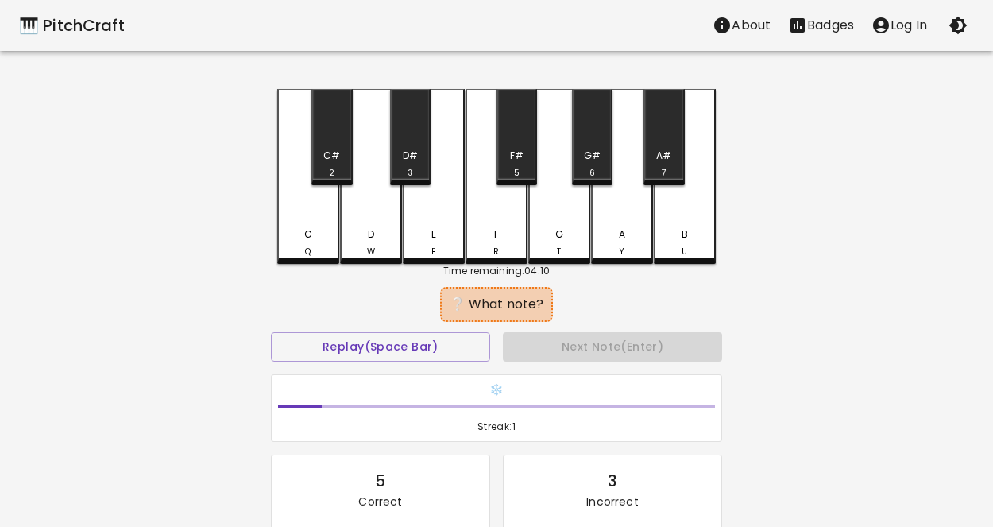
click at [373, 212] on div "D W" at bounding box center [371, 176] width 62 height 175
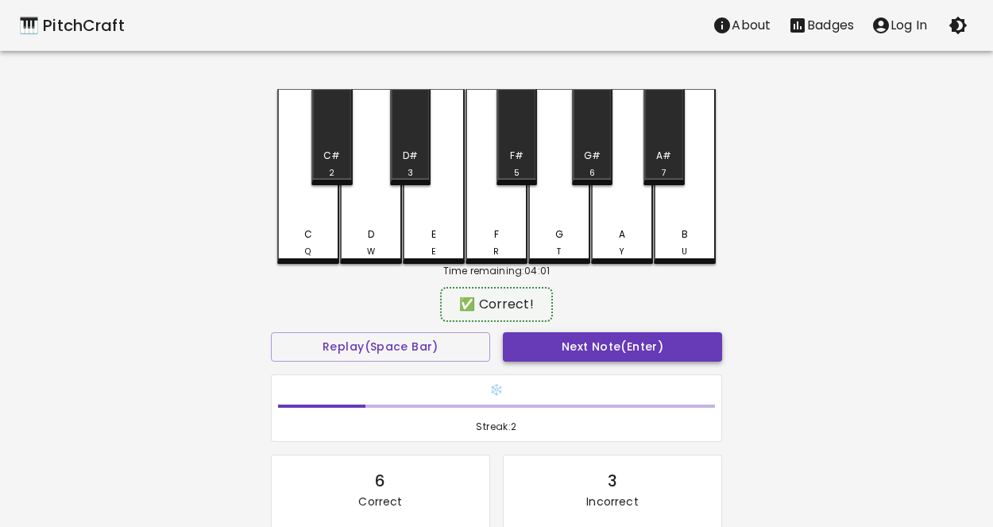
click at [595, 345] on button "Next Note (Enter)" at bounding box center [612, 346] width 219 height 29
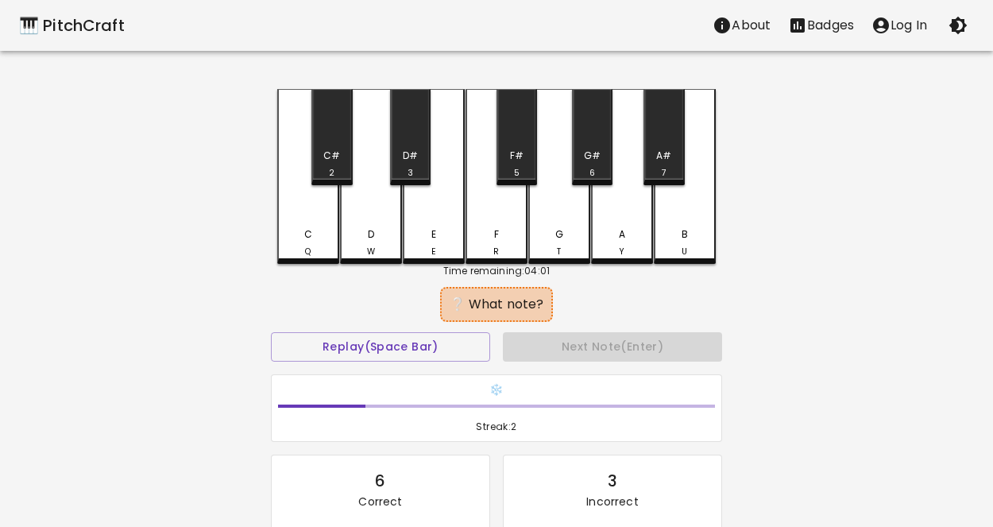
click at [489, 243] on div "F R" at bounding box center [496, 242] width 59 height 31
click at [431, 230] on div "E" at bounding box center [433, 234] width 5 height 14
click at [315, 228] on div "C Q" at bounding box center [308, 242] width 59 height 31
click at [389, 244] on div "D W" at bounding box center [371, 242] width 59 height 31
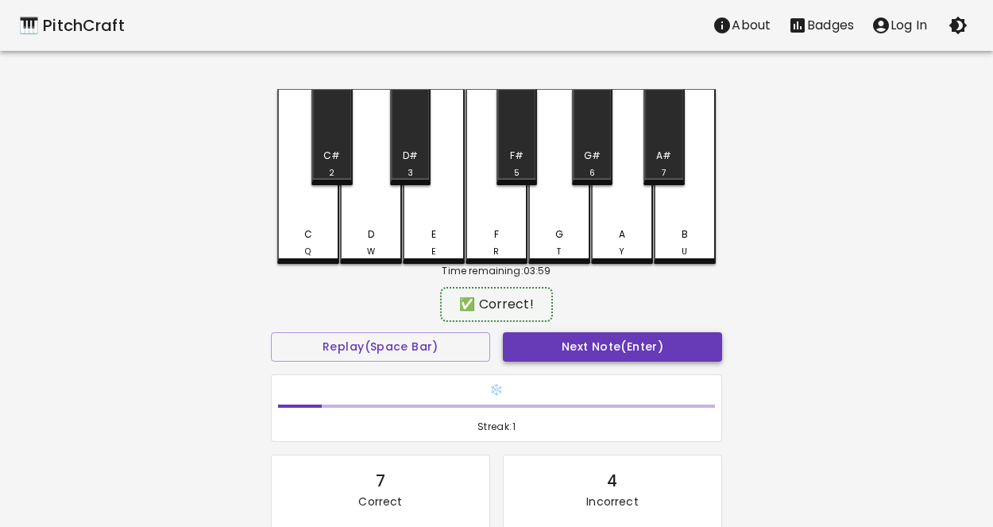
click at [614, 353] on button "Next Note (Enter)" at bounding box center [612, 346] width 219 height 29
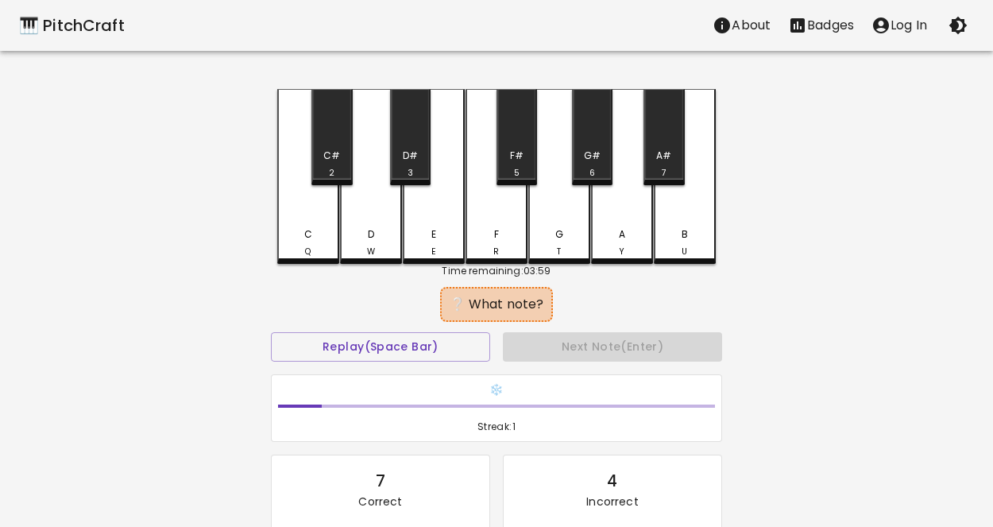
click at [368, 228] on div "D" at bounding box center [371, 234] width 6 height 14
click at [521, 242] on div "F R" at bounding box center [496, 242] width 59 height 31
click at [504, 249] on div "F R" at bounding box center [496, 242] width 59 height 31
click at [423, 226] on div "E E" at bounding box center [434, 176] width 62 height 175
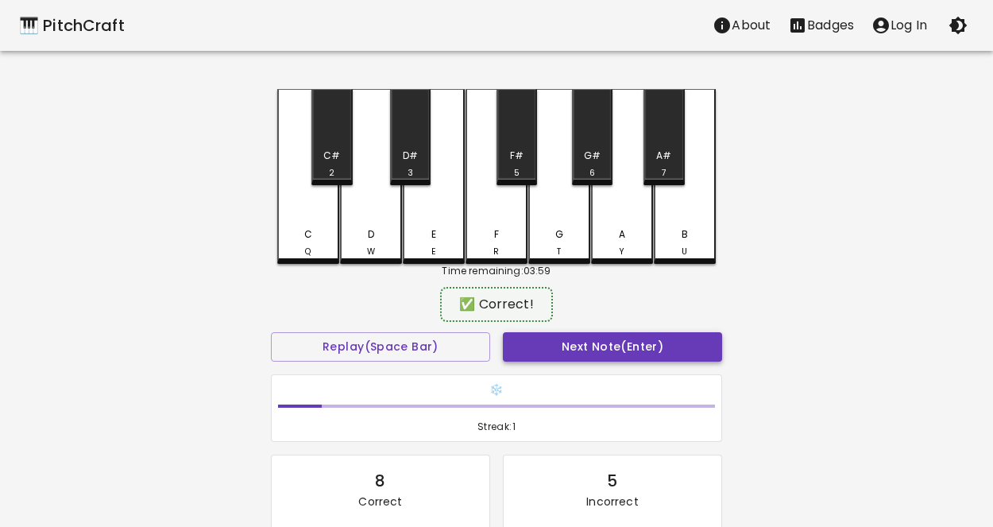
click at [556, 357] on button "Next Note (Enter)" at bounding box center [612, 346] width 219 height 29
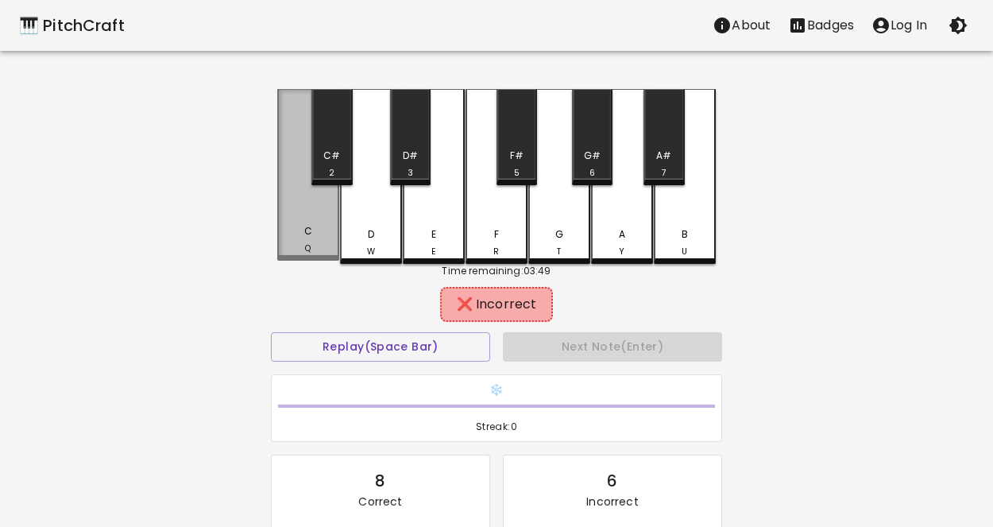
click at [312, 201] on div "C Q" at bounding box center [308, 175] width 62 height 172
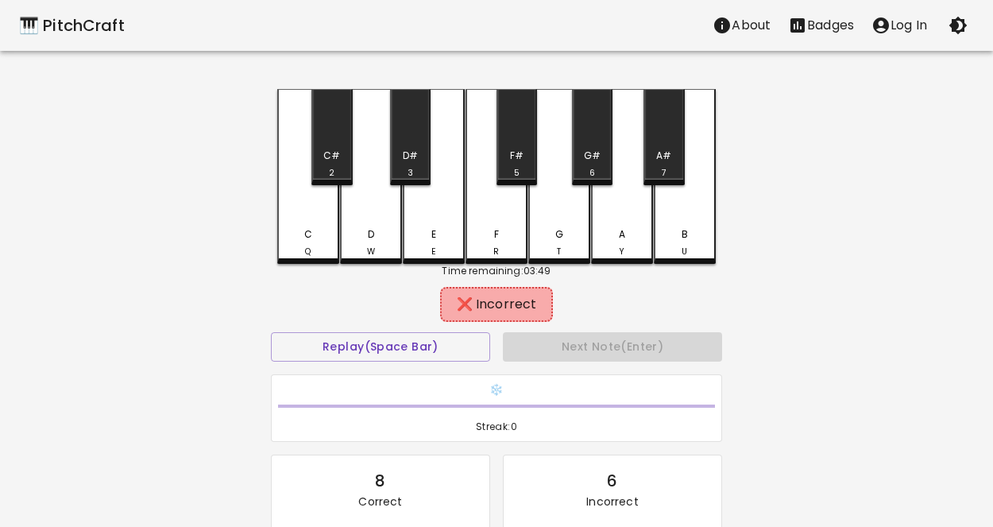
click at [369, 231] on div "D" at bounding box center [371, 234] width 6 height 14
click at [466, 230] on div "F R" at bounding box center [497, 176] width 62 height 175
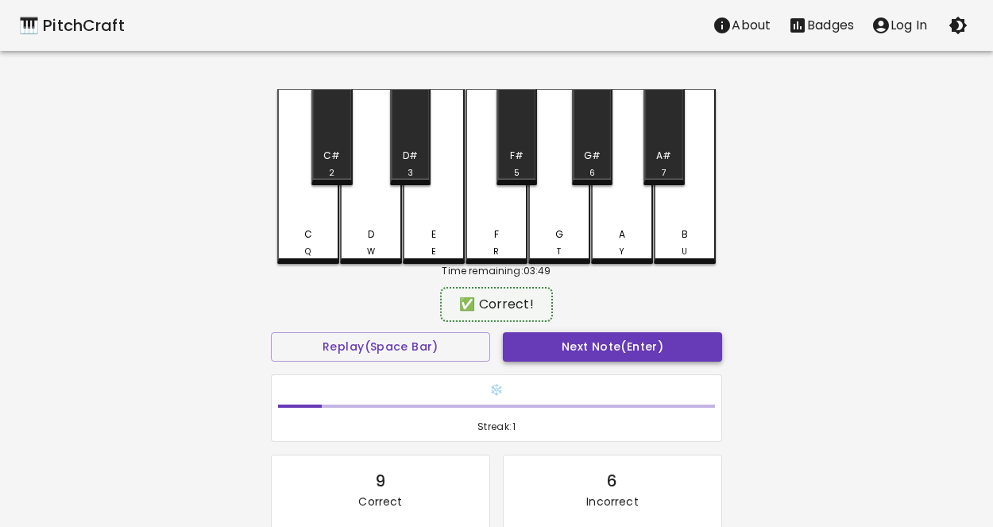
click at [563, 341] on button "Next Note (Enter)" at bounding box center [612, 346] width 219 height 29
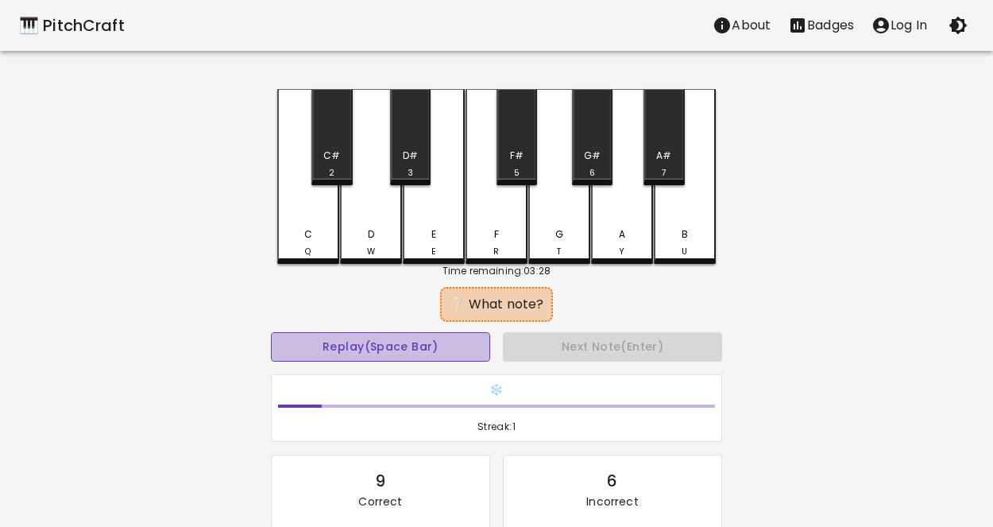
click at [477, 342] on button "Replay (Space Bar)" at bounding box center [380, 346] width 219 height 29
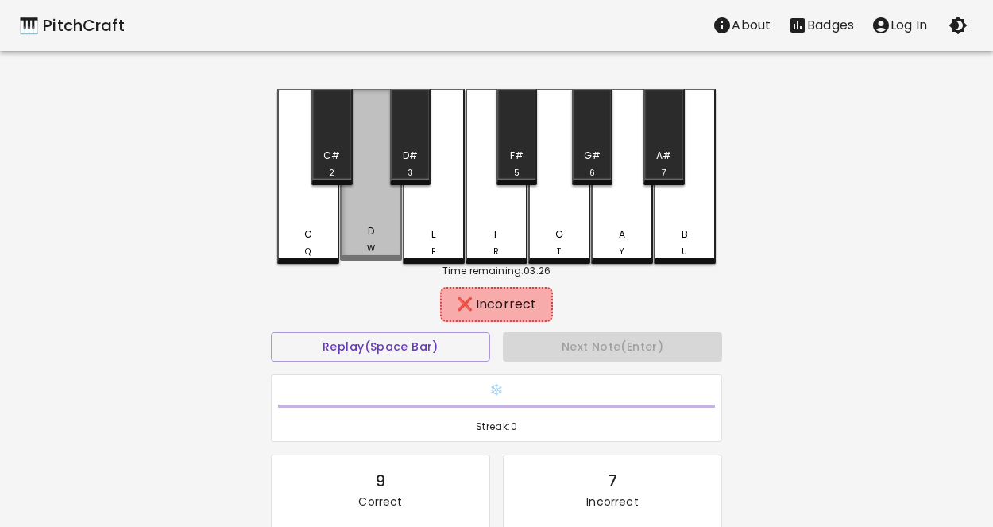
click at [377, 245] on div "D W" at bounding box center [371, 239] width 59 height 31
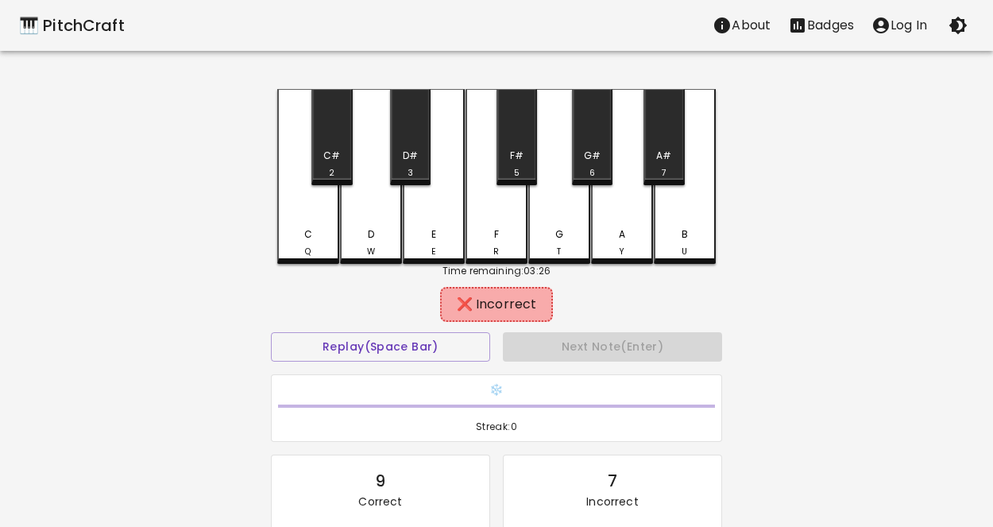
click at [441, 206] on div "E E" at bounding box center [434, 176] width 62 height 175
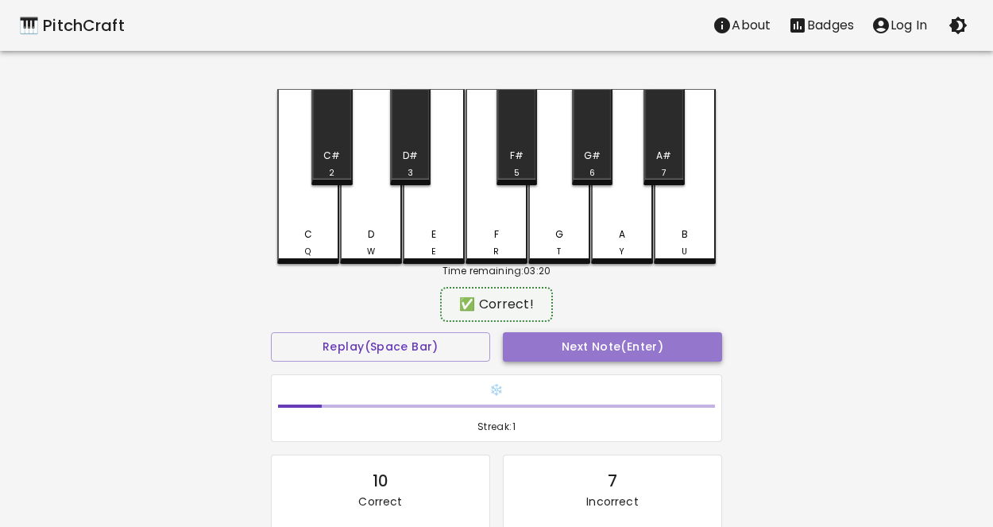
click at [546, 352] on button "Next Note (Enter)" at bounding box center [612, 346] width 219 height 29
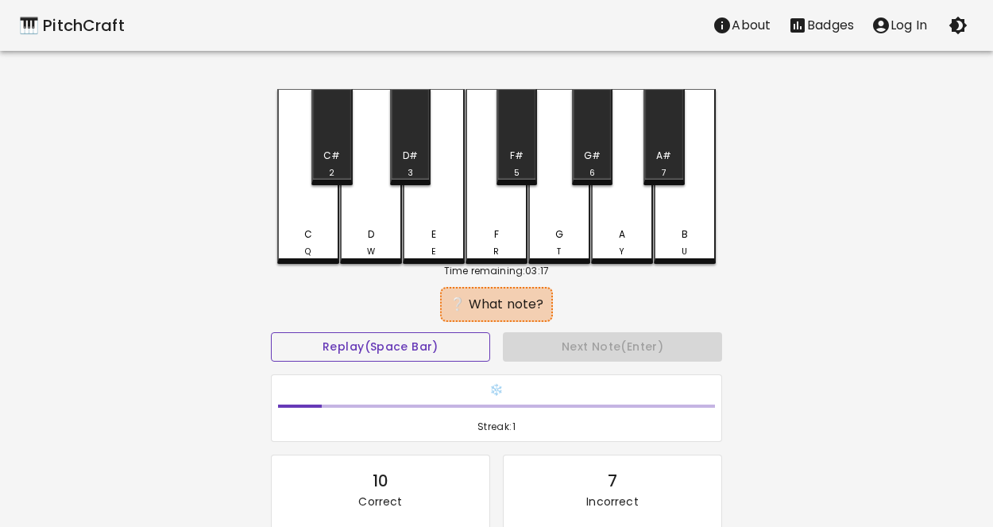
click at [444, 342] on button "Replay (Space Bar)" at bounding box center [380, 346] width 219 height 29
click at [447, 338] on button "Replay (Space Bar)" at bounding box center [380, 346] width 219 height 29
click at [271, 332] on button "Replay (Space Bar)" at bounding box center [380, 346] width 219 height 29
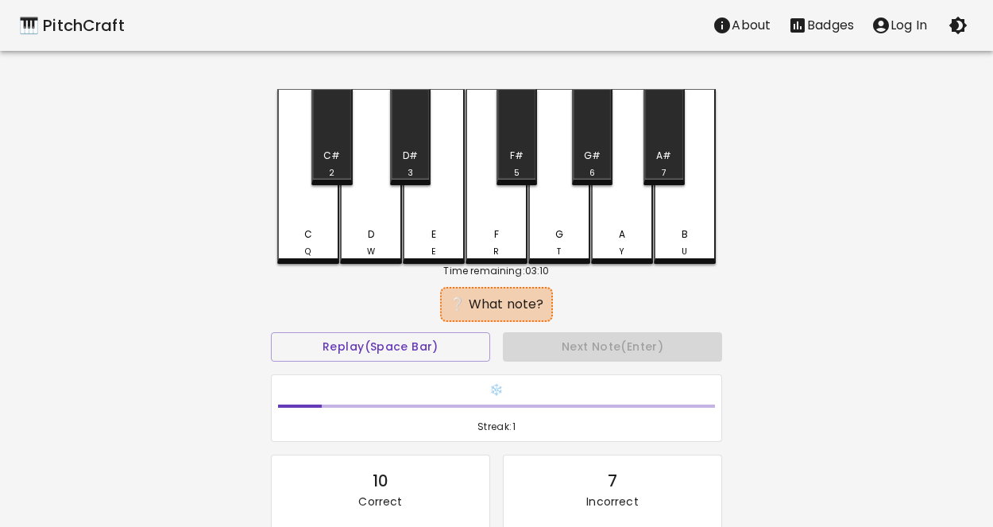
click at [408, 243] on div "E E" at bounding box center [433, 242] width 59 height 31
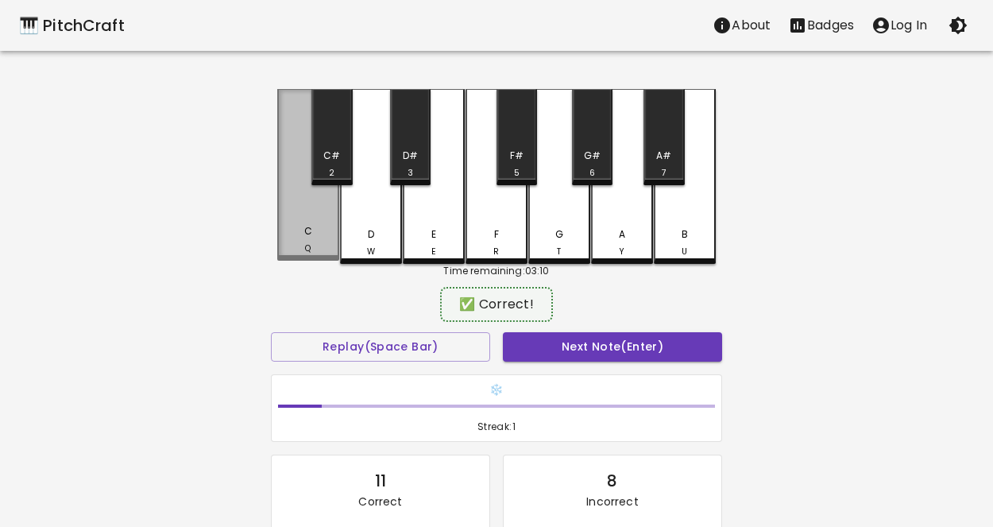
click at [318, 234] on div "C Q" at bounding box center [308, 239] width 59 height 31
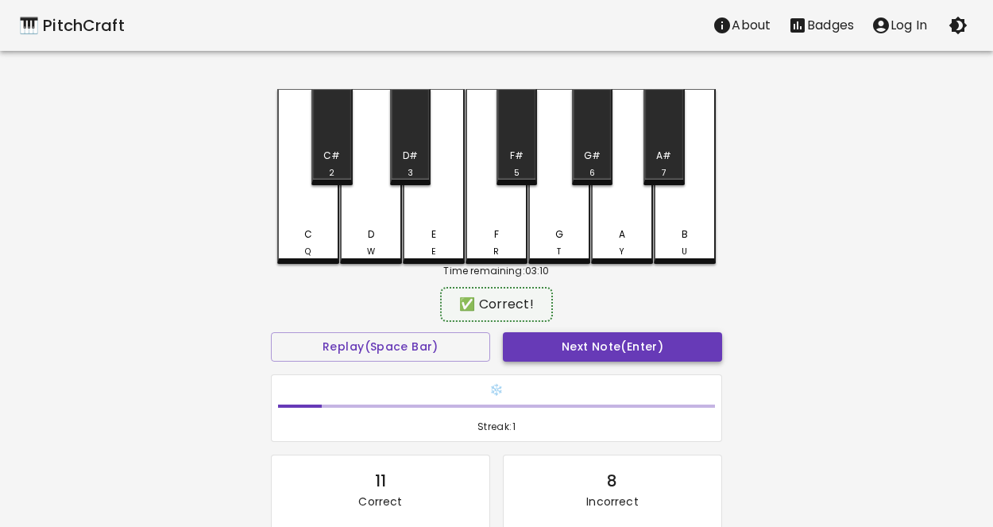
click at [570, 345] on button "Next Note (Enter)" at bounding box center [612, 346] width 219 height 29
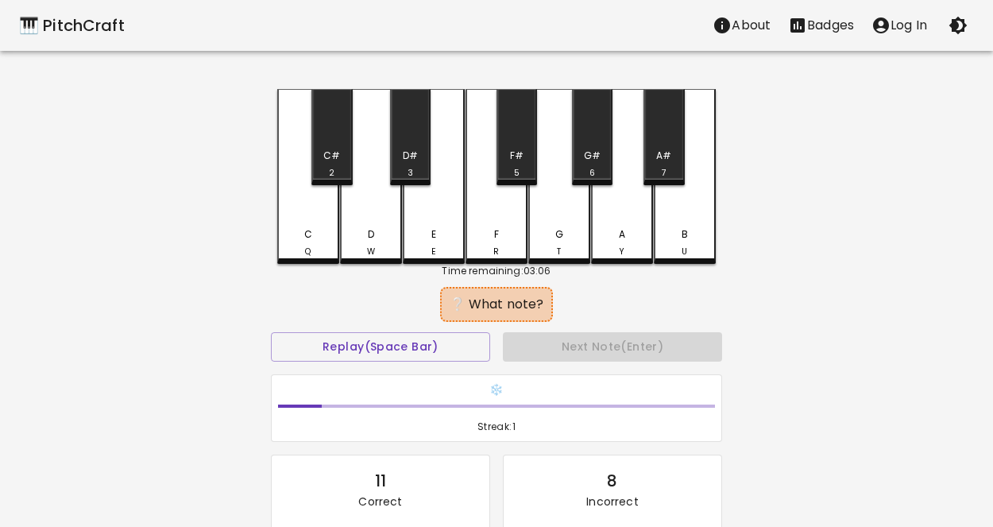
click at [300, 232] on div "C Q" at bounding box center [308, 242] width 59 height 31
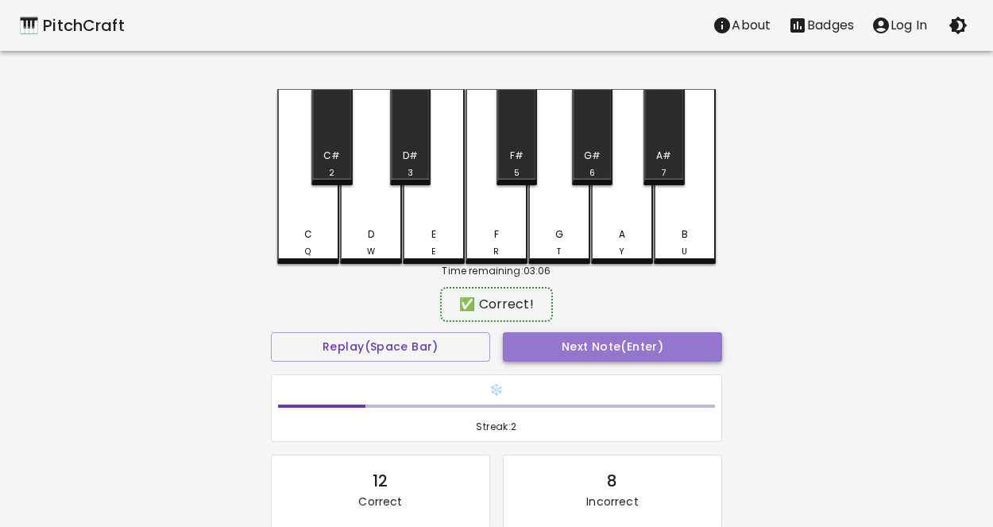
click at [590, 354] on button "Next Note (Enter)" at bounding box center [612, 346] width 219 height 29
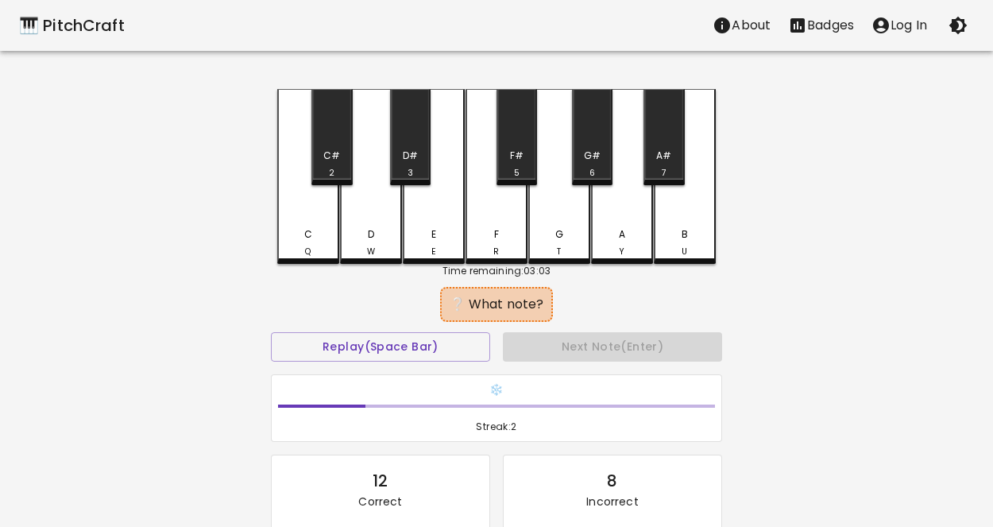
click at [373, 209] on div "D W" at bounding box center [371, 176] width 62 height 175
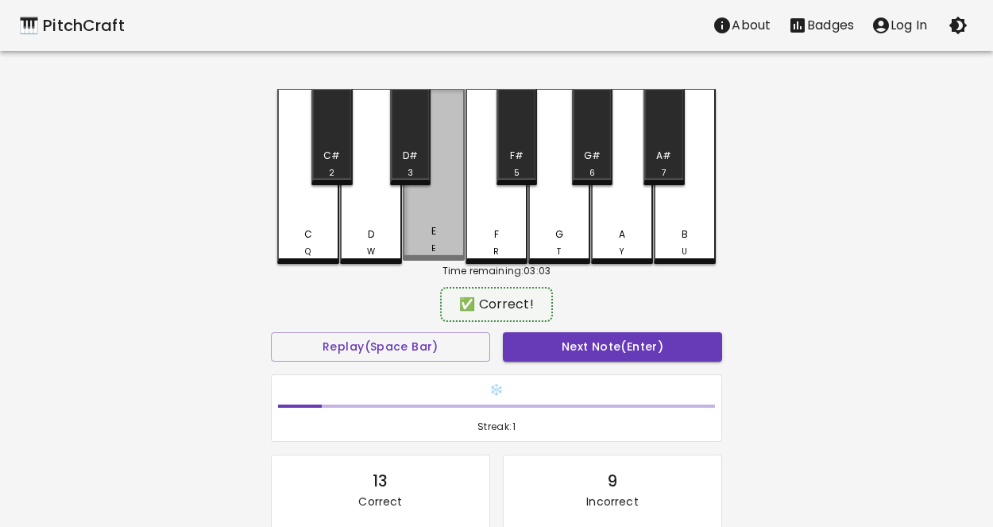
click at [433, 218] on div "E E" at bounding box center [434, 175] width 62 height 172
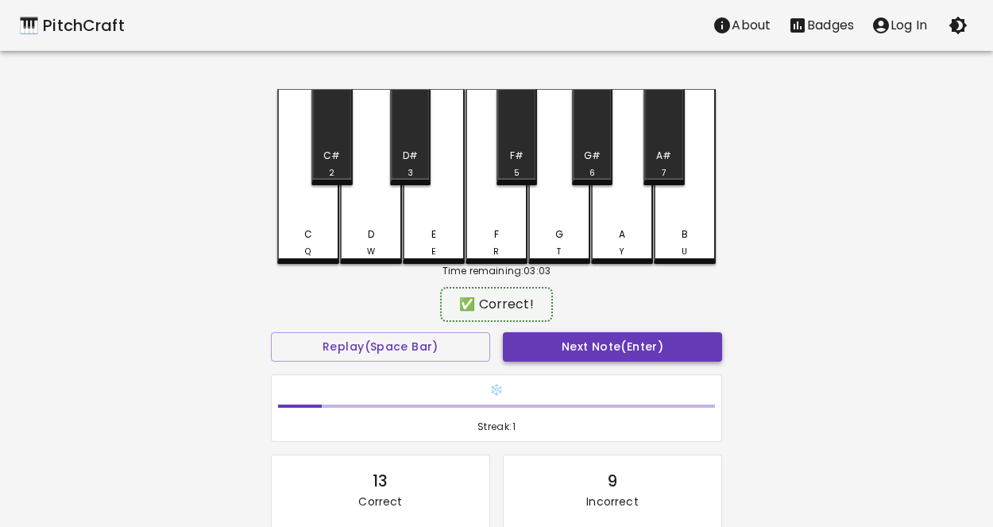
click at [558, 335] on button "Next Note (Enter)" at bounding box center [612, 346] width 219 height 29
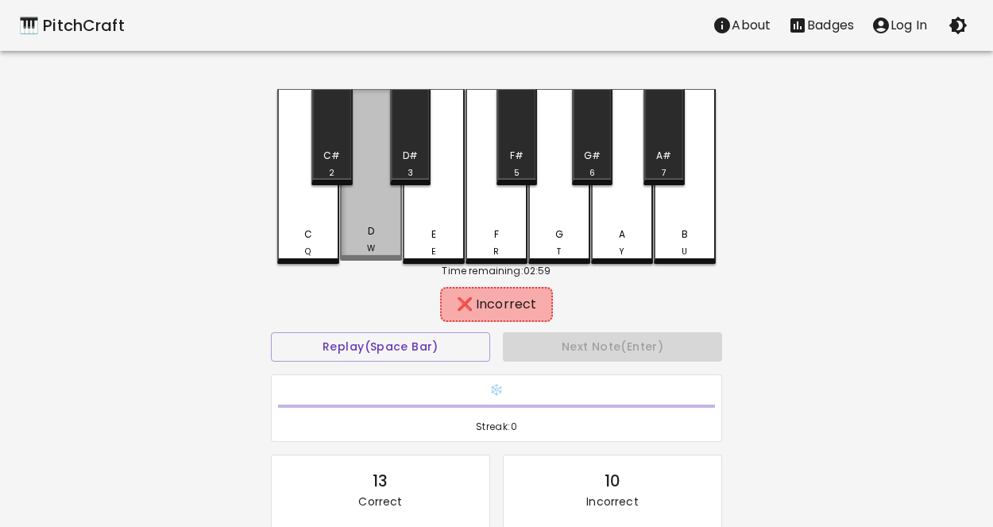
click at [393, 234] on div "D W" at bounding box center [371, 239] width 59 height 31
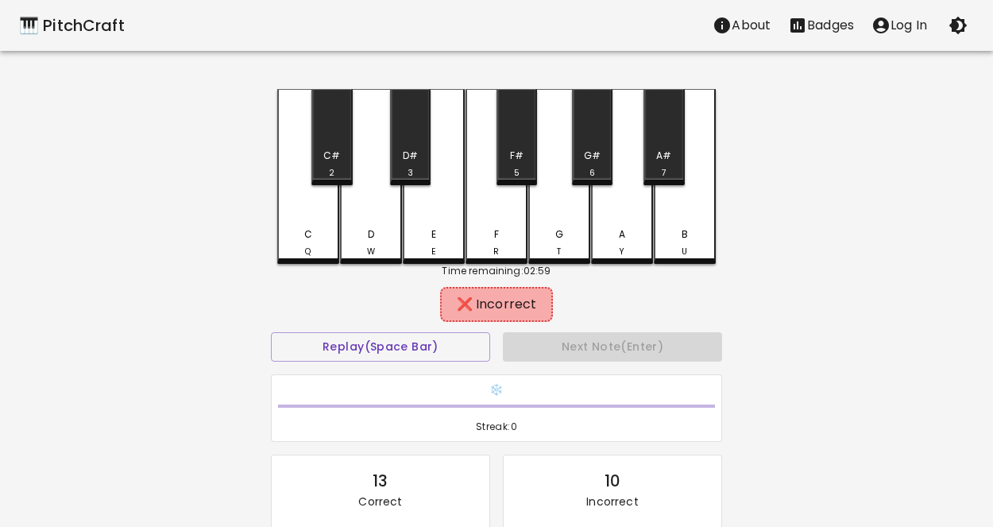
click at [475, 221] on div "F R" at bounding box center [497, 176] width 62 height 175
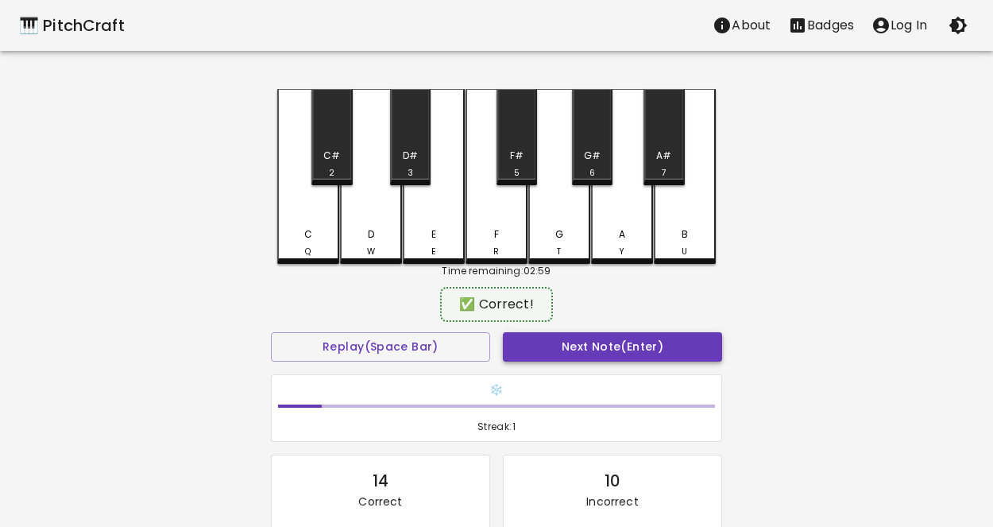
click at [582, 343] on button "Next Note (Enter)" at bounding box center [612, 346] width 219 height 29
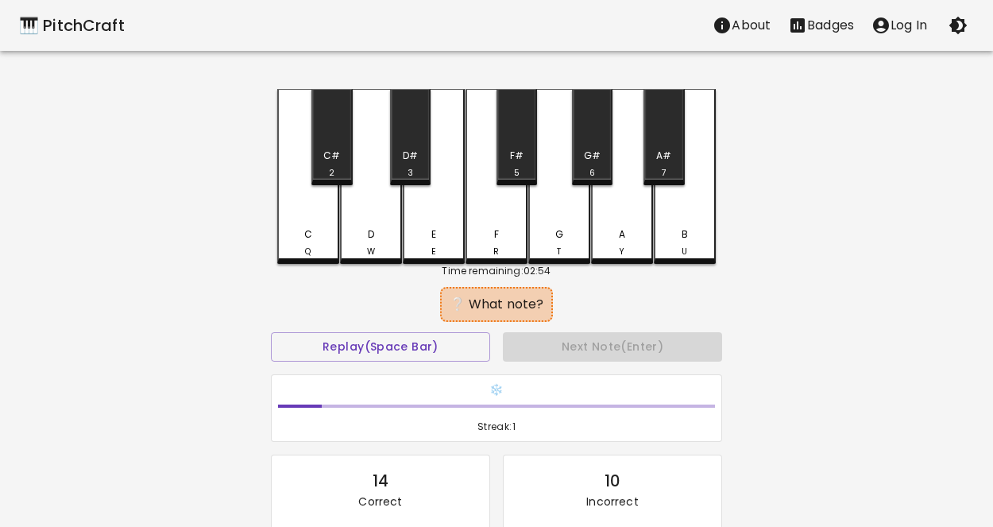
click at [502, 245] on div "F R" at bounding box center [496, 242] width 59 height 31
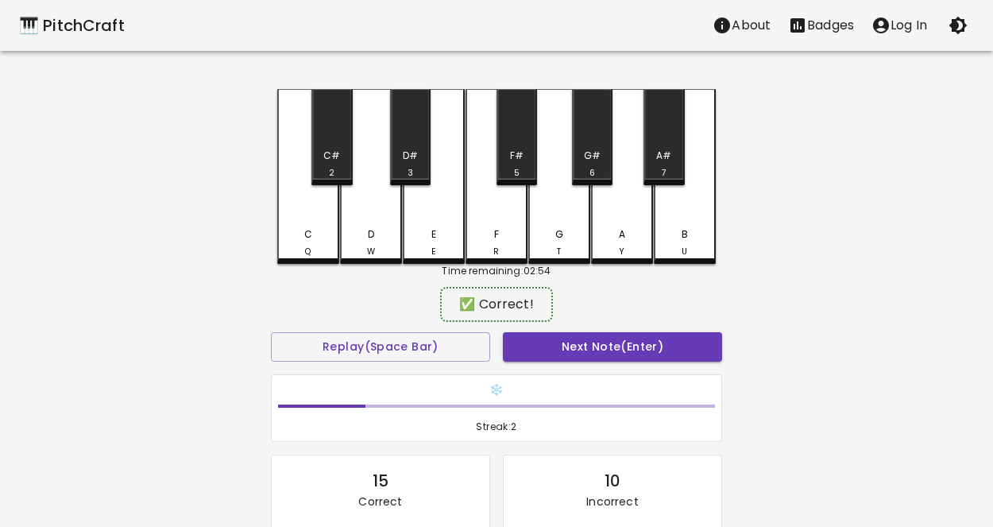
click at [609, 368] on div "❄️ Streak: 2" at bounding box center [497, 408] width 464 height 81
click at [596, 352] on button "Next Note (Enter)" at bounding box center [612, 346] width 219 height 29
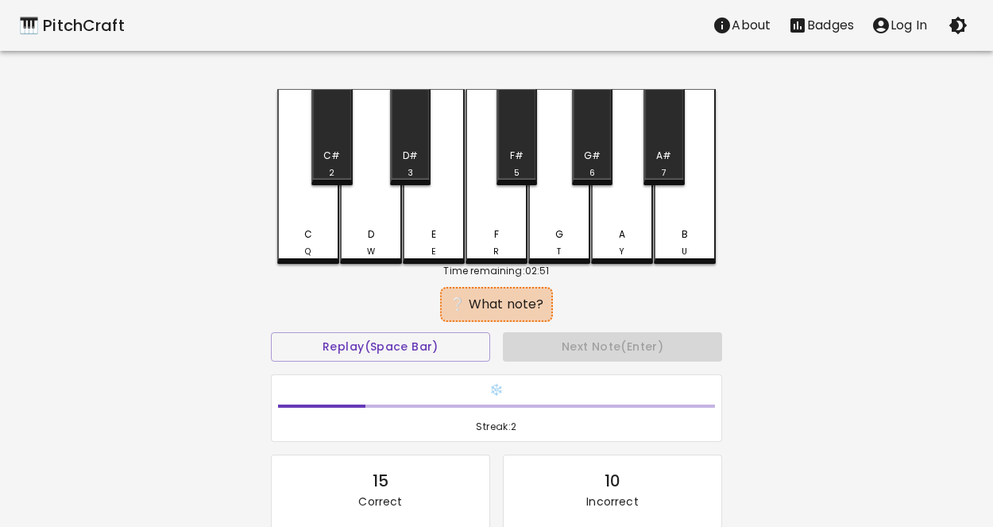
click at [372, 205] on div "D W" at bounding box center [371, 176] width 62 height 175
click at [284, 214] on div "C Q" at bounding box center [308, 176] width 62 height 175
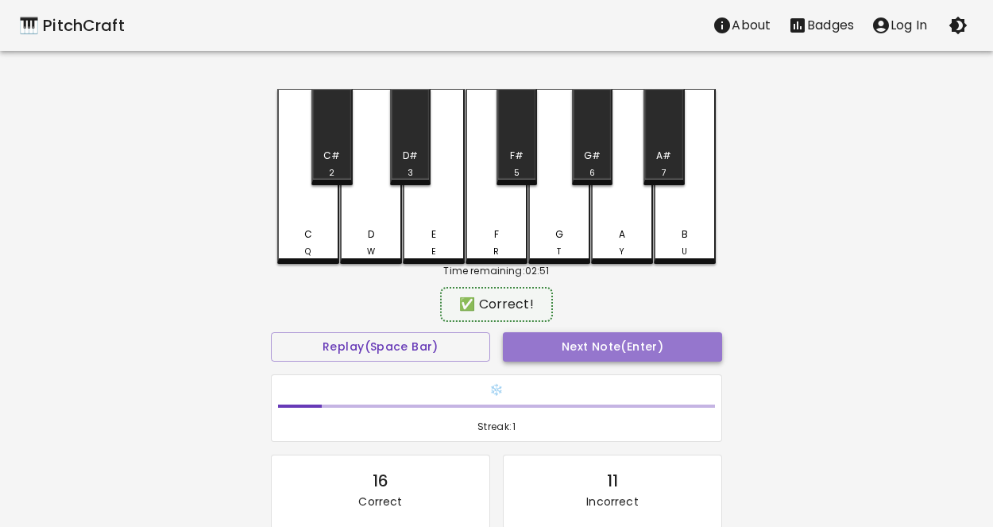
click at [552, 342] on button "Next Note (Enter)" at bounding box center [612, 346] width 219 height 29
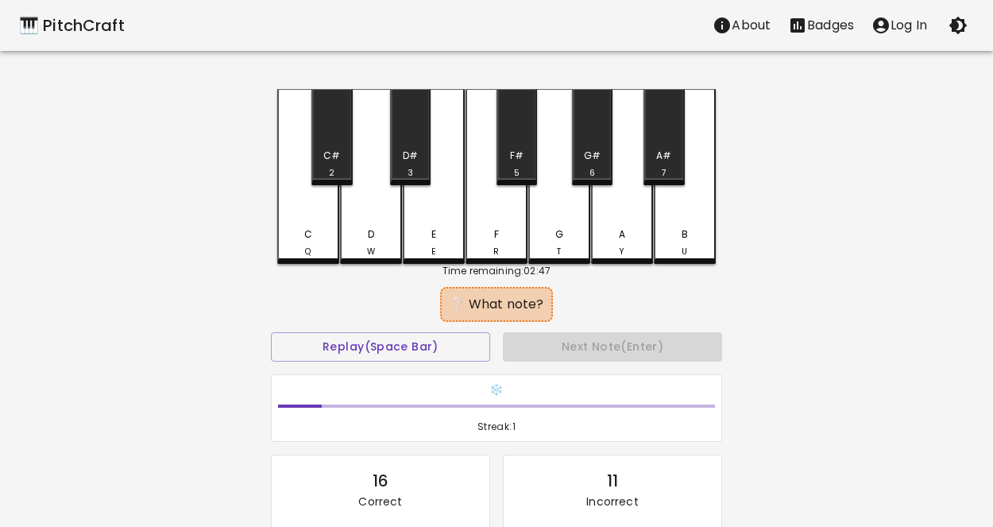
click at [434, 224] on div "E E" at bounding box center [434, 176] width 62 height 175
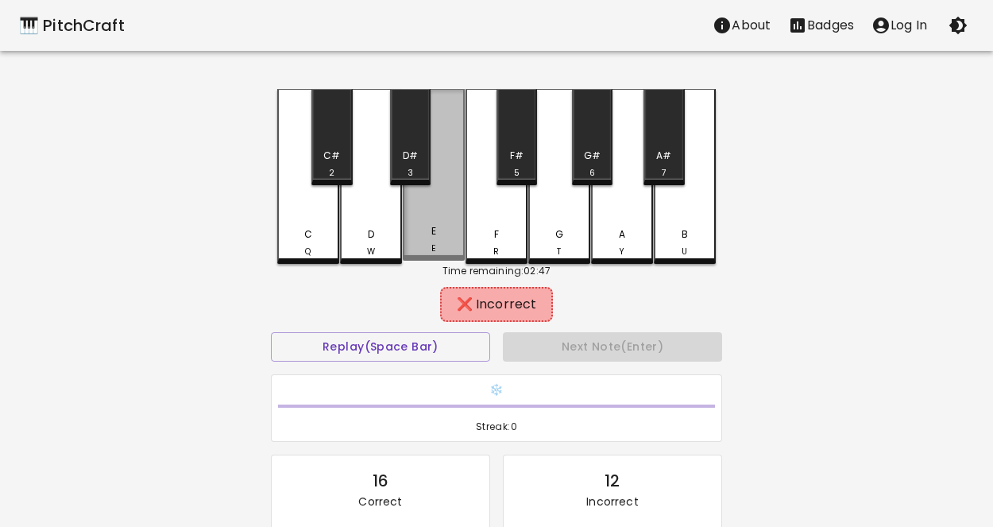
click at [405, 220] on div "E E" at bounding box center [434, 175] width 62 height 172
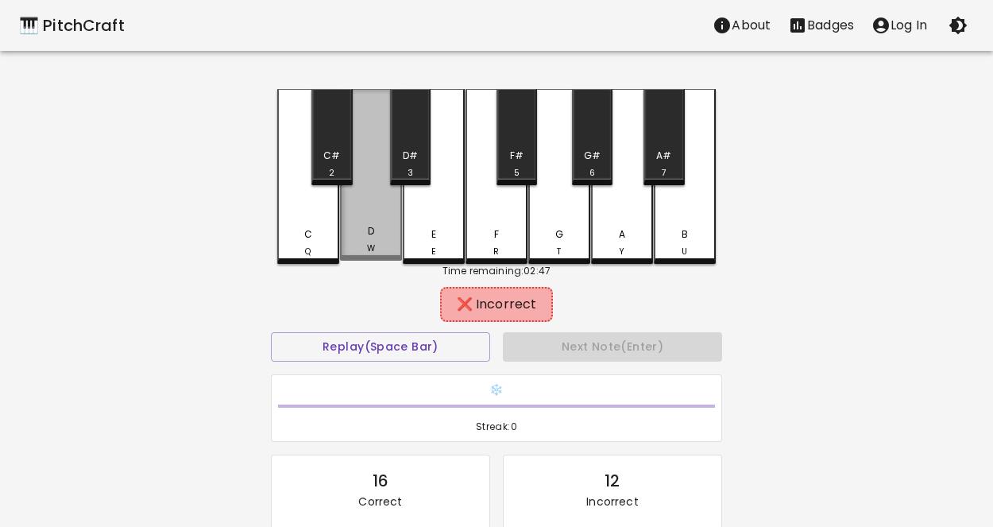
click at [390, 222] on div "D W" at bounding box center [371, 175] width 62 height 172
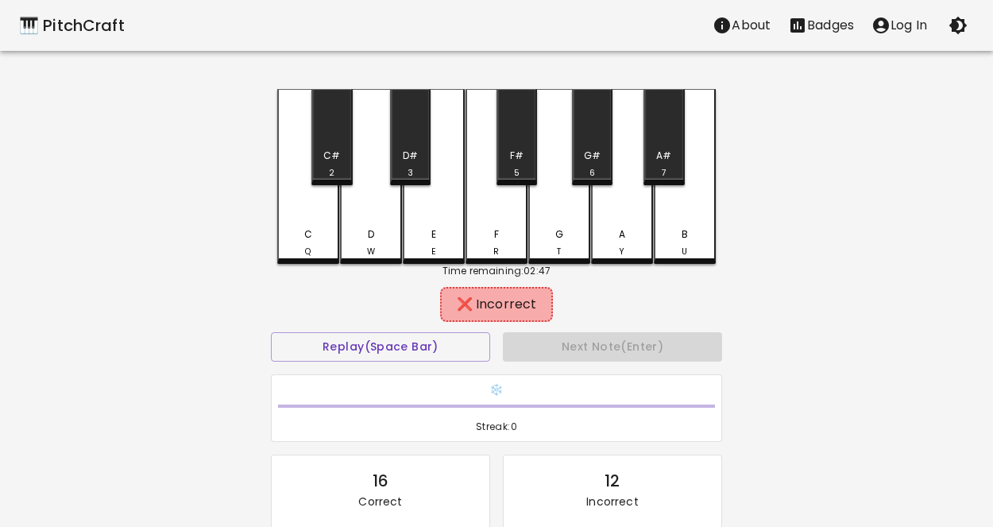
click at [490, 238] on div "F R" at bounding box center [496, 242] width 59 height 31
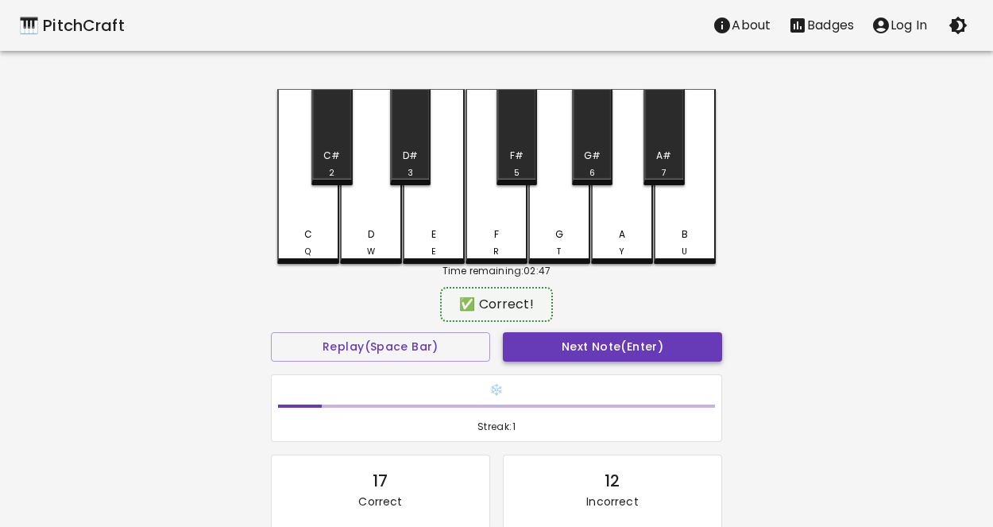
click at [585, 343] on button "Next Note (Enter)" at bounding box center [612, 346] width 219 height 29
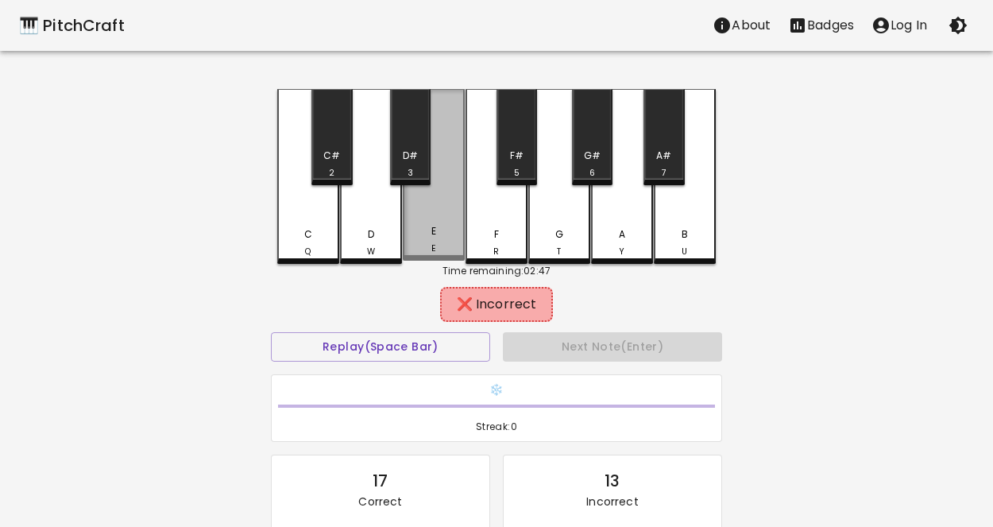
click at [422, 238] on div "E E" at bounding box center [433, 239] width 59 height 31
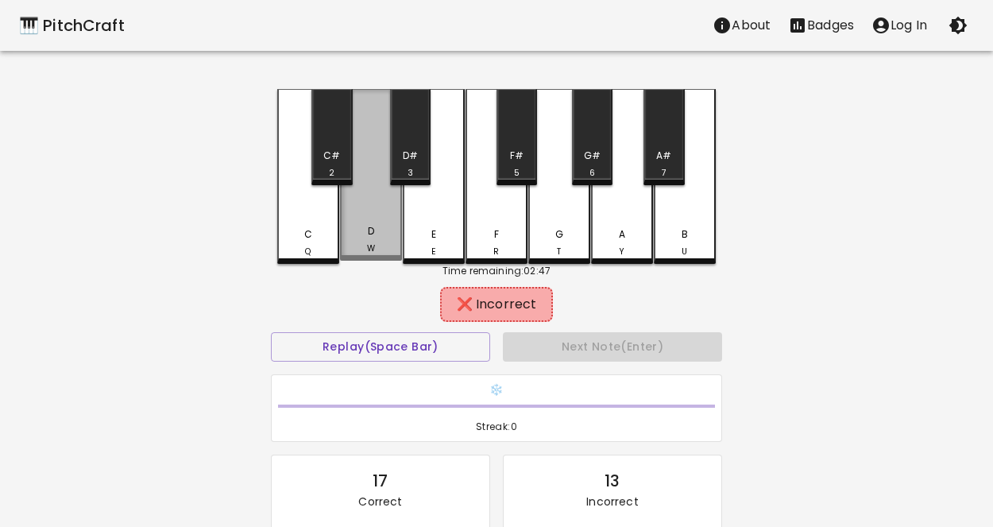
click at [374, 224] on div "D W" at bounding box center [371, 175] width 62 height 172
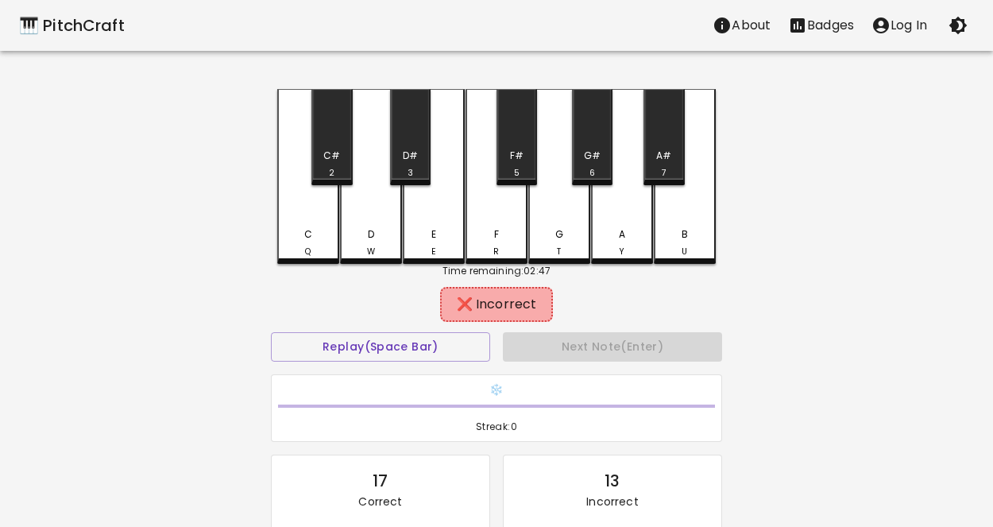
click at [486, 238] on div "F R" at bounding box center [496, 242] width 59 height 31
click at [310, 213] on div "C Q" at bounding box center [308, 176] width 62 height 175
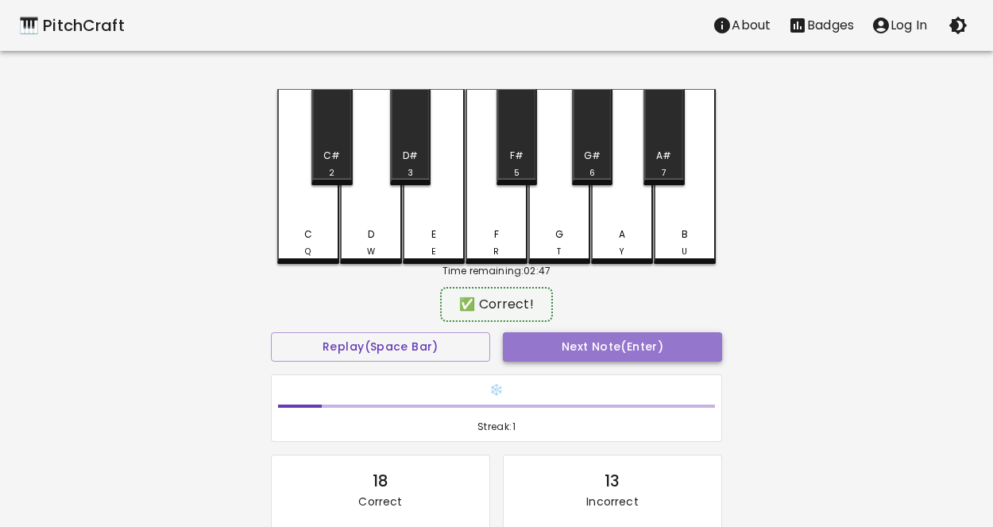
click at [551, 340] on button "Next Note (Enter)" at bounding box center [612, 346] width 219 height 29
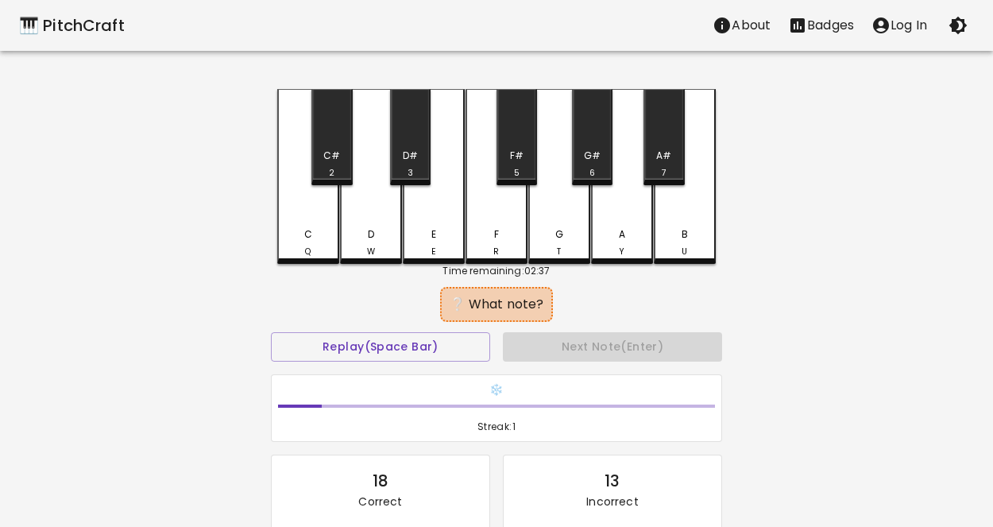
click at [361, 212] on div "D W" at bounding box center [371, 176] width 62 height 175
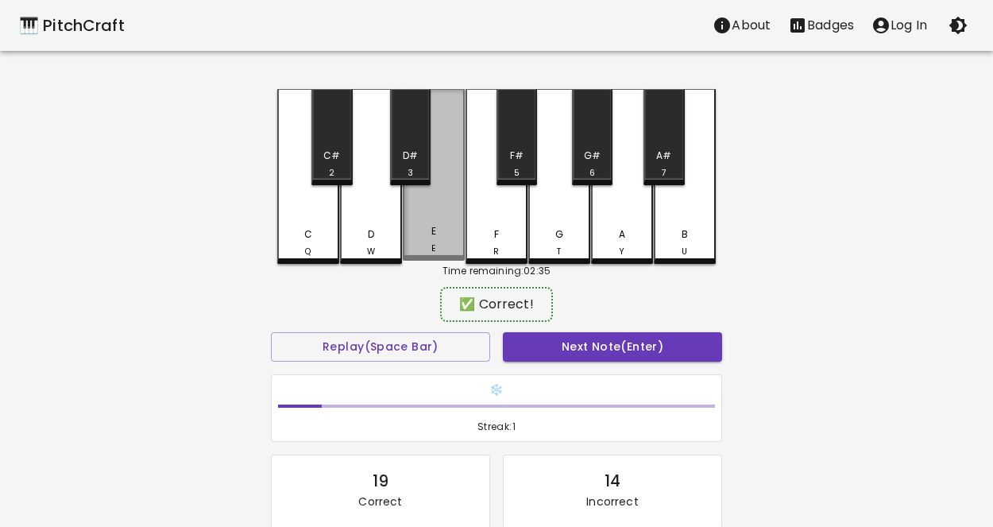
click at [428, 229] on div "E E" at bounding box center [433, 239] width 59 height 31
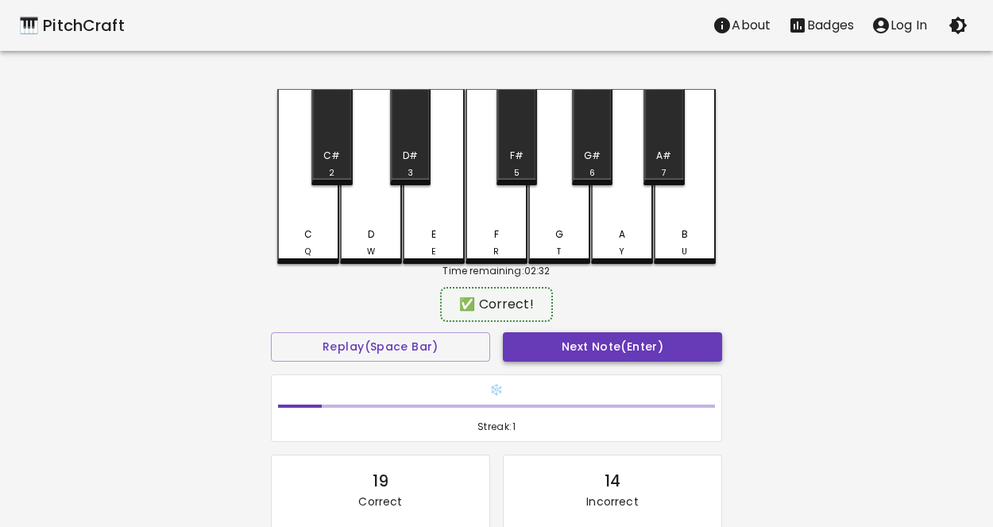
click at [524, 344] on button "Next Note (Enter)" at bounding box center [612, 346] width 219 height 29
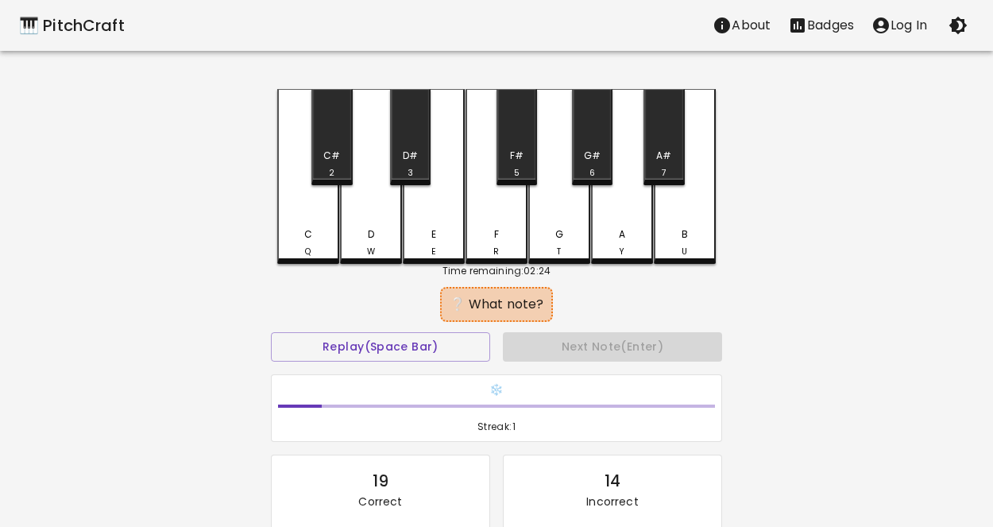
scroll to position [172, 0]
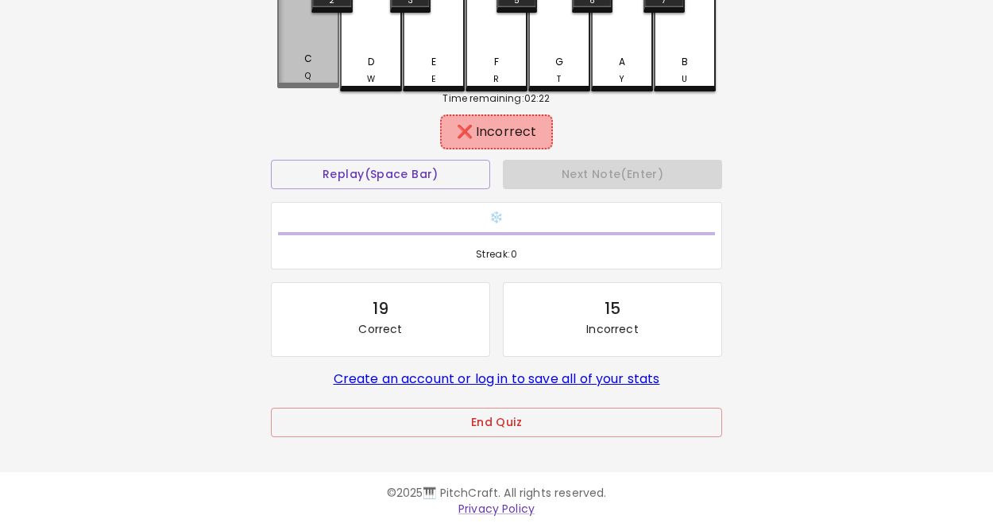
click at [315, 77] on div "C Q" at bounding box center [308, 67] width 59 height 31
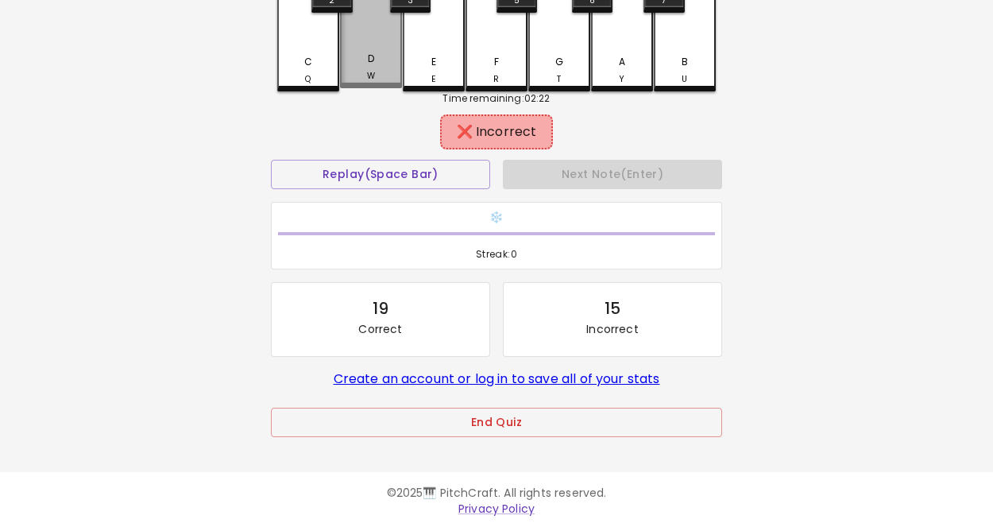
click at [382, 76] on div "D W" at bounding box center [371, 67] width 59 height 31
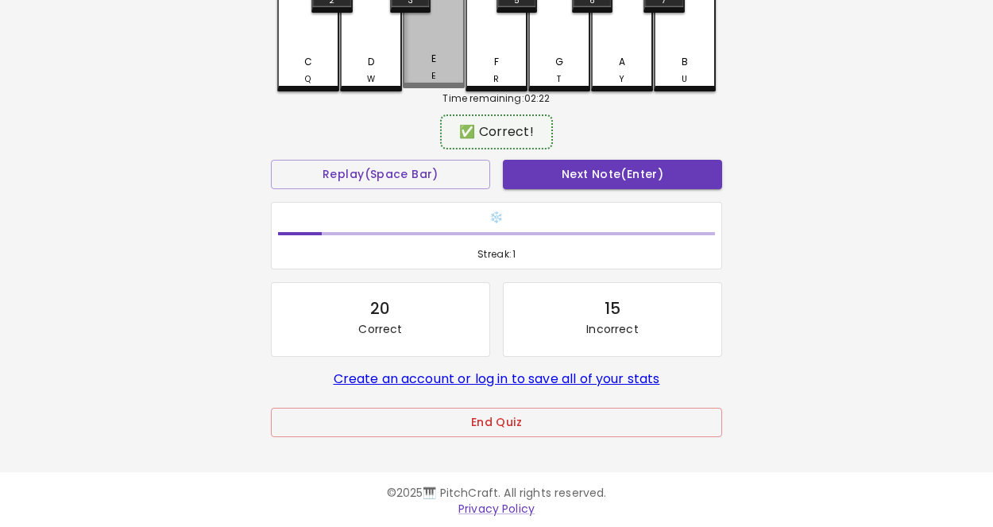
click at [424, 87] on div "E E" at bounding box center [434, 3] width 62 height 172
click at [576, 164] on button "Next Note (Enter)" at bounding box center [612, 174] width 219 height 29
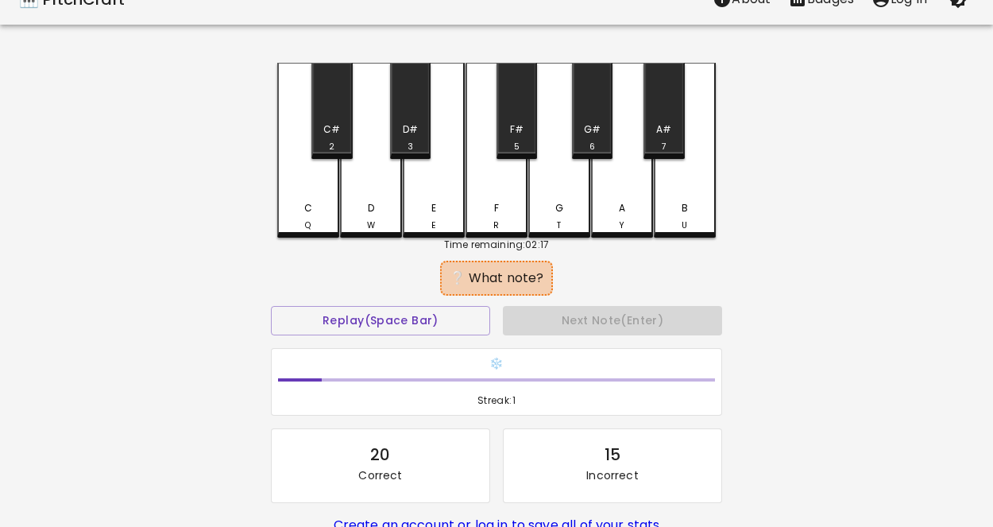
scroll to position [0, 0]
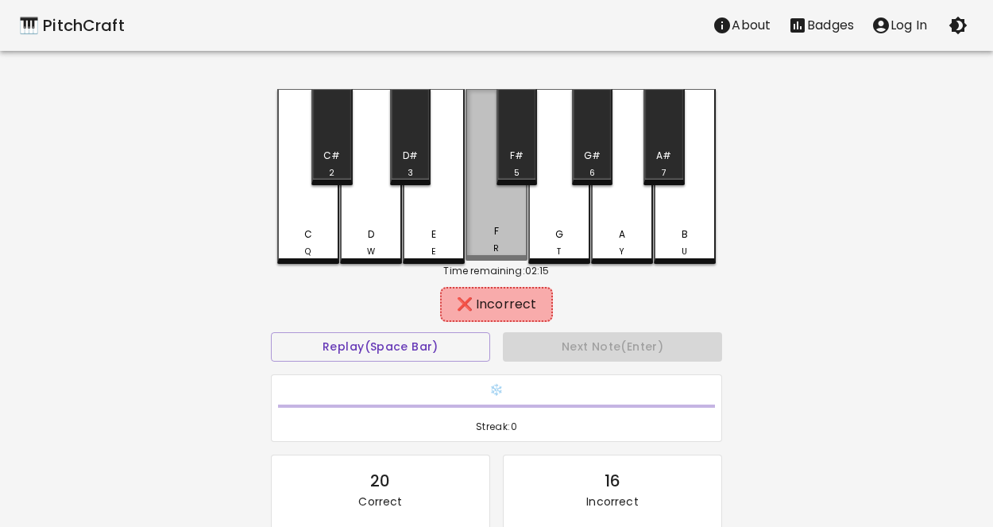
click at [479, 201] on div "F R" at bounding box center [497, 175] width 62 height 172
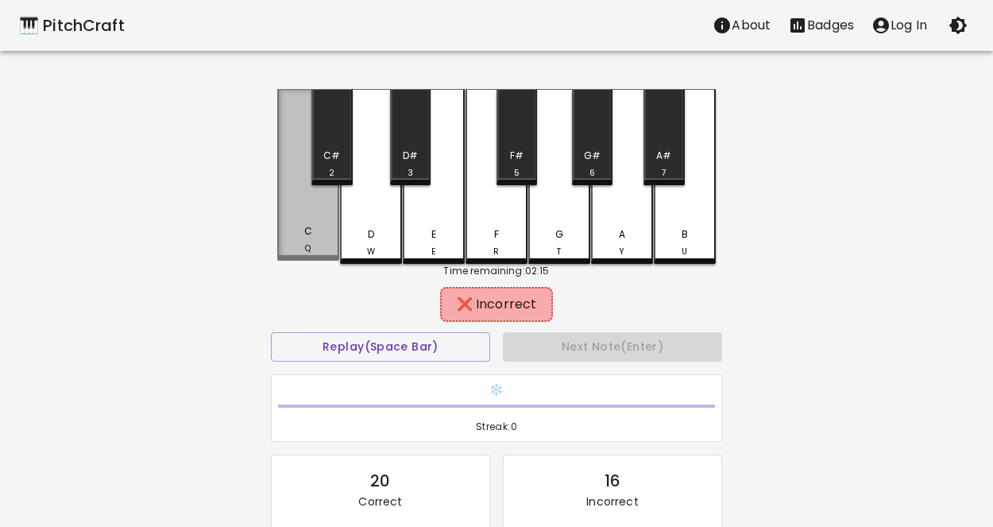
click at [333, 213] on div "C Q" at bounding box center [308, 175] width 62 height 172
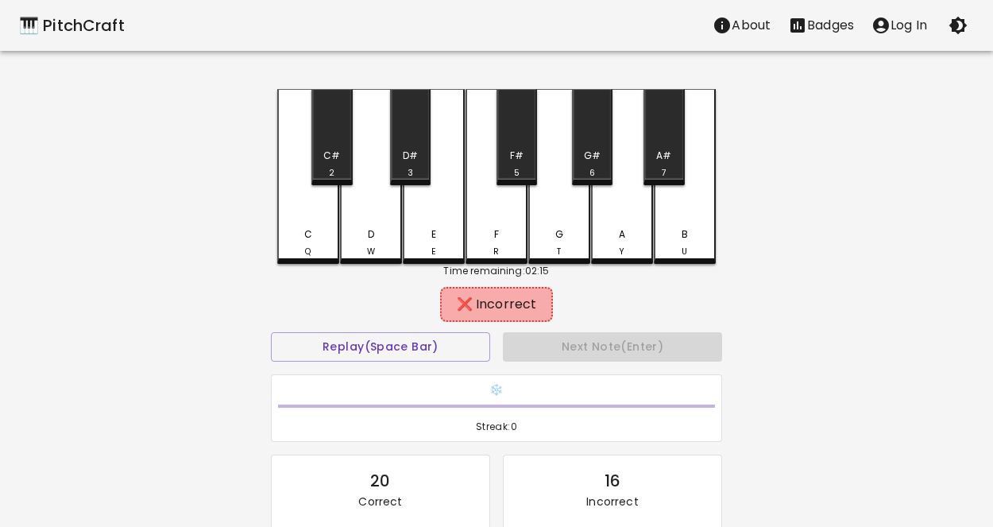
click at [385, 226] on div "D W" at bounding box center [371, 176] width 62 height 175
click at [452, 235] on div "E E" at bounding box center [433, 242] width 59 height 31
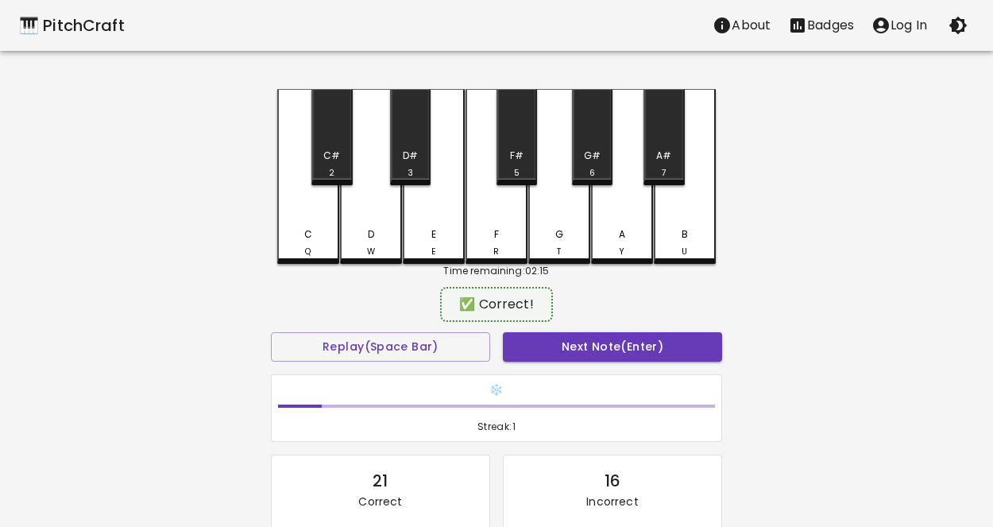
click at [530, 330] on div "Next Note (Enter)" at bounding box center [612, 347] width 232 height 42
click at [537, 354] on button "Next Note (Enter)" at bounding box center [612, 346] width 219 height 29
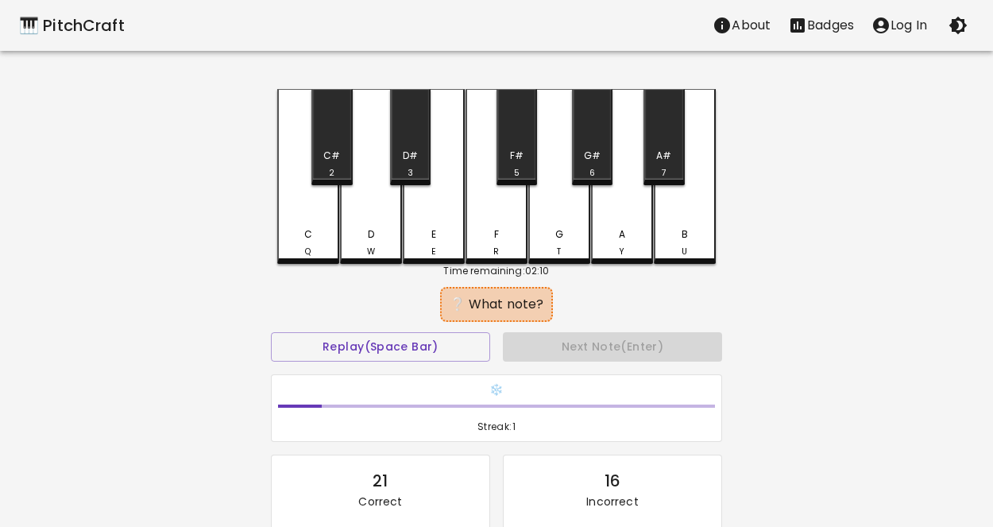
click at [377, 214] on div "D W" at bounding box center [371, 176] width 62 height 175
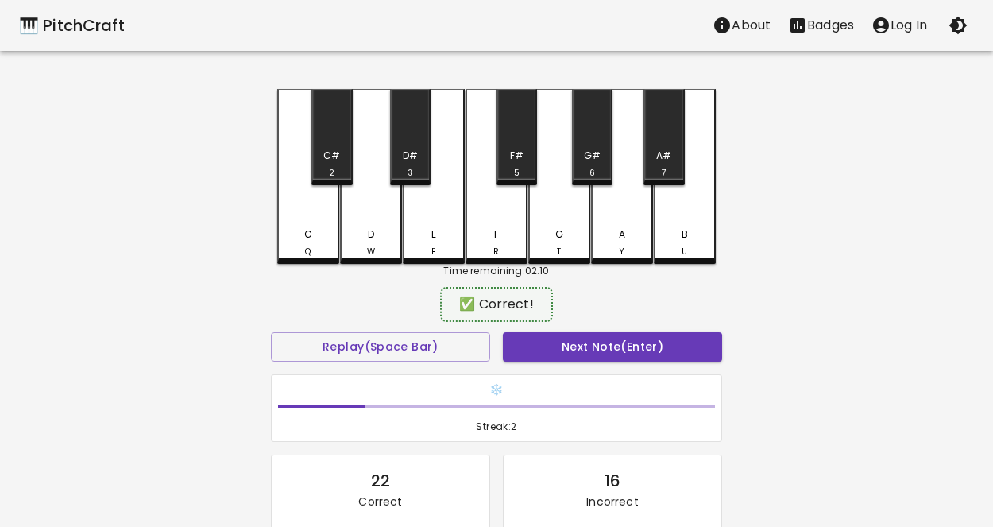
click at [562, 316] on div "✅ Correct!" at bounding box center [496, 304] width 451 height 40
click at [577, 346] on button "Next Note (Enter)" at bounding box center [612, 346] width 219 height 29
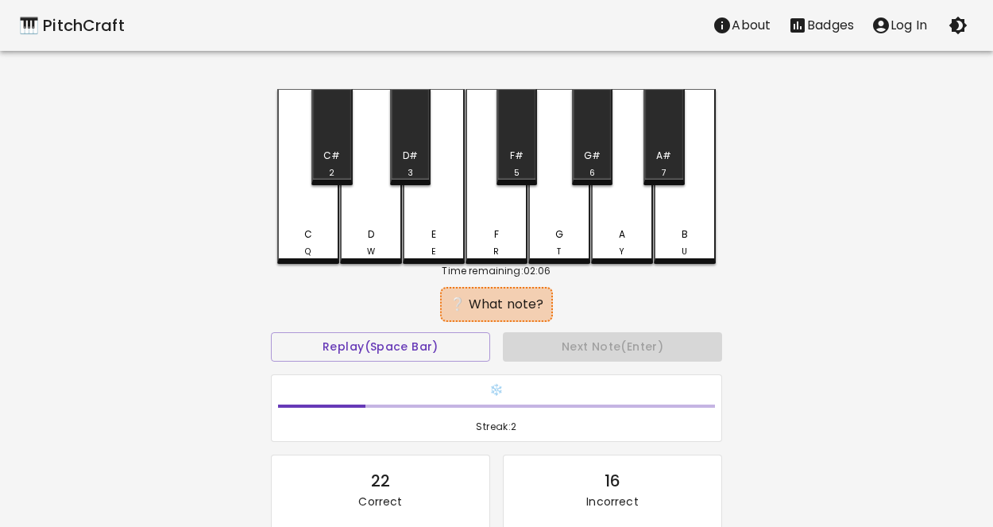
click at [369, 179] on div "D W" at bounding box center [371, 176] width 62 height 175
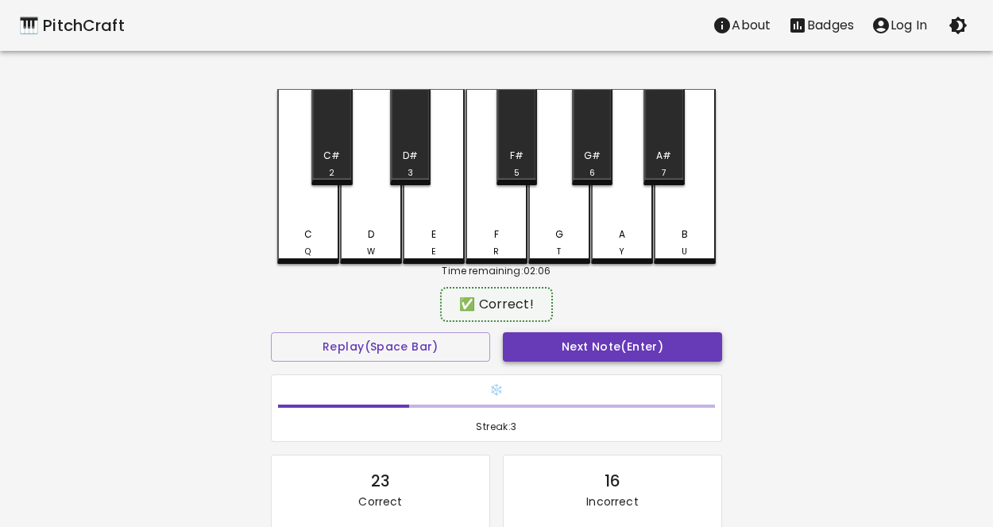
click at [548, 345] on button "Next Note (Enter)" at bounding box center [612, 346] width 219 height 29
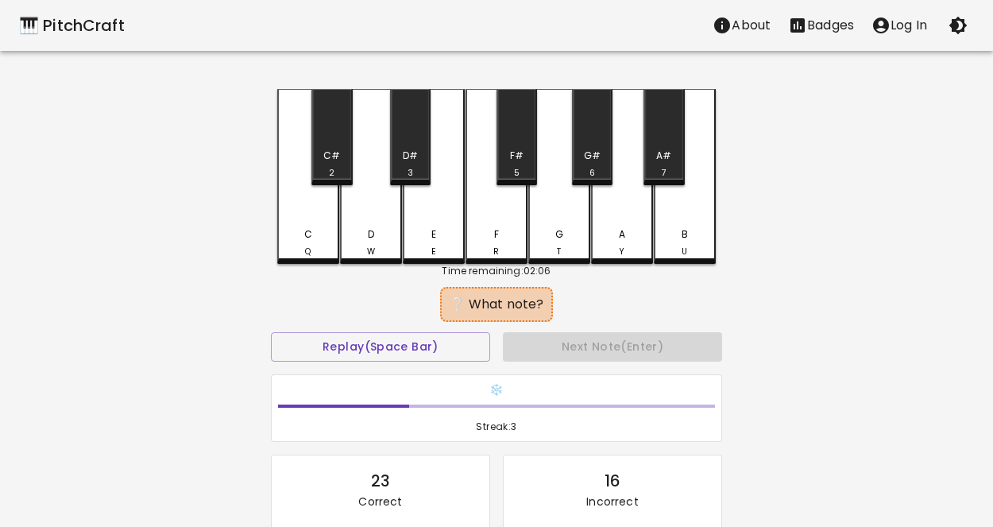
click at [368, 239] on div "D W" at bounding box center [371, 242] width 59 height 31
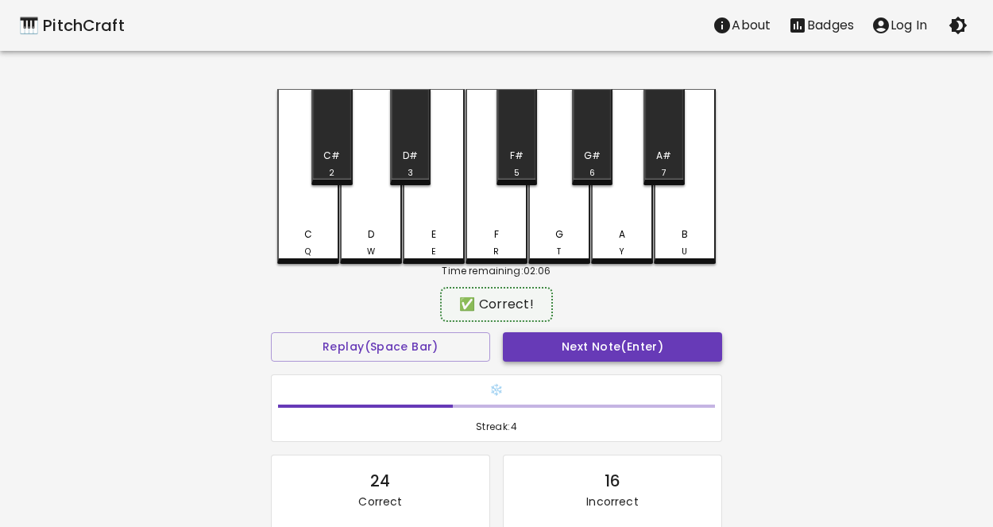
click at [516, 334] on button "Next Note (Enter)" at bounding box center [612, 346] width 219 height 29
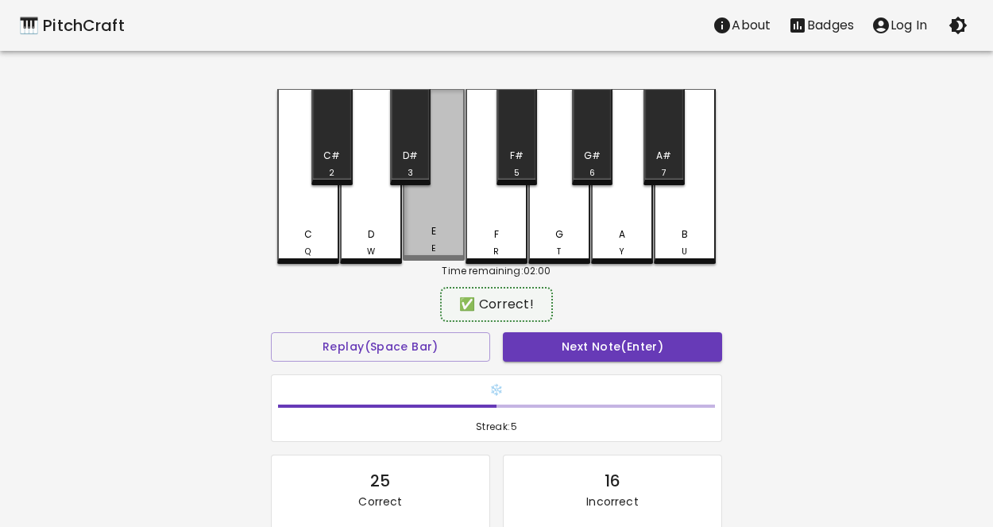
click at [446, 245] on div "E E" at bounding box center [433, 239] width 59 height 31
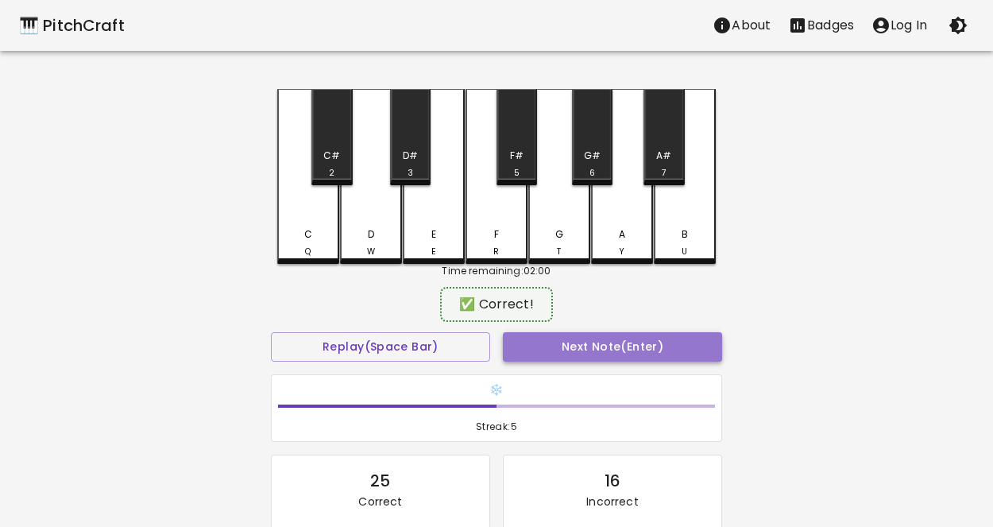
click at [513, 334] on button "Next Note (Enter)" at bounding box center [612, 346] width 219 height 29
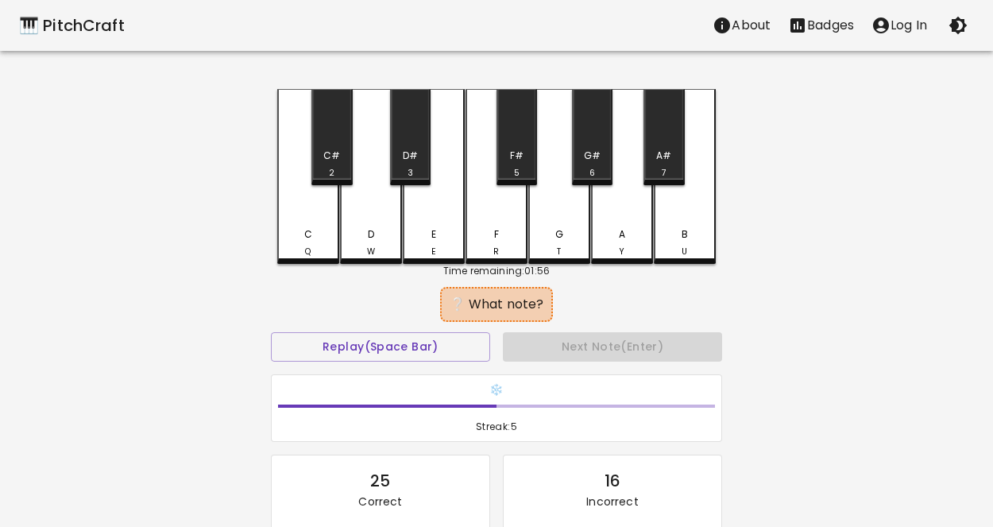
click at [436, 207] on div "E E" at bounding box center [434, 176] width 62 height 175
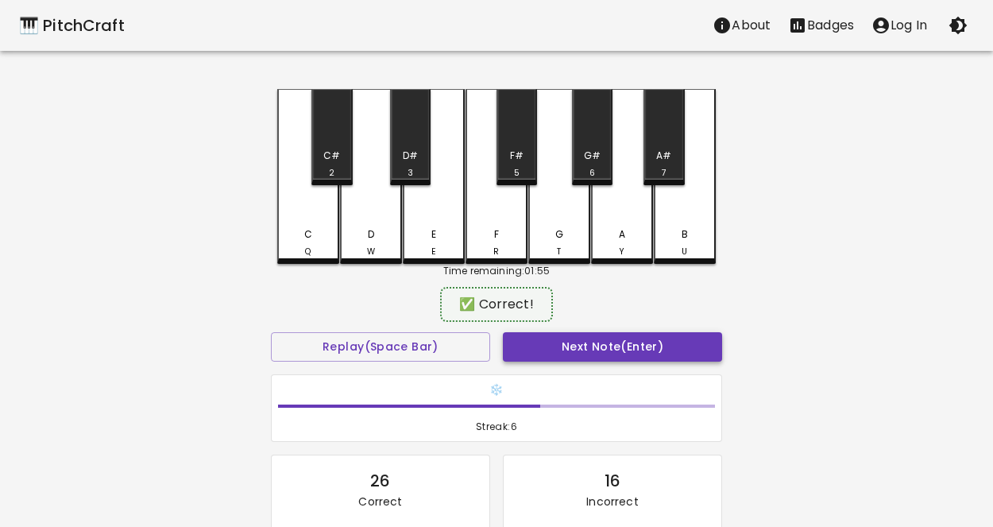
click at [570, 358] on button "Next Note (Enter)" at bounding box center [612, 346] width 219 height 29
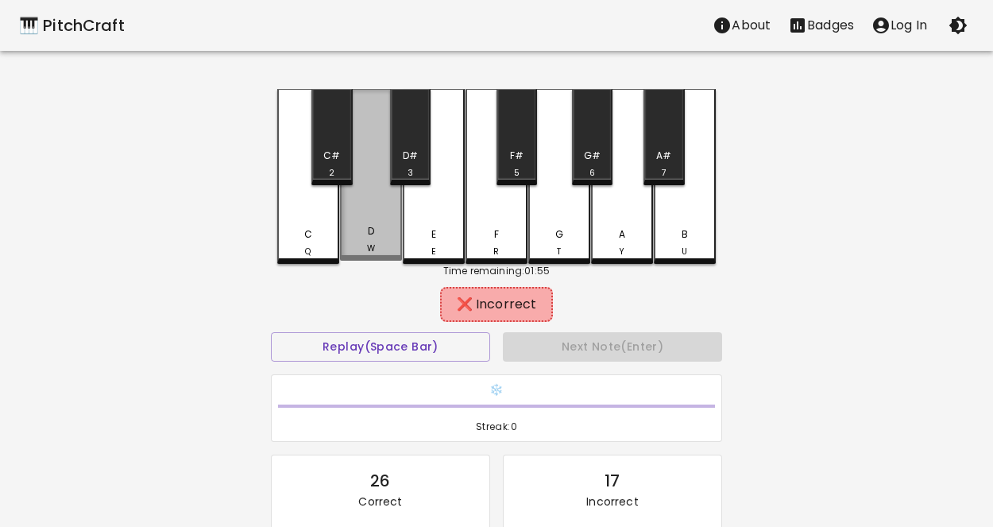
click at [377, 231] on div "D W" at bounding box center [371, 239] width 59 height 31
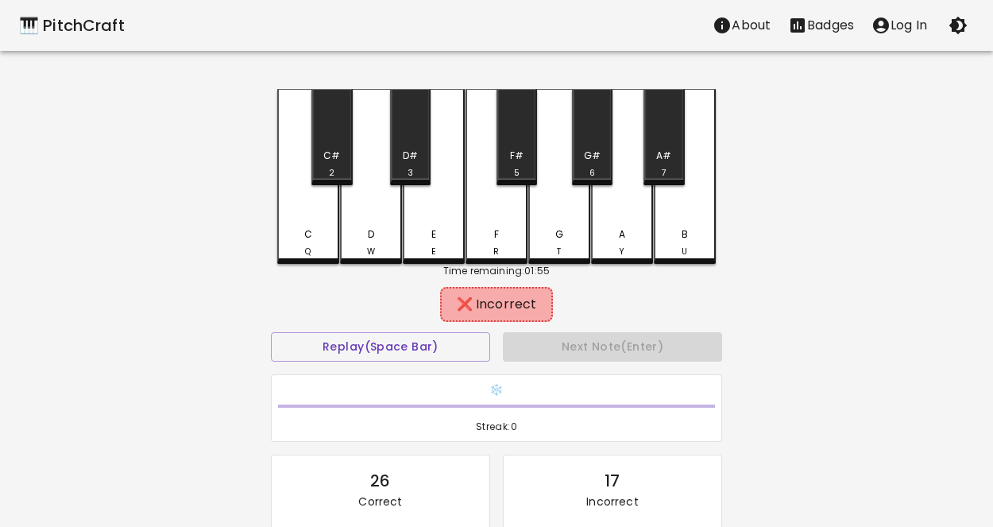
click at [478, 231] on div "F R" at bounding box center [496, 242] width 59 height 31
click at [311, 215] on div "C Q" at bounding box center [308, 176] width 62 height 175
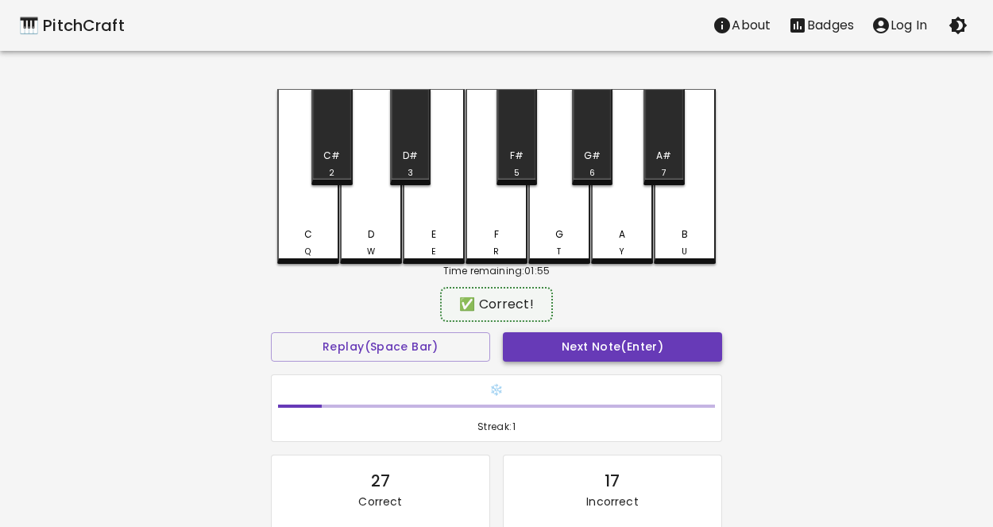
click at [505, 348] on button "Next Note (Enter)" at bounding box center [612, 346] width 219 height 29
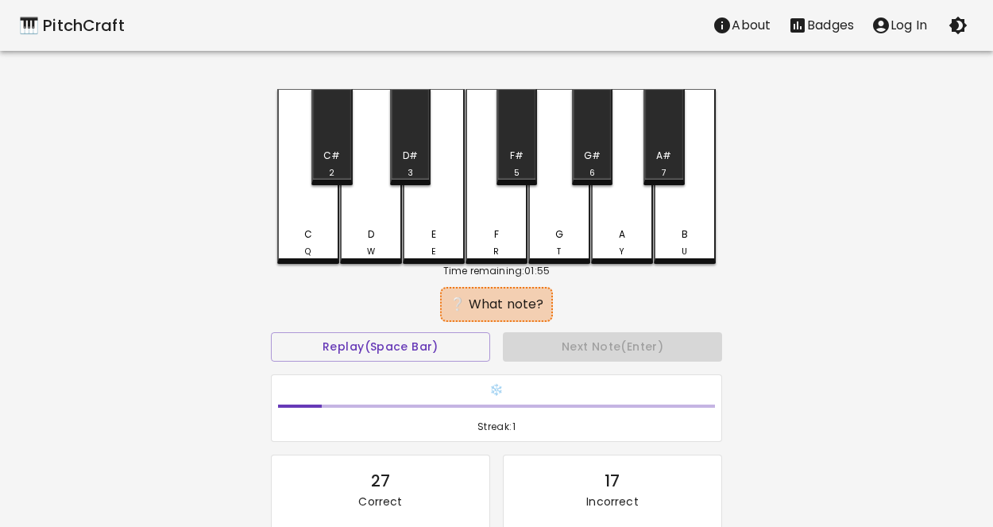
click at [306, 229] on div "C" at bounding box center [308, 234] width 8 height 14
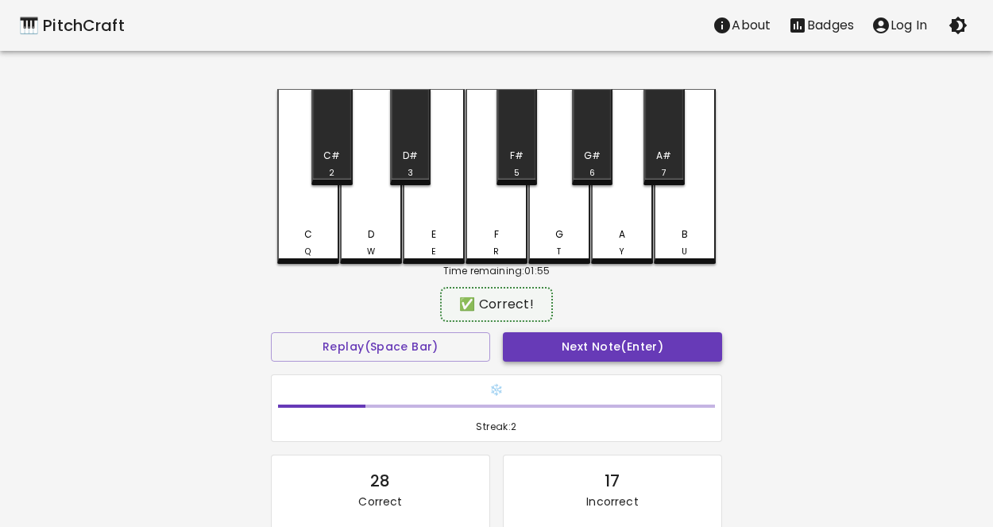
click at [515, 343] on button "Next Note (Enter)" at bounding box center [612, 346] width 219 height 29
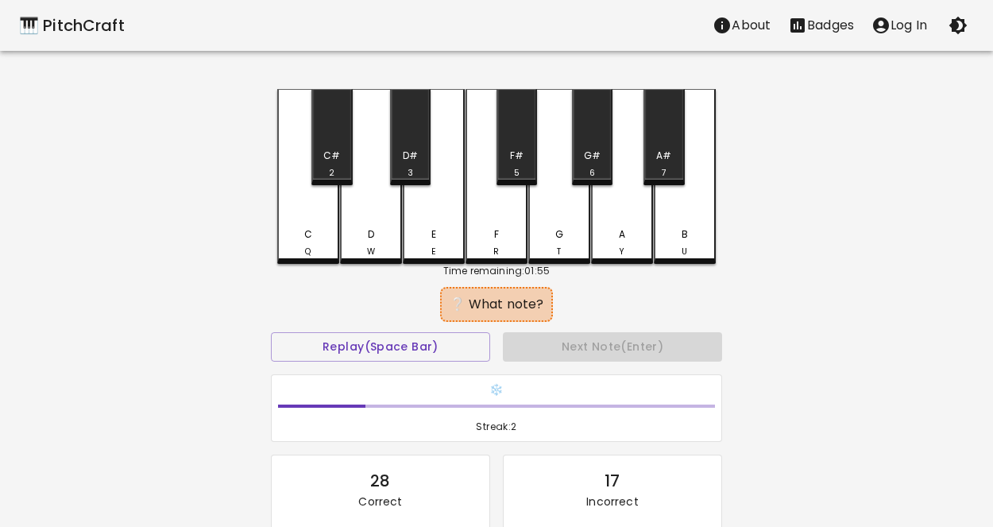
click at [326, 239] on div "C Q" at bounding box center [308, 242] width 59 height 31
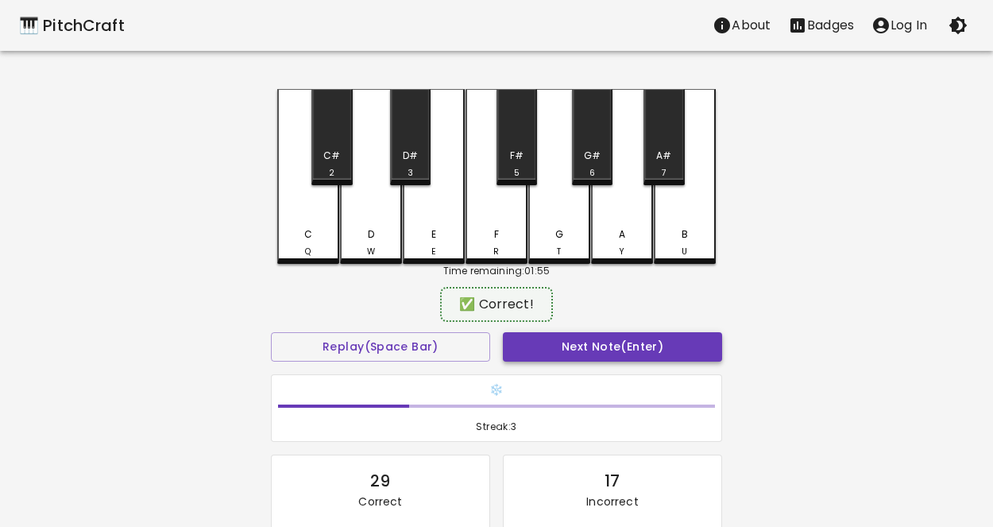
click at [538, 338] on button "Next Note (Enter)" at bounding box center [612, 346] width 219 height 29
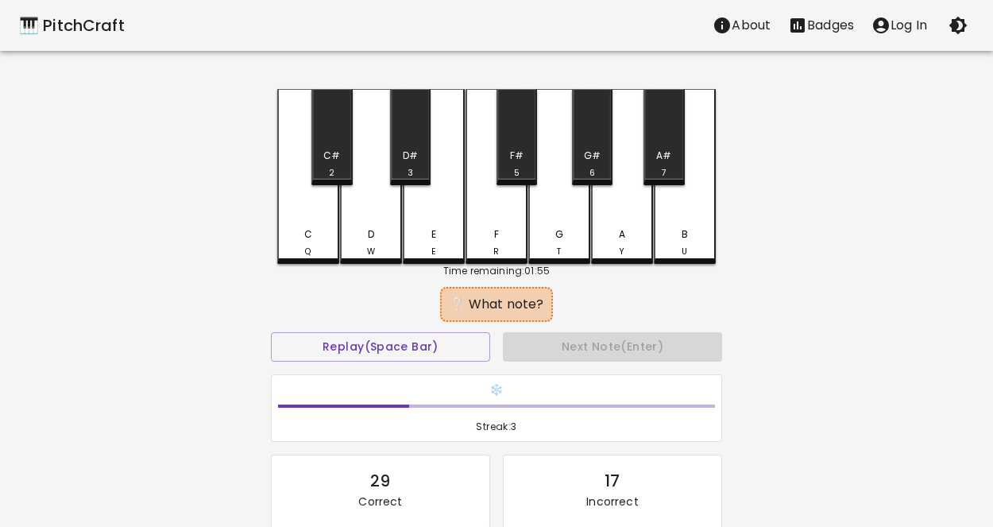
click at [446, 234] on div "E E" at bounding box center [433, 242] width 59 height 31
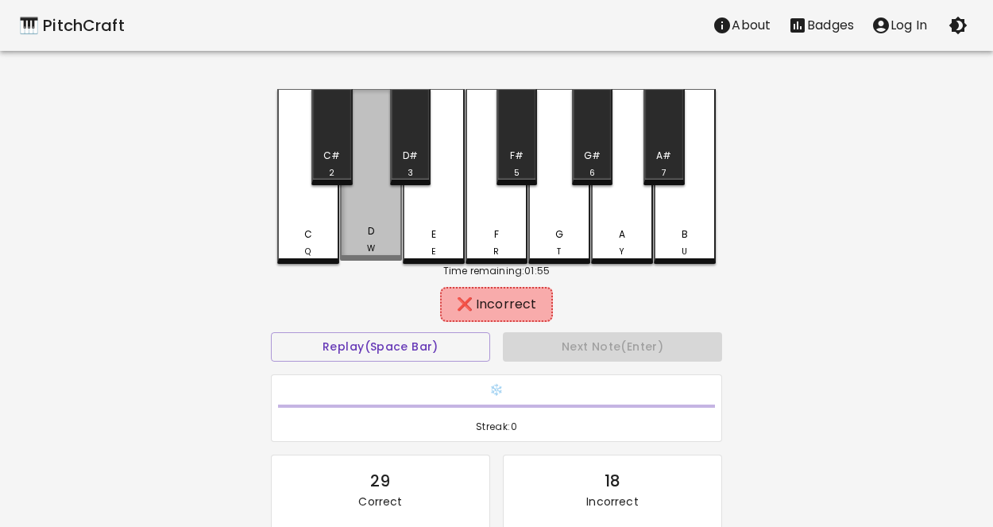
click at [385, 222] on div "D W" at bounding box center [371, 175] width 62 height 172
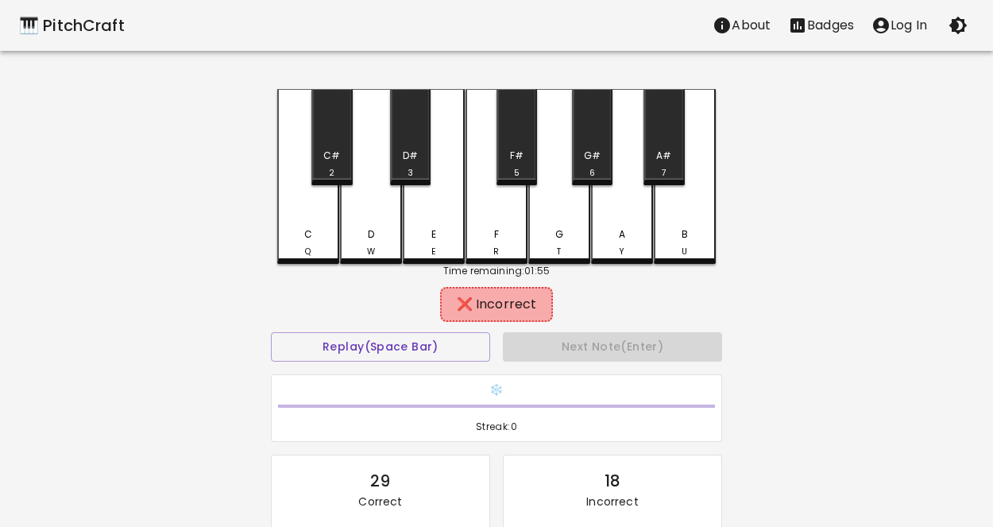
click at [522, 235] on div "F R" at bounding box center [496, 242] width 59 height 31
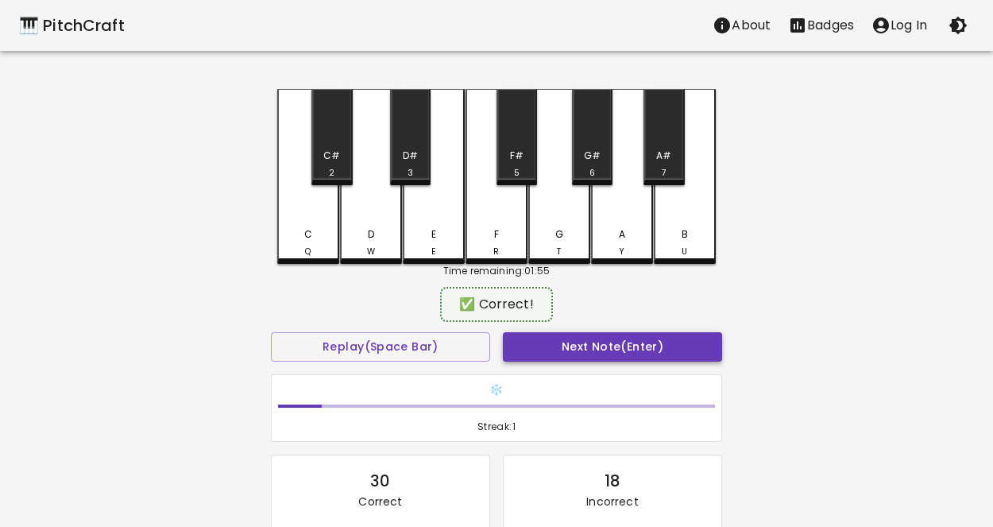
click at [589, 350] on button "Next Note (Enter)" at bounding box center [612, 346] width 219 height 29
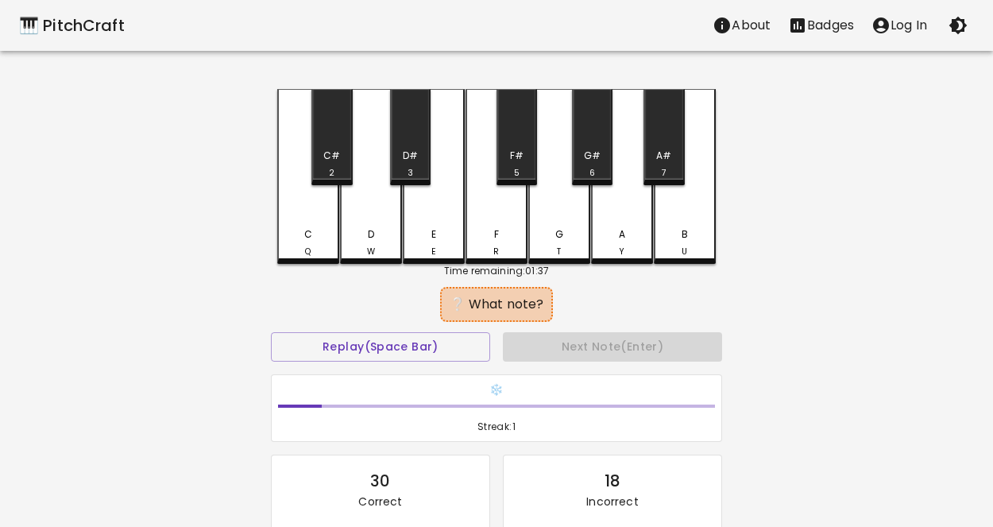
click at [494, 253] on div "R" at bounding box center [496, 251] width 6 height 13
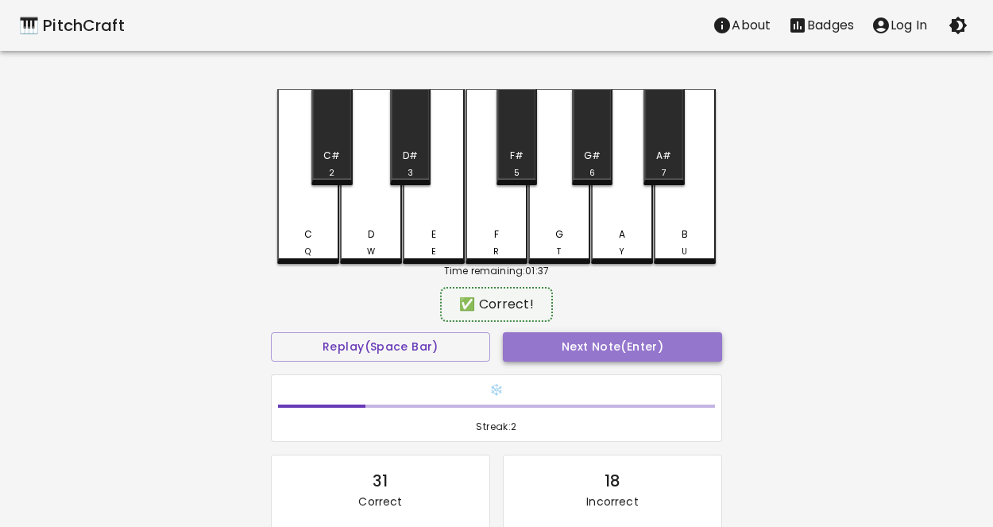
click at [554, 350] on button "Next Note (Enter)" at bounding box center [612, 346] width 219 height 29
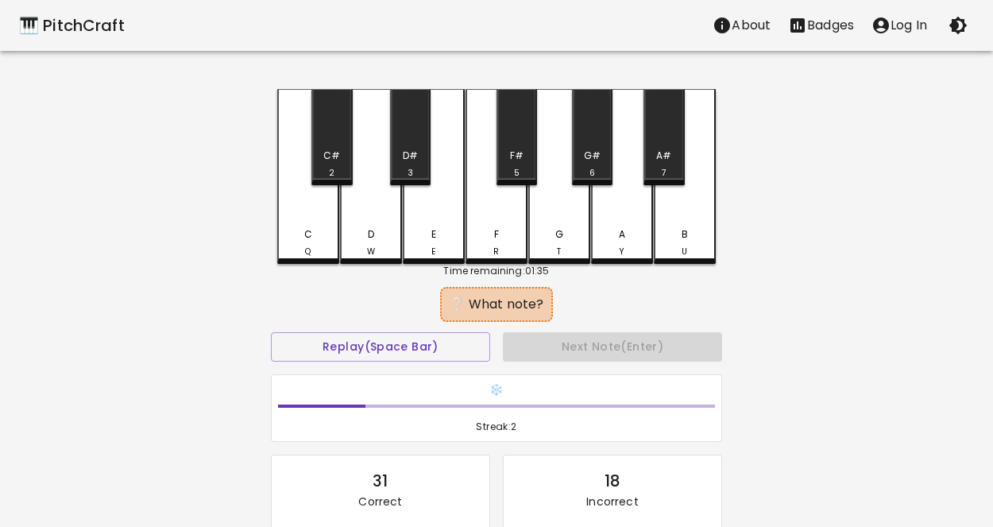
click at [444, 230] on div "E E" at bounding box center [433, 242] width 59 height 31
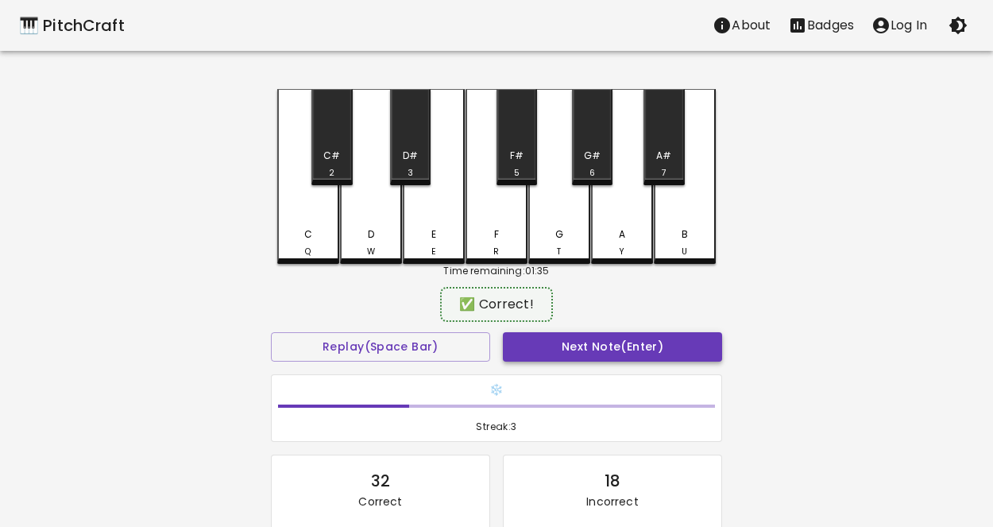
click at [548, 332] on button "Next Note (Enter)" at bounding box center [612, 346] width 219 height 29
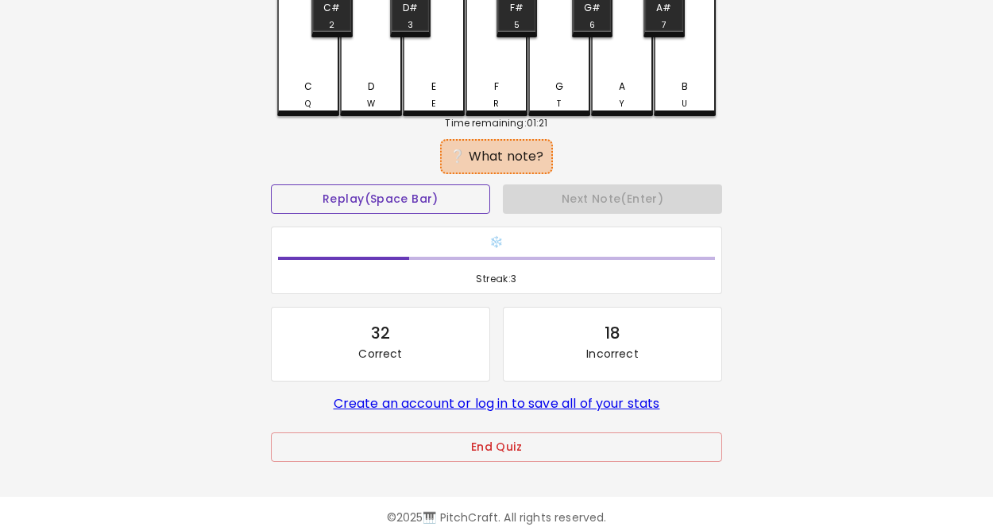
scroll to position [172, 0]
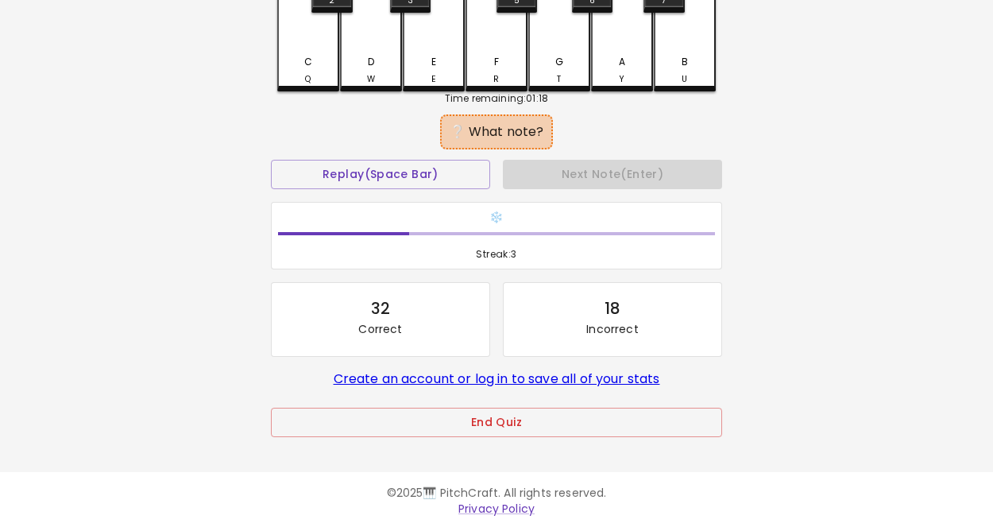
click at [378, 85] on div "D W" at bounding box center [371, 4] width 62 height 175
click at [338, 72] on div "C Q" at bounding box center [308, 4] width 62 height 175
click at [450, 52] on div "E E" at bounding box center [434, 4] width 62 height 175
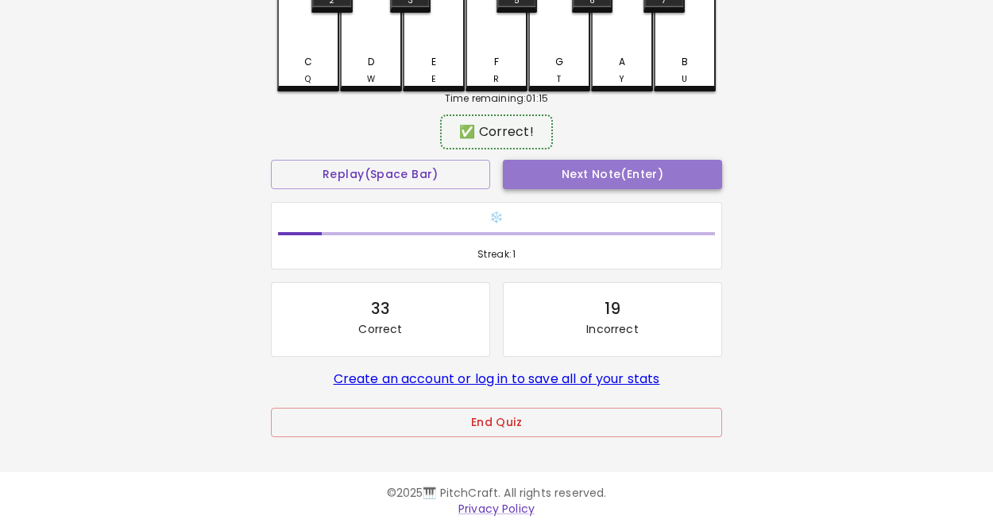
click at [566, 167] on button "Next Note (Enter)" at bounding box center [612, 174] width 219 height 29
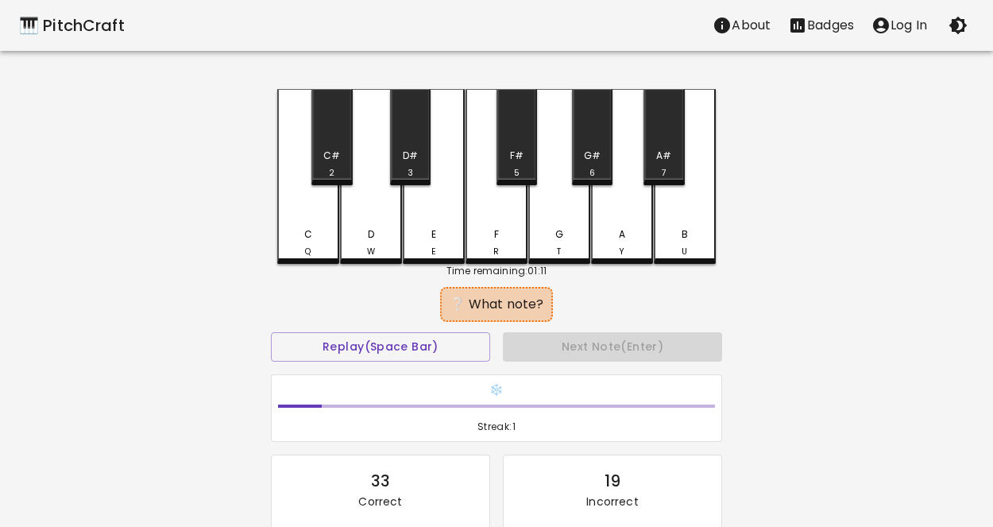
scroll to position [1, 0]
click at [410, 332] on button "Replay (Space Bar)" at bounding box center [380, 345] width 219 height 29
click at [378, 177] on div "D W" at bounding box center [371, 175] width 62 height 175
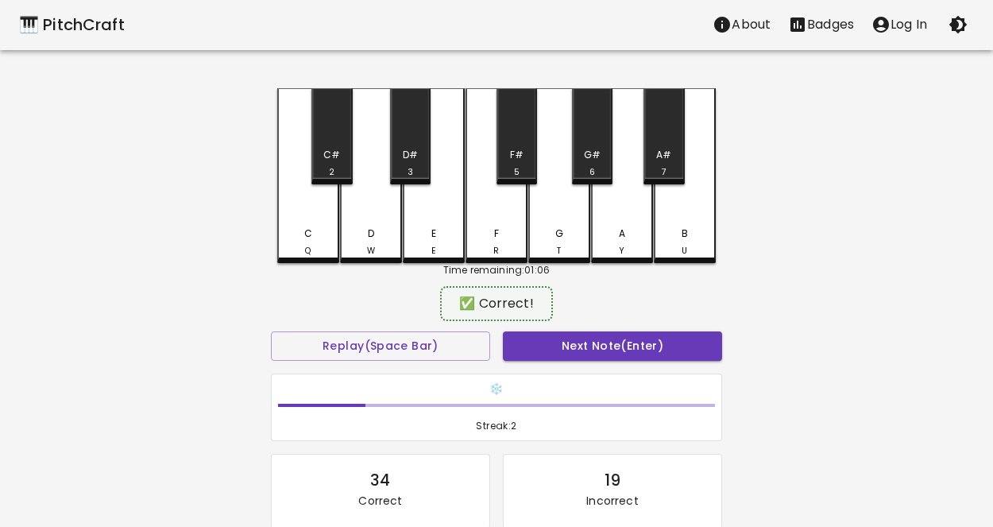
click at [531, 361] on div "Next Note (Enter)" at bounding box center [612, 346] width 232 height 42
click at [524, 347] on button "Next Note (Enter)" at bounding box center [612, 345] width 219 height 29
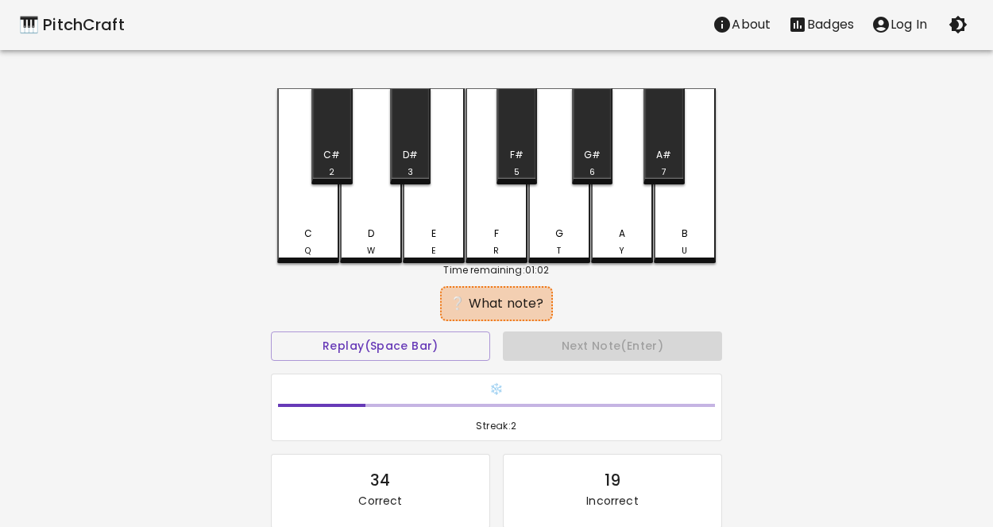
click at [423, 250] on div "E E" at bounding box center [433, 241] width 59 height 31
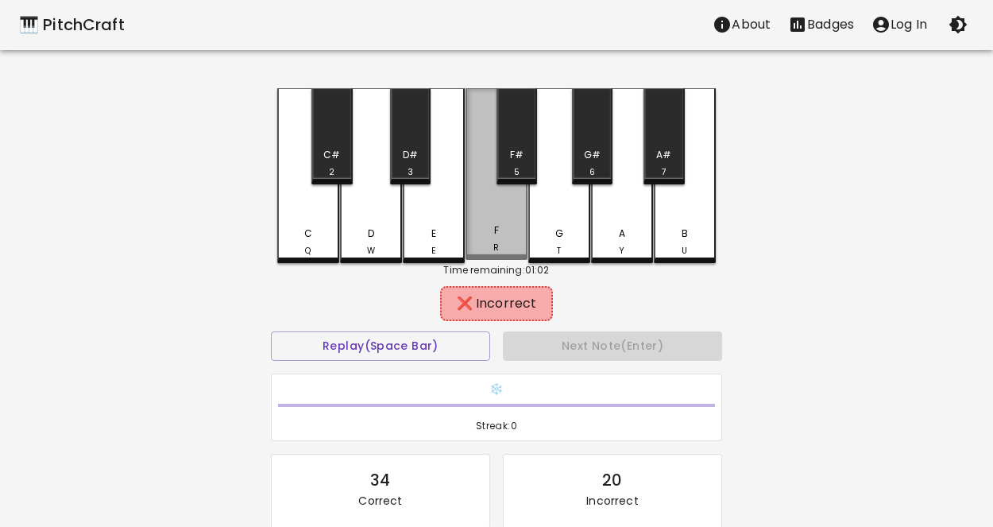
click at [489, 253] on div "F R" at bounding box center [497, 174] width 62 height 172
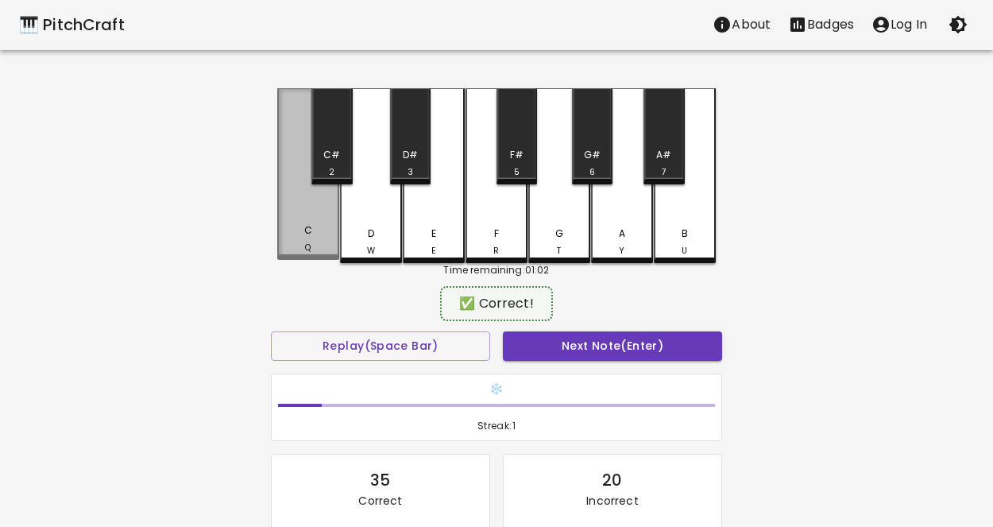
click at [317, 222] on div "C Q" at bounding box center [308, 174] width 62 height 172
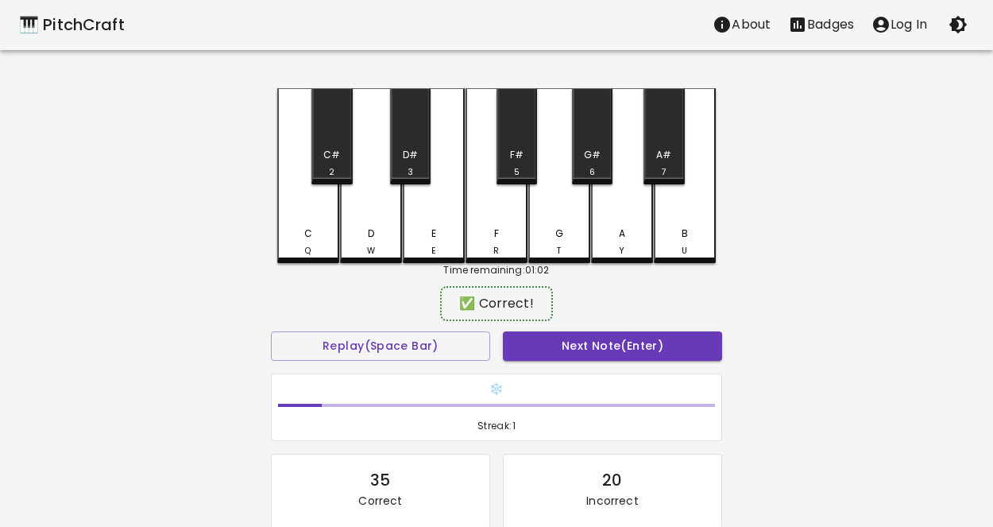
click at [539, 329] on div "Next Note (Enter)" at bounding box center [612, 346] width 232 height 42
click at [542, 360] on div "Next Note (Enter)" at bounding box center [612, 346] width 232 height 42
click at [530, 348] on button "Next Note (Enter)" at bounding box center [612, 345] width 219 height 29
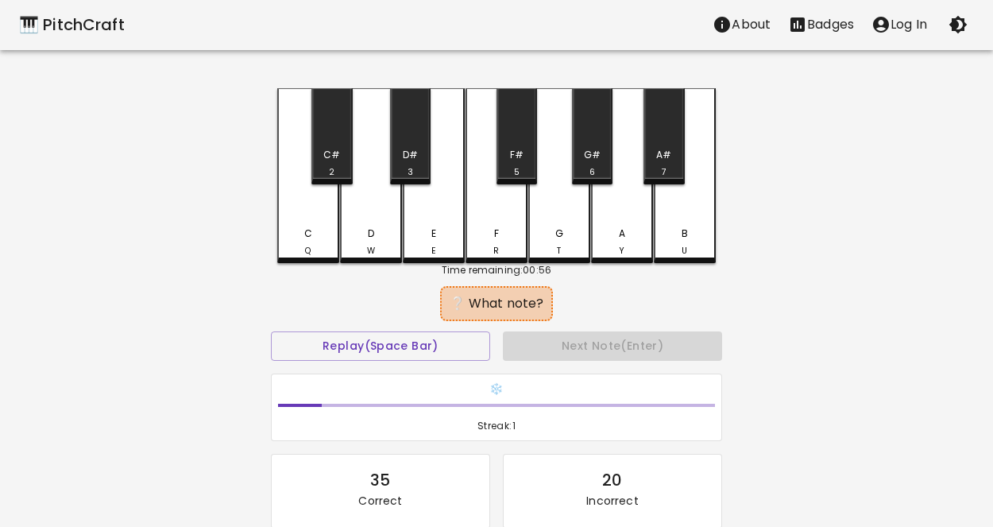
click at [322, 215] on div "C Q" at bounding box center [308, 175] width 62 height 175
click at [496, 263] on div "Time remaining: 00:56" at bounding box center [496, 270] width 439 height 14
click at [423, 218] on div "E E" at bounding box center [434, 175] width 62 height 175
click at [516, 223] on div "F R" at bounding box center [497, 175] width 62 height 175
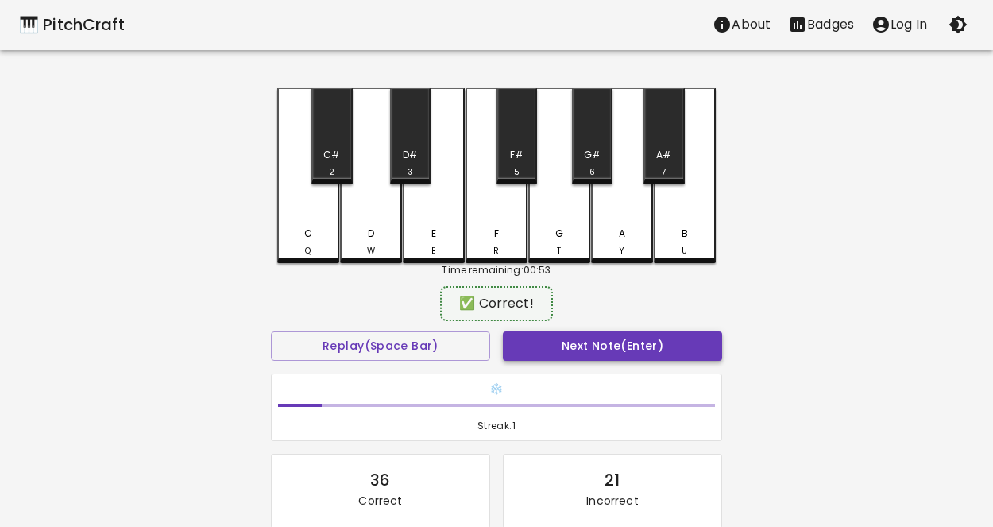
click at [539, 334] on button "Next Note (Enter)" at bounding box center [612, 345] width 219 height 29
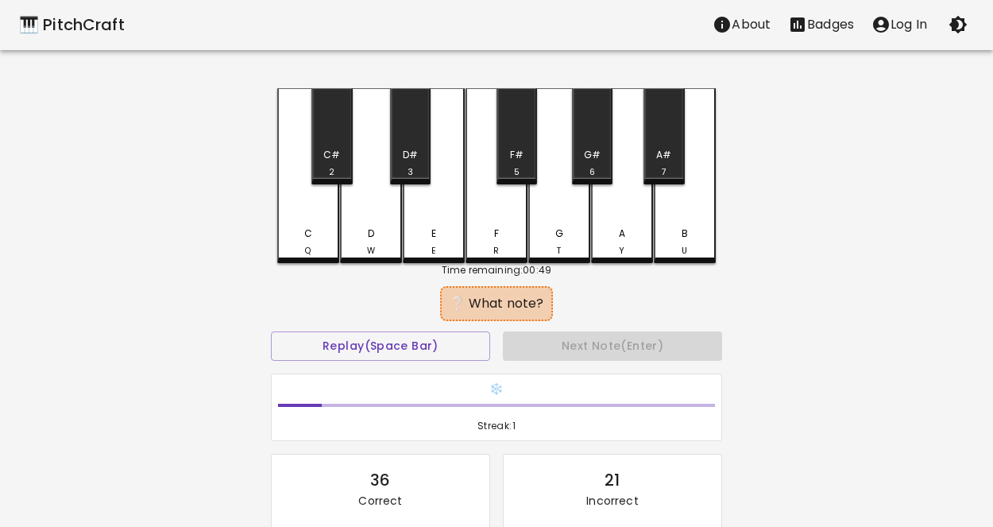
click at [391, 219] on div "D W" at bounding box center [371, 175] width 62 height 175
click at [450, 231] on div "E E" at bounding box center [433, 241] width 59 height 31
click at [473, 235] on div "F R" at bounding box center [496, 241] width 59 height 31
click at [299, 192] on div "C Q" at bounding box center [308, 175] width 62 height 175
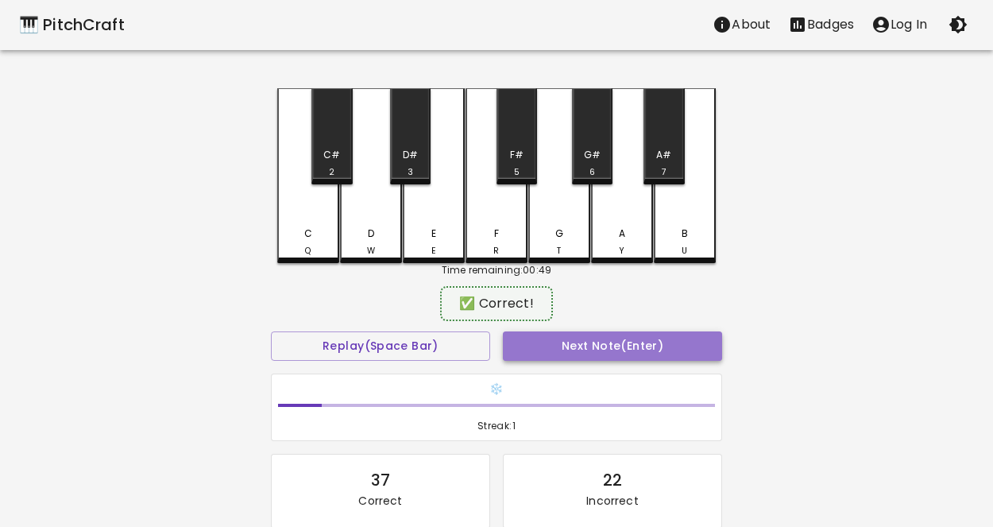
click at [550, 342] on button "Next Note (Enter)" at bounding box center [612, 345] width 219 height 29
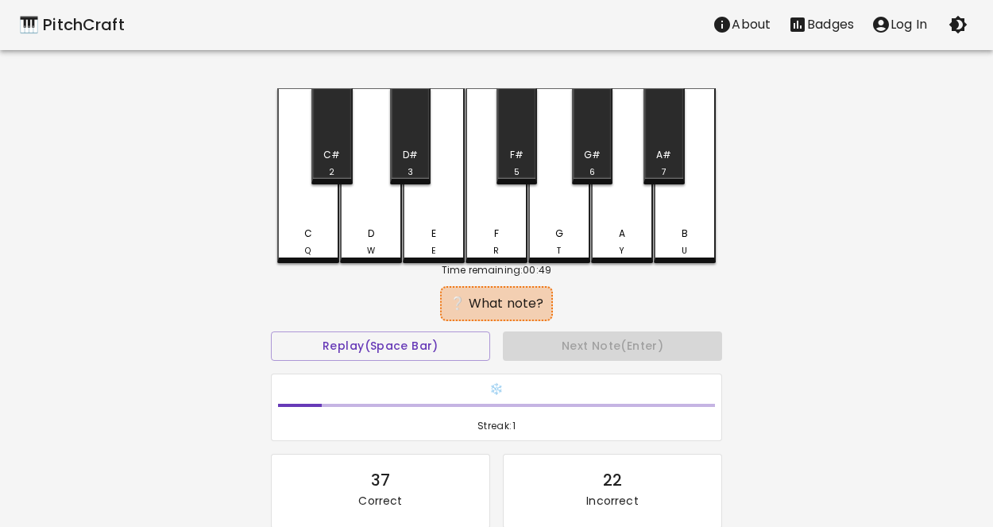
click at [329, 232] on div "C Q" at bounding box center [308, 241] width 59 height 31
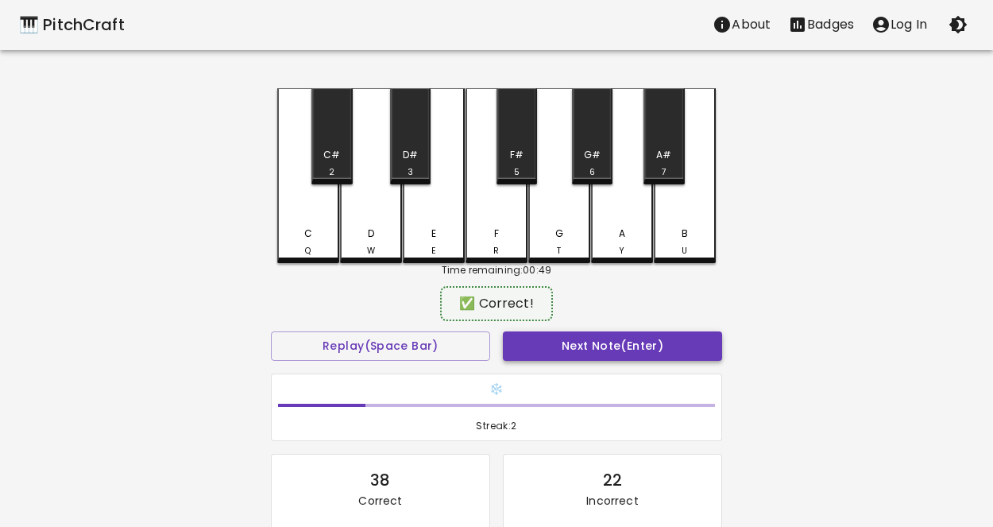
click at [609, 345] on button "Next Note (Enter)" at bounding box center [612, 345] width 219 height 29
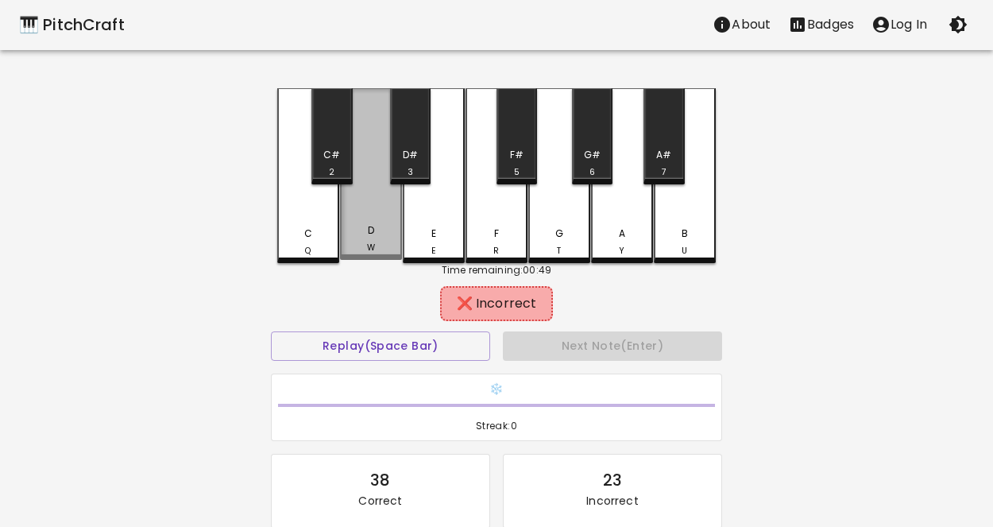
click at [356, 207] on div "D W" at bounding box center [371, 174] width 62 height 172
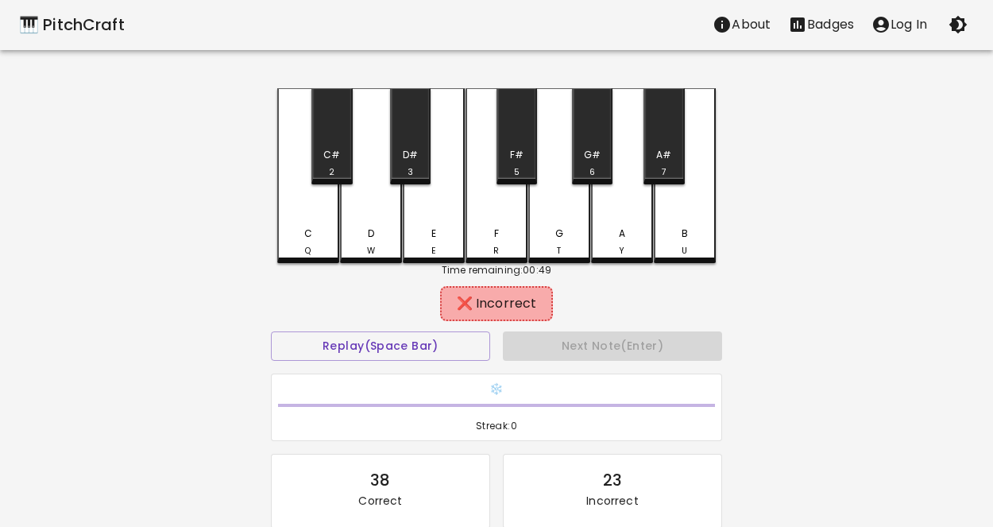
click at [427, 212] on div "E E" at bounding box center [434, 175] width 62 height 175
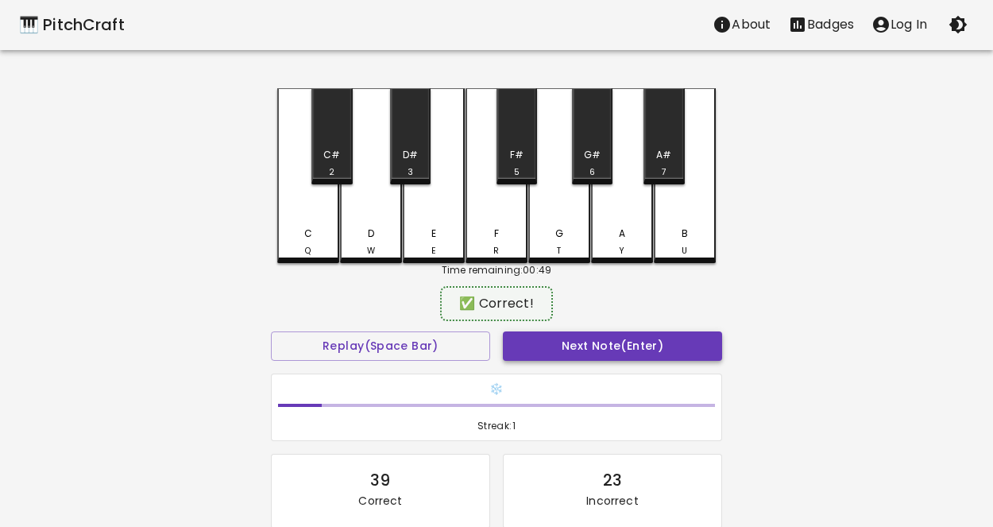
click at [611, 331] on button "Next Note (Enter)" at bounding box center [612, 345] width 219 height 29
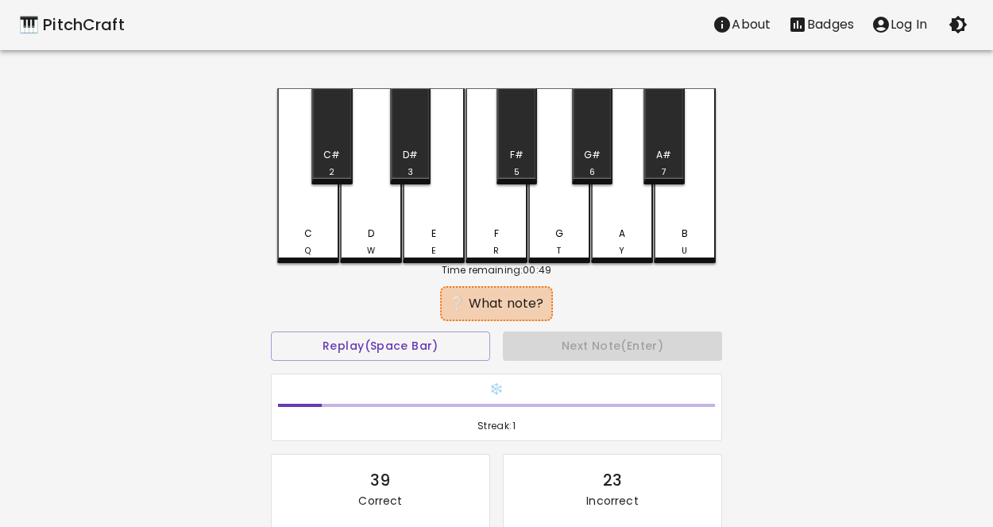
click at [311, 222] on div "C Q" at bounding box center [308, 175] width 62 height 175
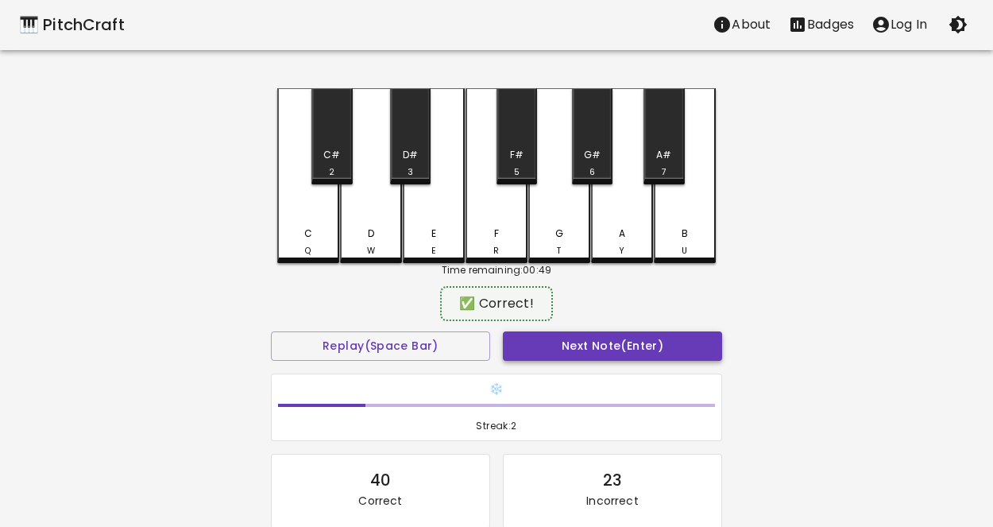
click at [539, 357] on button "Next Note (Enter)" at bounding box center [612, 345] width 219 height 29
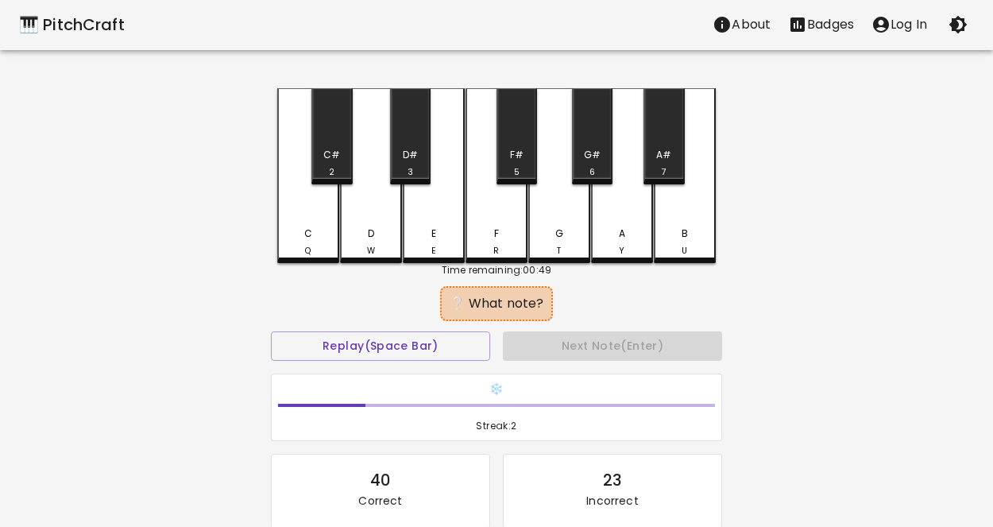
click at [369, 226] on div "D" at bounding box center [371, 233] width 6 height 14
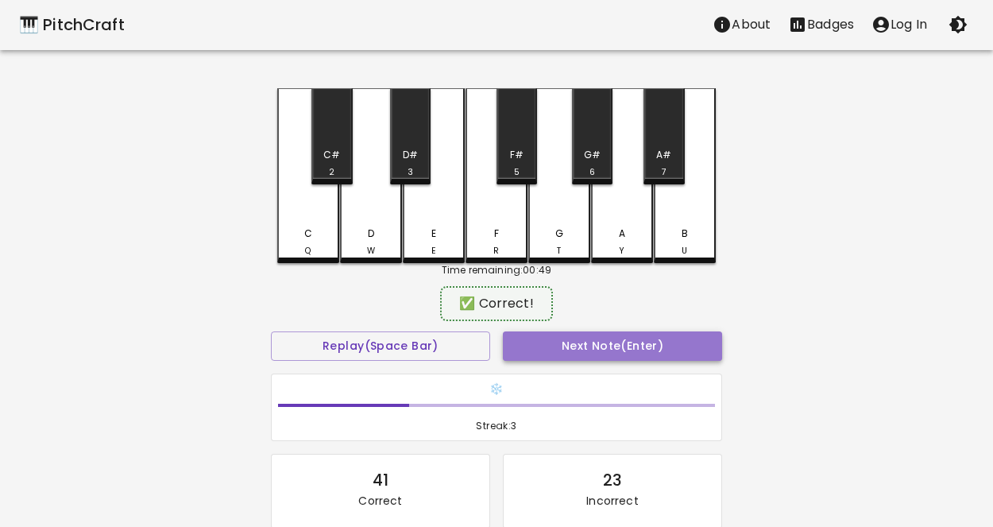
click at [543, 351] on button "Next Note (Enter)" at bounding box center [612, 345] width 219 height 29
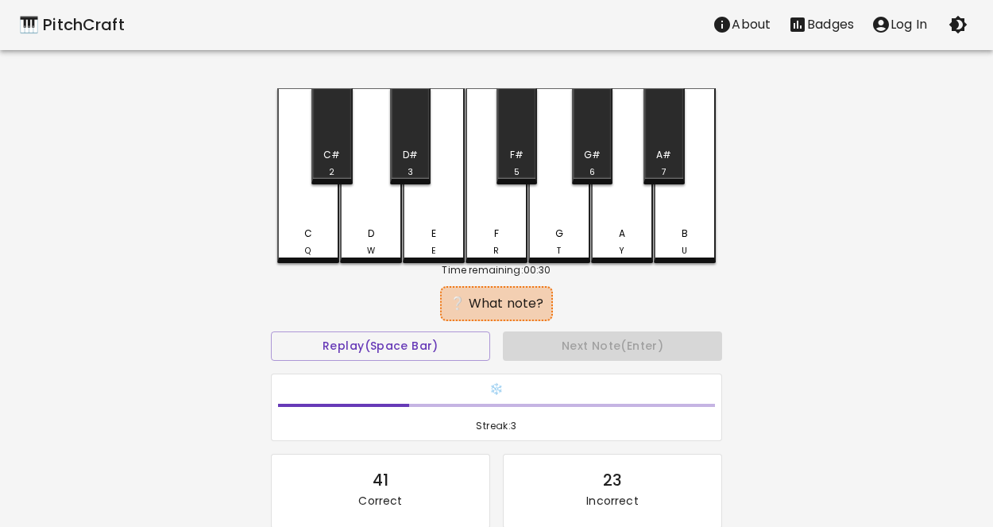
click at [371, 230] on div "D" at bounding box center [371, 233] width 6 height 14
click at [412, 239] on div "E E" at bounding box center [433, 241] width 59 height 31
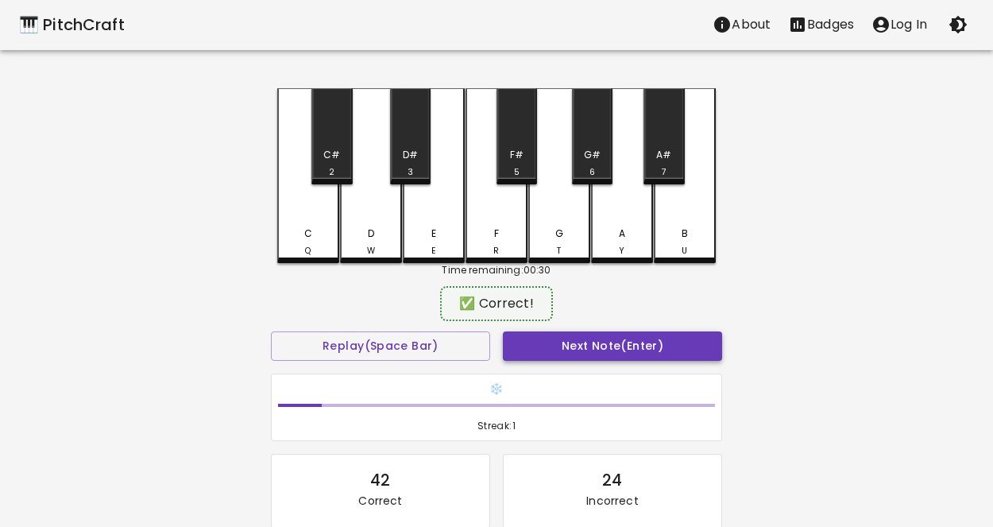
click at [623, 351] on button "Next Note (Enter)" at bounding box center [612, 345] width 219 height 29
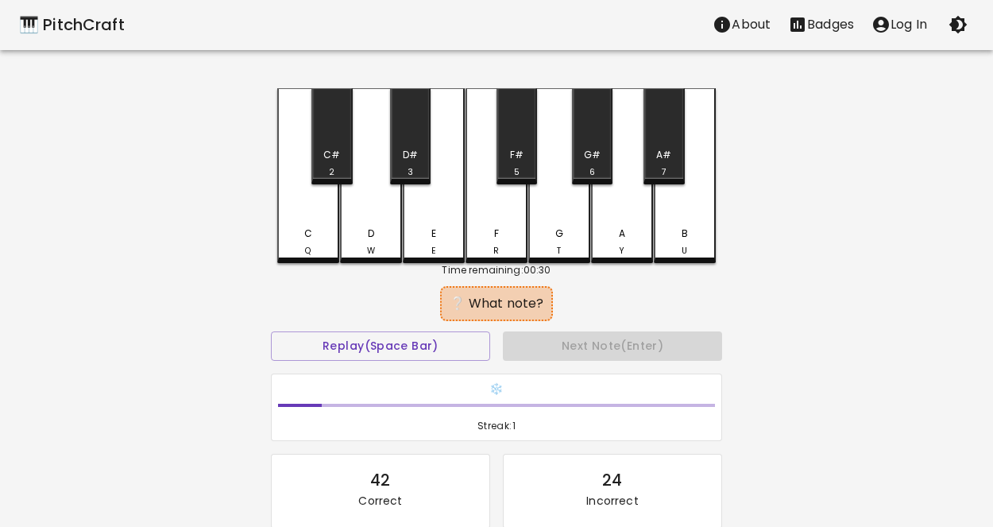
click at [473, 226] on div "F R" at bounding box center [496, 241] width 59 height 31
click at [276, 201] on div "C Q C# 2 D W D# 3 E E F R F# 5 G T G# 6 A Y A# 7 B U Time remaining: 00:30 ❌ In…" at bounding box center [496, 359] width 477 height 543
click at [331, 217] on div "C Q" at bounding box center [308, 175] width 62 height 175
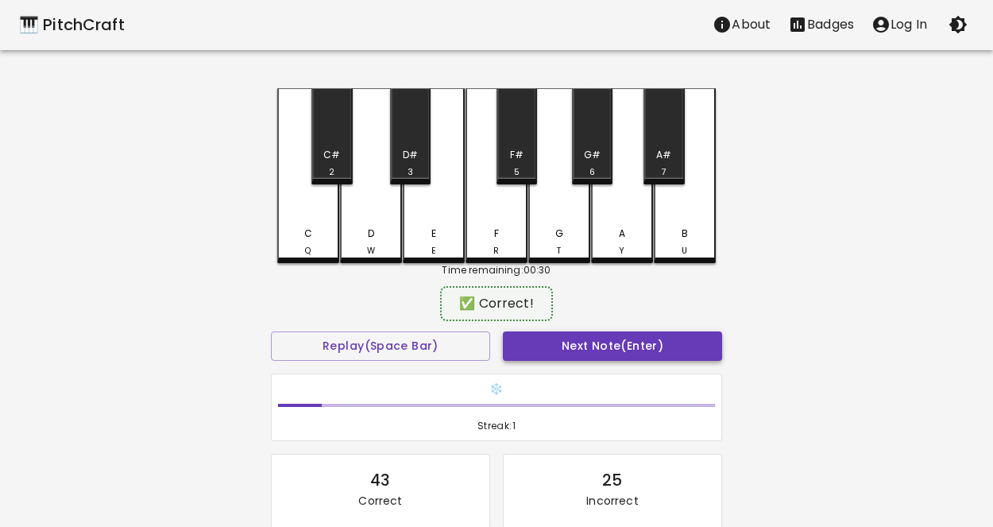
click at [539, 339] on button "Next Note (Enter)" at bounding box center [612, 345] width 219 height 29
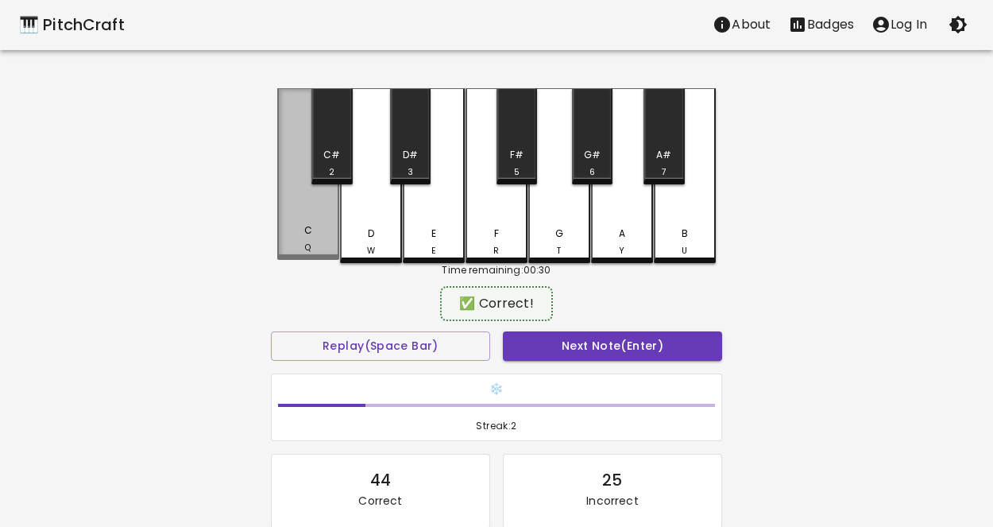
click at [330, 211] on div "C Q" at bounding box center [308, 174] width 62 height 172
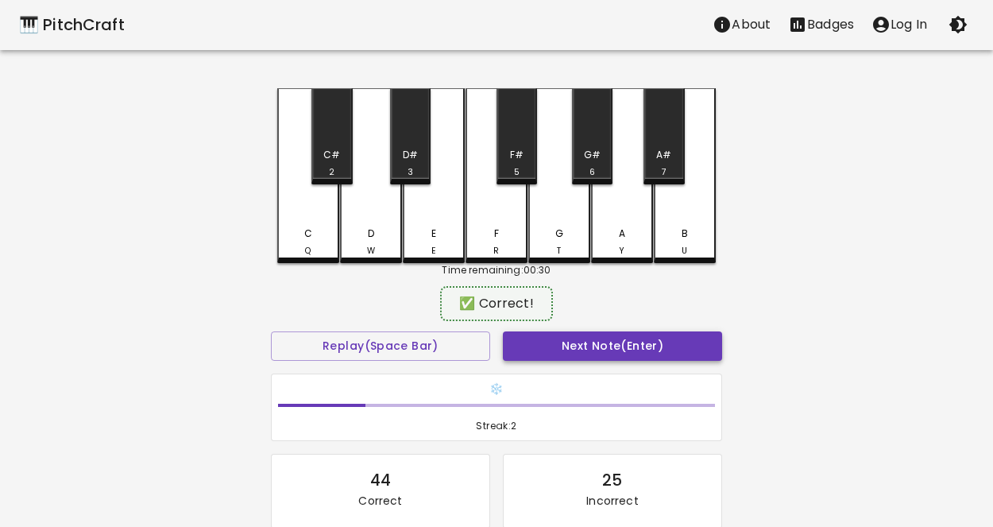
click at [511, 339] on button "Next Note (Enter)" at bounding box center [612, 345] width 219 height 29
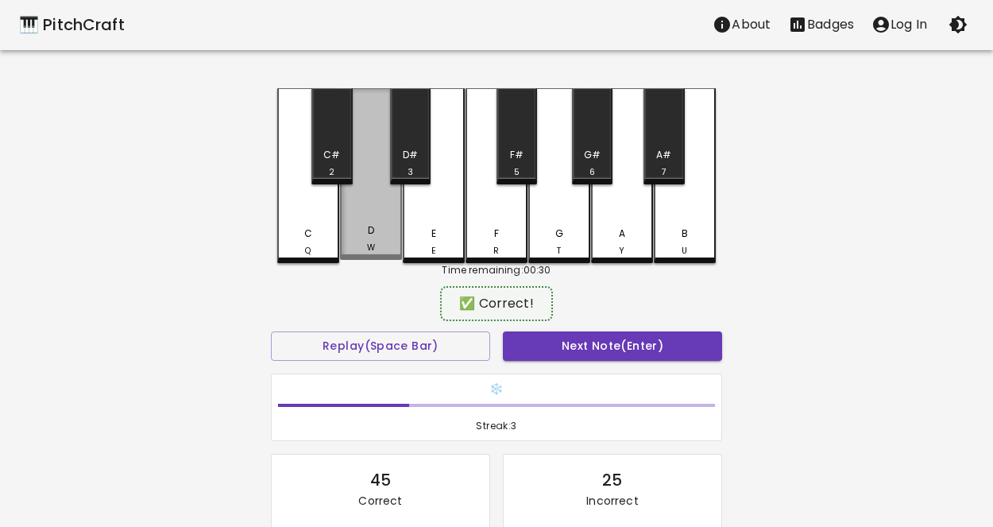
click at [350, 198] on div "D W" at bounding box center [371, 174] width 62 height 172
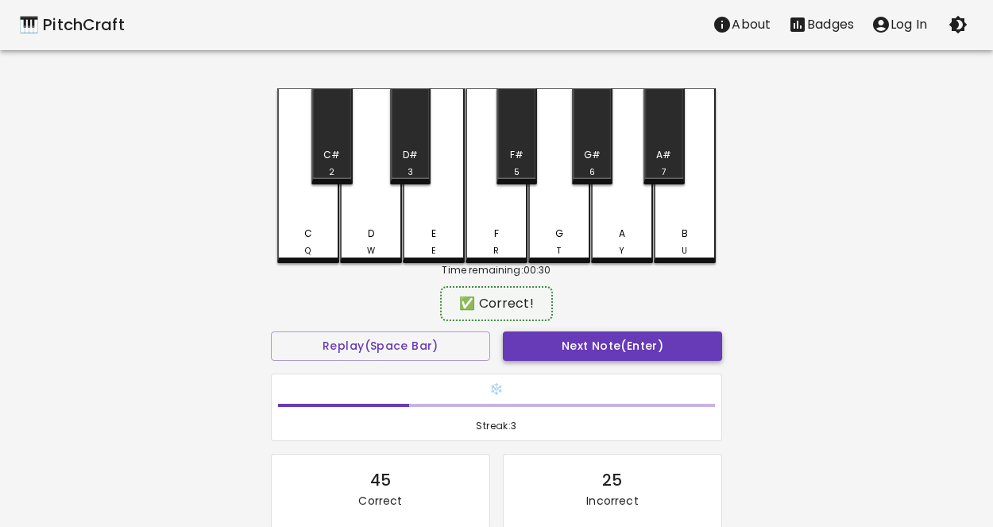
click at [507, 356] on button "Next Note (Enter)" at bounding box center [612, 345] width 219 height 29
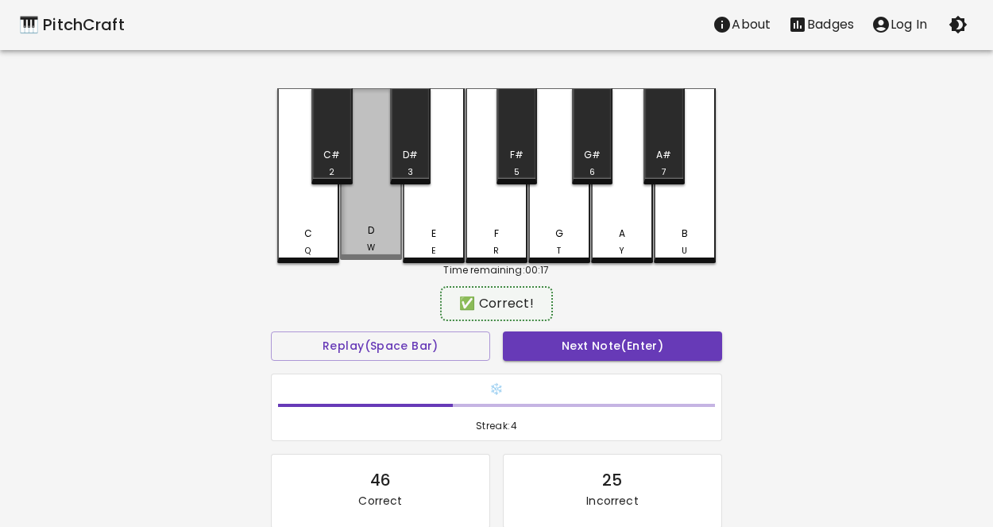
click at [392, 218] on div "D W" at bounding box center [371, 174] width 62 height 172
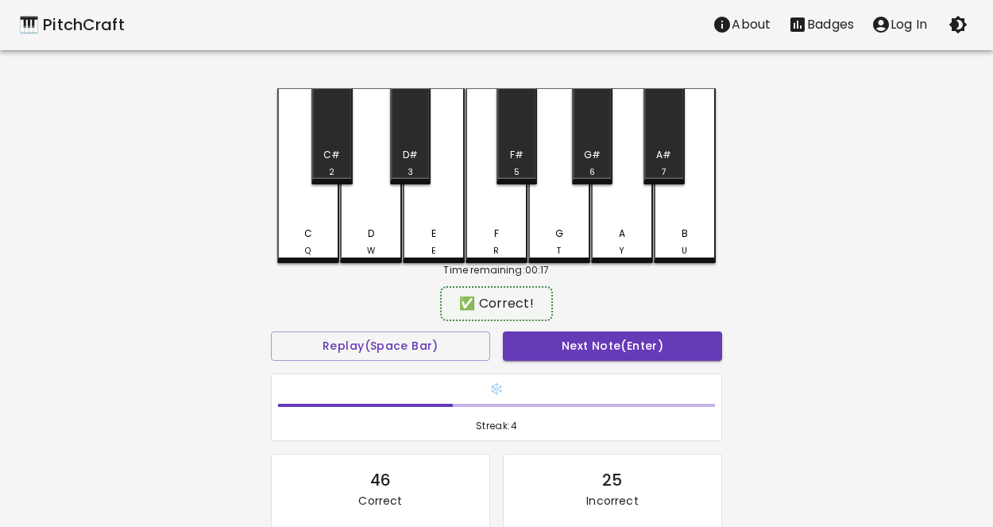
click at [523, 329] on div "Next Note (Enter)" at bounding box center [612, 346] width 232 height 42
click at [532, 351] on button "Next Note (Enter)" at bounding box center [612, 345] width 219 height 29
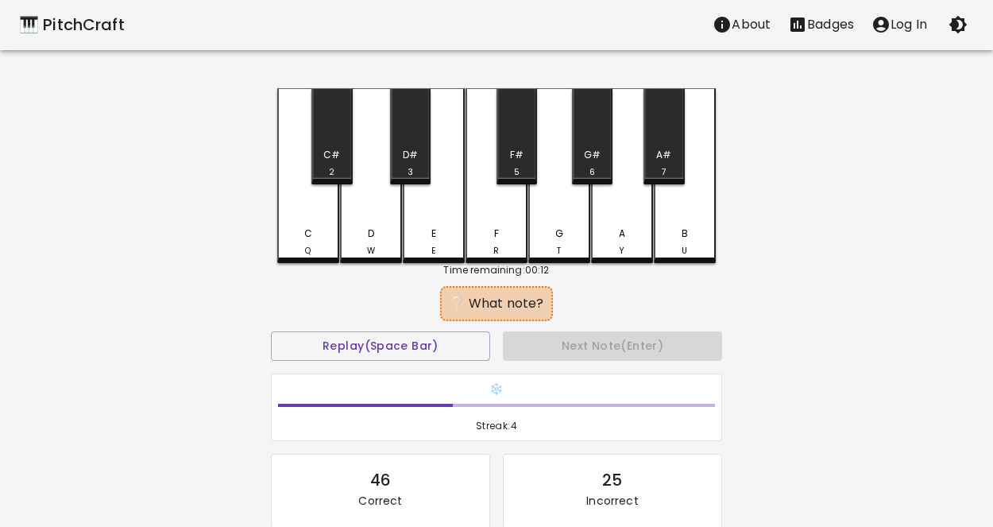
click at [431, 238] on div "E E" at bounding box center [433, 241] width 59 height 31
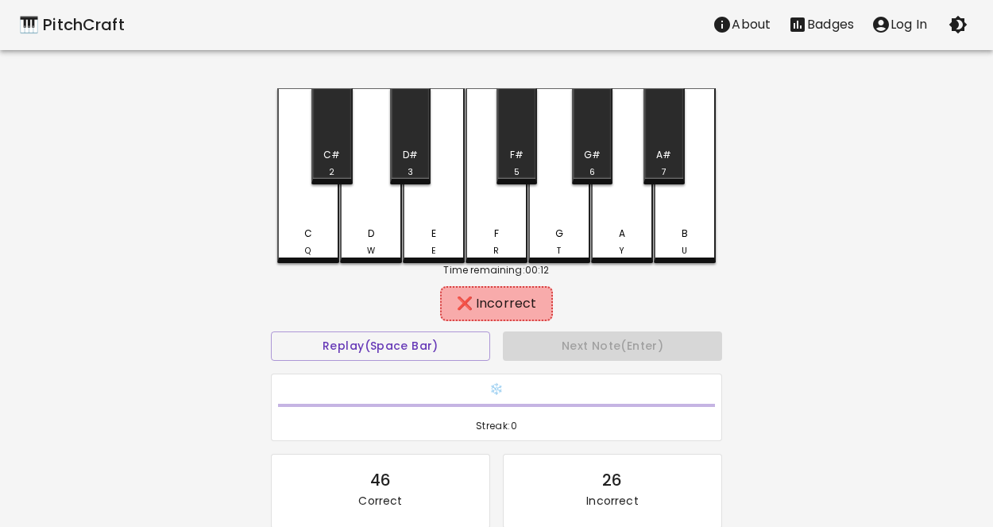
click at [390, 242] on div "D W" at bounding box center [371, 241] width 59 height 31
click at [335, 229] on div "C Q" at bounding box center [308, 241] width 59 height 31
click at [487, 218] on div "F R" at bounding box center [497, 175] width 62 height 175
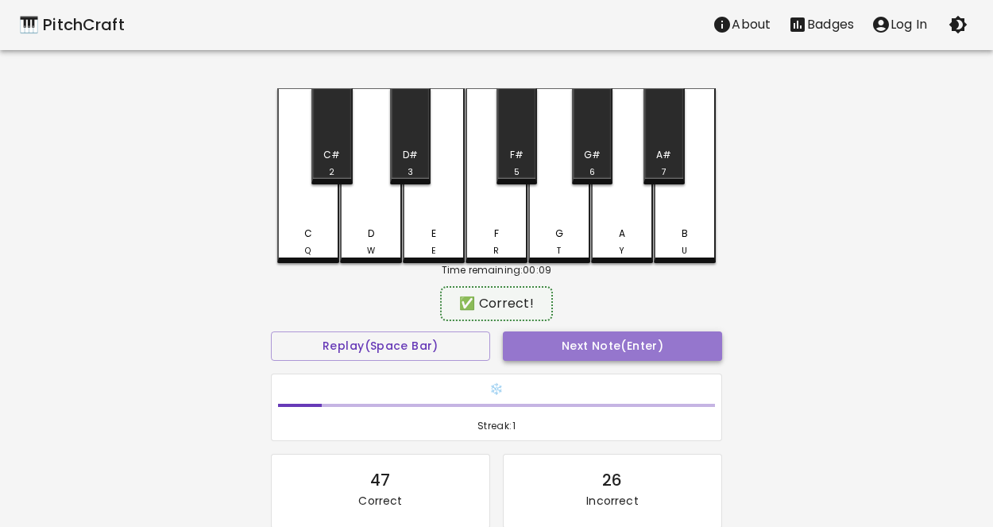
click at [613, 343] on button "Next Note (Enter)" at bounding box center [612, 345] width 219 height 29
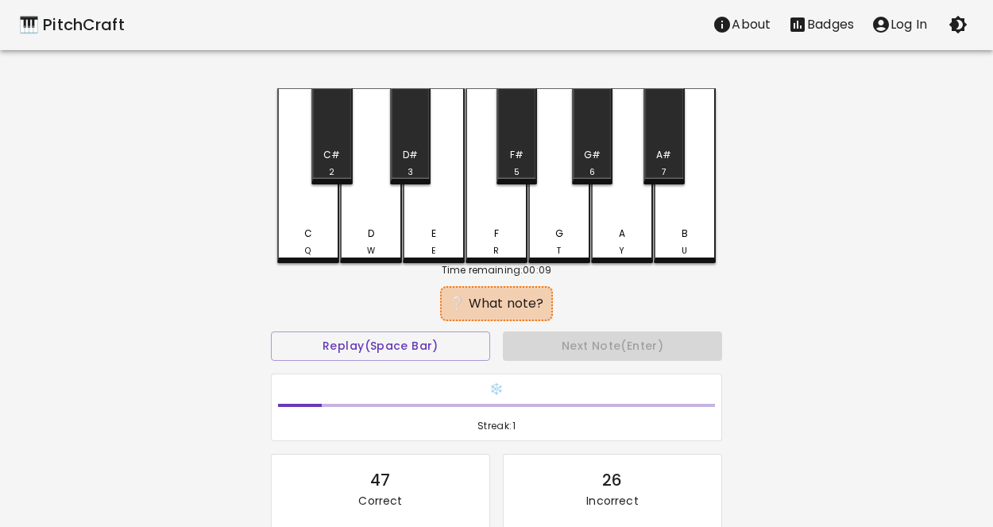
click at [425, 202] on div "E E" at bounding box center [434, 175] width 62 height 175
click at [496, 217] on div "F R" at bounding box center [497, 175] width 62 height 175
click at [304, 196] on div "C Q" at bounding box center [308, 175] width 62 height 175
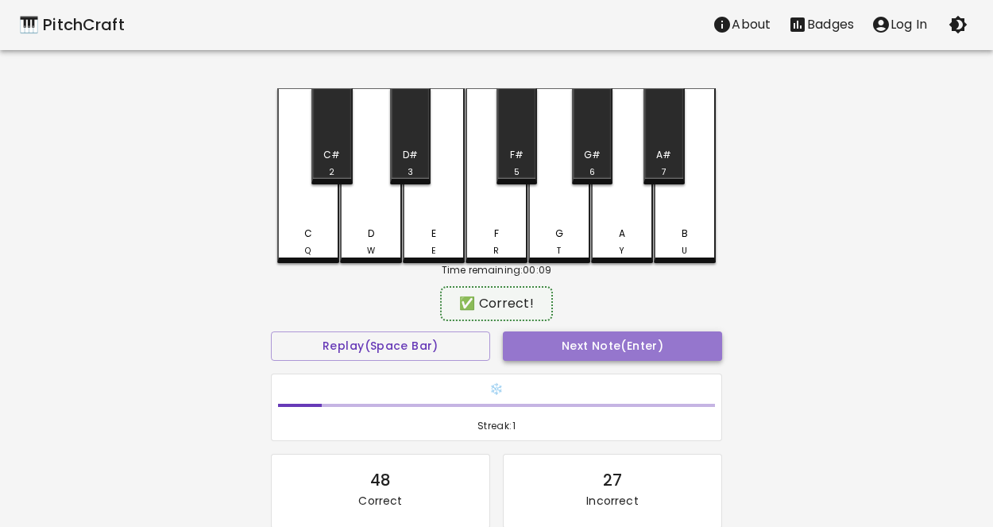
click at [569, 347] on button "Next Note (Enter)" at bounding box center [612, 345] width 219 height 29
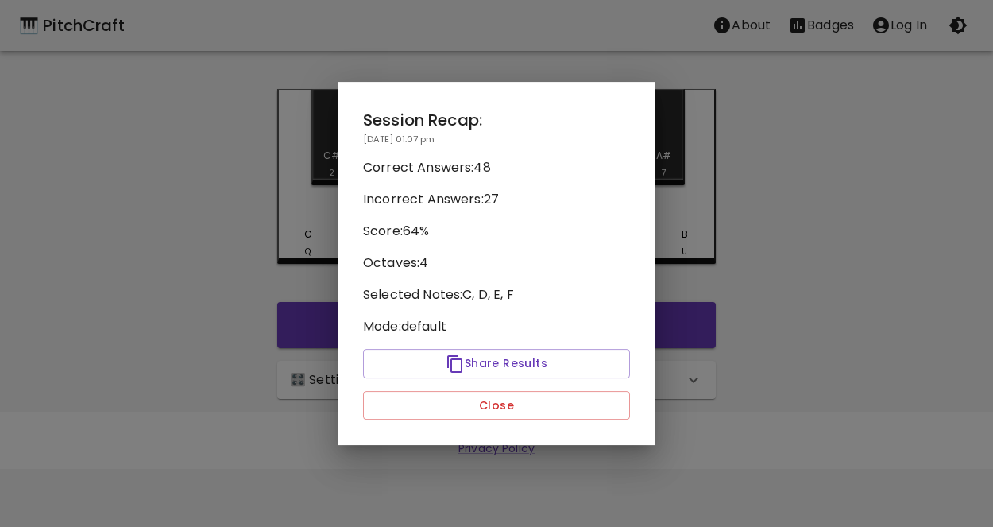
scroll to position [0, 0]
click at [328, 201] on div at bounding box center [496, 263] width 993 height 527
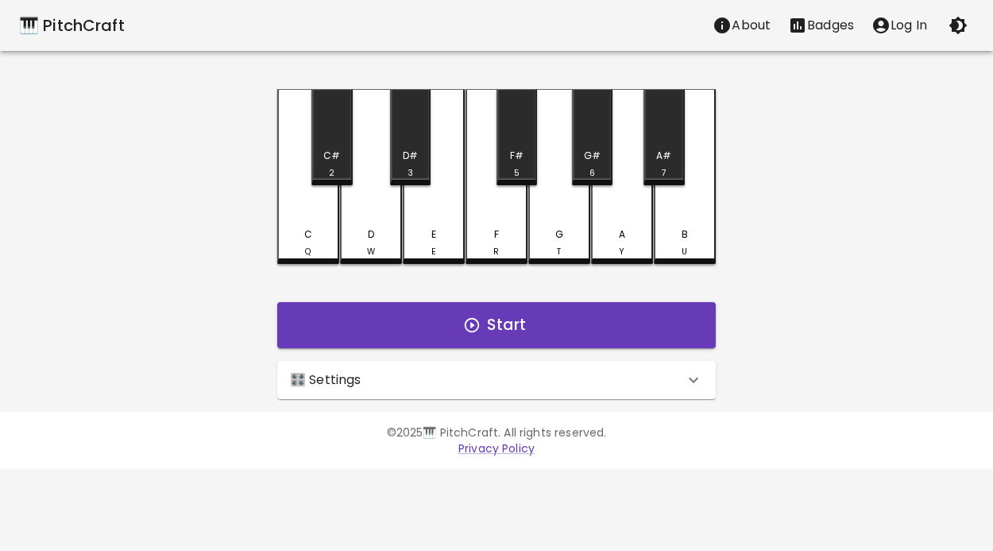
checkbox input "false"
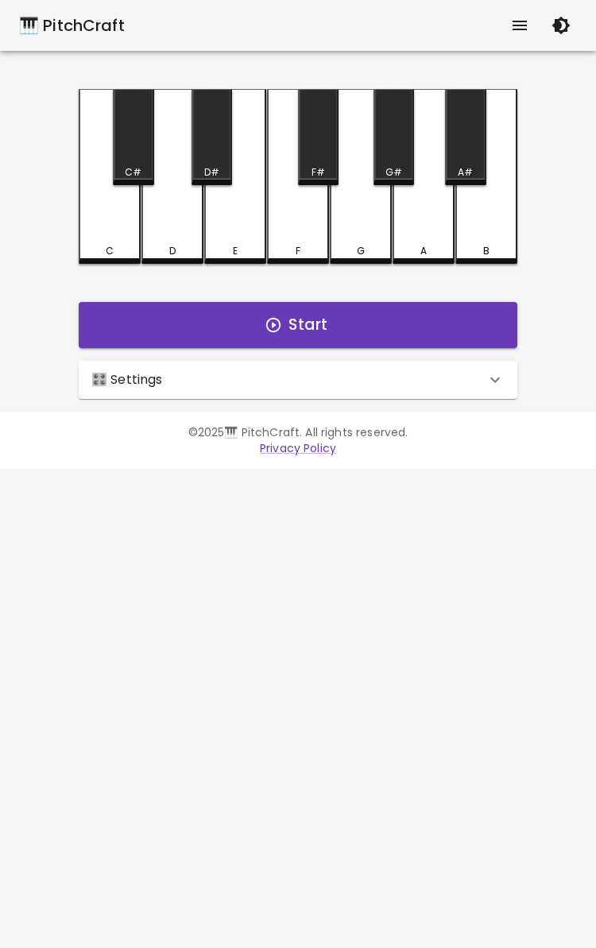
click at [548, 469] on html "🎹 PitchCraft About Badges Log In C C# D D# E F F# G G# A A# B Start 🎛️ Settings…" at bounding box center [298, 234] width 596 height 469
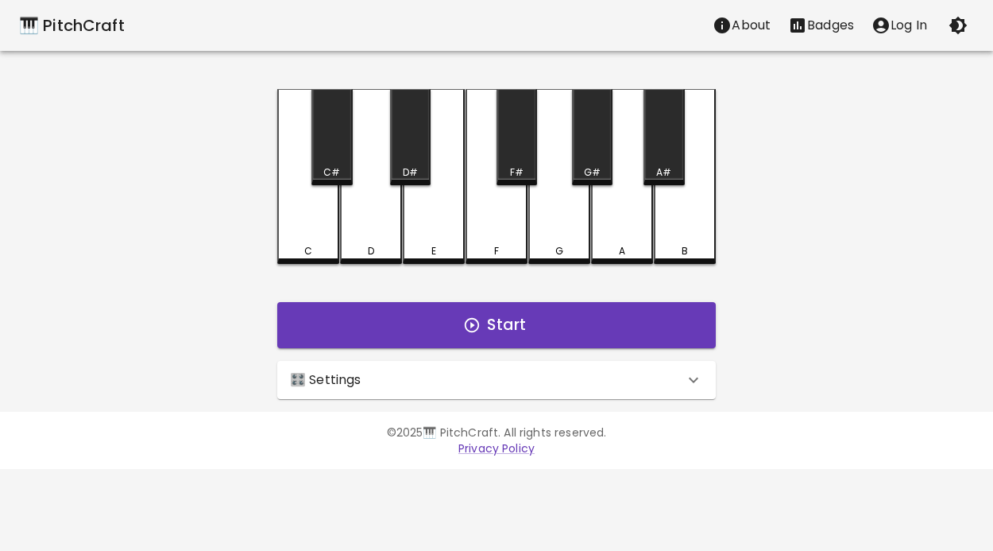
click at [987, 319] on div "🎹 PitchCraft About Badges Log In C C# D D# E F F# G G# A A# B Start 🎛️ Settings…" at bounding box center [496, 199] width 993 height 399
